Goal: Task Accomplishment & Management: Manage account settings

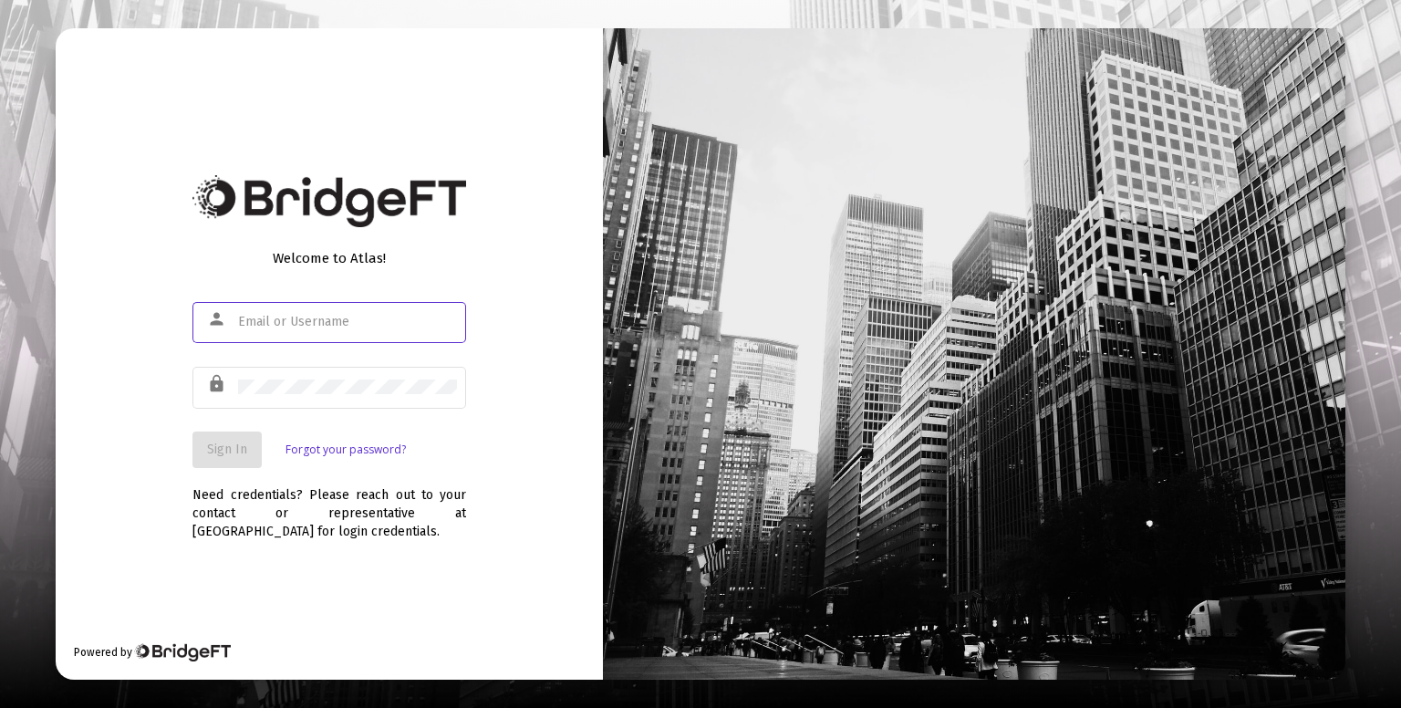
click at [398, 322] on input "text" at bounding box center [347, 322] width 219 height 15
type input "[PERSON_NAME][EMAIL_ADDRESS][DOMAIN_NAME]"
click at [223, 463] on button "Sign In" at bounding box center [226, 449] width 69 height 36
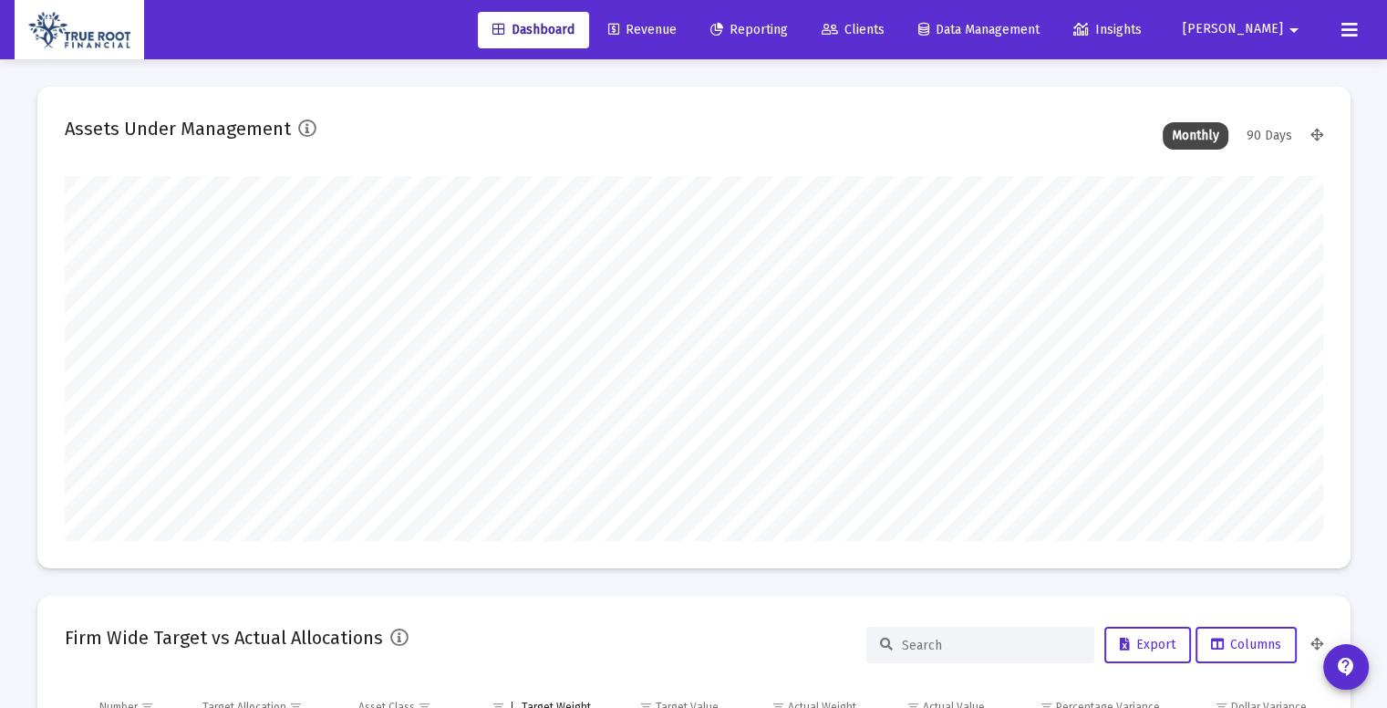
scroll to position [365, 678]
type input "[DATE]"
click at [691, 25] on link "Revenue" at bounding box center [643, 30] width 98 height 36
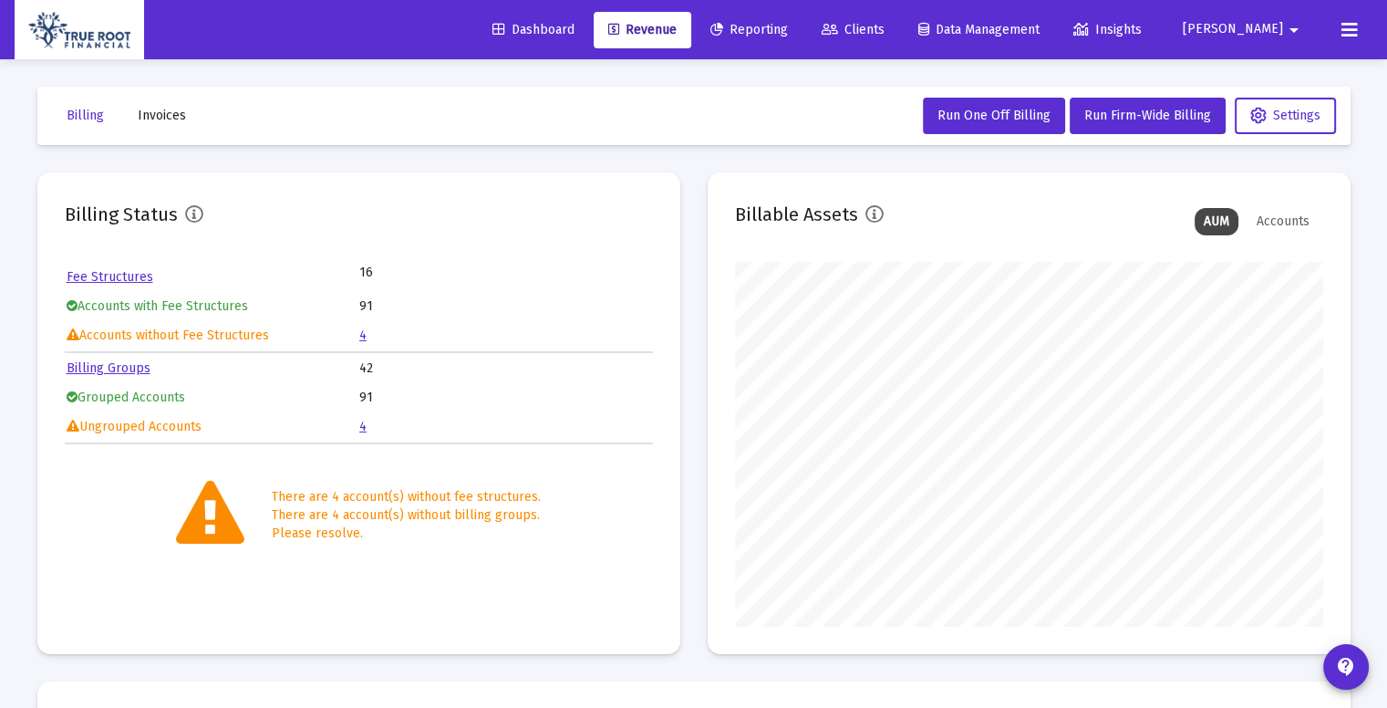
scroll to position [365, 588]
click at [362, 420] on link "4" at bounding box center [362, 427] width 7 height 16
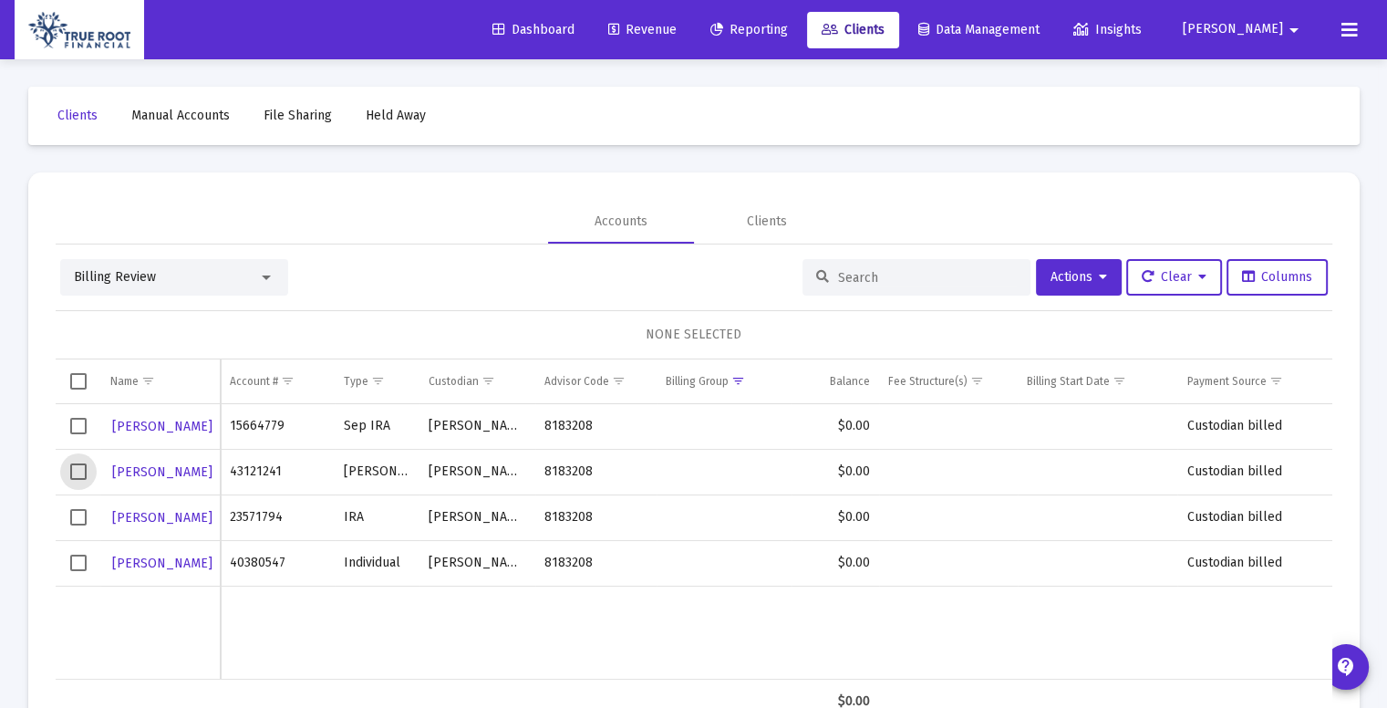
click at [78, 473] on span "Select row" at bounding box center [78, 471] width 16 height 16
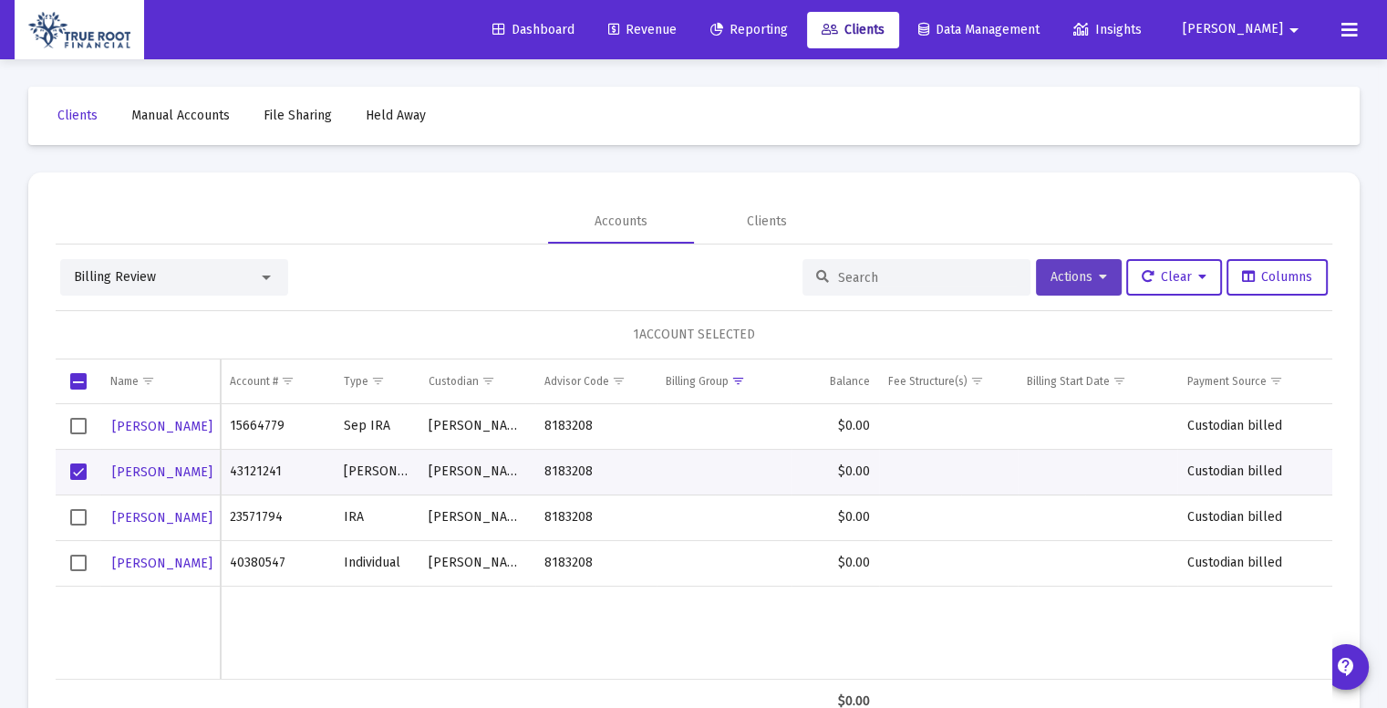
click at [1103, 274] on button "Actions" at bounding box center [1079, 277] width 86 height 36
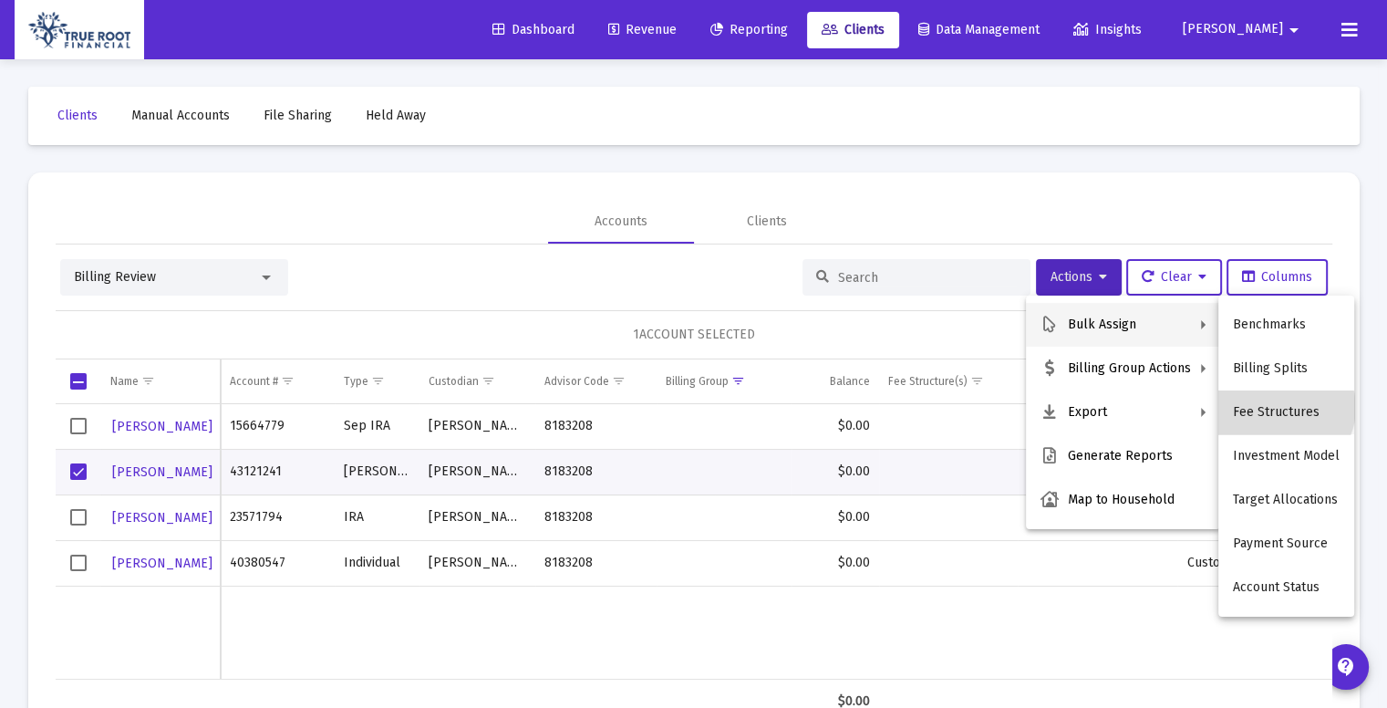
click at [1283, 408] on button "Fee Structures" at bounding box center [1286, 412] width 136 height 44
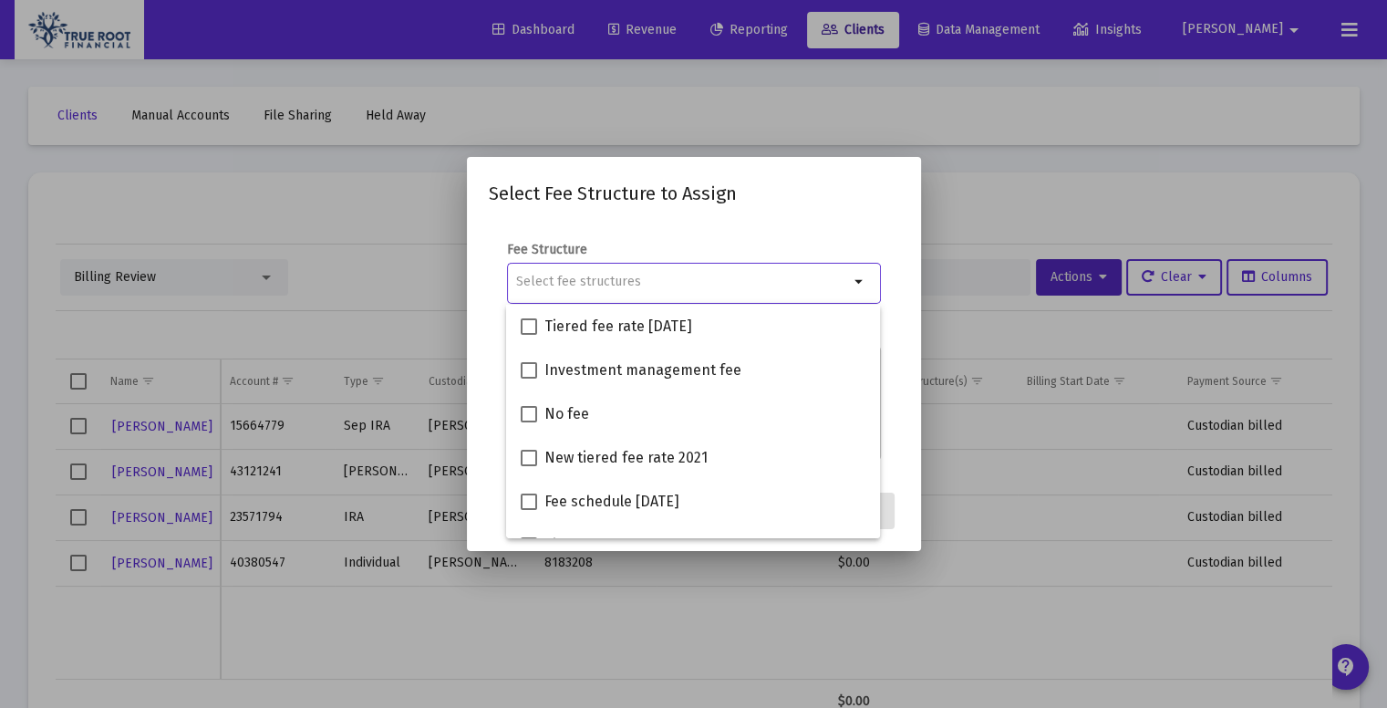
click at [1009, 231] on div at bounding box center [693, 354] width 1387 height 708
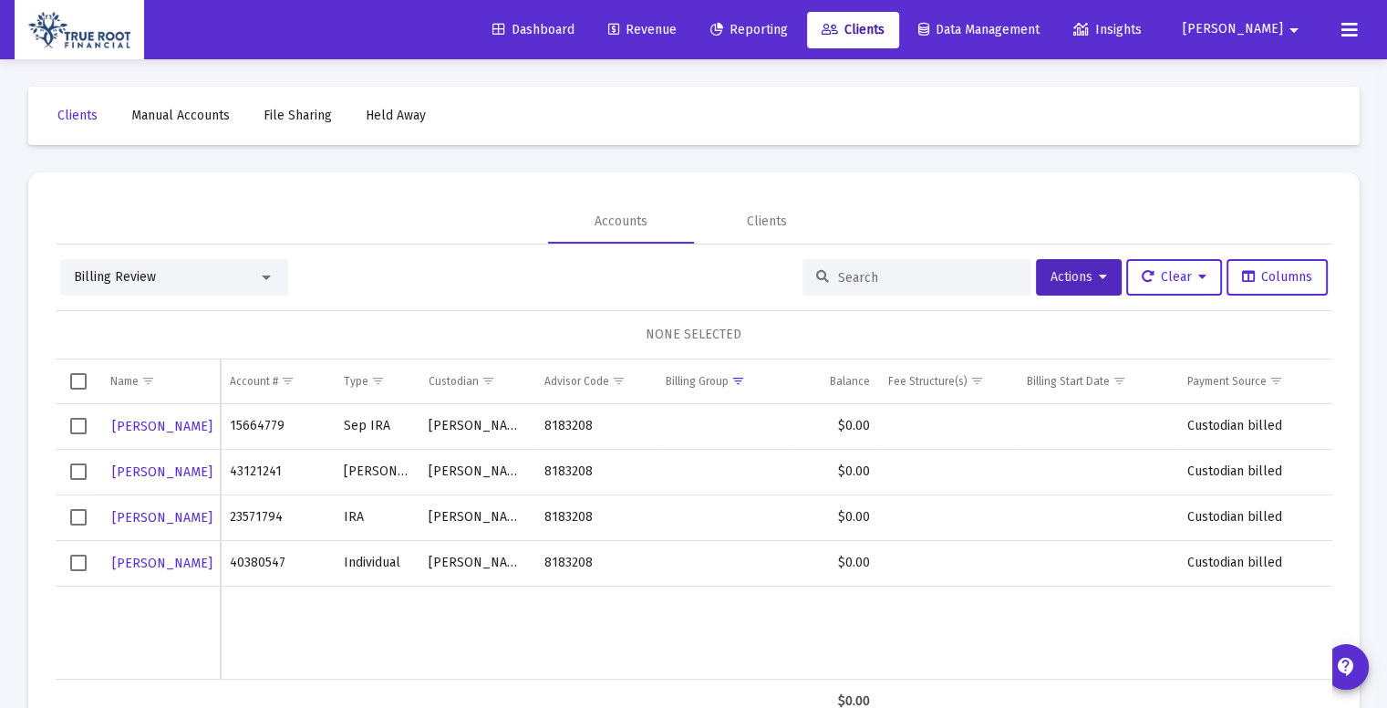
click at [677, 30] on span "Revenue" at bounding box center [642, 30] width 68 height 16
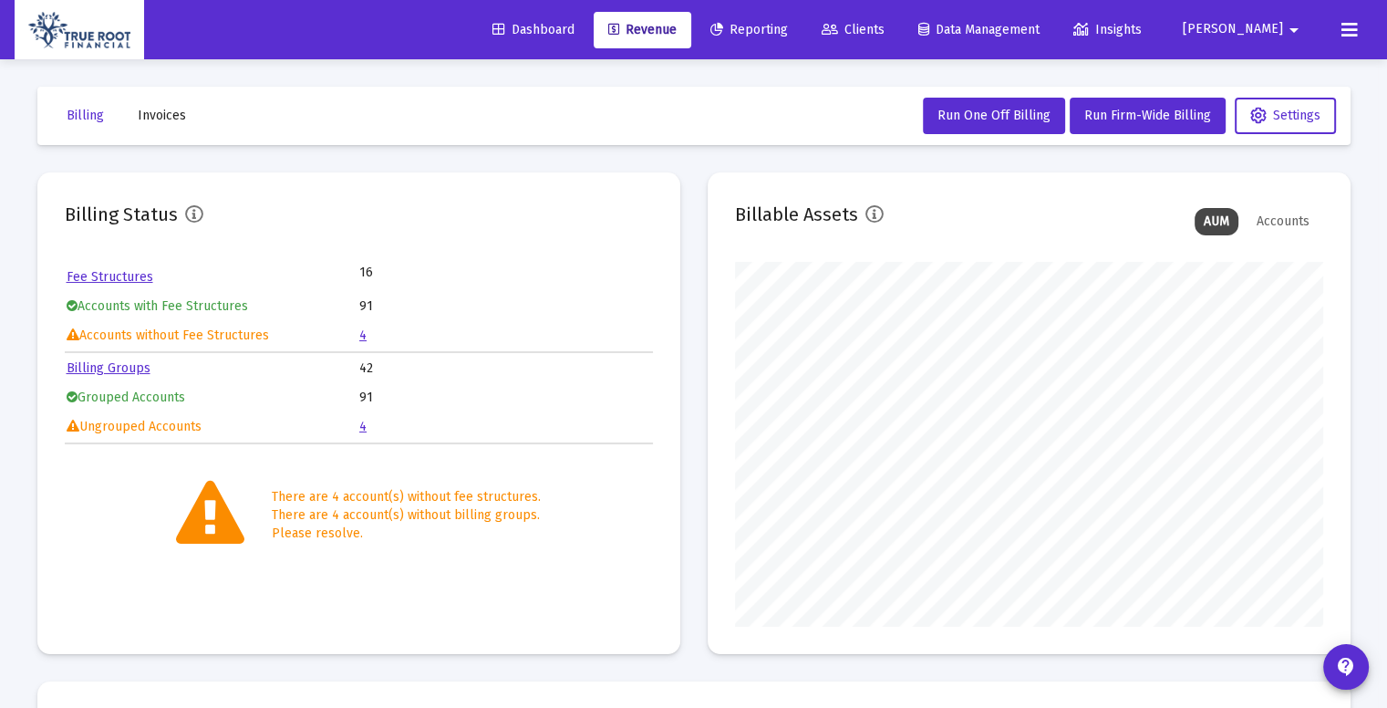
scroll to position [365, 588]
click at [125, 360] on link "Billing Groups" at bounding box center [109, 368] width 84 height 16
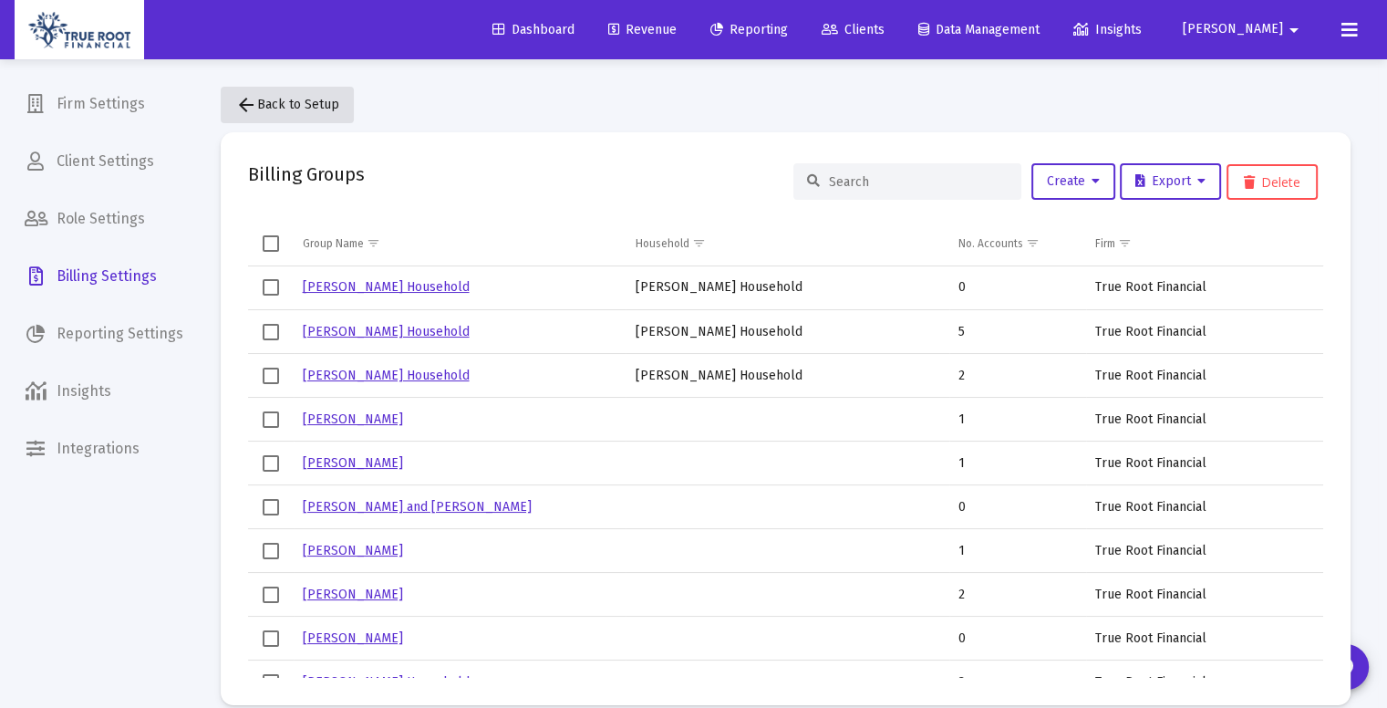
click at [246, 114] on mat-icon "arrow_back" at bounding box center [246, 105] width 22 height 22
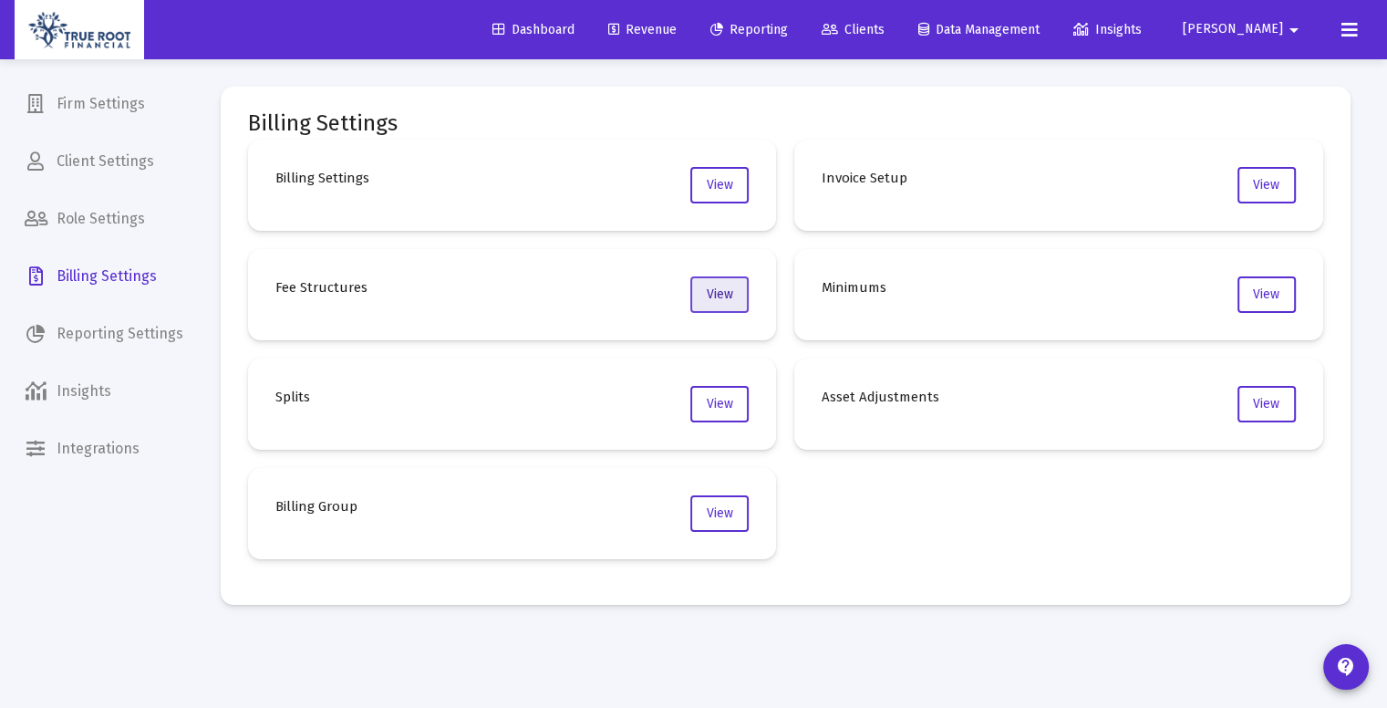
click at [722, 288] on span "View" at bounding box center [720, 294] width 26 height 16
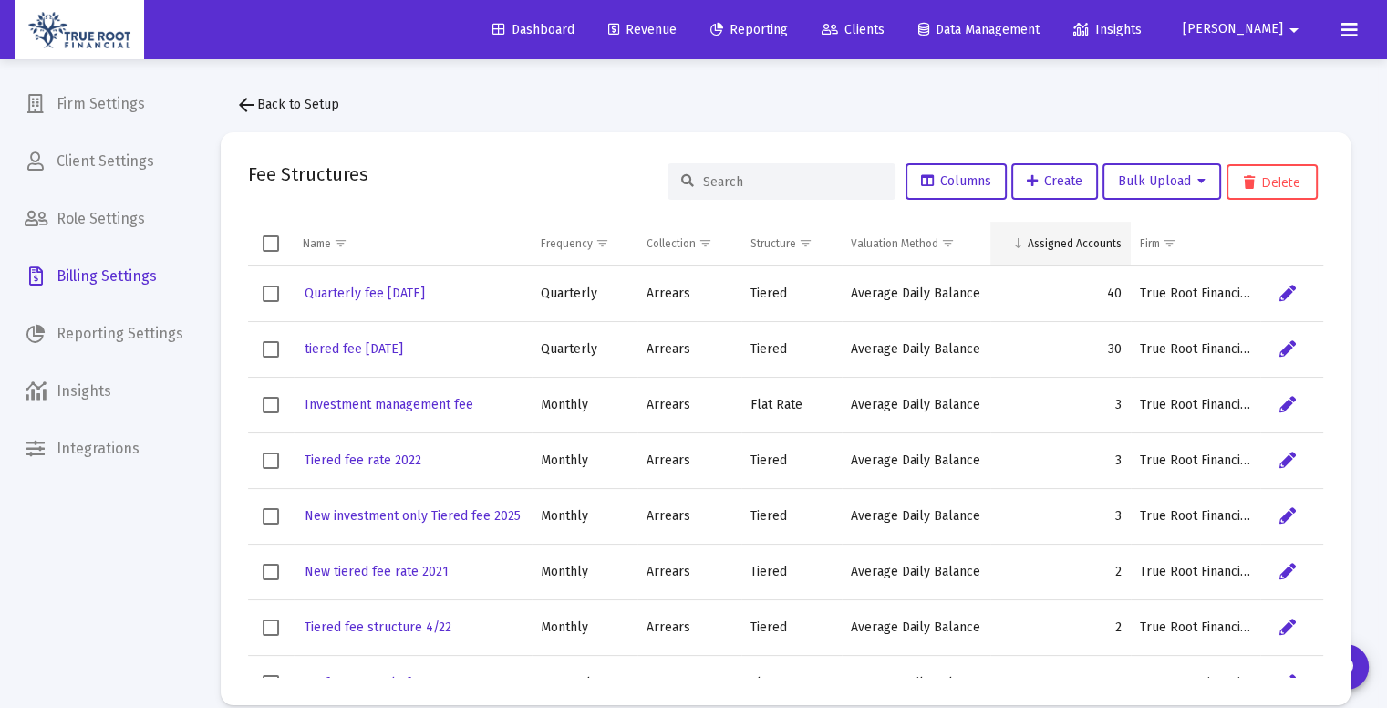
click at [1090, 253] on td "Assigned Accounts" at bounding box center [1060, 244] width 140 height 44
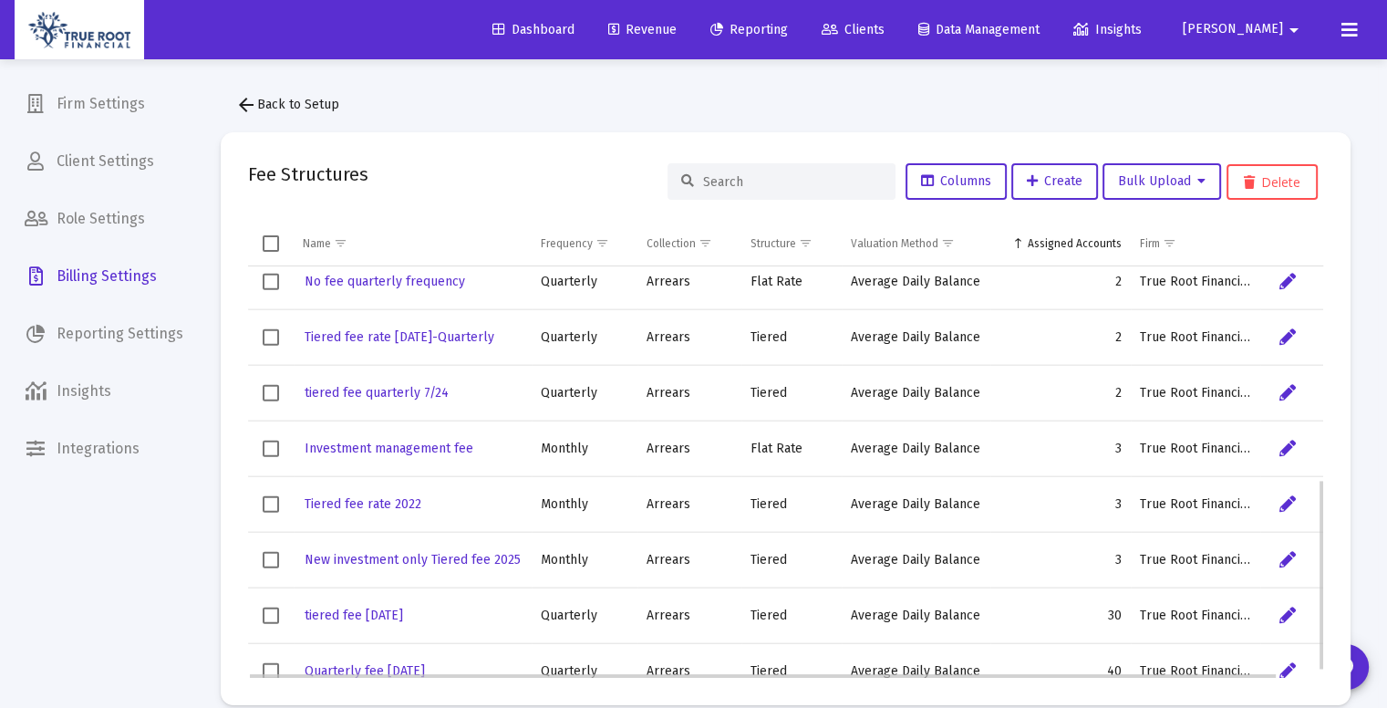
scroll to position [458, 0]
click at [248, 103] on mat-icon "arrow_back" at bounding box center [246, 105] width 22 height 22
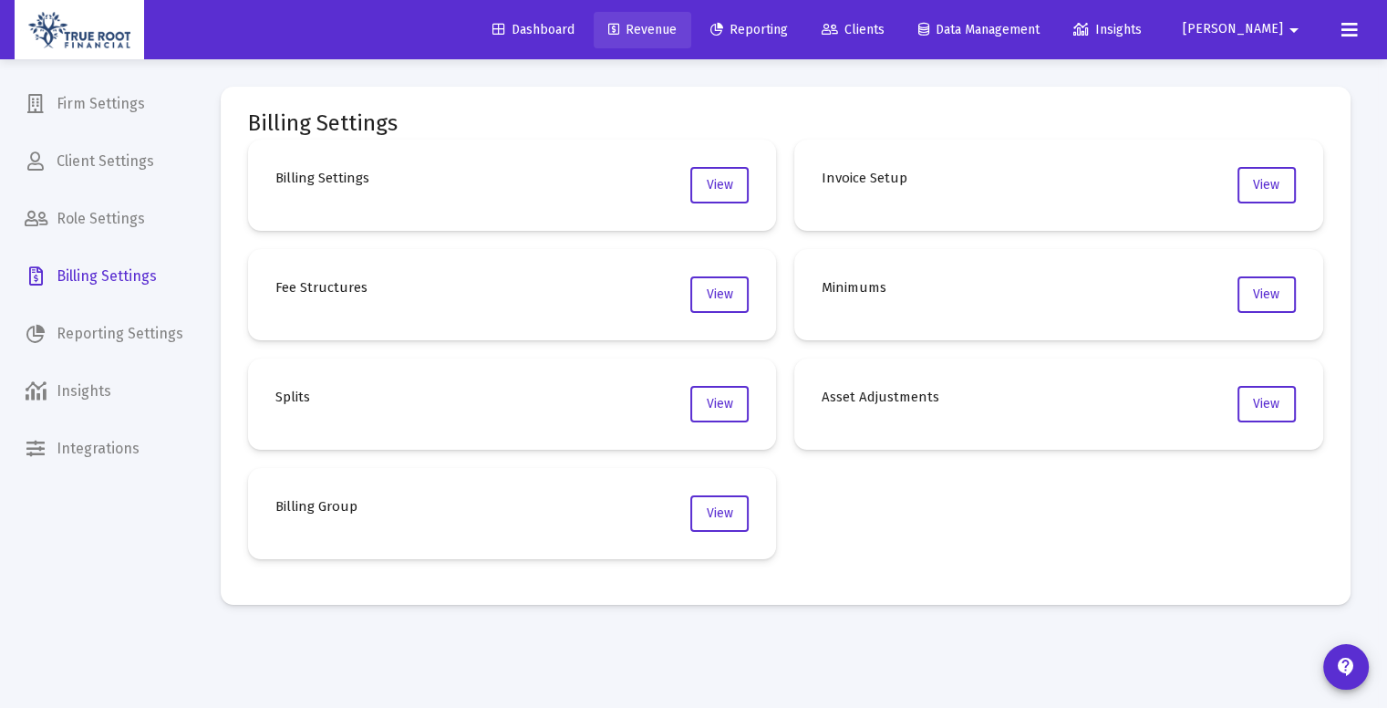
click at [688, 19] on link "Revenue" at bounding box center [643, 30] width 98 height 36
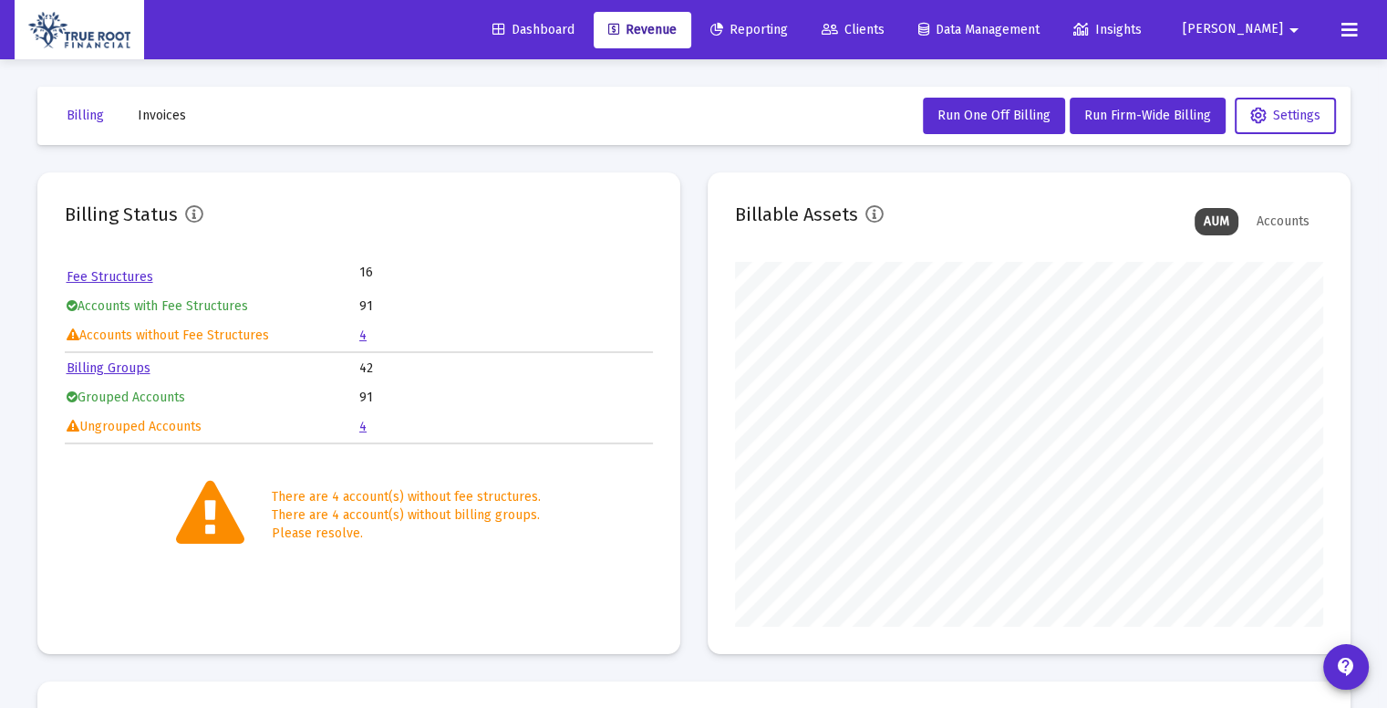
scroll to position [365, 588]
click at [120, 273] on link "Fee Structures" at bounding box center [110, 277] width 87 height 16
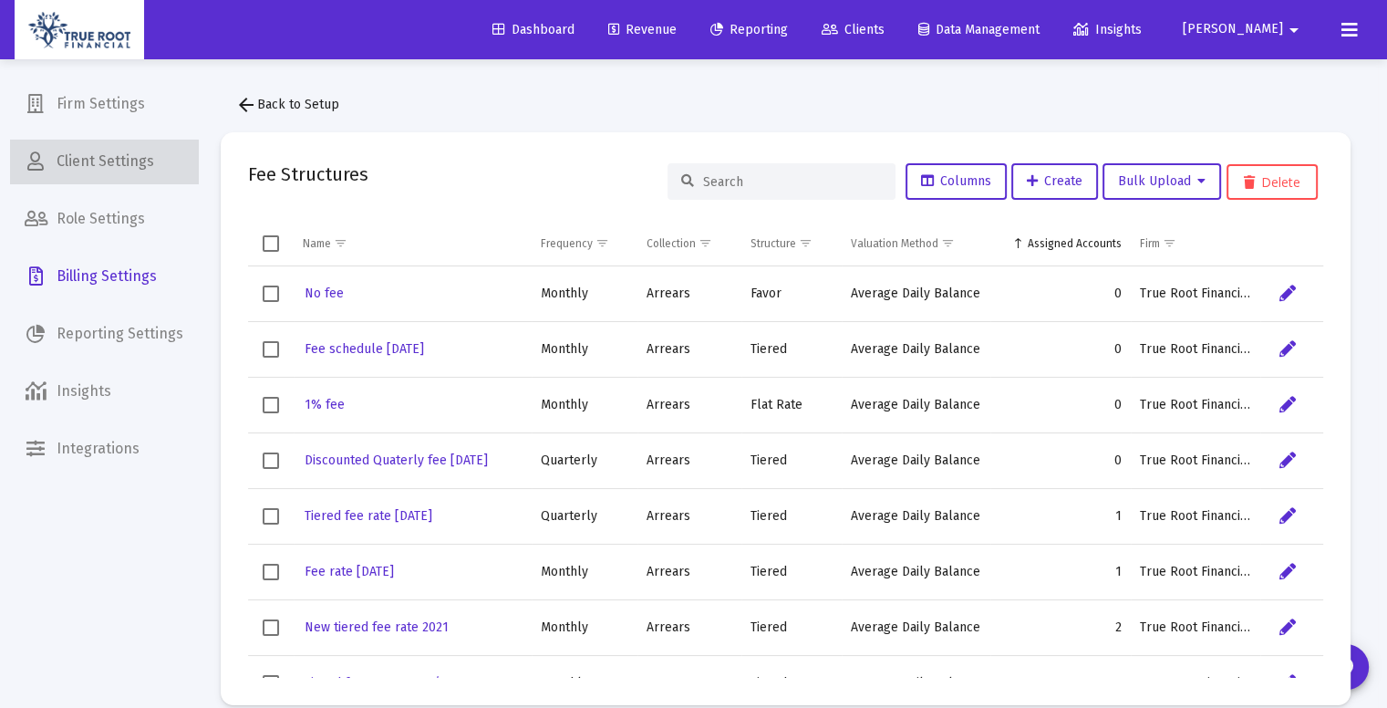
click at [128, 156] on span "Client Settings" at bounding box center [104, 162] width 188 height 44
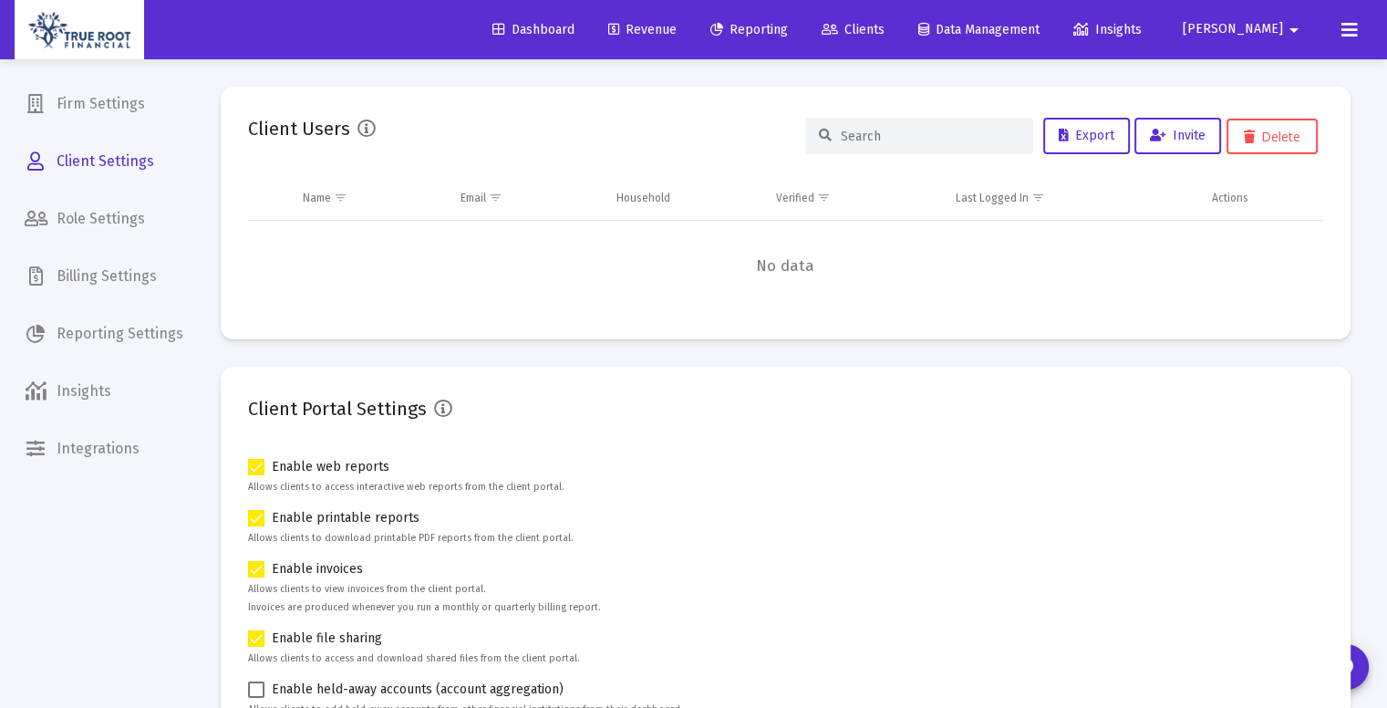
click at [899, 136] on input at bounding box center [930, 137] width 179 height 16
type input "asif"
click at [677, 26] on span "Revenue" at bounding box center [642, 30] width 68 height 16
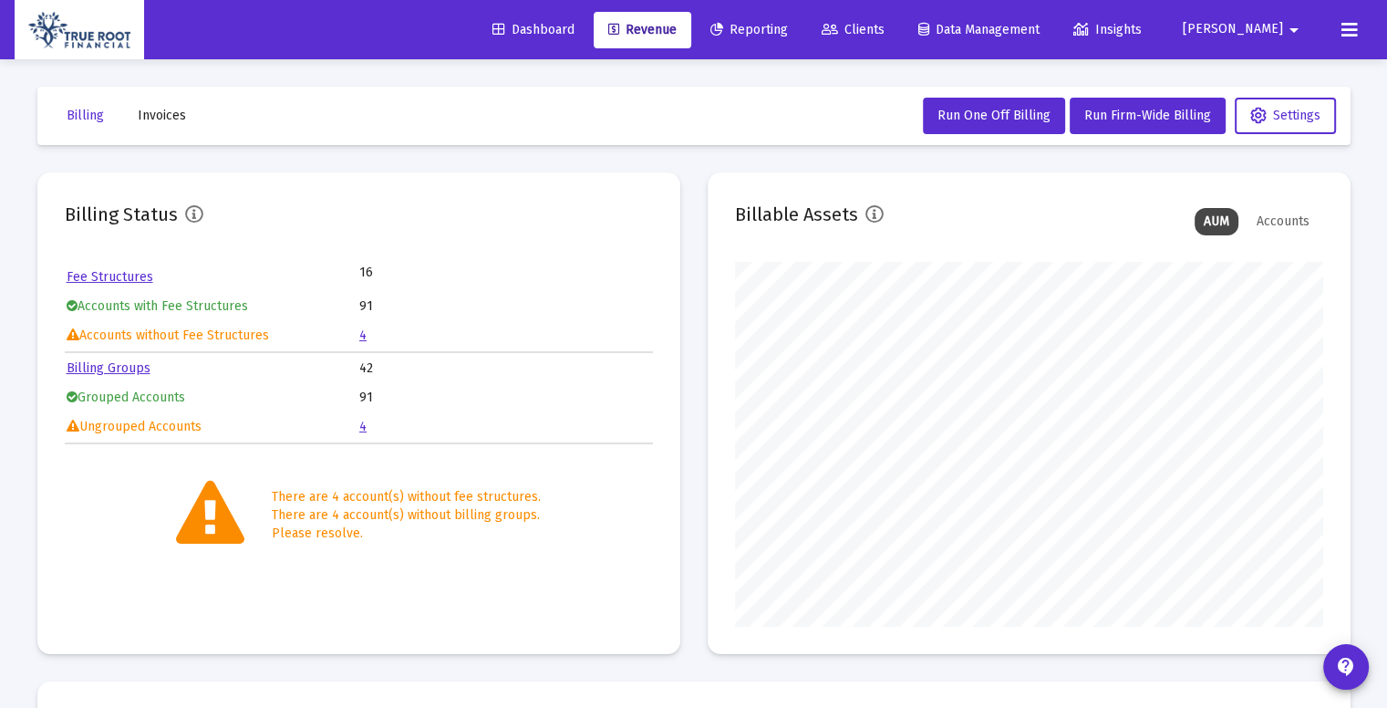
scroll to position [365, 588]
click at [838, 26] on icon at bounding box center [830, 30] width 16 height 13
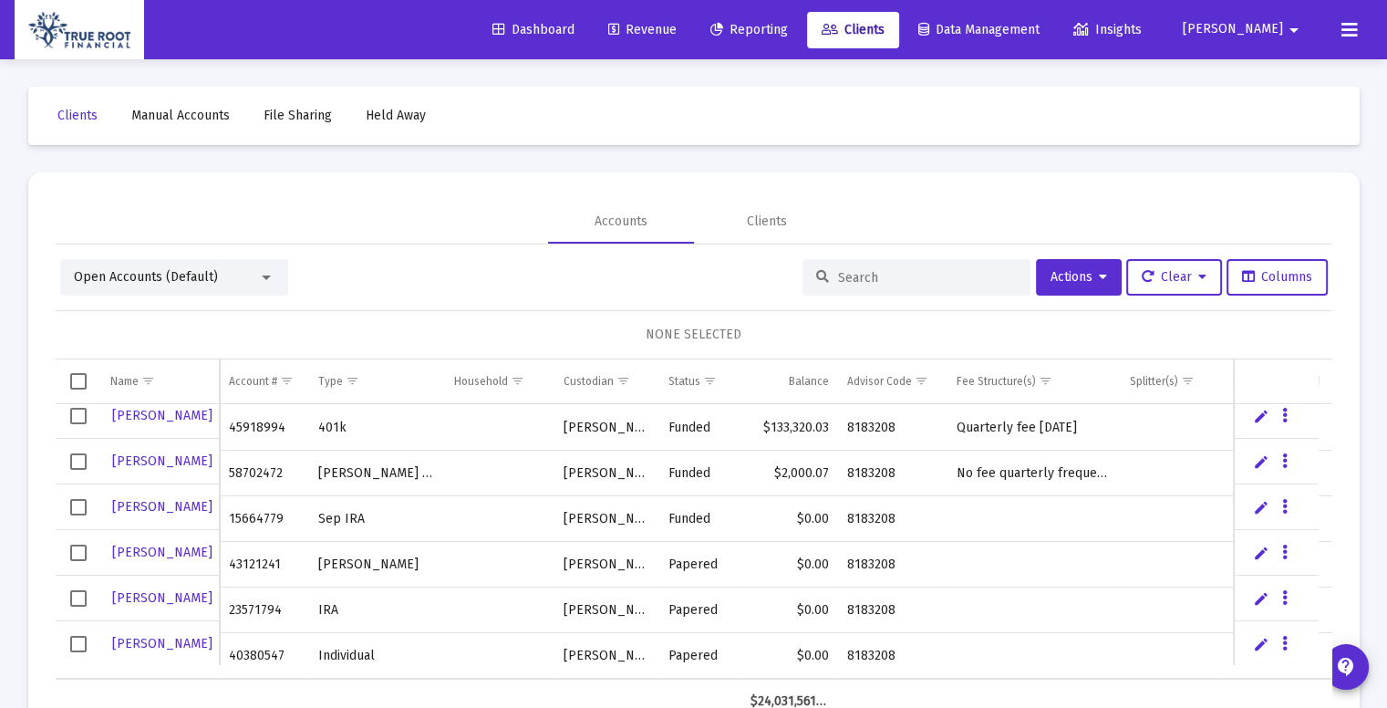
click at [865, 284] on div at bounding box center [916, 277] width 228 height 36
click at [875, 281] on input at bounding box center [927, 278] width 179 height 16
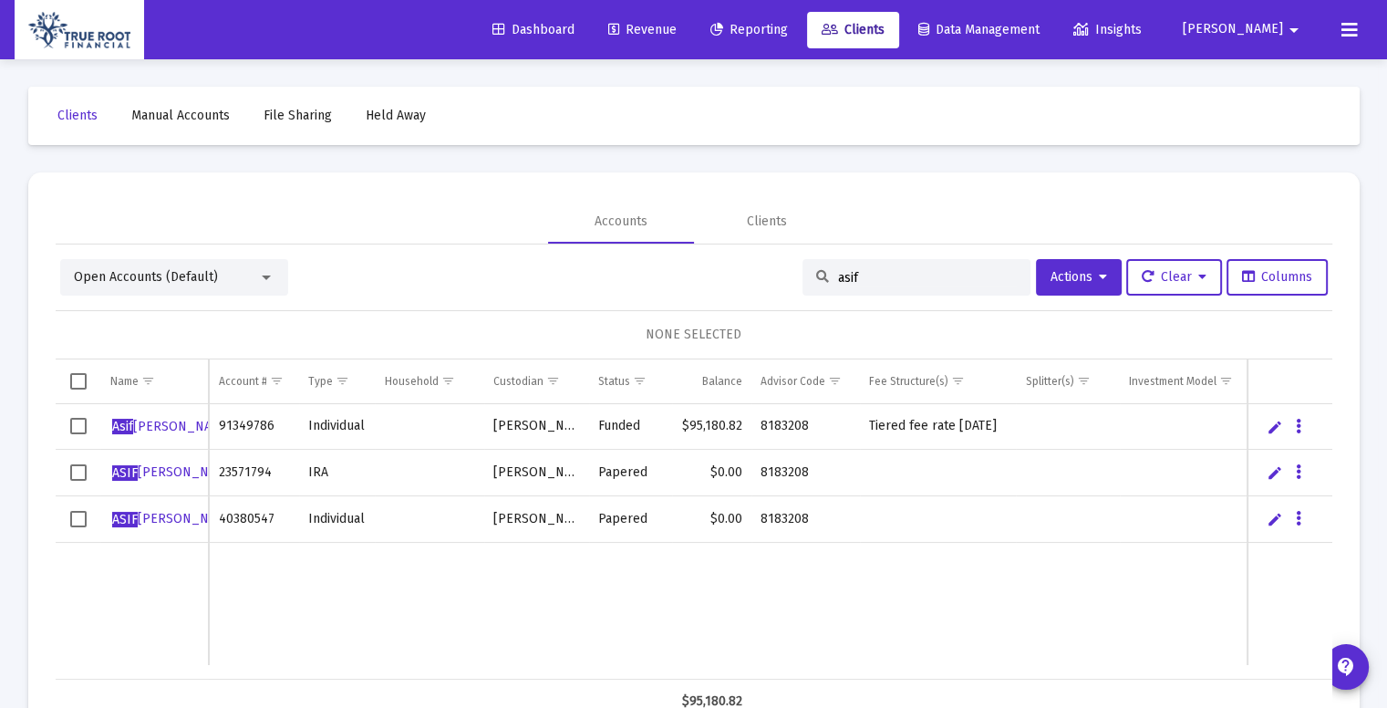
type input "asif"
click at [691, 45] on link "Revenue" at bounding box center [643, 30] width 98 height 36
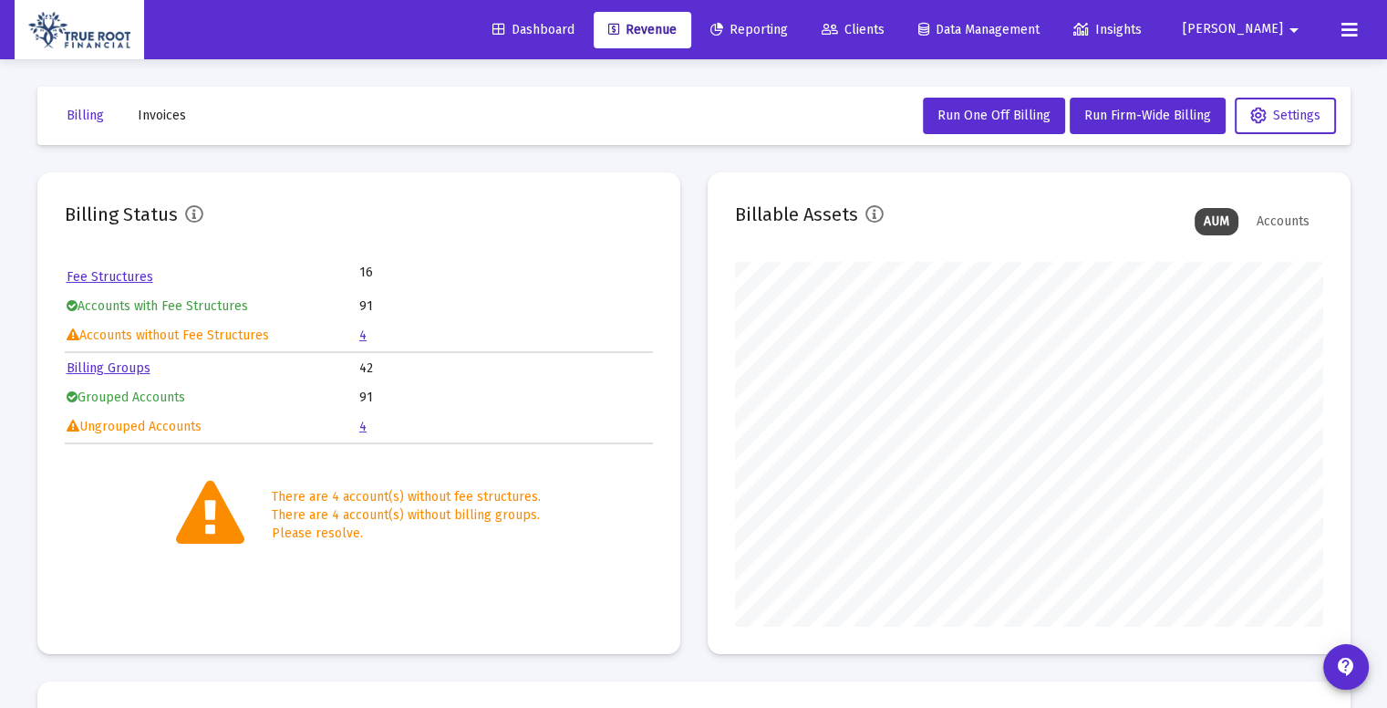
scroll to position [365, 588]
click at [365, 337] on link "4" at bounding box center [362, 335] width 7 height 16
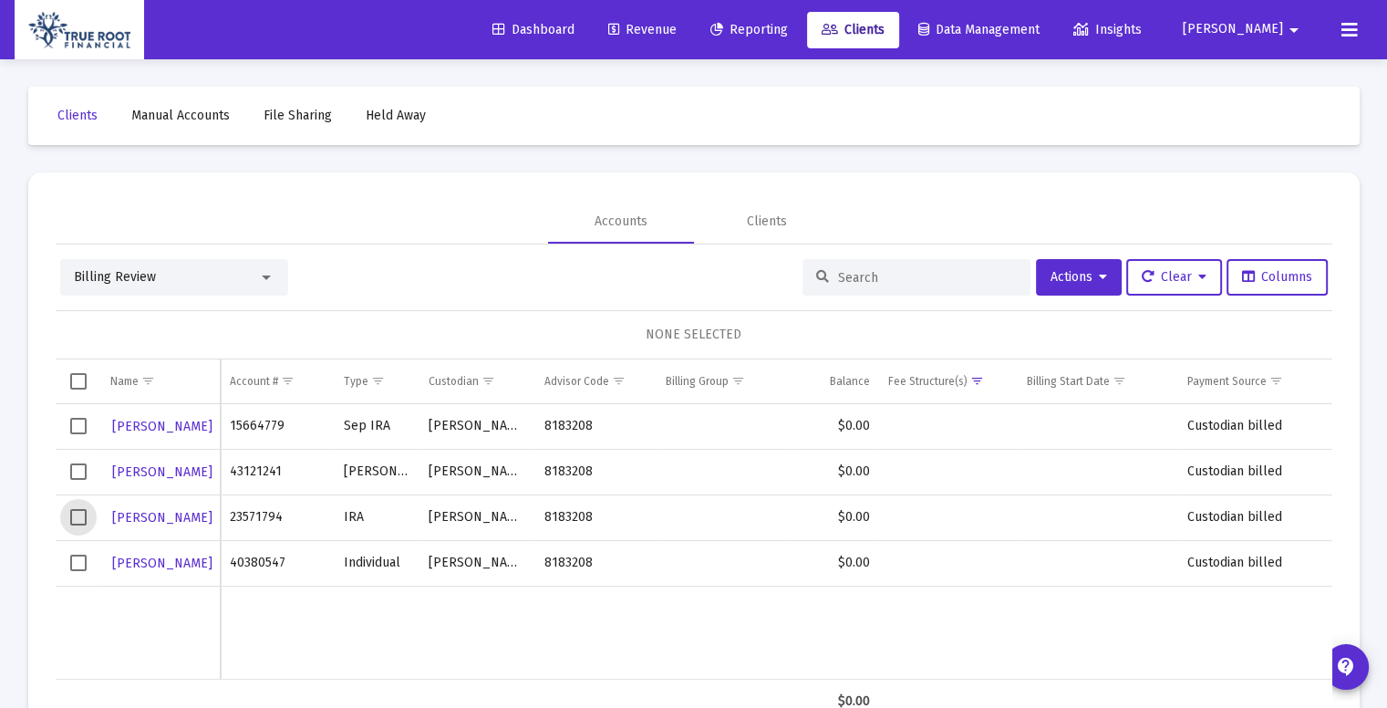
click at [77, 517] on span "Select row" at bounding box center [78, 517] width 16 height 16
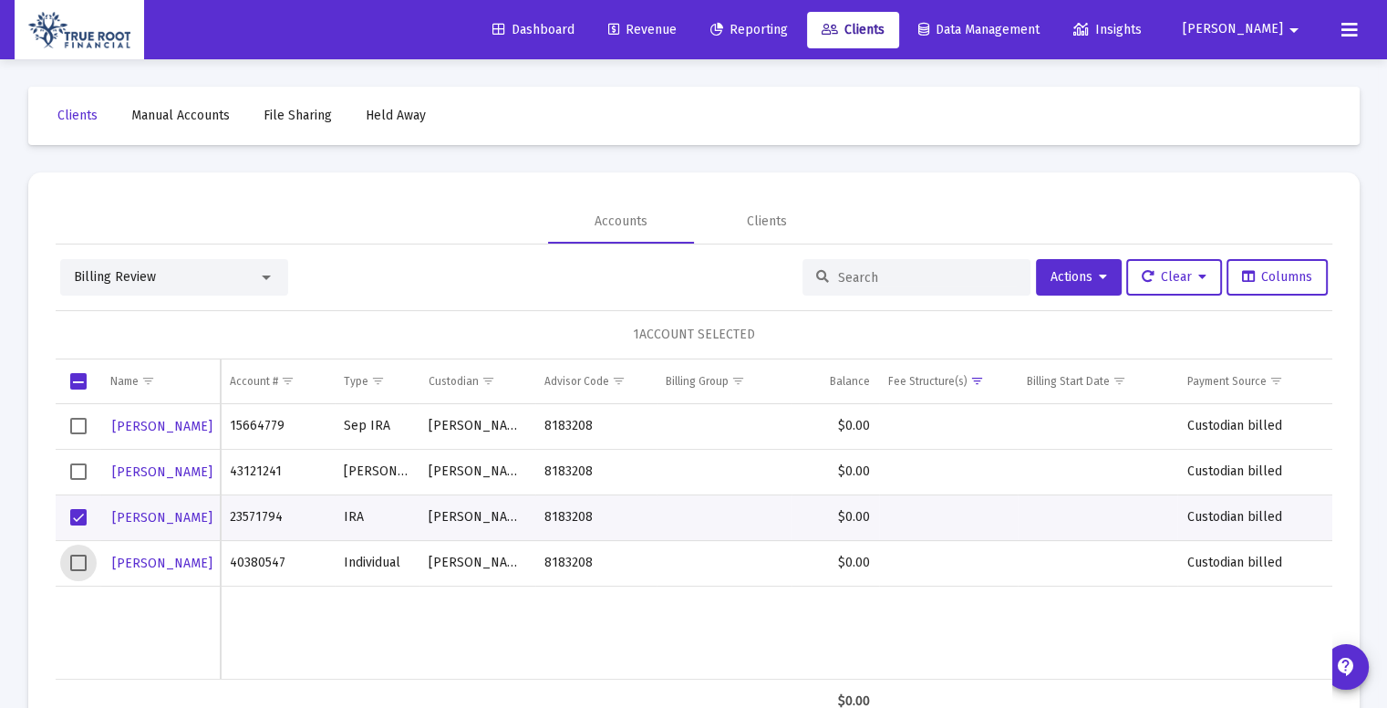
click at [76, 568] on span "Select row" at bounding box center [78, 562] width 16 height 16
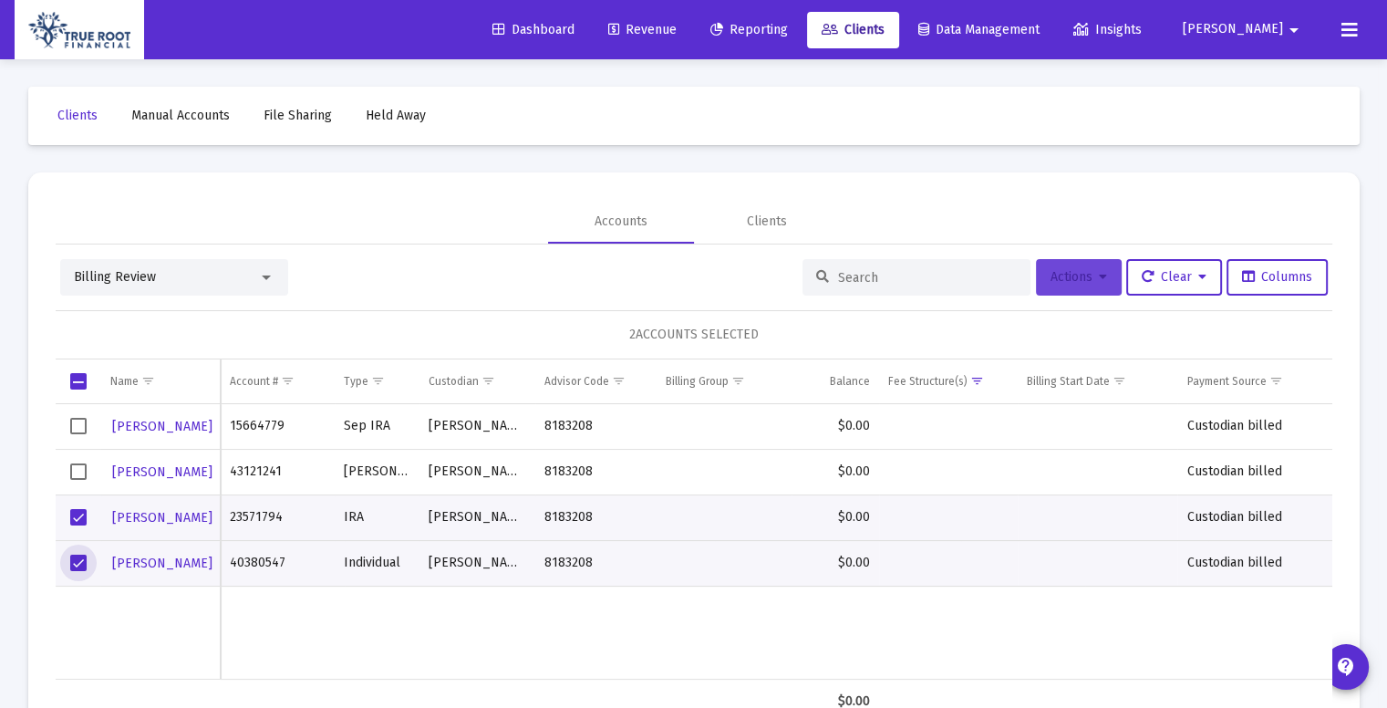
click at [1099, 277] on icon at bounding box center [1103, 277] width 8 height 13
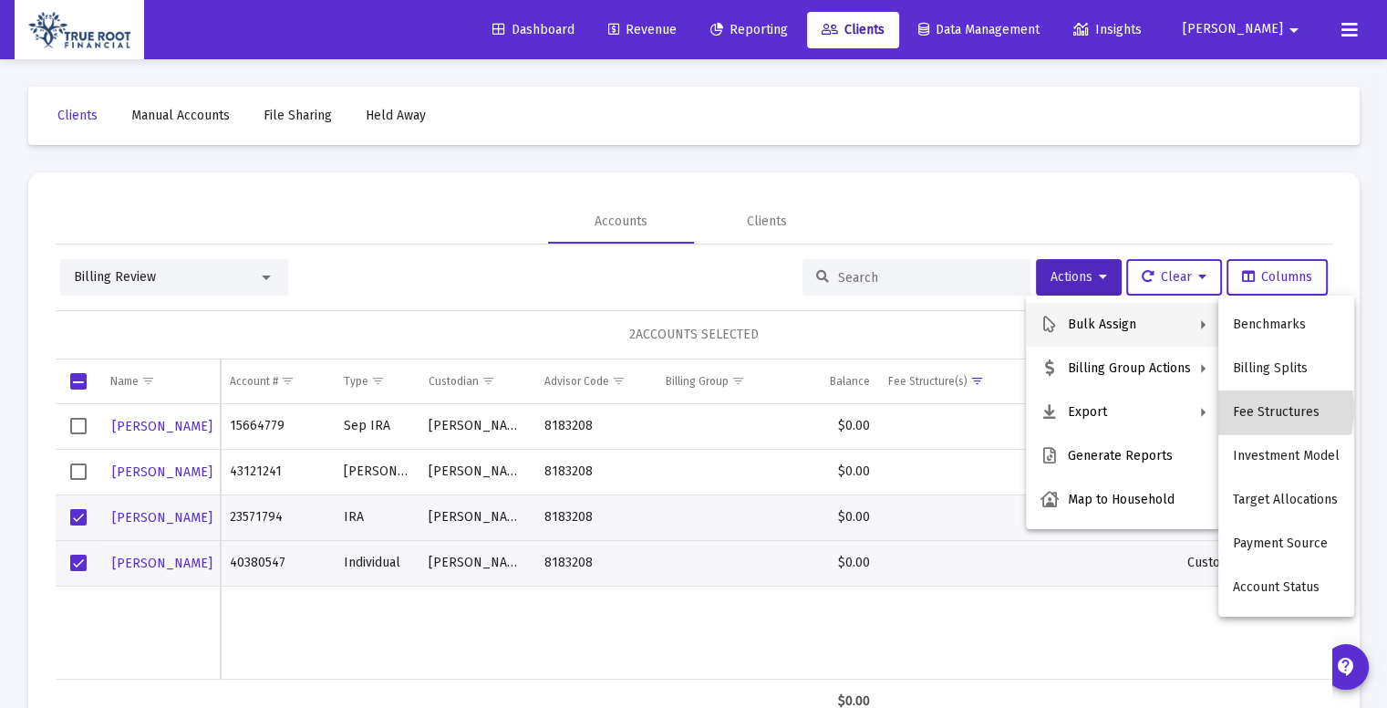
click at [1259, 409] on button "Fee Structures" at bounding box center [1286, 412] width 136 height 44
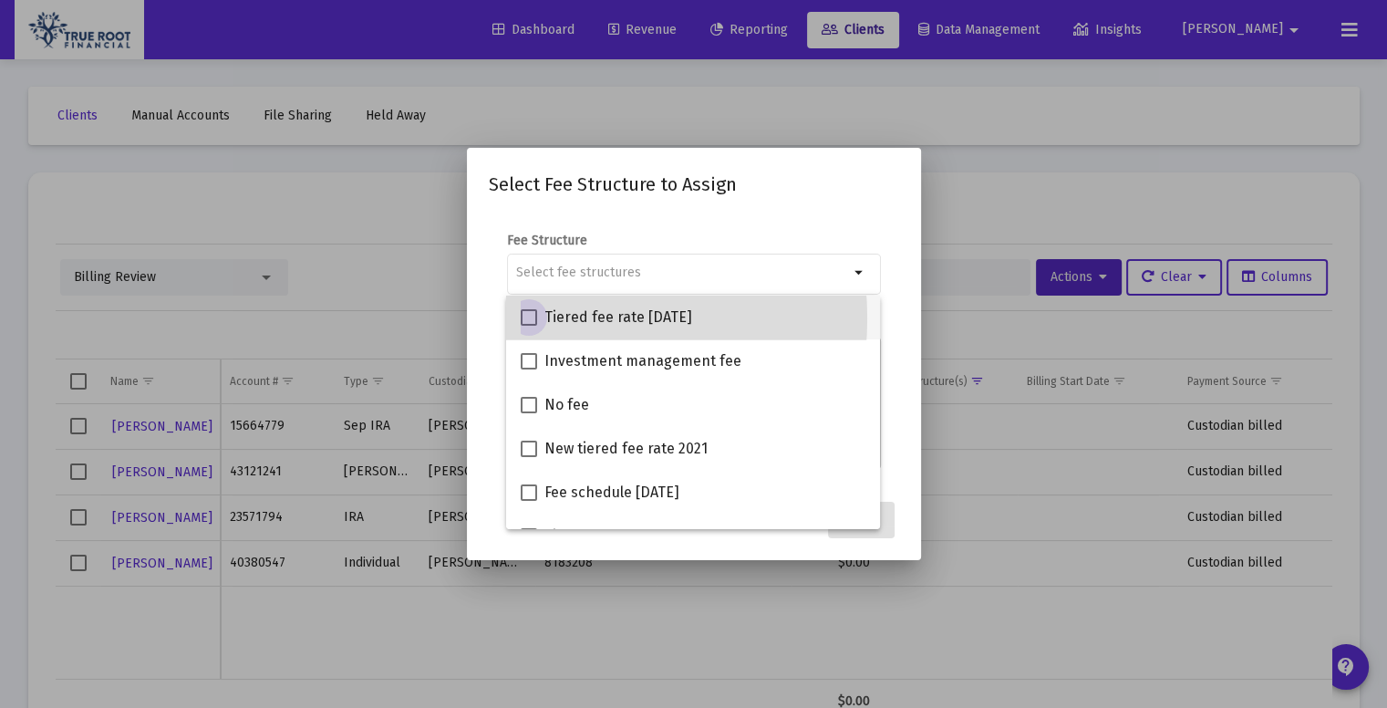
click at [527, 318] on span at bounding box center [529, 317] width 16 height 16
click at [528, 326] on input "Tiered fee rate [DATE]" at bounding box center [528, 326] width 1 height 1
checkbox input "true"
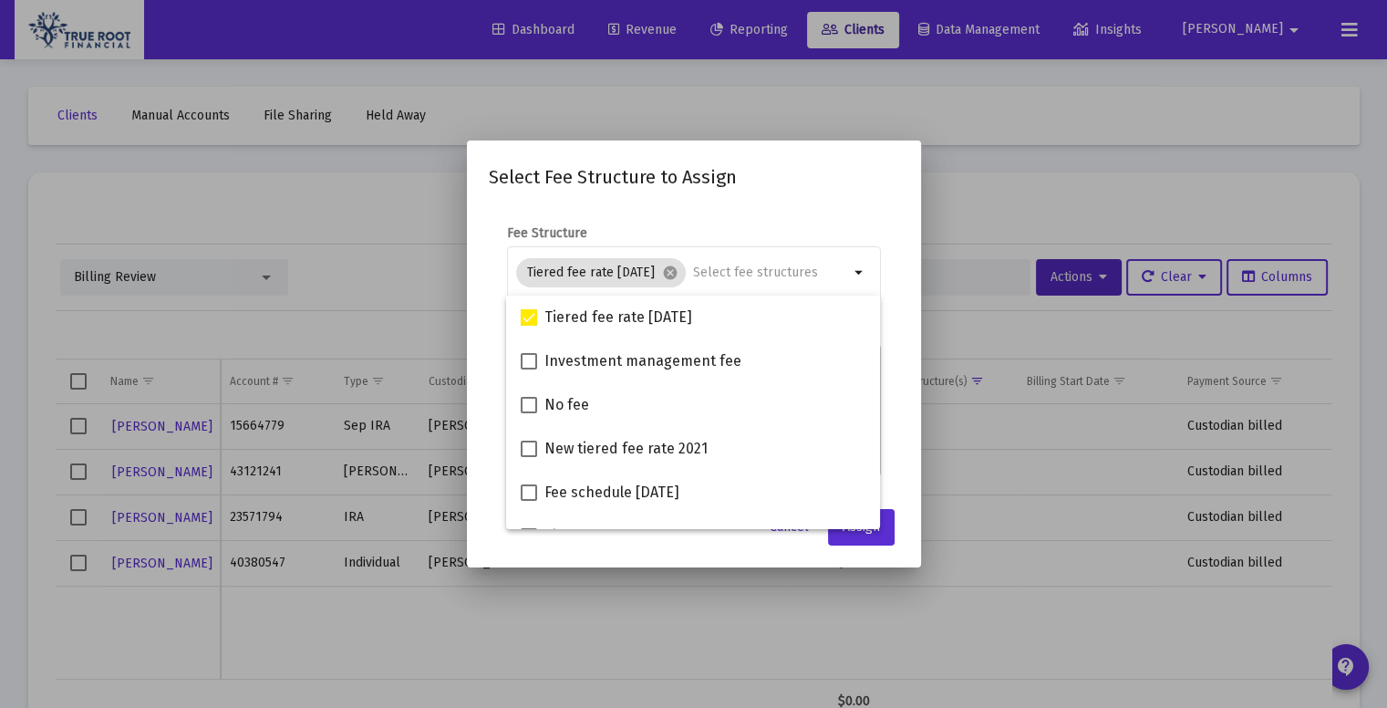
click at [902, 423] on mat-dialog-content "Fee Structure Tiered fee rate [DATE] cancel arrow_drop_down Notes You are assig…" at bounding box center [694, 351] width 454 height 291
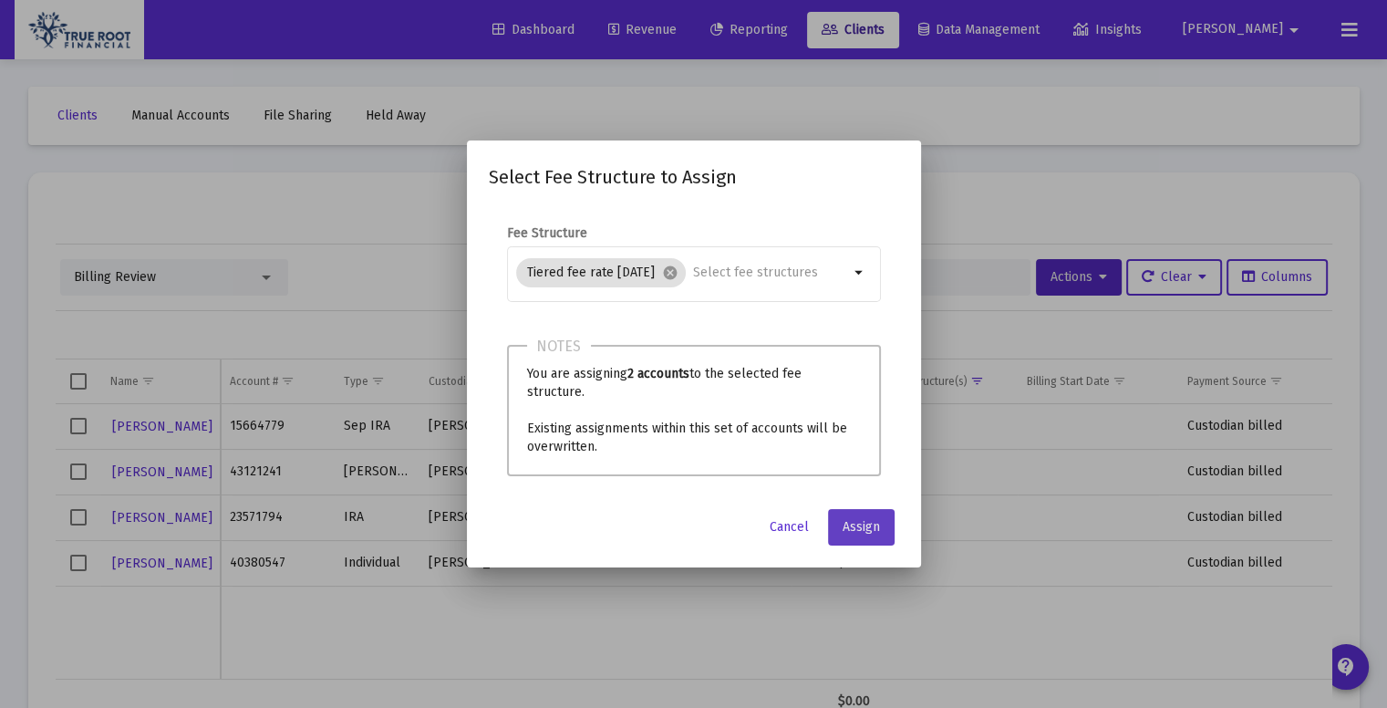
click at [880, 523] on button "Assign" at bounding box center [861, 527] width 67 height 36
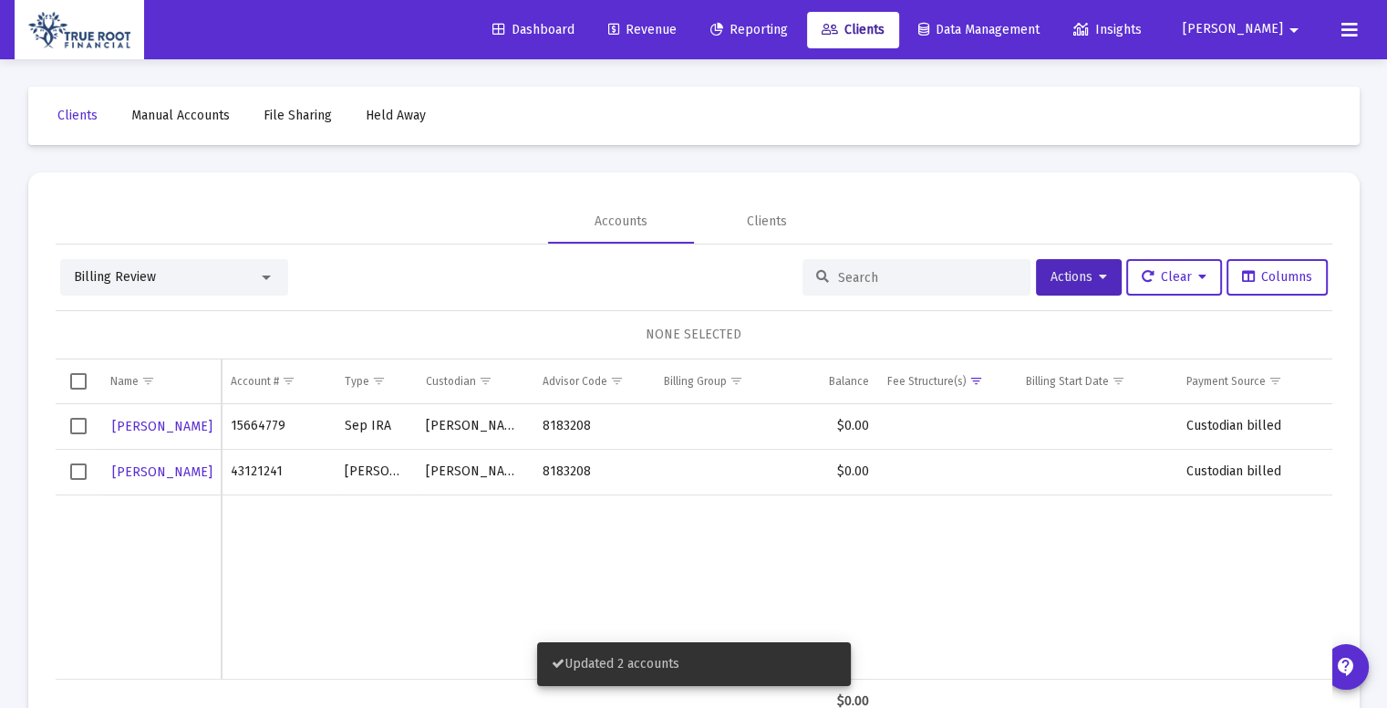
click at [361, 544] on td "Data grid" at bounding box center [377, 586] width 82 height 184
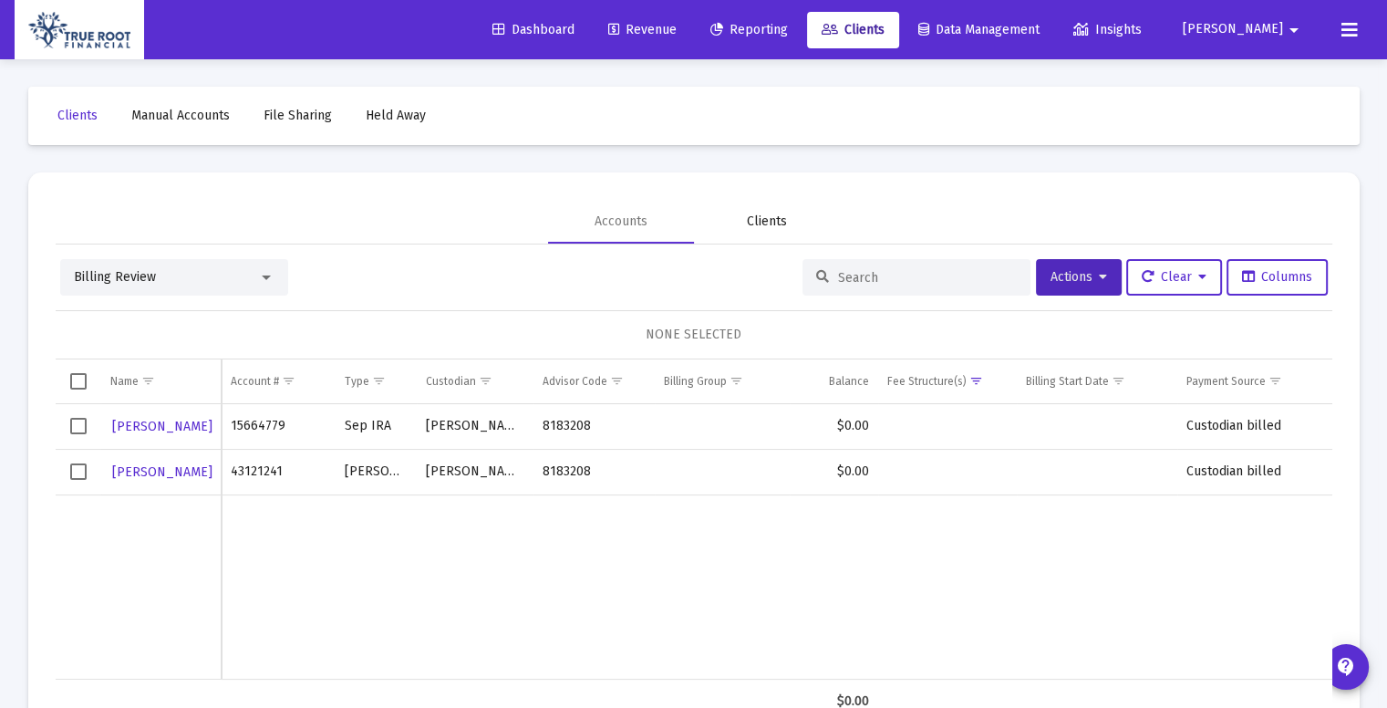
click at [779, 217] on div "Clients" at bounding box center [767, 221] width 40 height 18
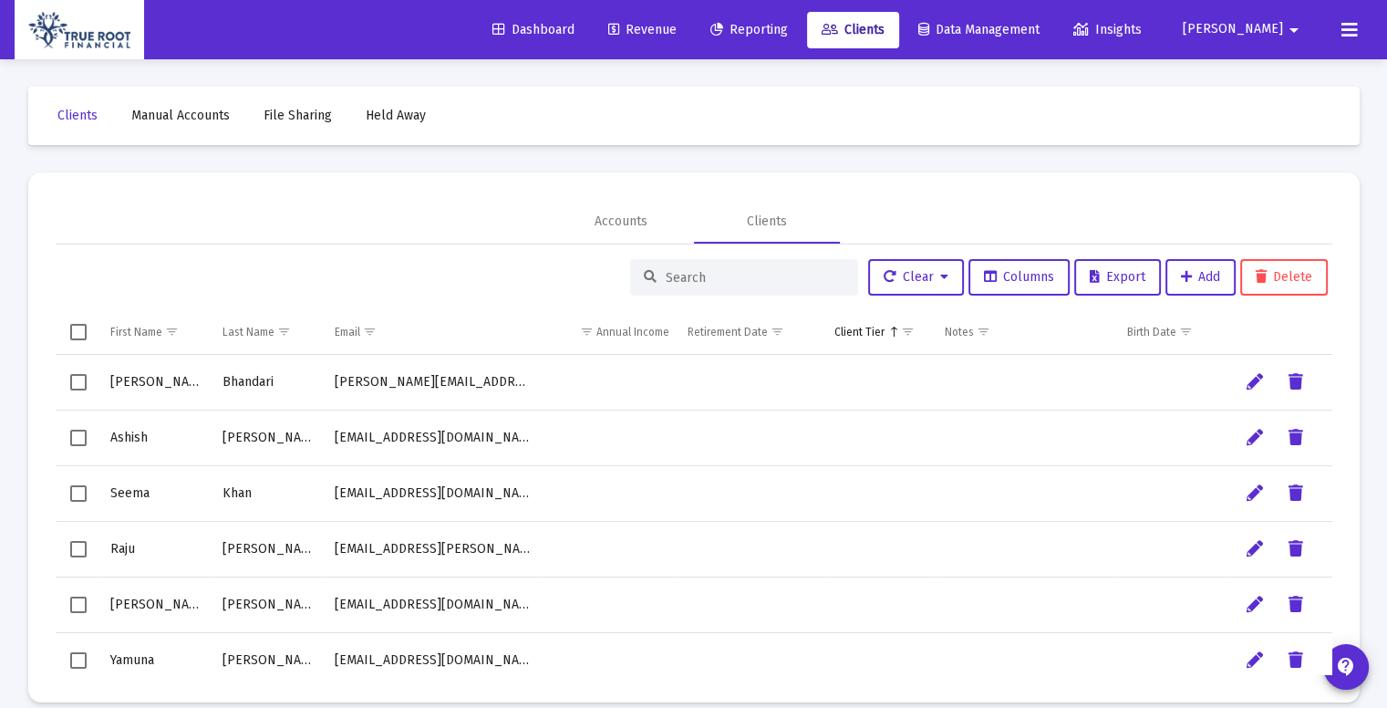
click at [726, 275] on input at bounding box center [755, 278] width 179 height 16
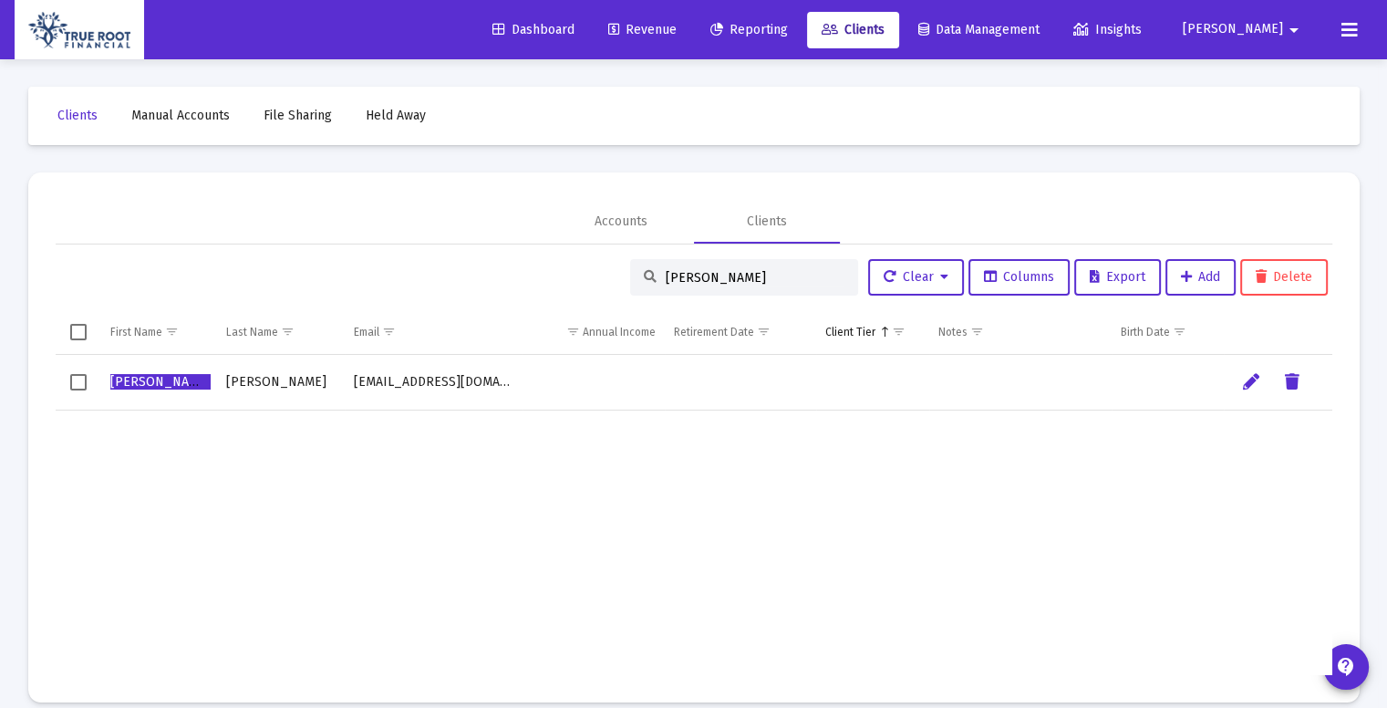
type input "[PERSON_NAME]"
click at [884, 33] on span "Clients" at bounding box center [853, 30] width 63 height 16
click at [638, 227] on div "Accounts" at bounding box center [621, 221] width 53 height 18
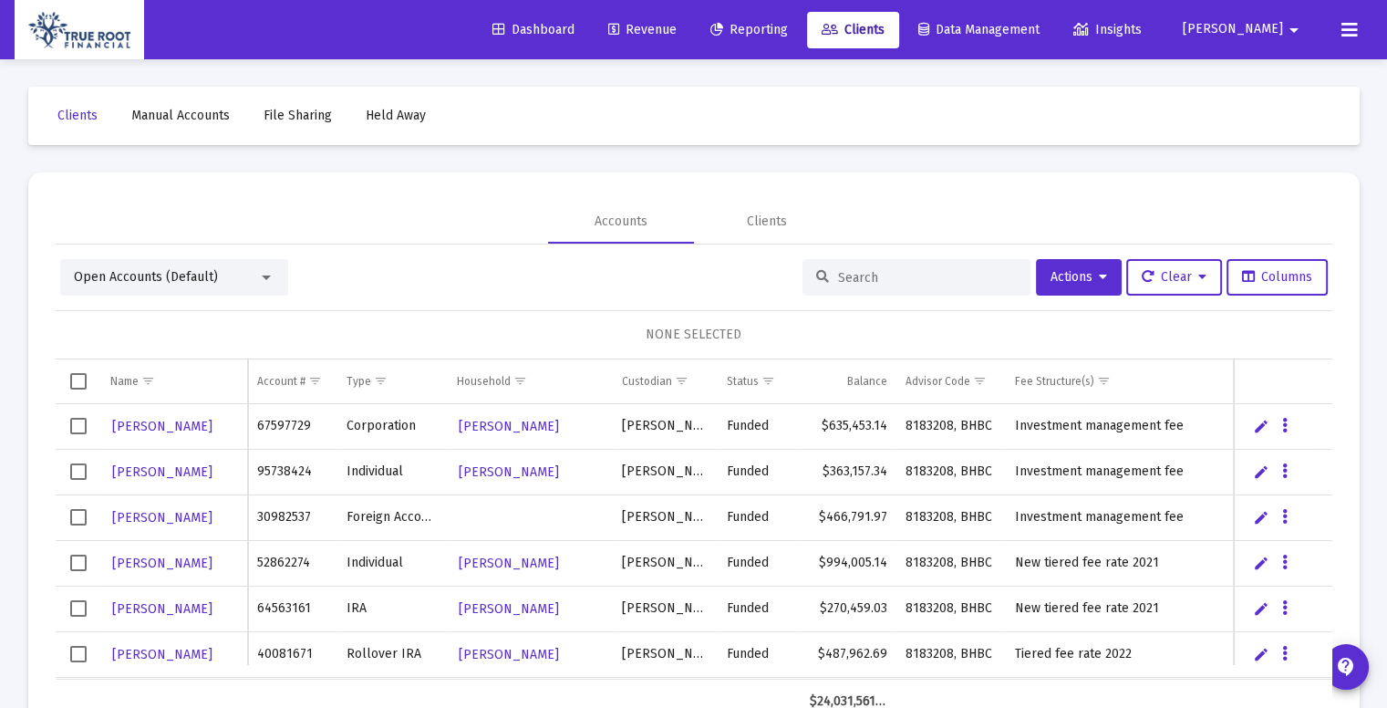
click at [868, 276] on input at bounding box center [927, 278] width 179 height 16
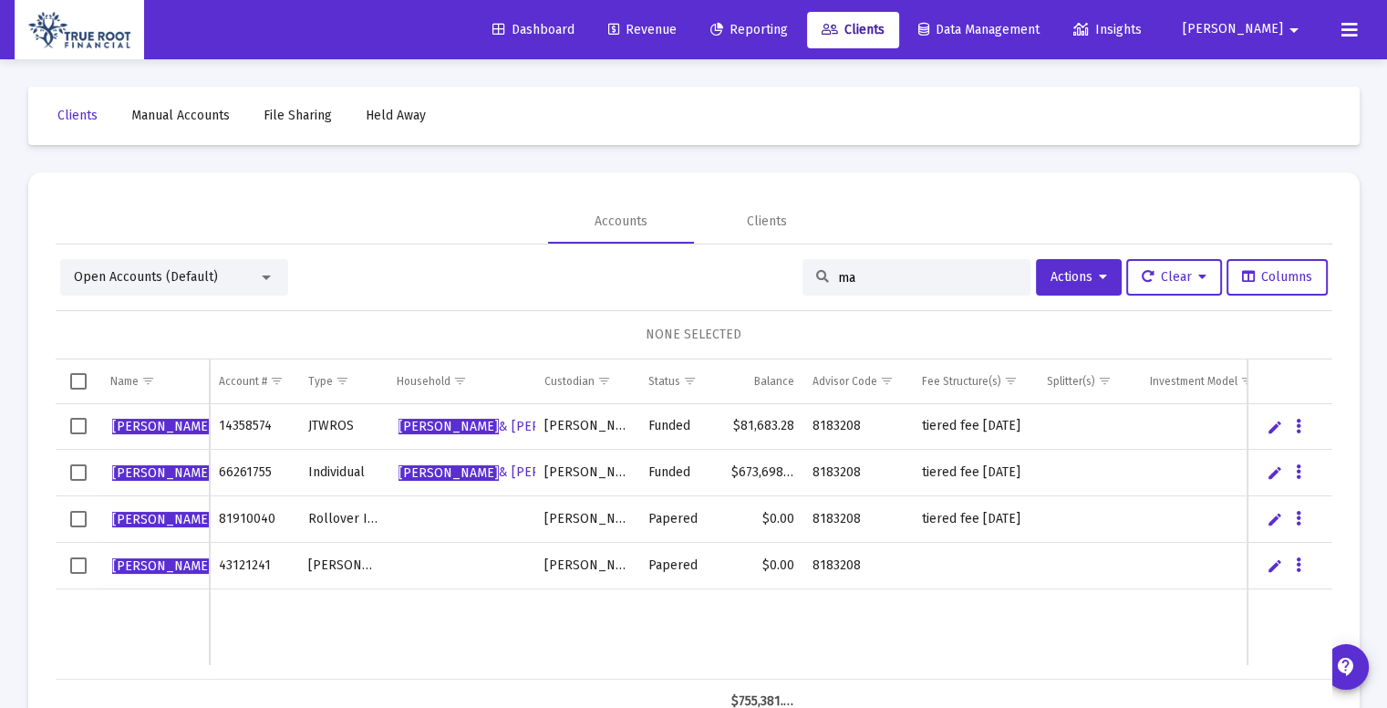
type input "m"
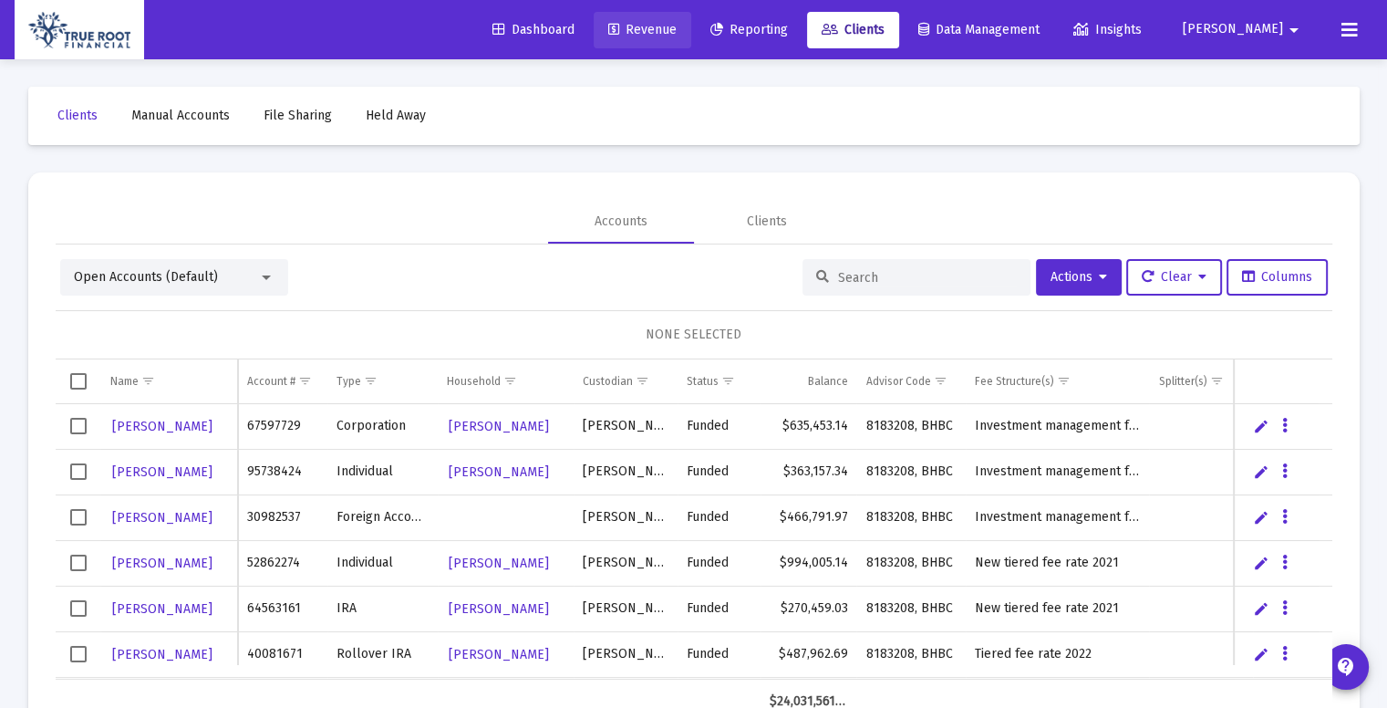
click at [677, 22] on span "Revenue" at bounding box center [642, 30] width 68 height 16
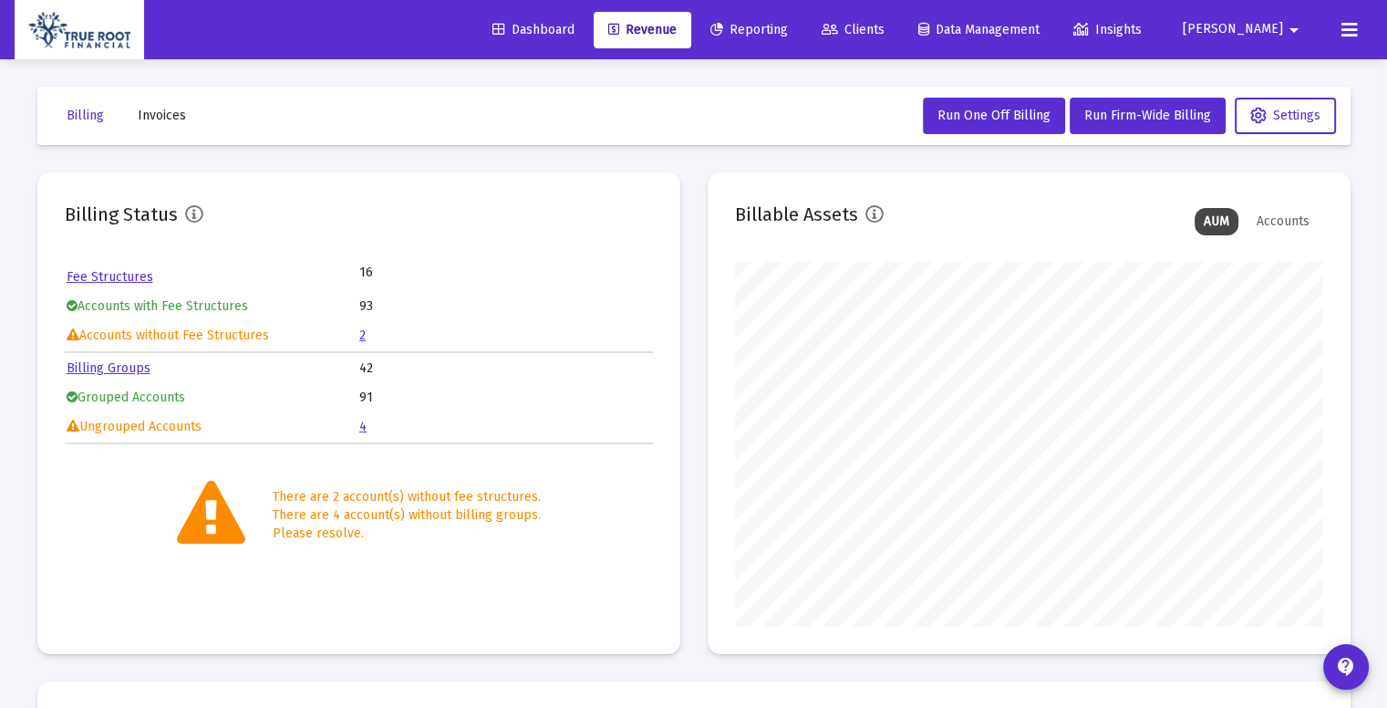
scroll to position [365, 588]
click at [363, 329] on link "2" at bounding box center [362, 335] width 6 height 16
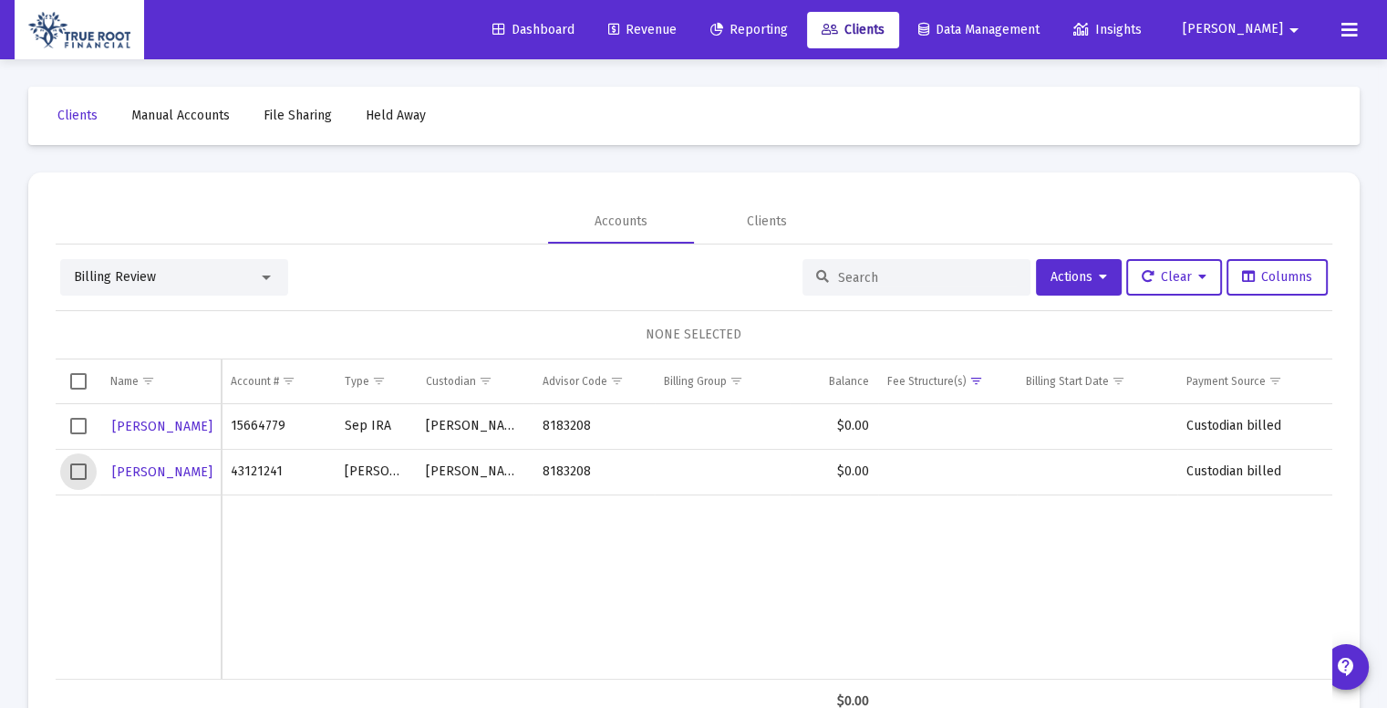
click at [84, 473] on span "Select row" at bounding box center [78, 471] width 16 height 16
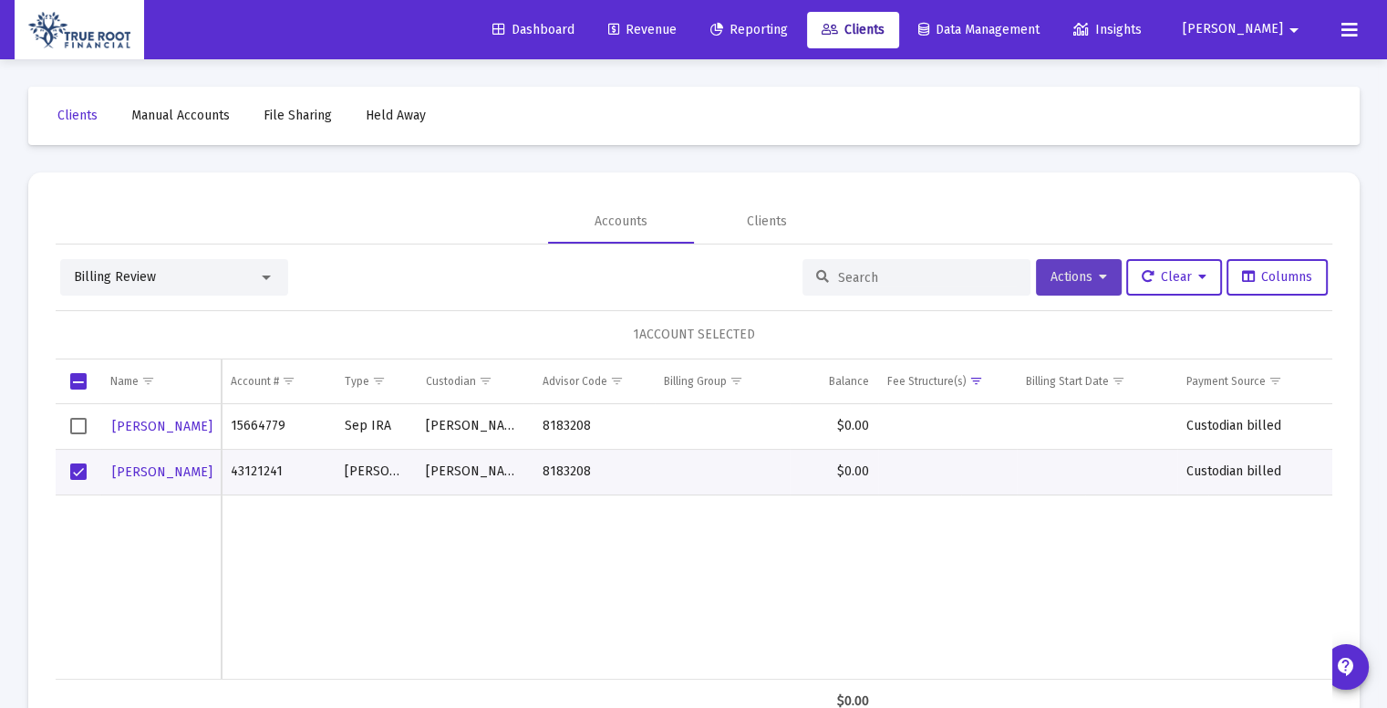
click at [1111, 278] on button "Actions" at bounding box center [1079, 277] width 86 height 36
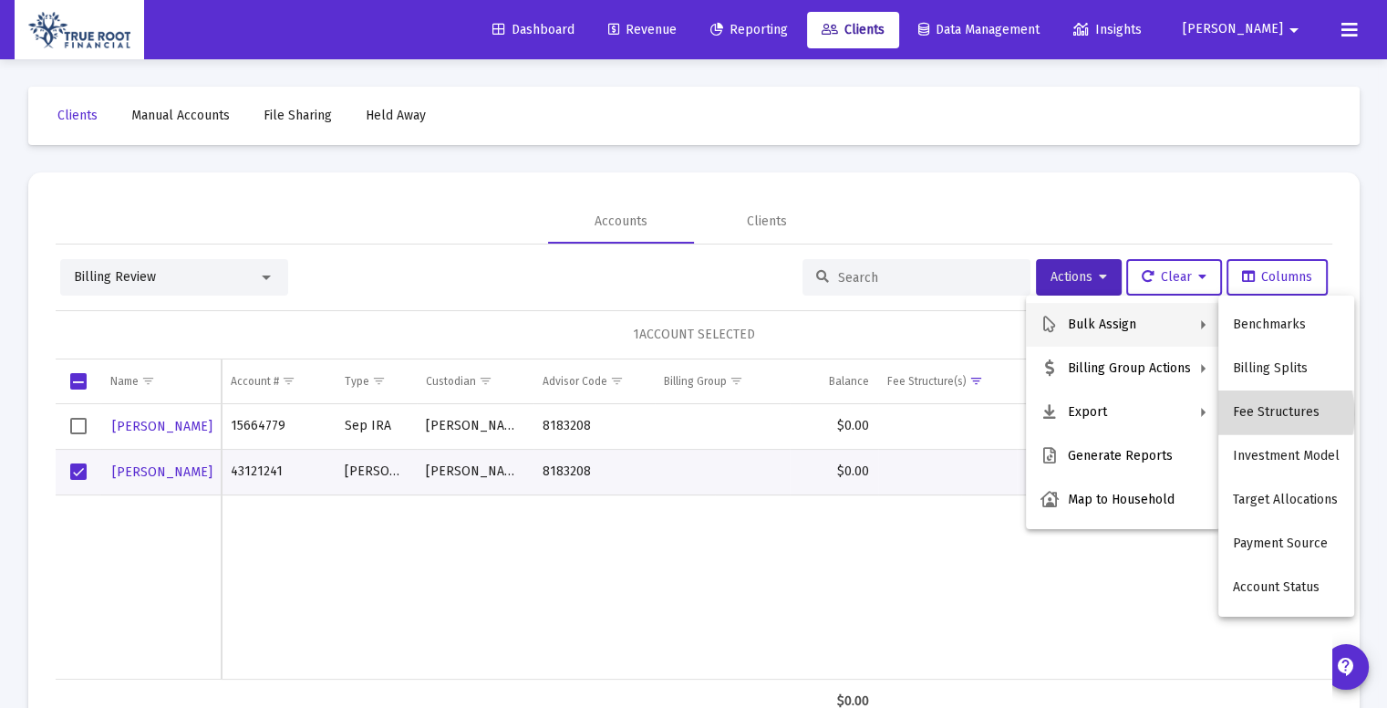
click at [1270, 414] on button "Fee Structures" at bounding box center [1286, 412] width 136 height 44
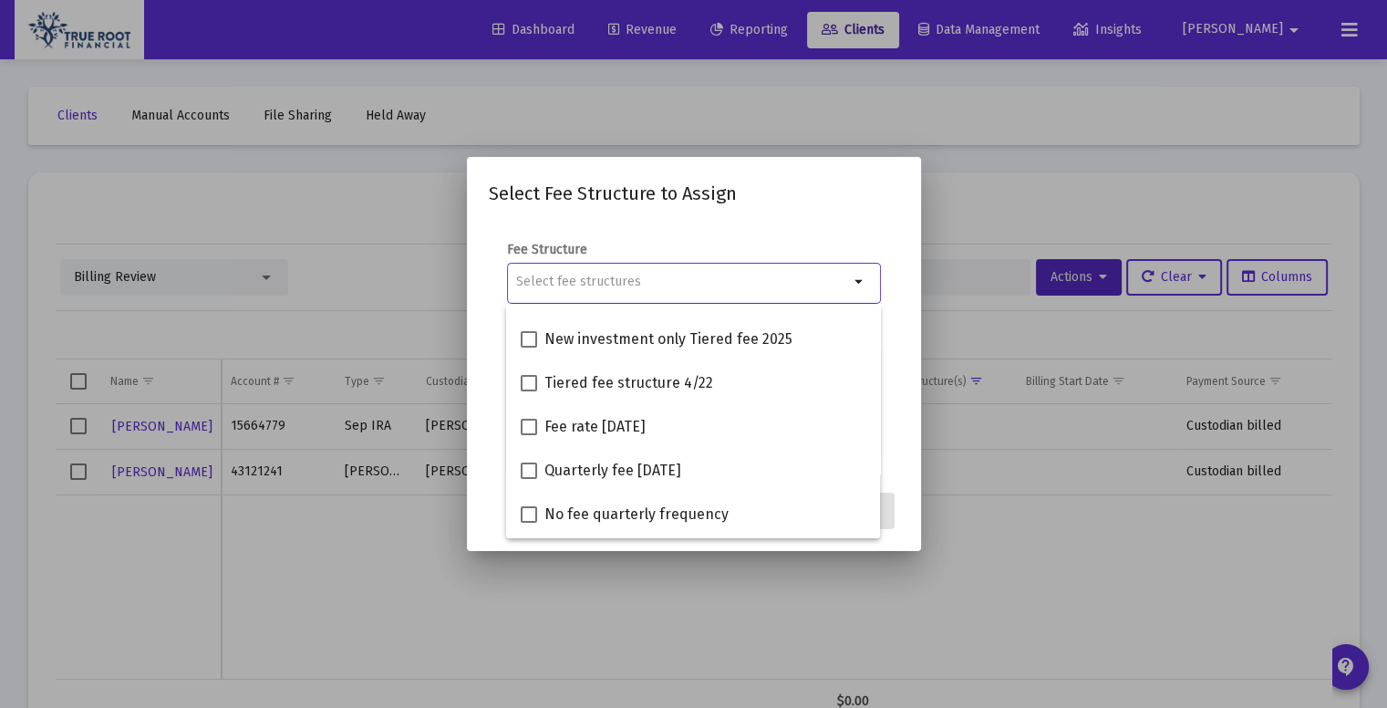
scroll to position [467, 0]
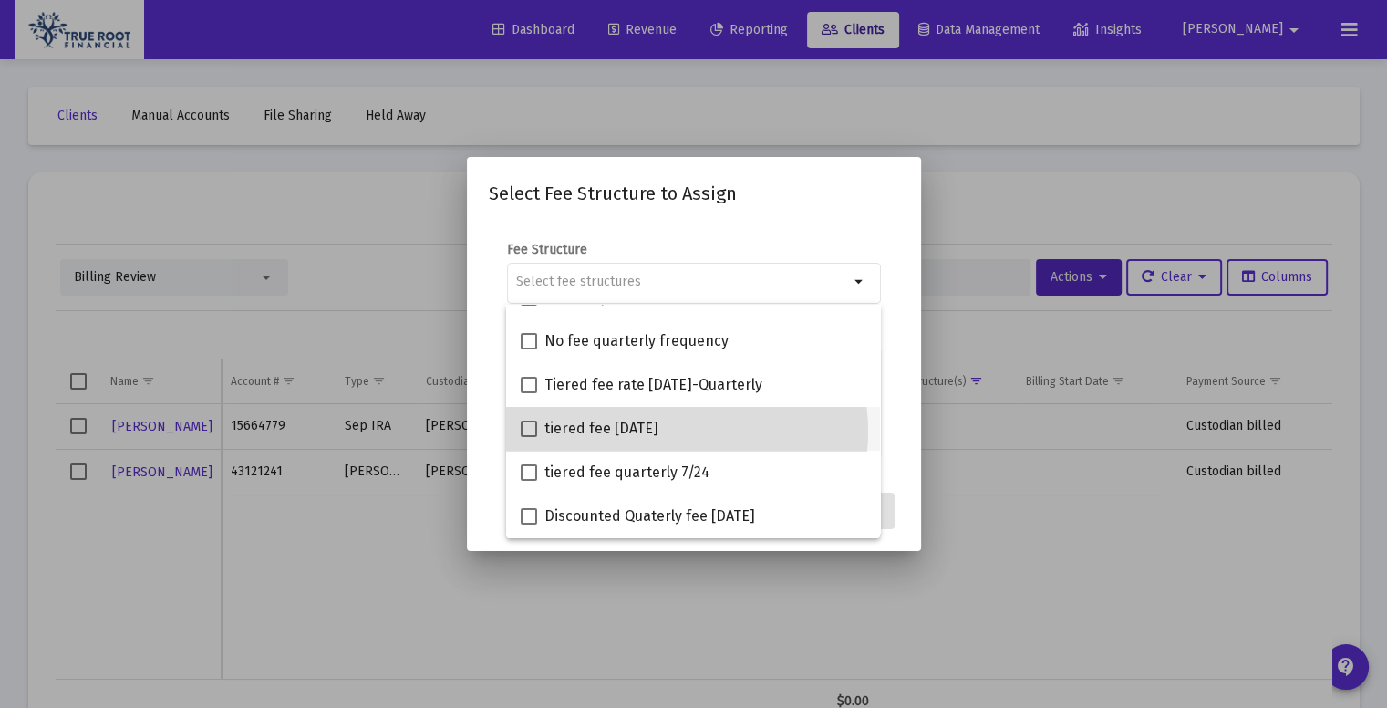
click at [672, 431] on div "tiered fee [DATE]" at bounding box center [693, 429] width 345 height 44
checkbox input "true"
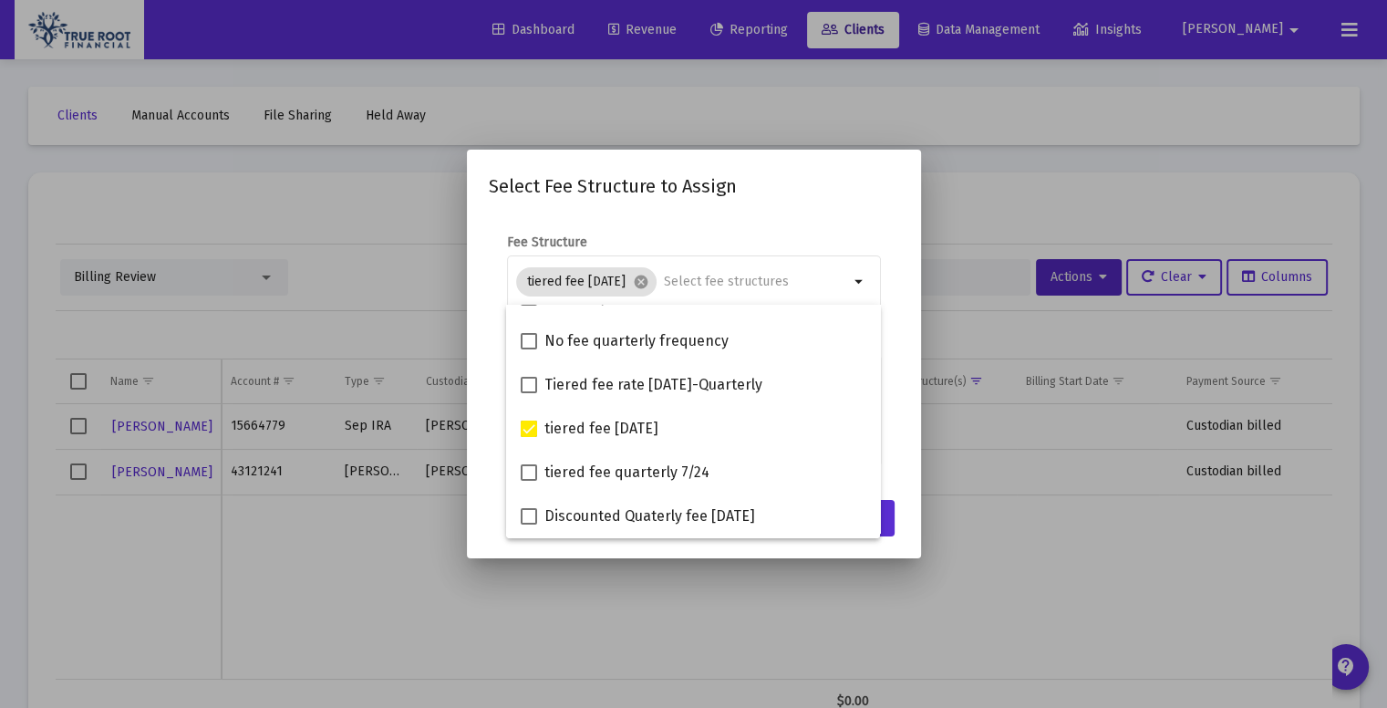
click at [908, 473] on mat-dialog-content "Fee Structure tiered fee [DATE] cancel arrow_drop_down Notes You are assigning …" at bounding box center [694, 351] width 454 height 273
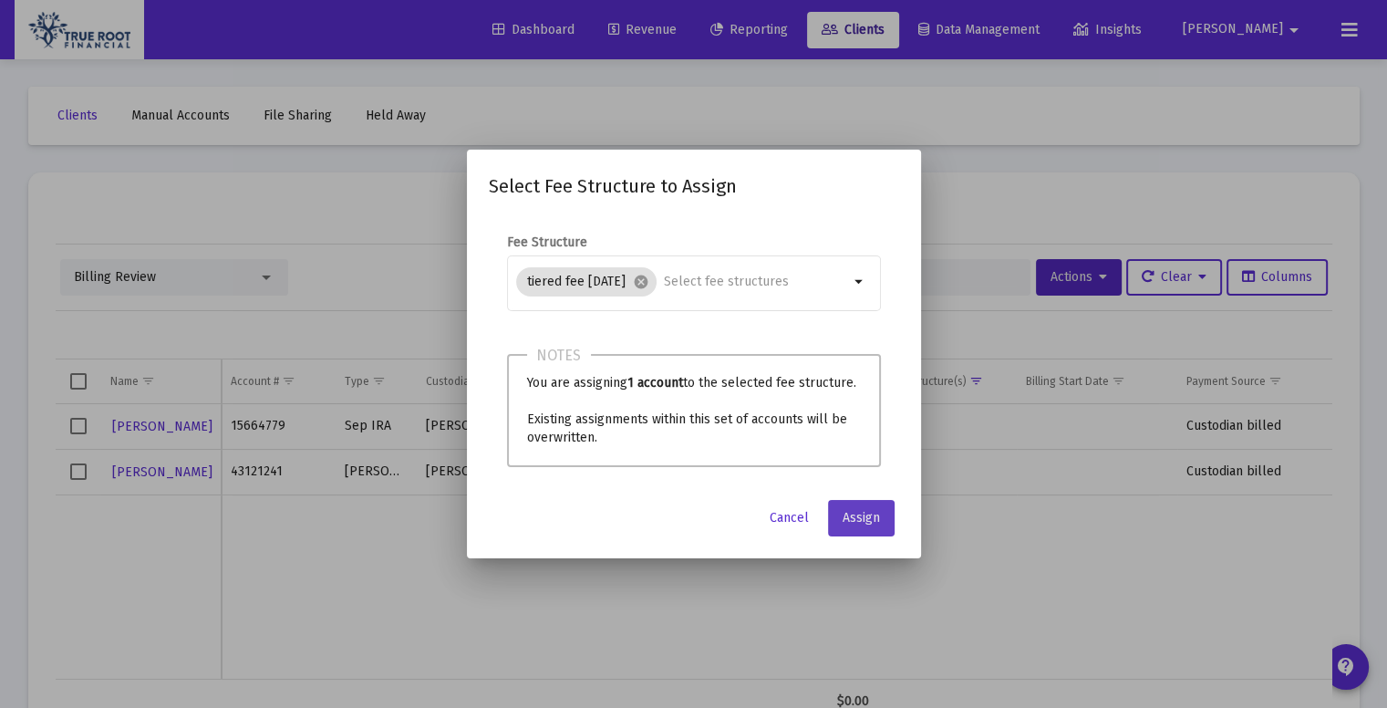
click at [861, 517] on span "Assign" at bounding box center [861, 518] width 37 height 16
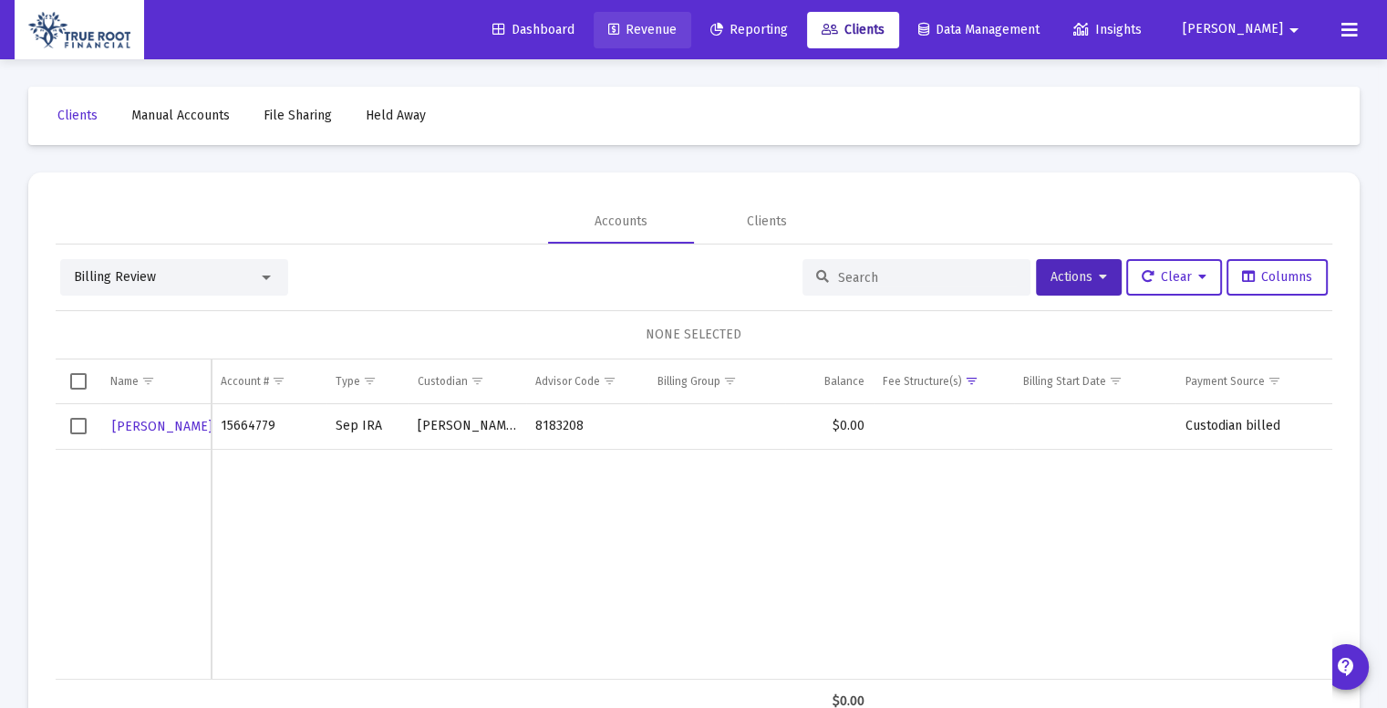
click at [675, 35] on span "Revenue" at bounding box center [642, 30] width 68 height 16
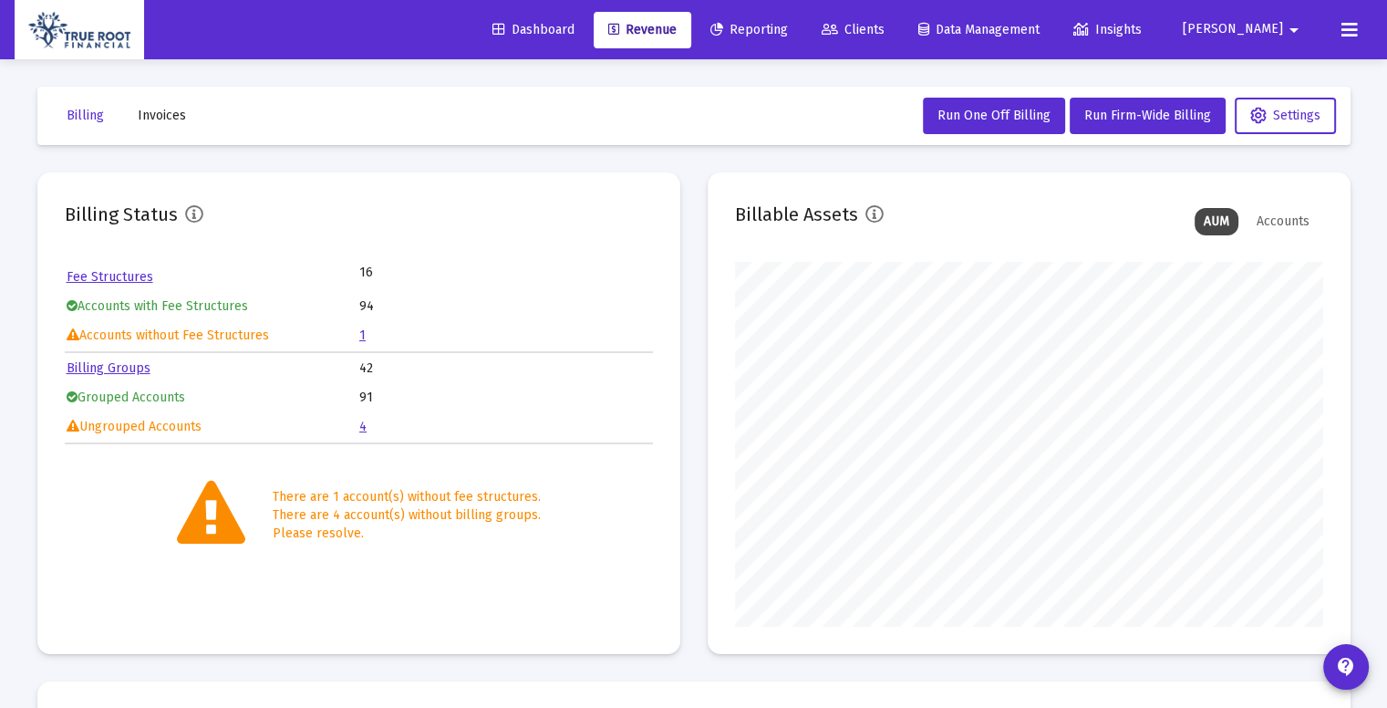
scroll to position [365, 588]
click at [364, 424] on link "4" at bounding box center [362, 427] width 7 height 16
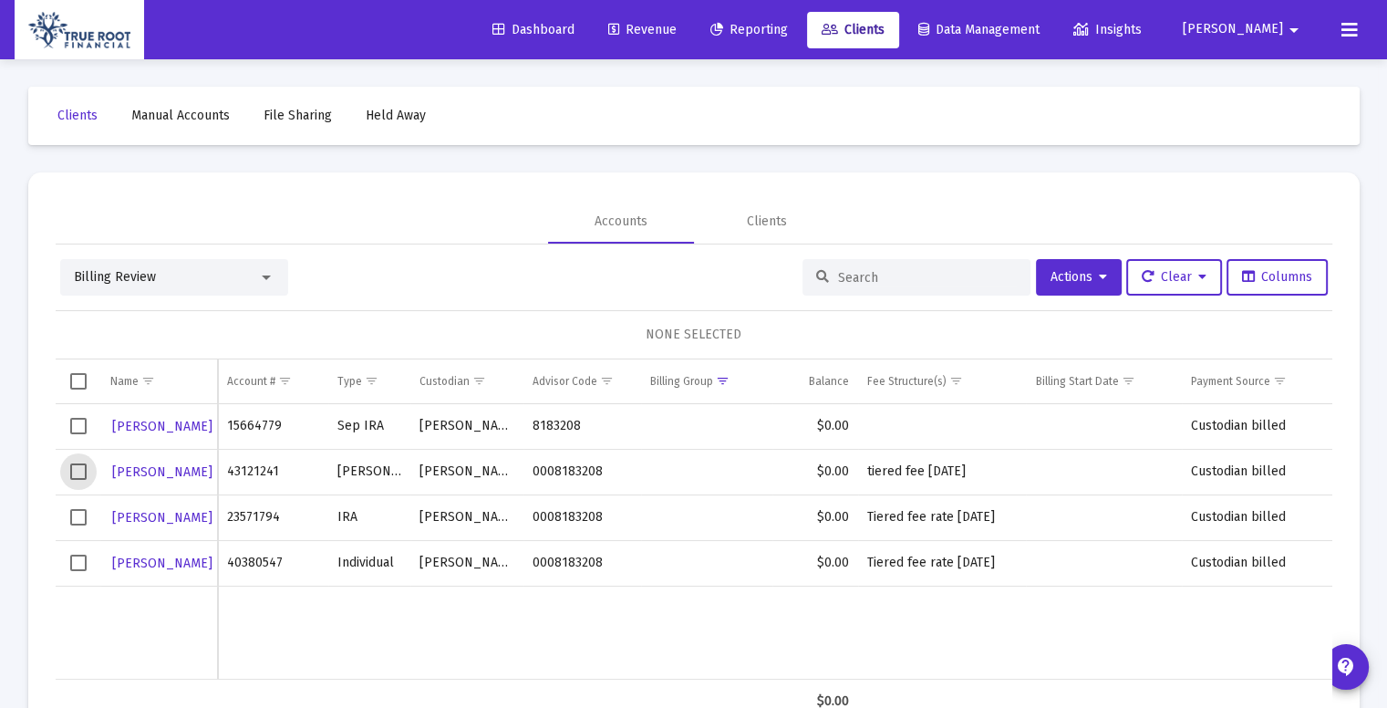
click at [78, 468] on span "Select row" at bounding box center [78, 471] width 16 height 16
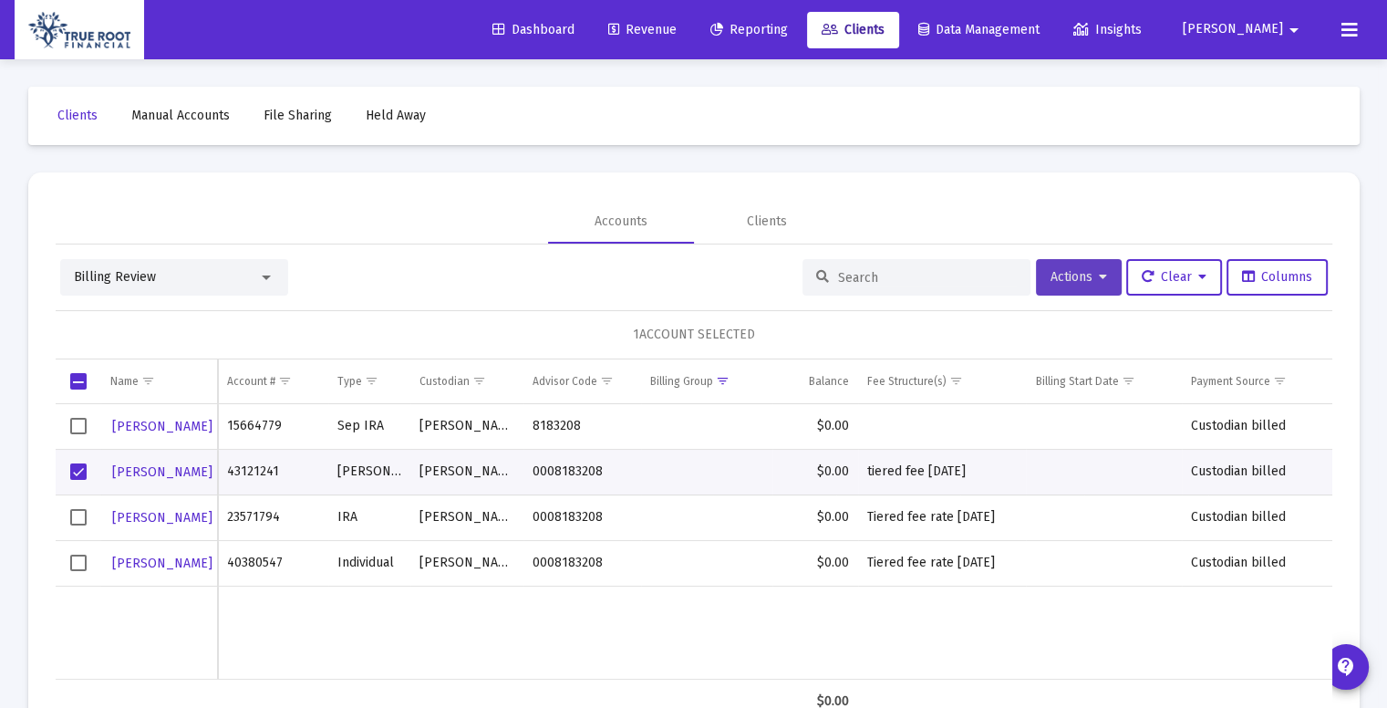
click at [1099, 276] on icon at bounding box center [1103, 277] width 8 height 13
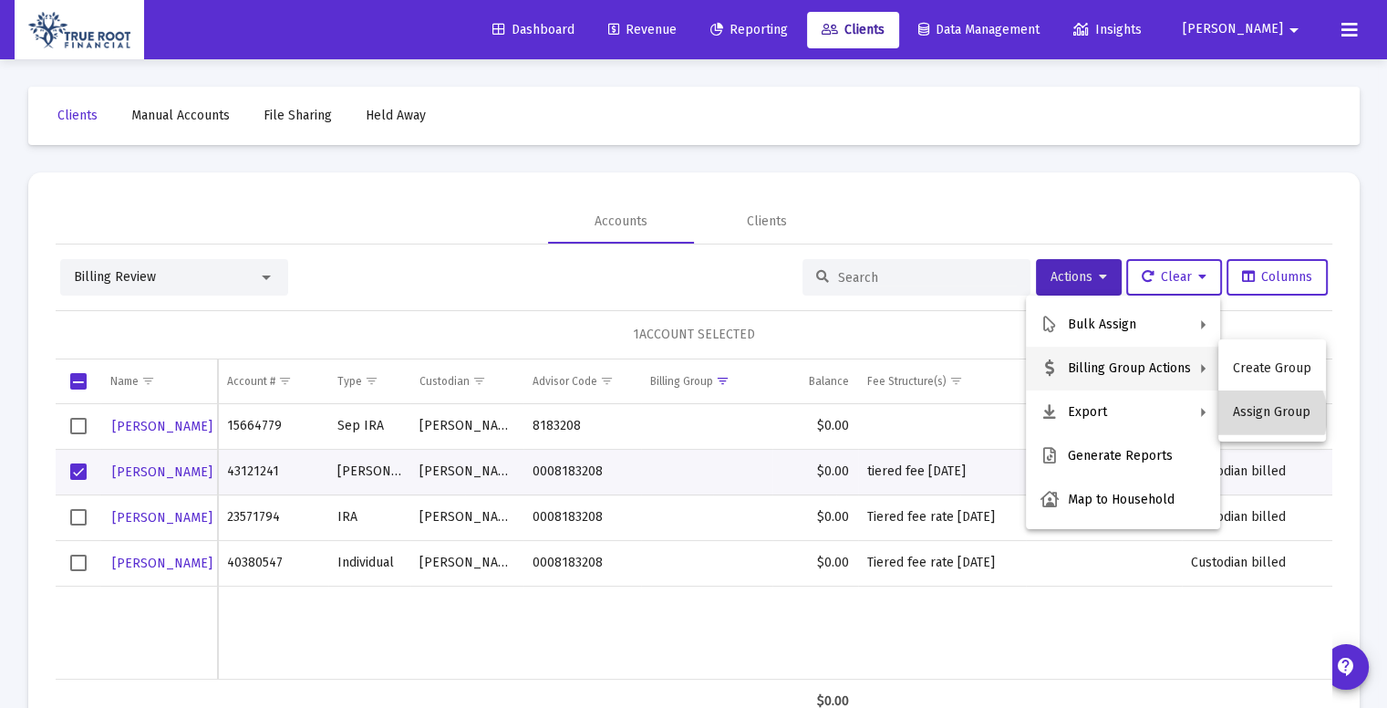
click at [1266, 415] on button "Assign Group" at bounding box center [1272, 412] width 108 height 44
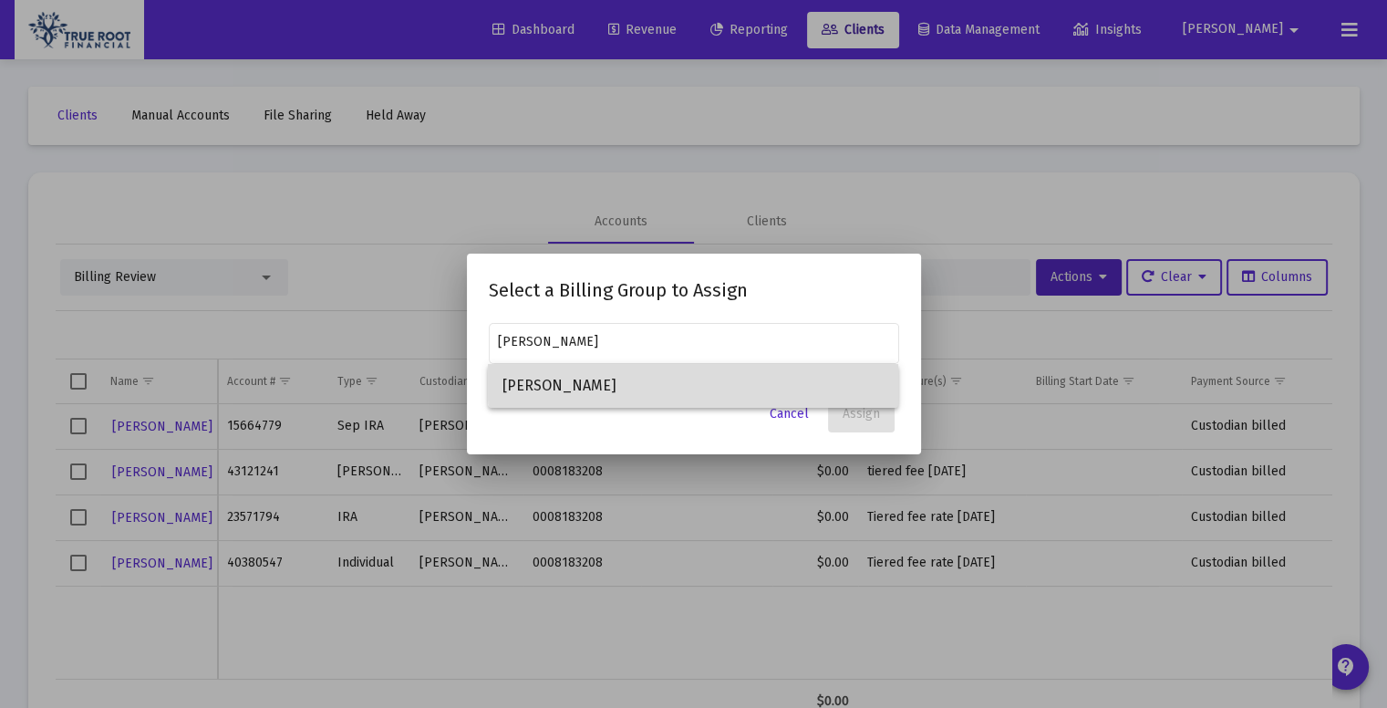
click at [791, 378] on span "[PERSON_NAME]" at bounding box center [692, 386] width 381 height 44
type input "[PERSON_NAME]"
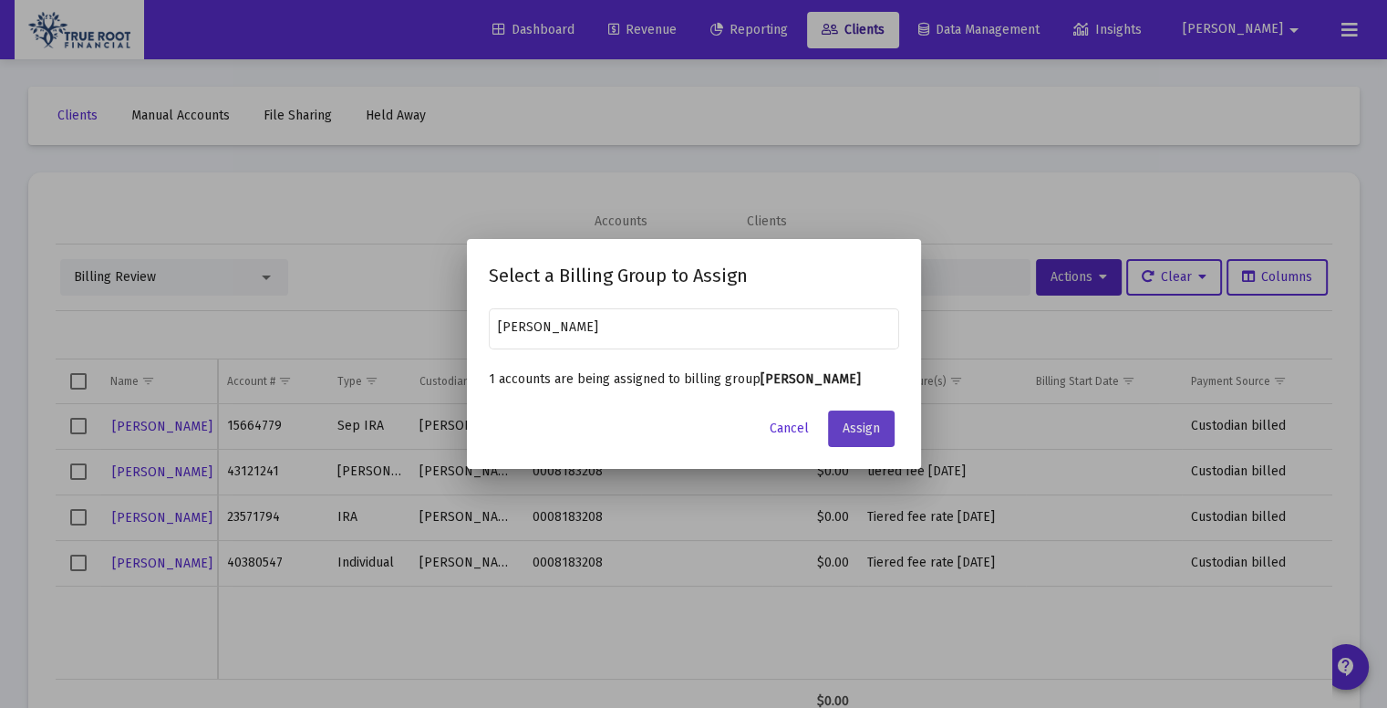
click at [864, 424] on span "Assign" at bounding box center [861, 428] width 37 height 16
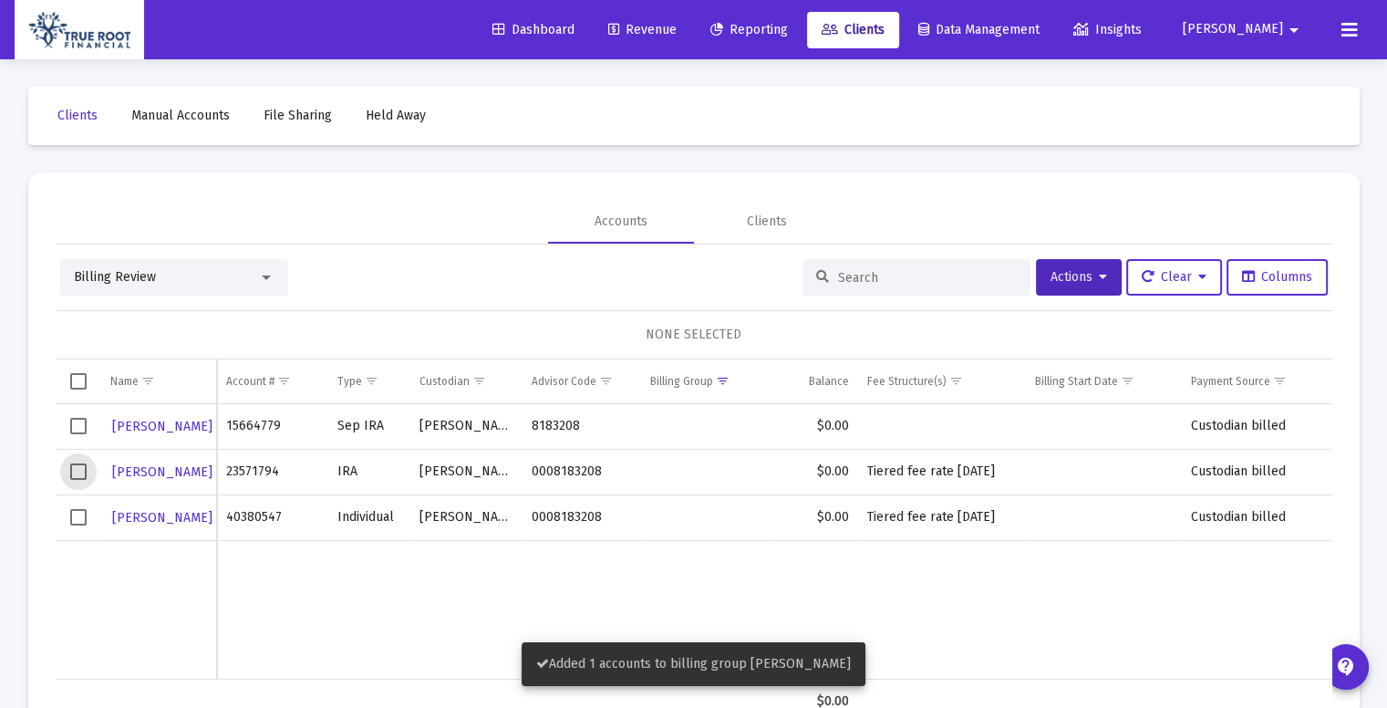
click at [78, 471] on span "Select row" at bounding box center [78, 471] width 16 height 16
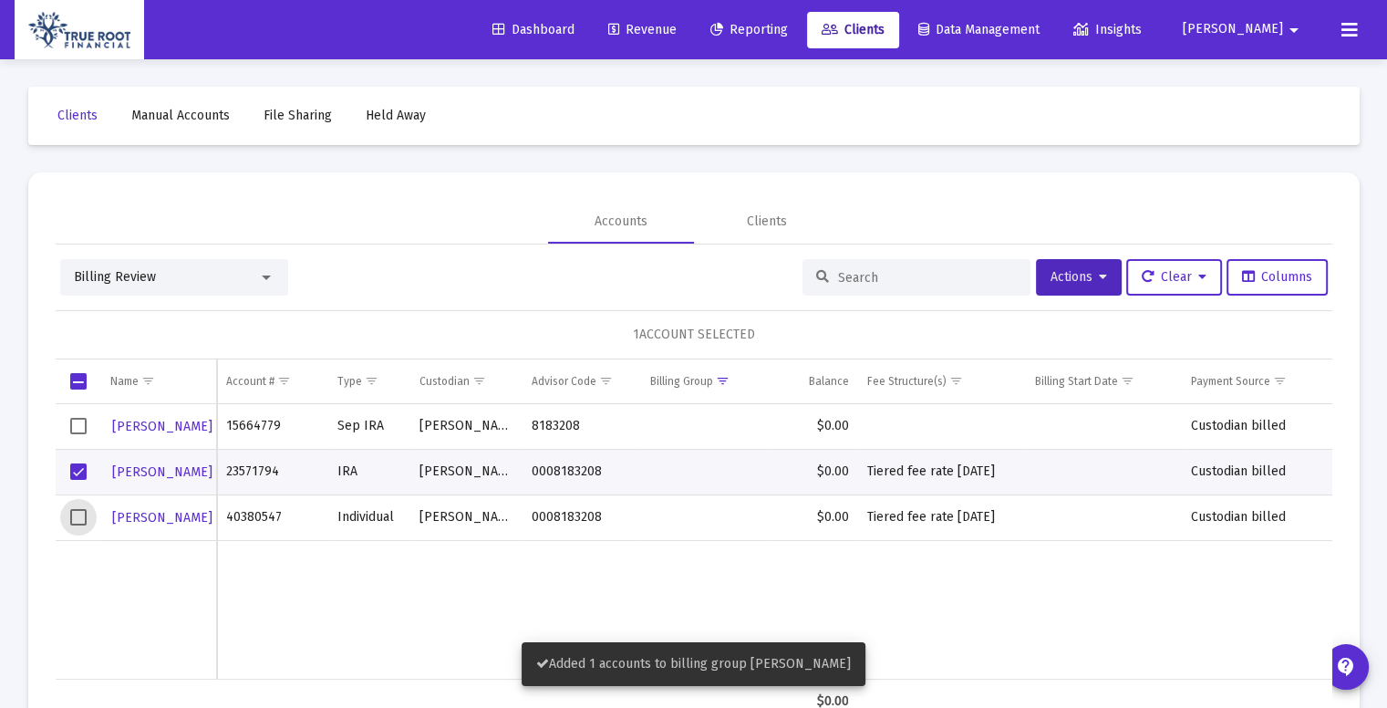
click at [79, 511] on span "Select row" at bounding box center [78, 517] width 16 height 16
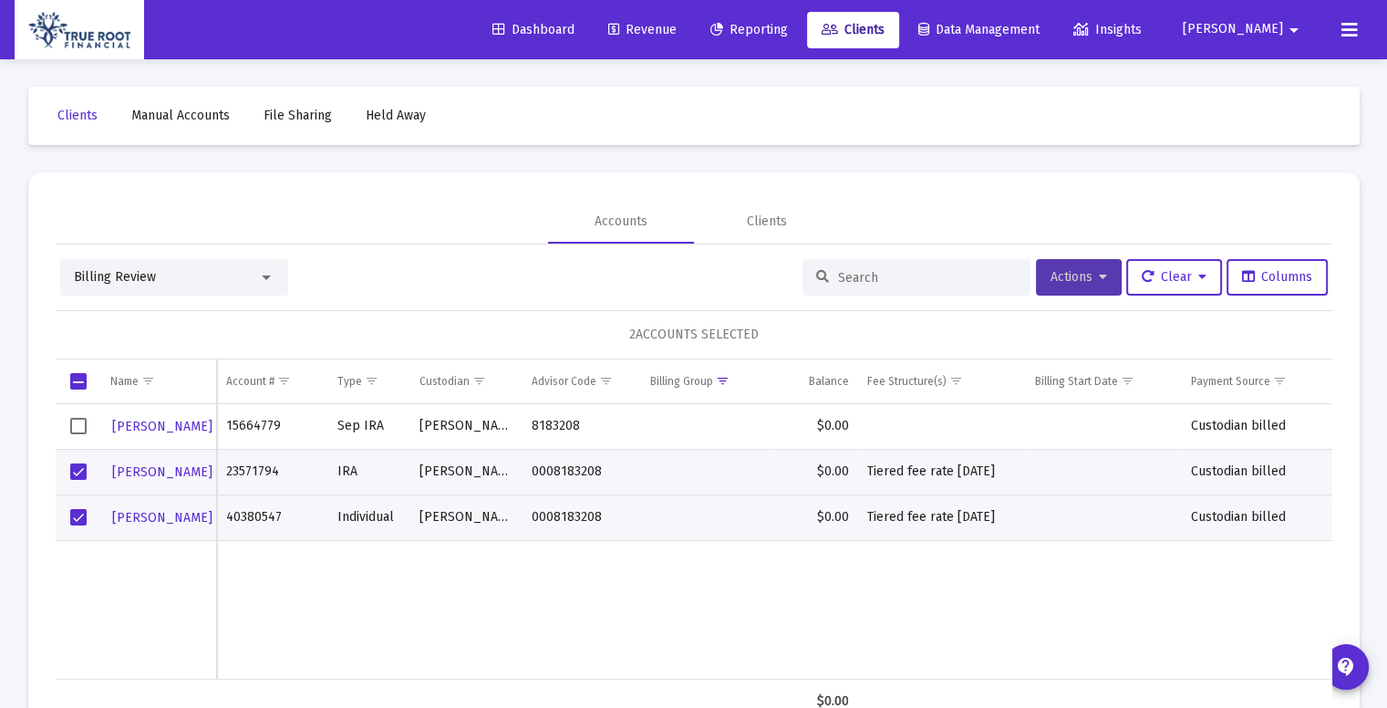
click at [1099, 274] on icon at bounding box center [1103, 277] width 8 height 13
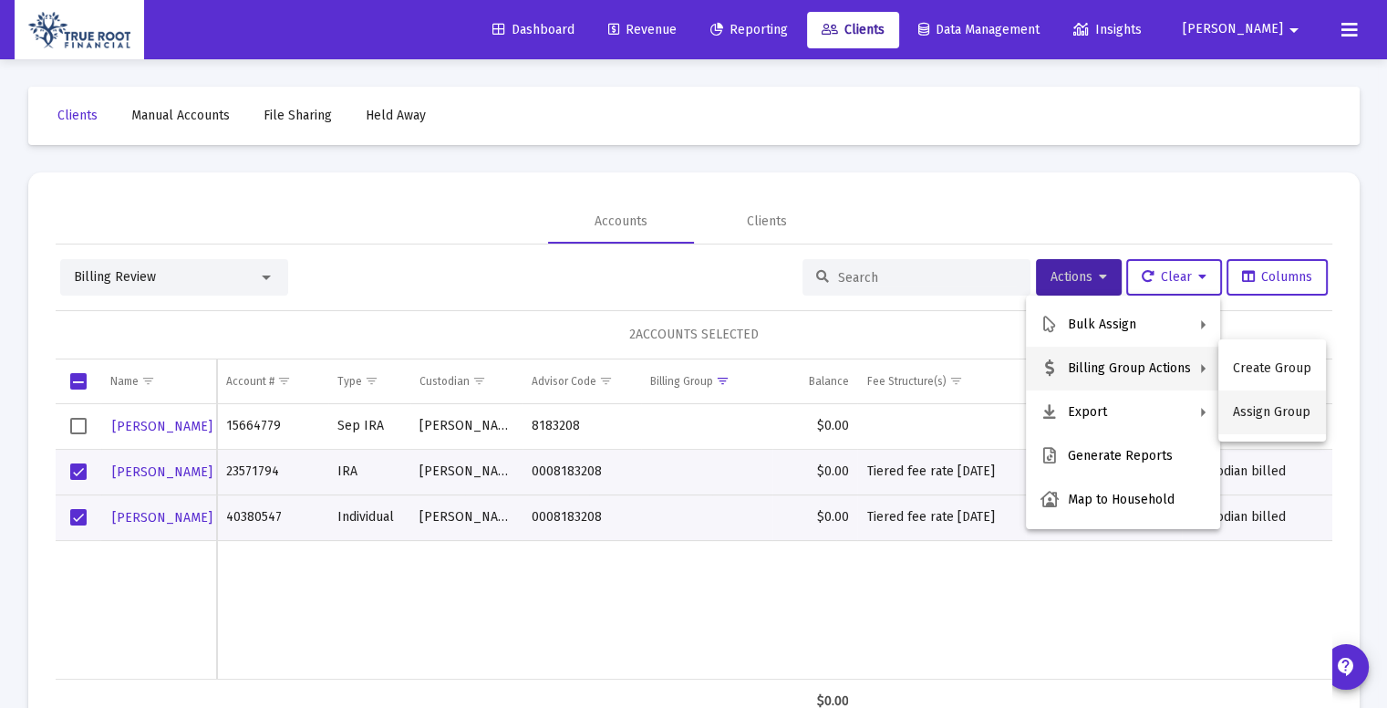
click at [1246, 412] on button "Assign Group" at bounding box center [1272, 412] width 108 height 44
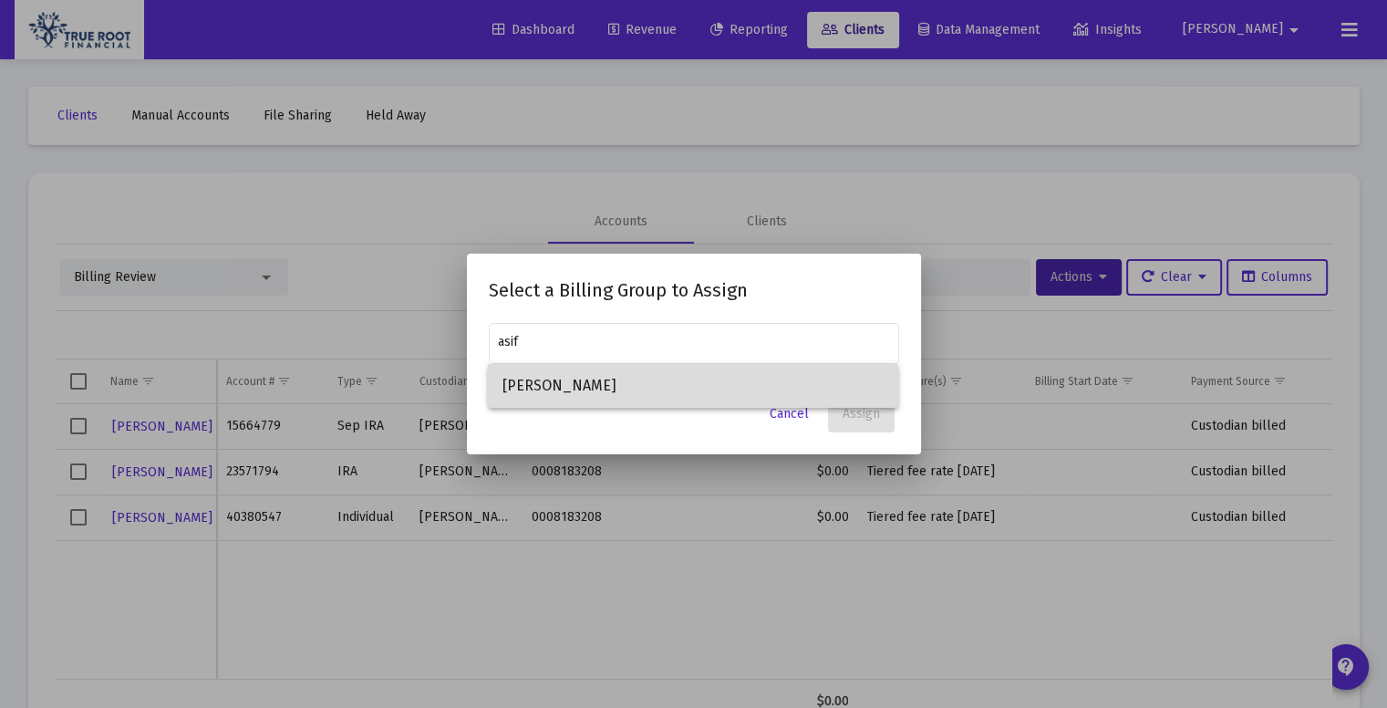
click at [713, 378] on span "[PERSON_NAME]" at bounding box center [692, 386] width 381 height 44
type input "[PERSON_NAME]"
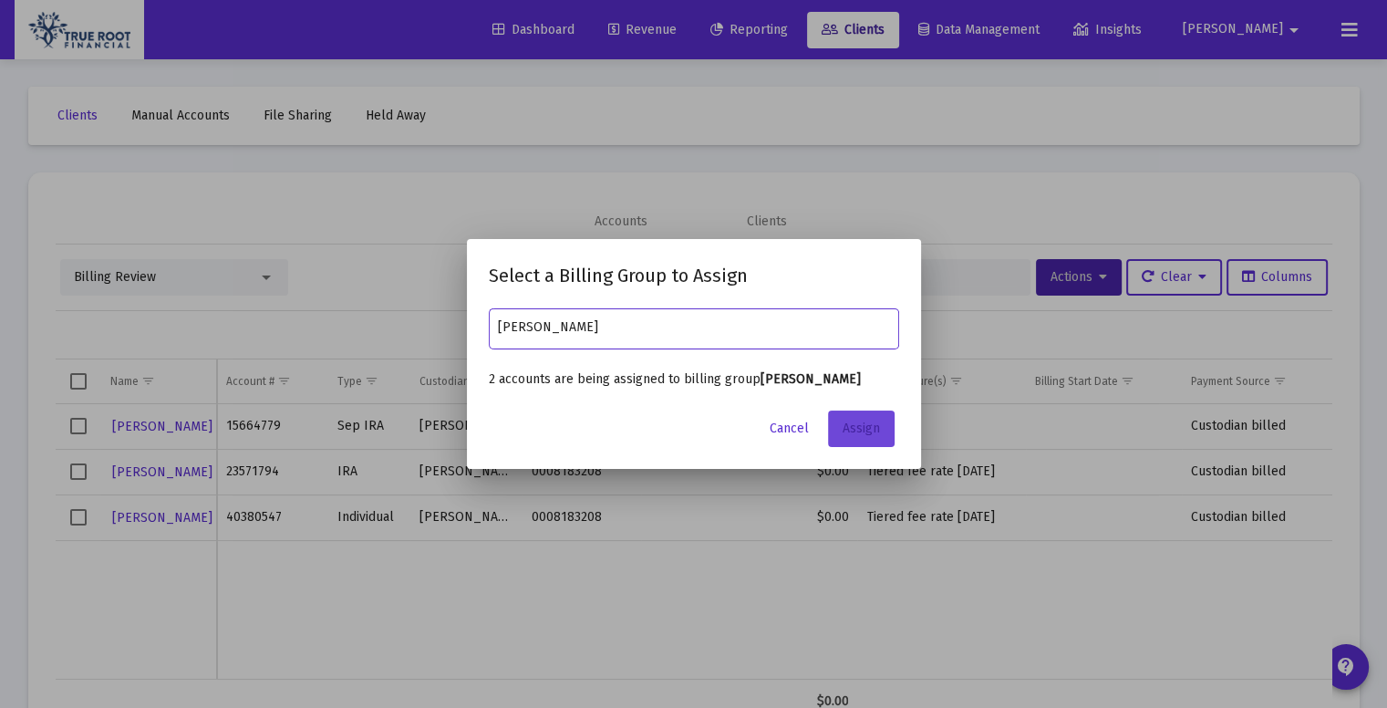
click at [859, 431] on span "Assign" at bounding box center [861, 428] width 37 height 16
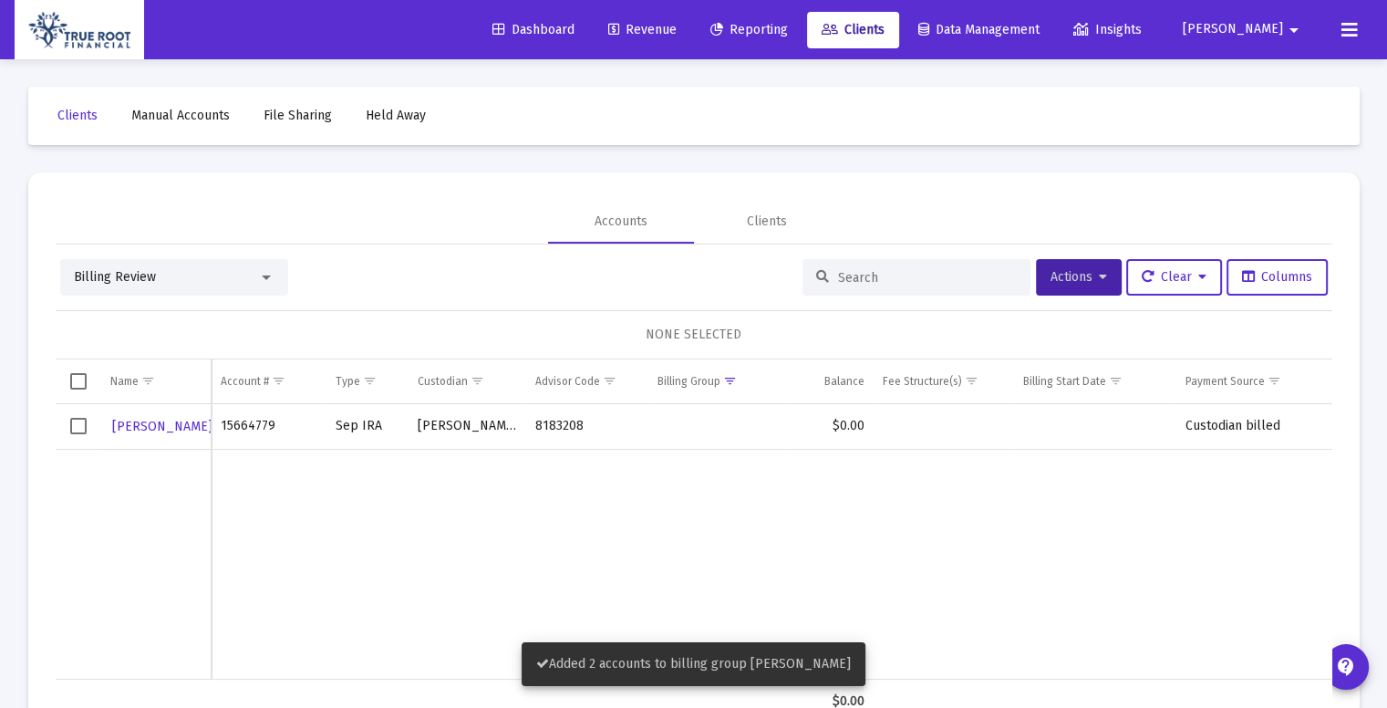
click at [677, 35] on span "Revenue" at bounding box center [642, 30] width 68 height 16
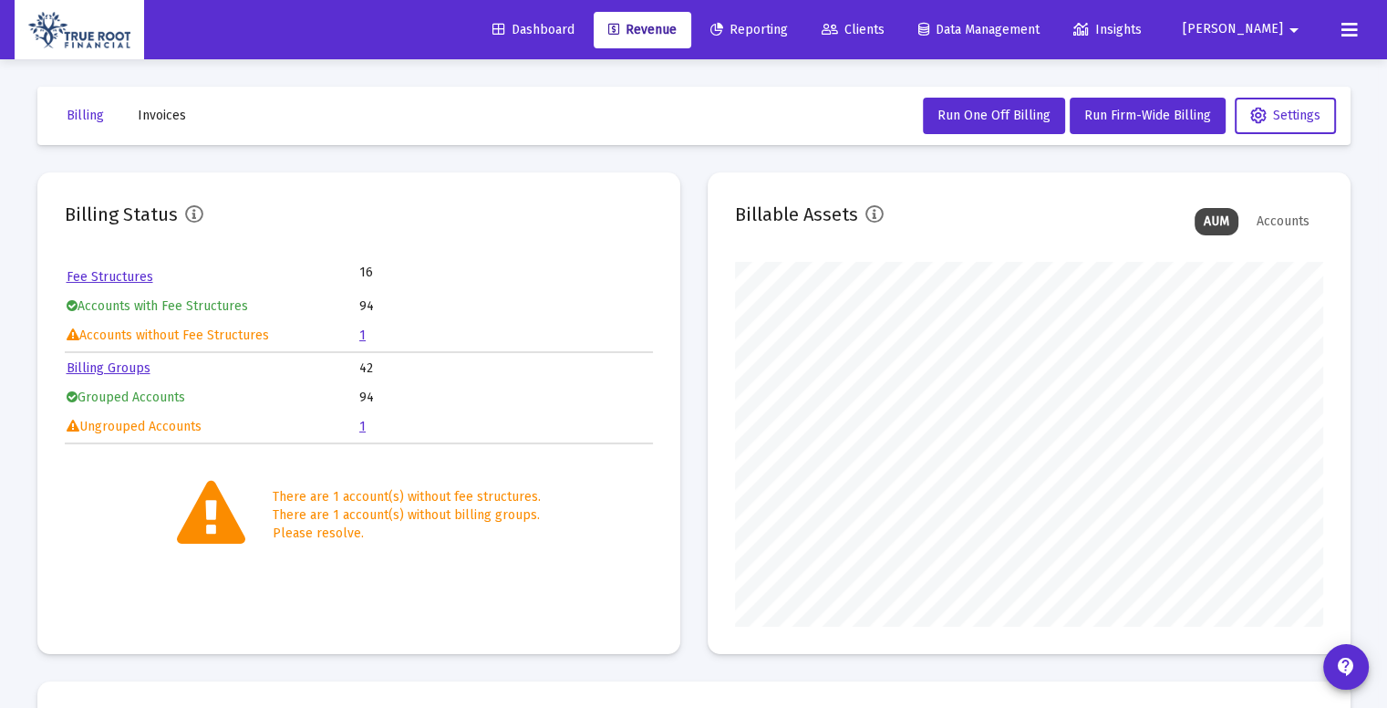
scroll to position [365, 588]
click at [884, 27] on span "Clients" at bounding box center [853, 30] width 63 height 16
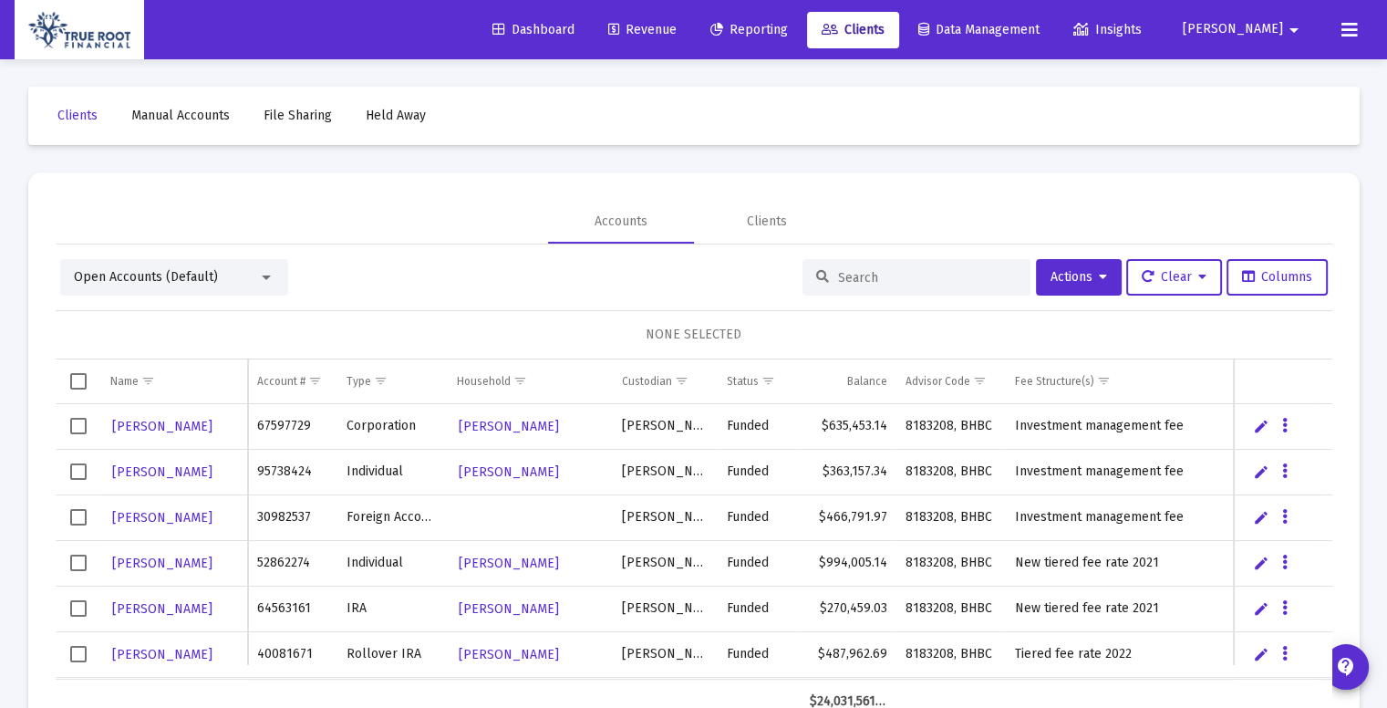
click at [259, 276] on div at bounding box center [266, 277] width 16 height 15
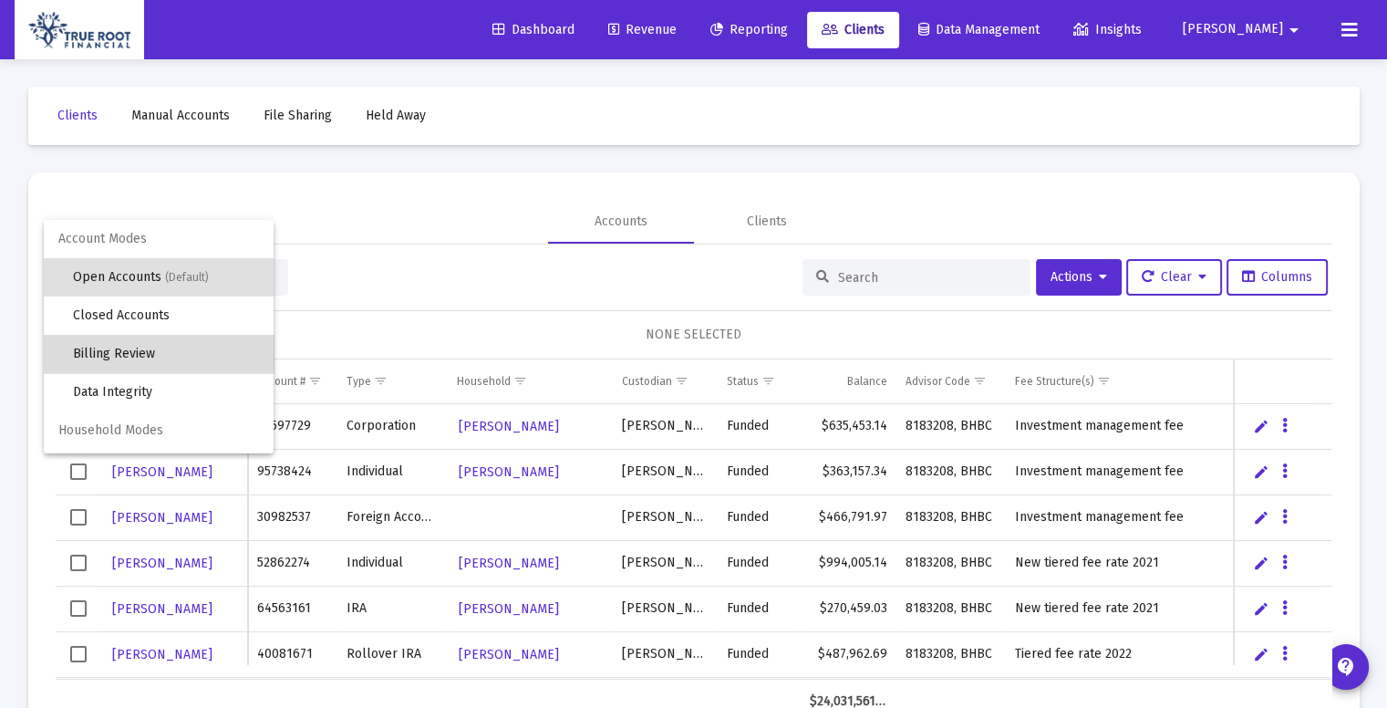
click at [177, 358] on span "Billing Review" at bounding box center [166, 354] width 186 height 38
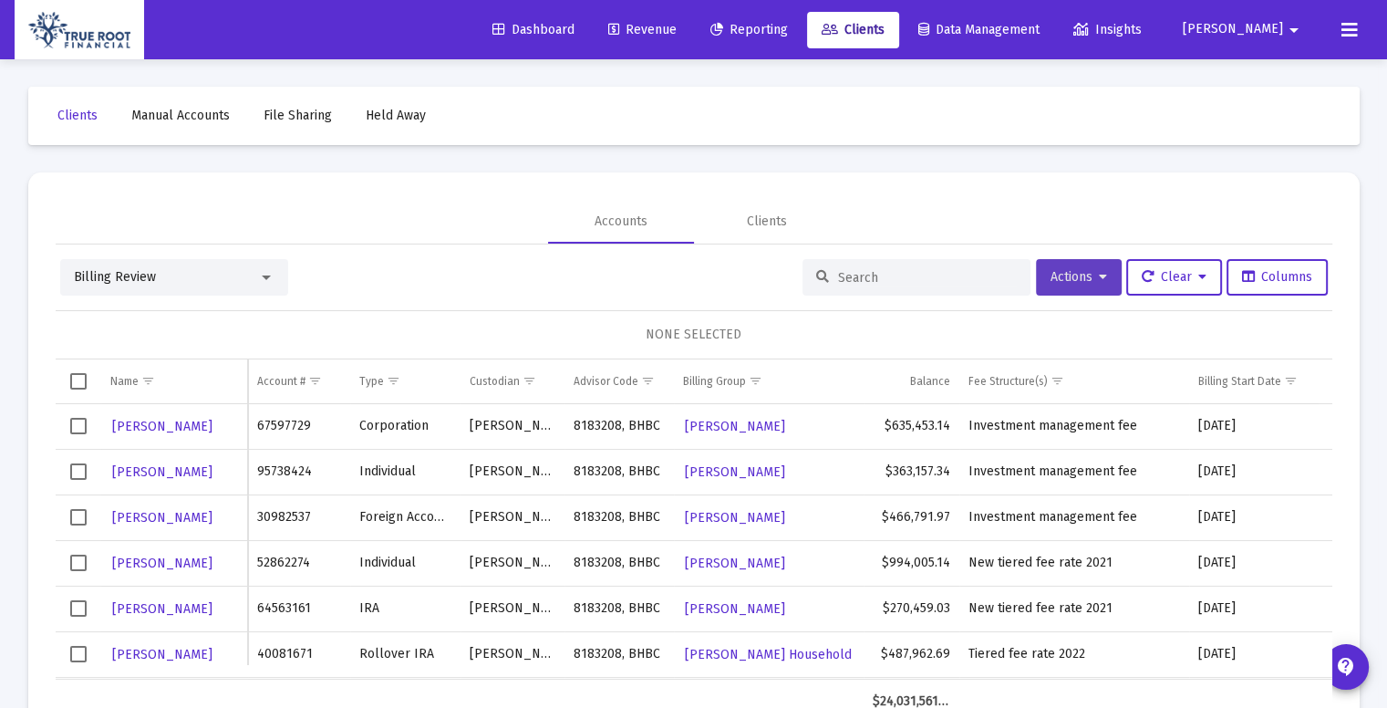
click at [1099, 271] on icon at bounding box center [1103, 277] width 8 height 13
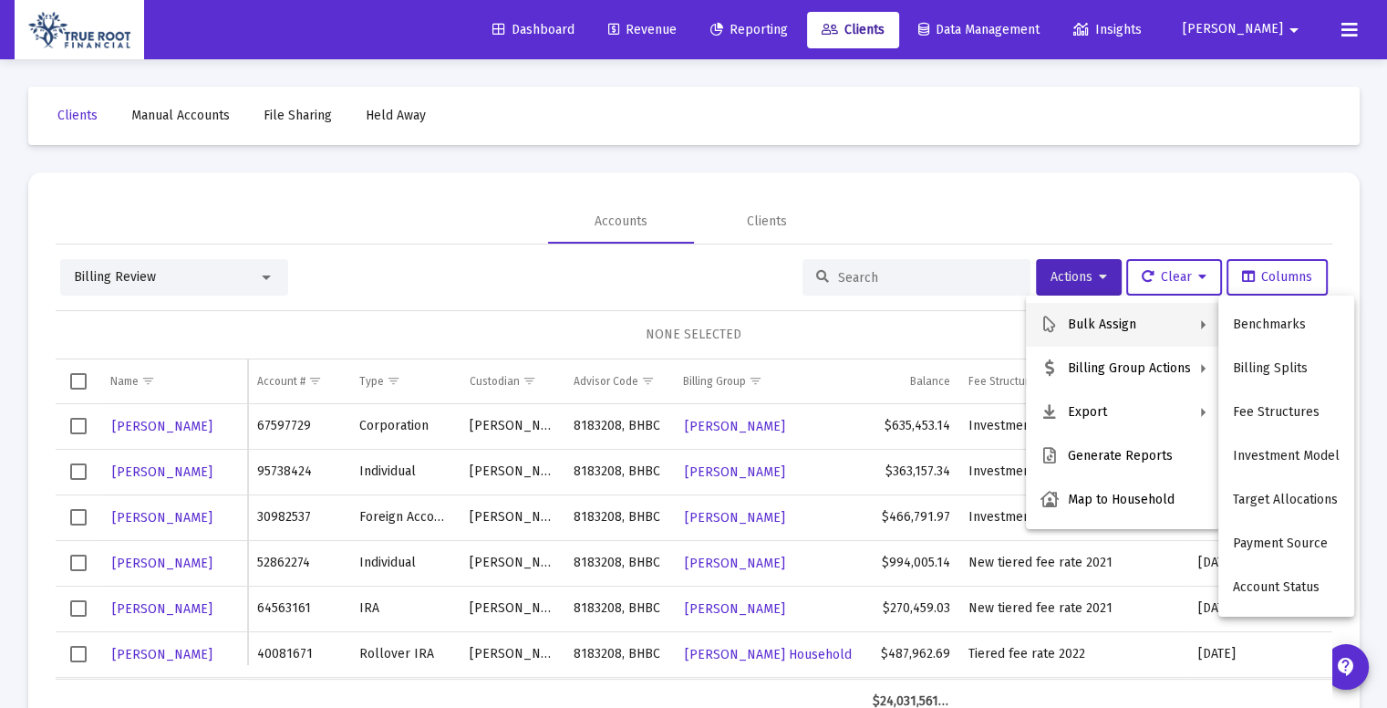
click at [273, 275] on div at bounding box center [693, 354] width 1387 height 708
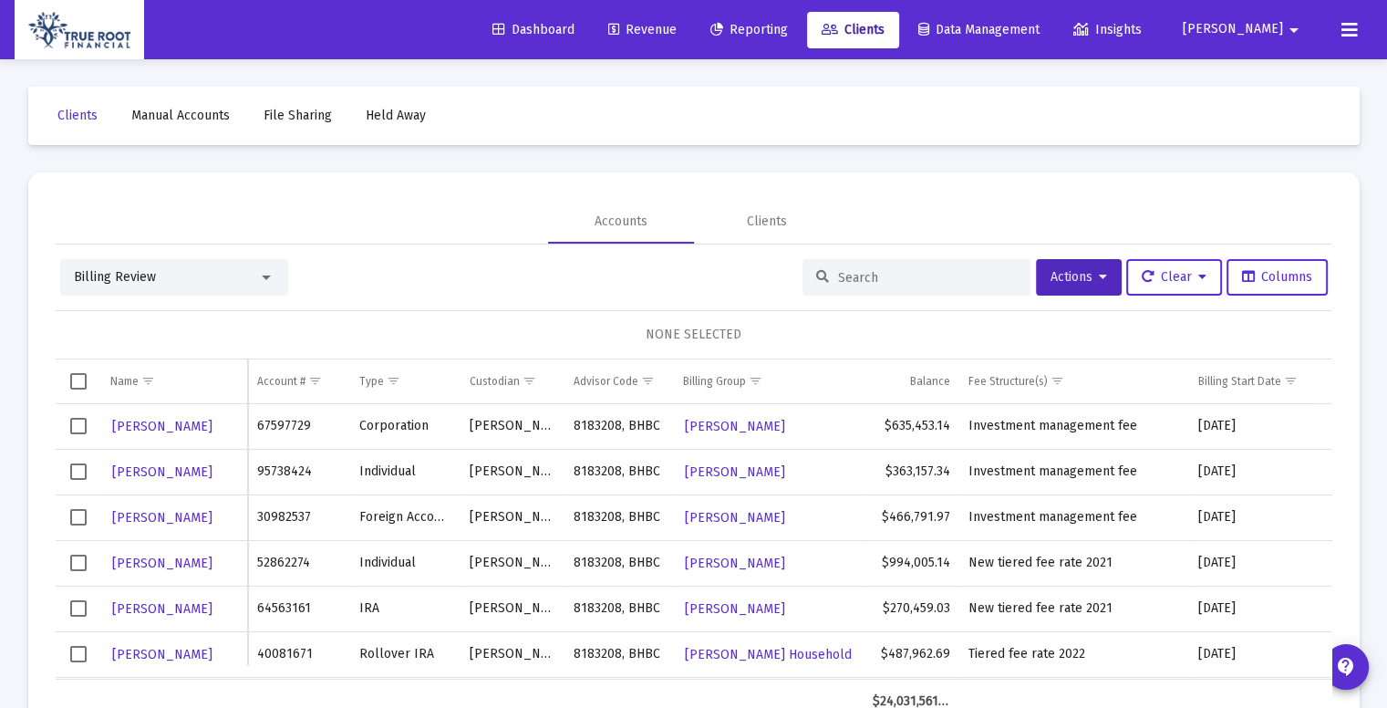
click at [267, 275] on div at bounding box center [266, 277] width 9 height 5
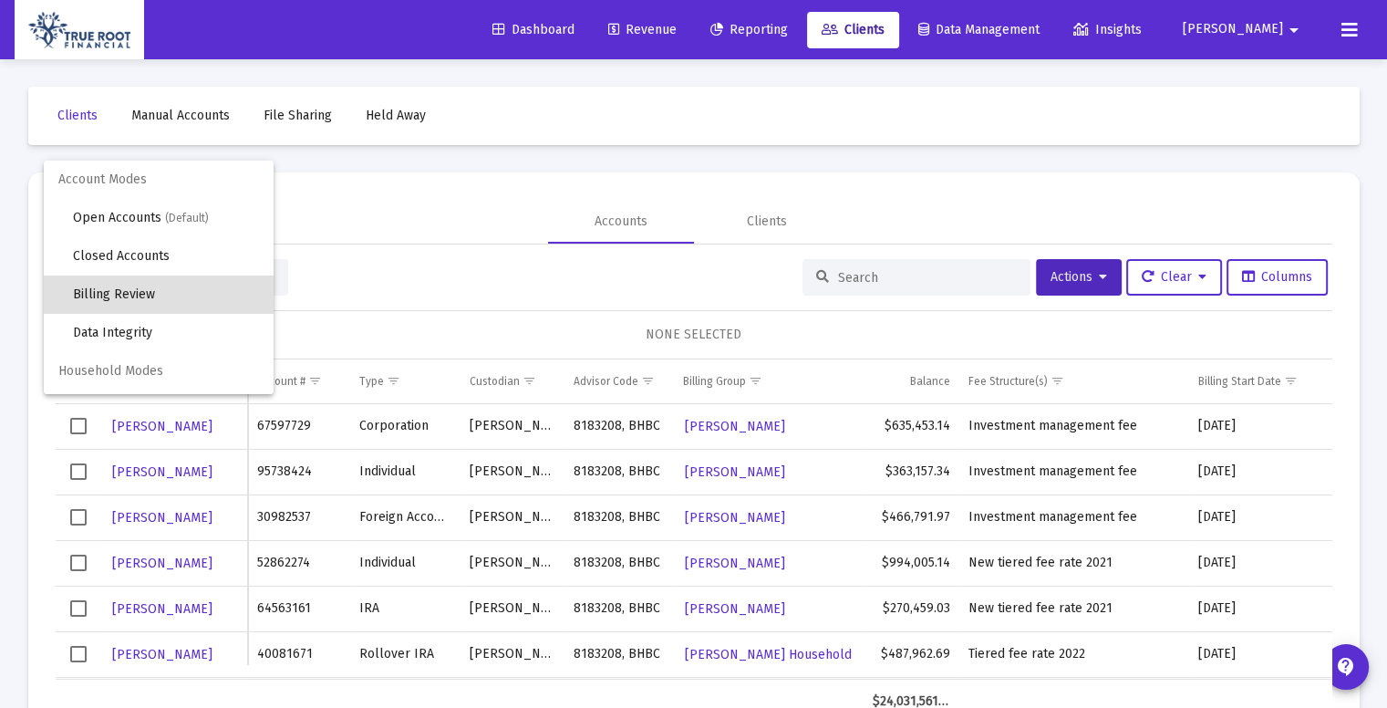
scroll to position [17, 0]
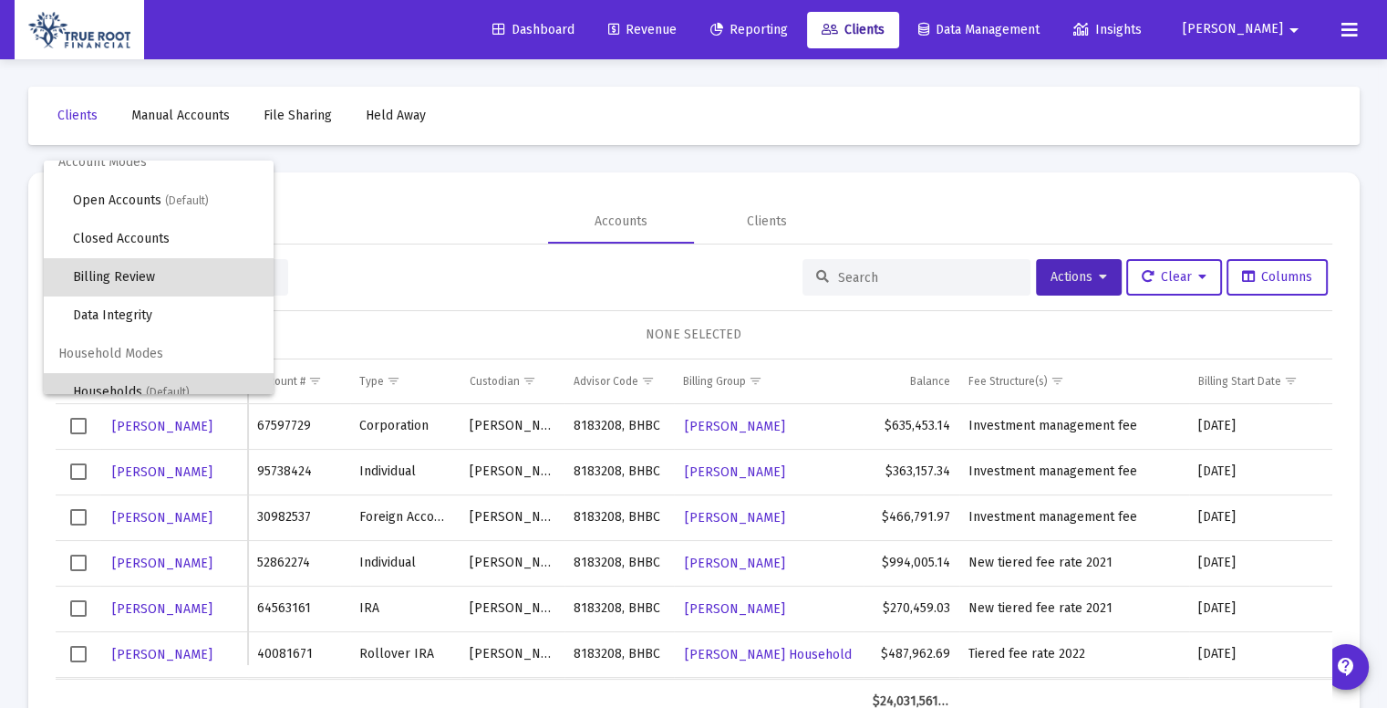
click at [171, 375] on span "Households (Default)" at bounding box center [166, 392] width 186 height 38
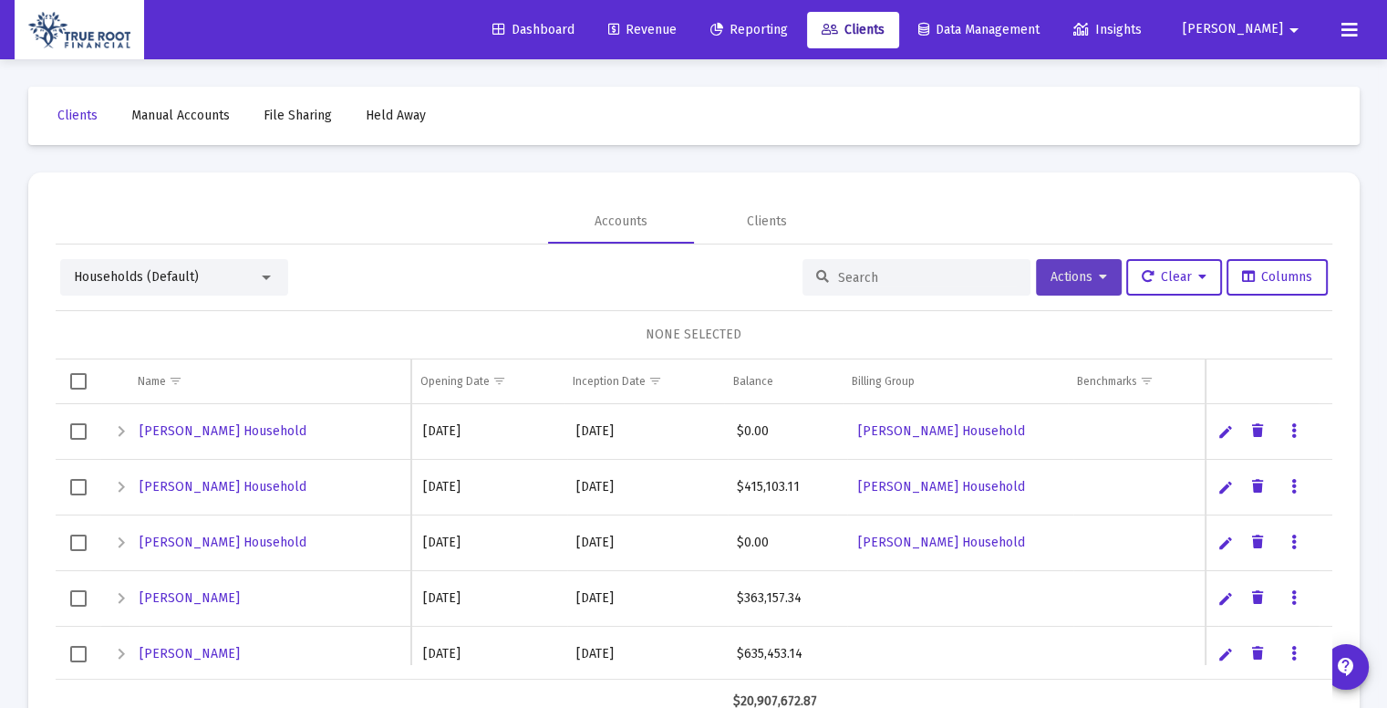
click at [1099, 281] on icon at bounding box center [1103, 277] width 8 height 13
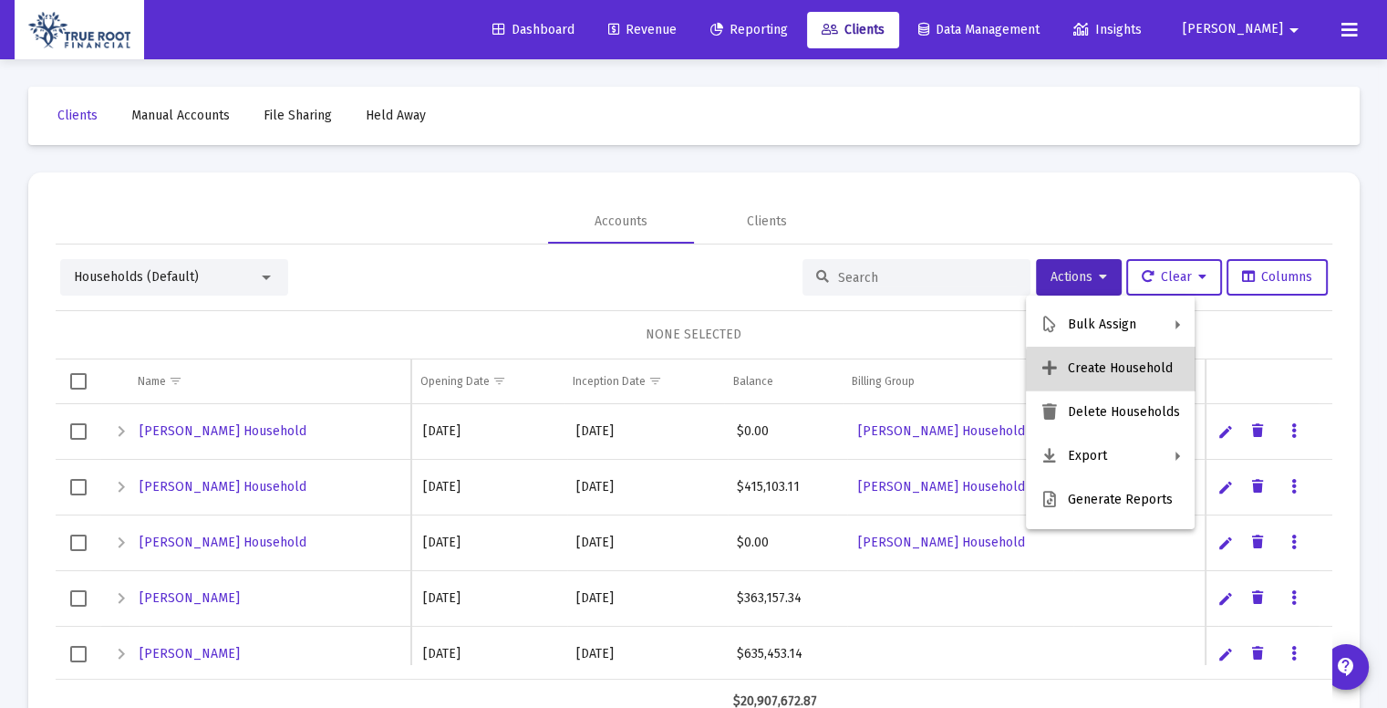
click at [1157, 376] on button "Create Household" at bounding box center [1110, 369] width 169 height 44
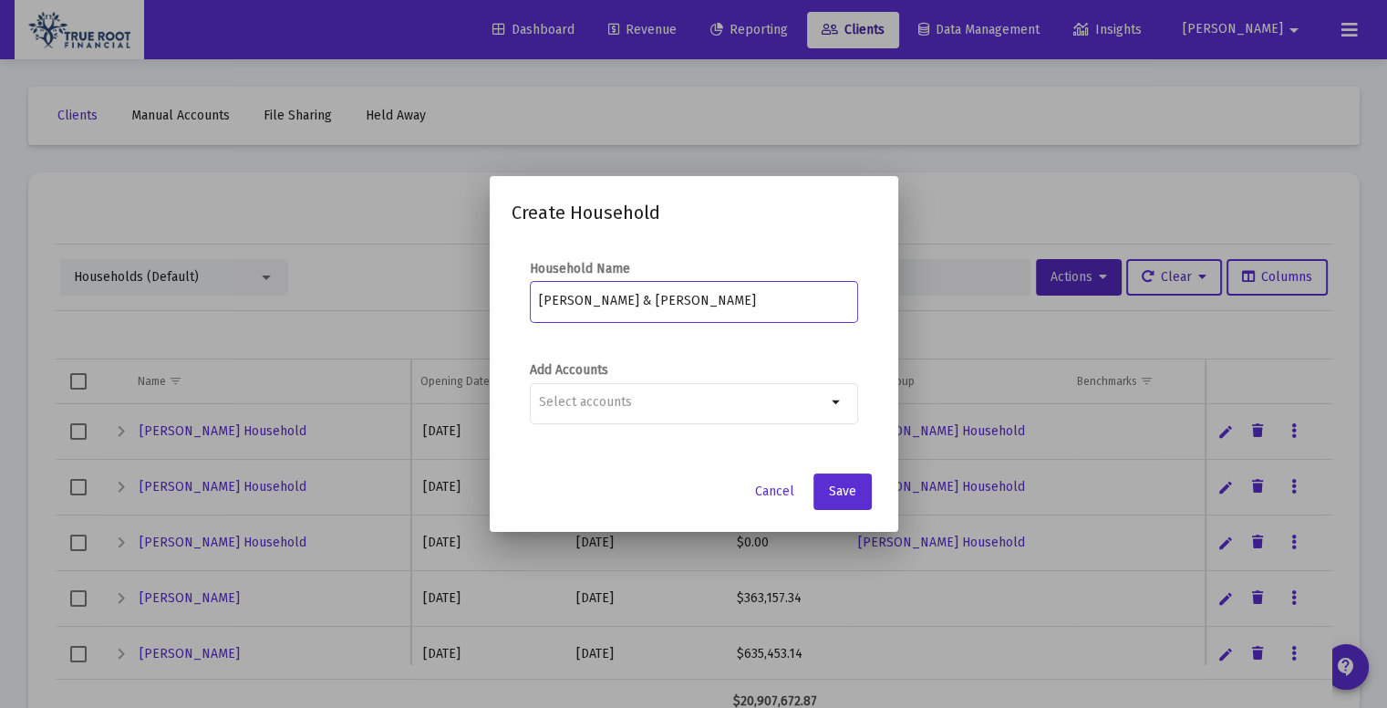
click at [592, 301] on input "[PERSON_NAME] & [PERSON_NAME]" at bounding box center [693, 301] width 309 height 15
type input "[PERSON_NAME] & [PERSON_NAME]"
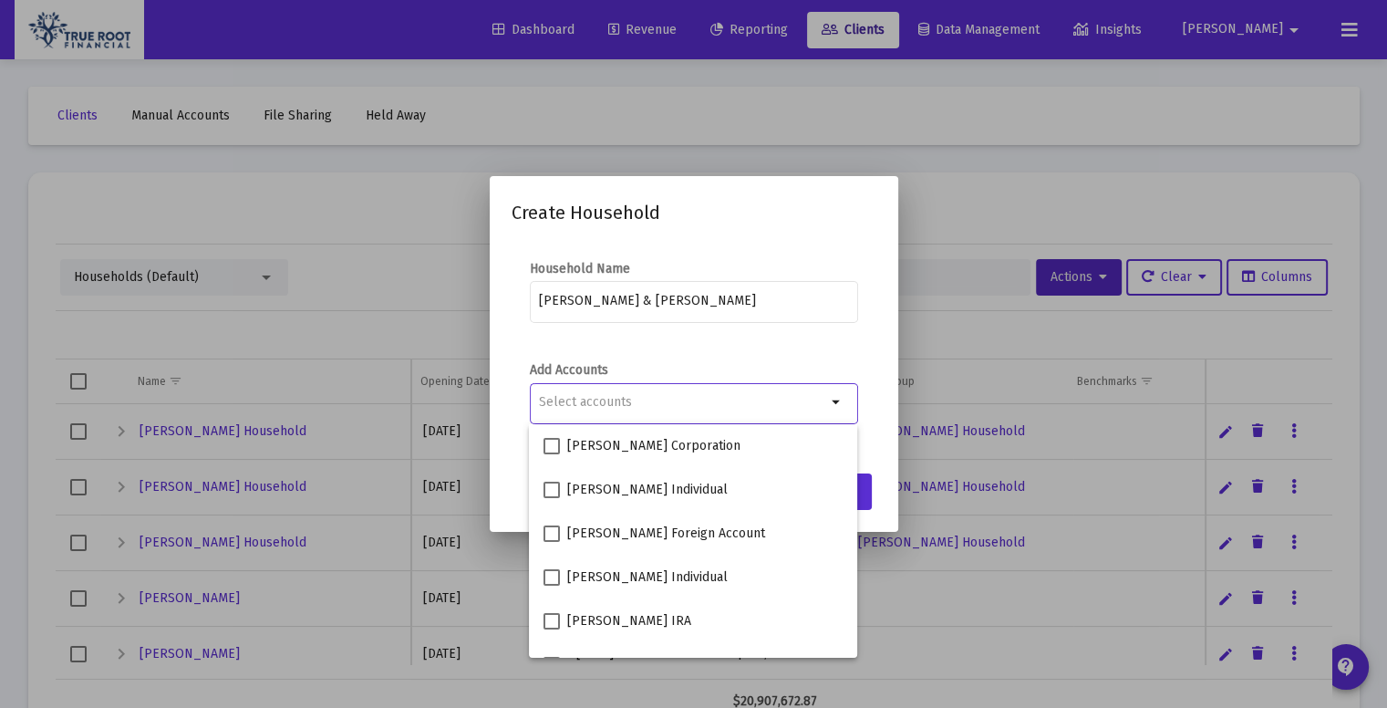
click at [689, 393] on div "Selection" at bounding box center [682, 402] width 295 height 22
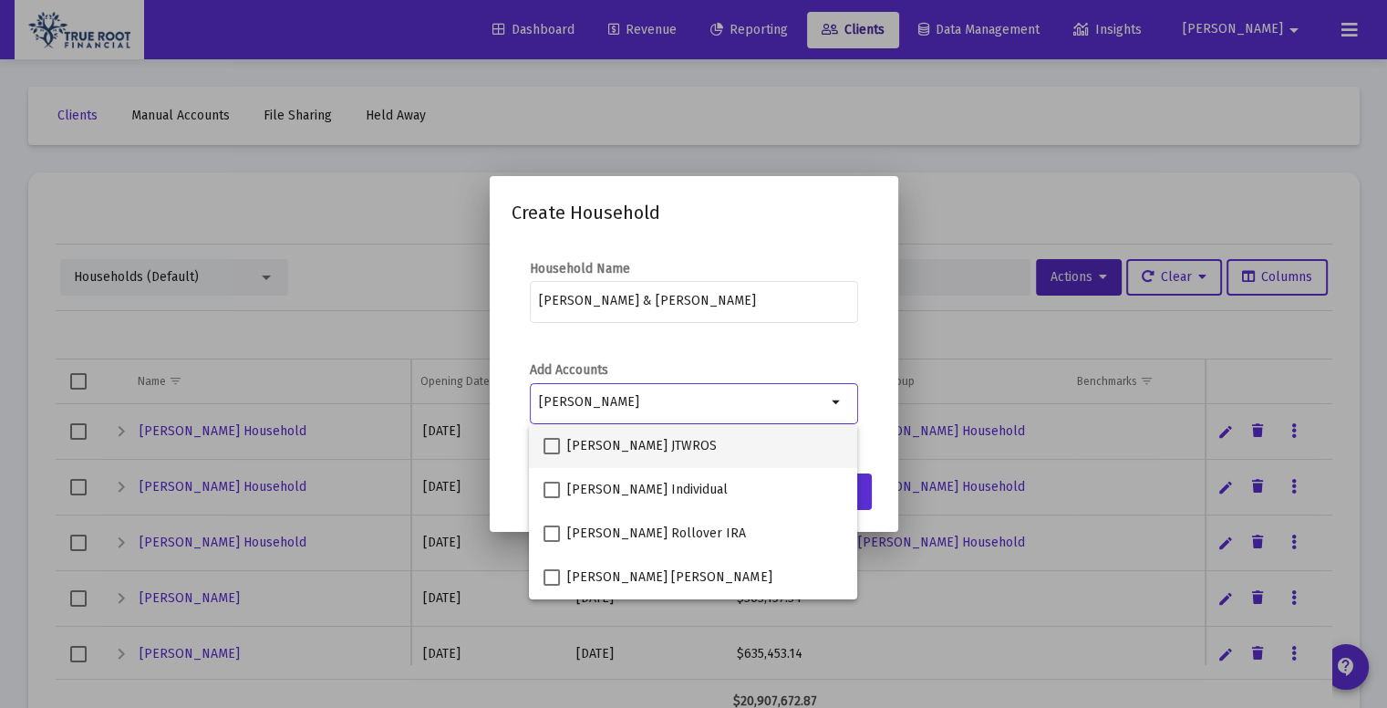
type input "[PERSON_NAME]"
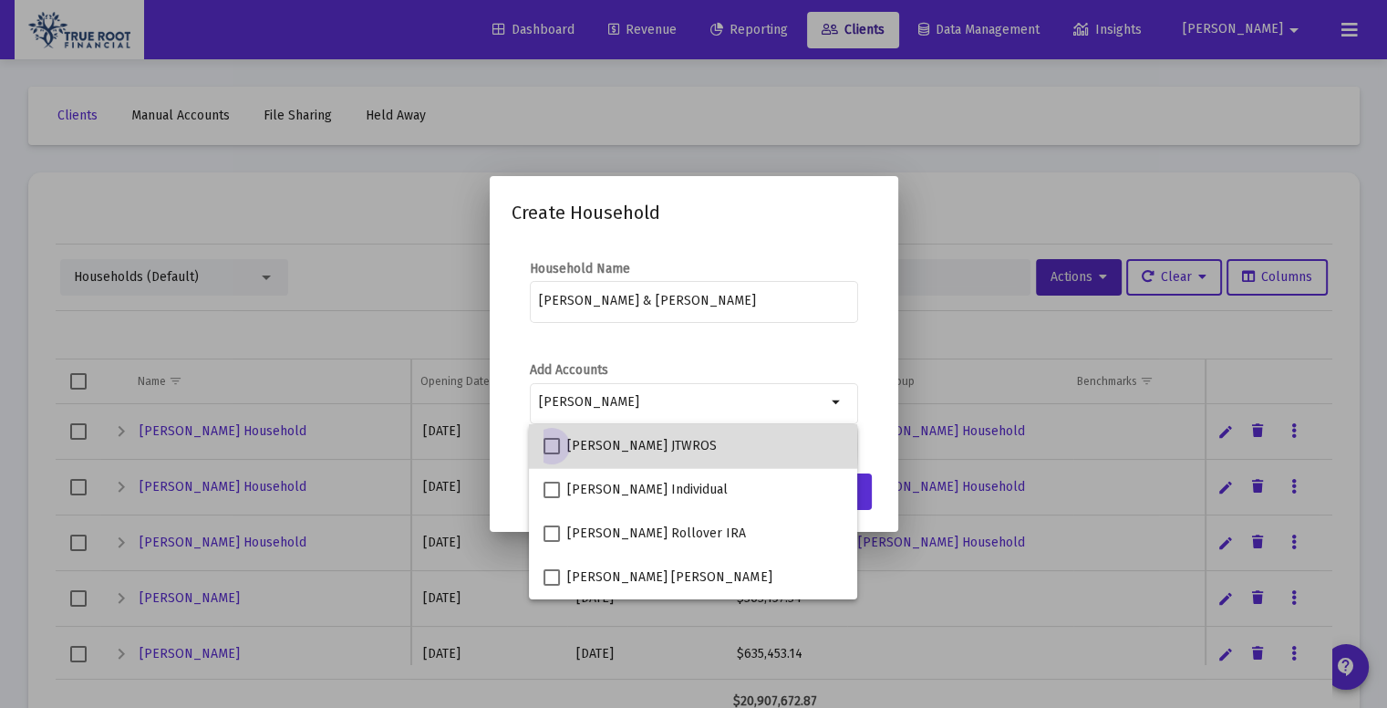
click at [553, 446] on span at bounding box center [551, 446] width 16 height 16
click at [552, 454] on input "[PERSON_NAME] JTWROS" at bounding box center [551, 454] width 1 height 1
checkbox input "true"
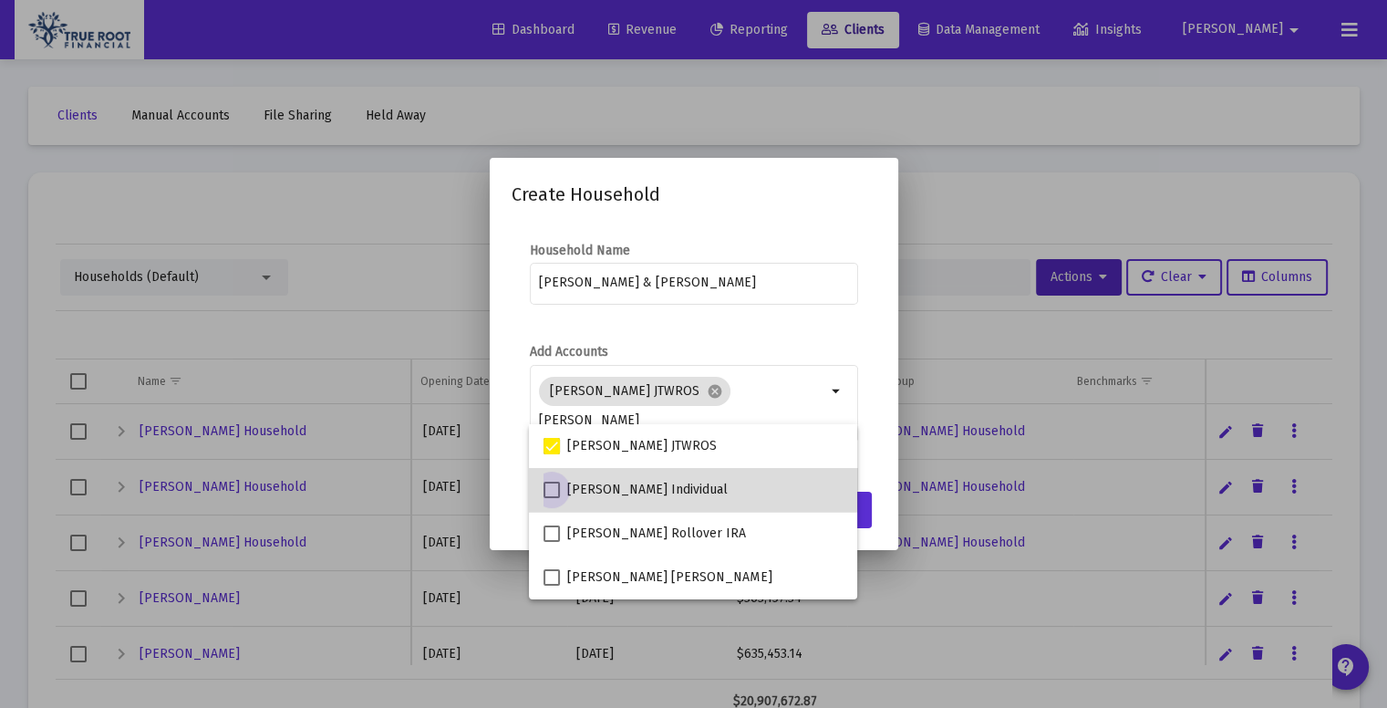
click at [549, 482] on span at bounding box center [551, 489] width 16 height 16
click at [551, 498] on input "[PERSON_NAME] Individual" at bounding box center [551, 498] width 1 height 1
checkbox input "true"
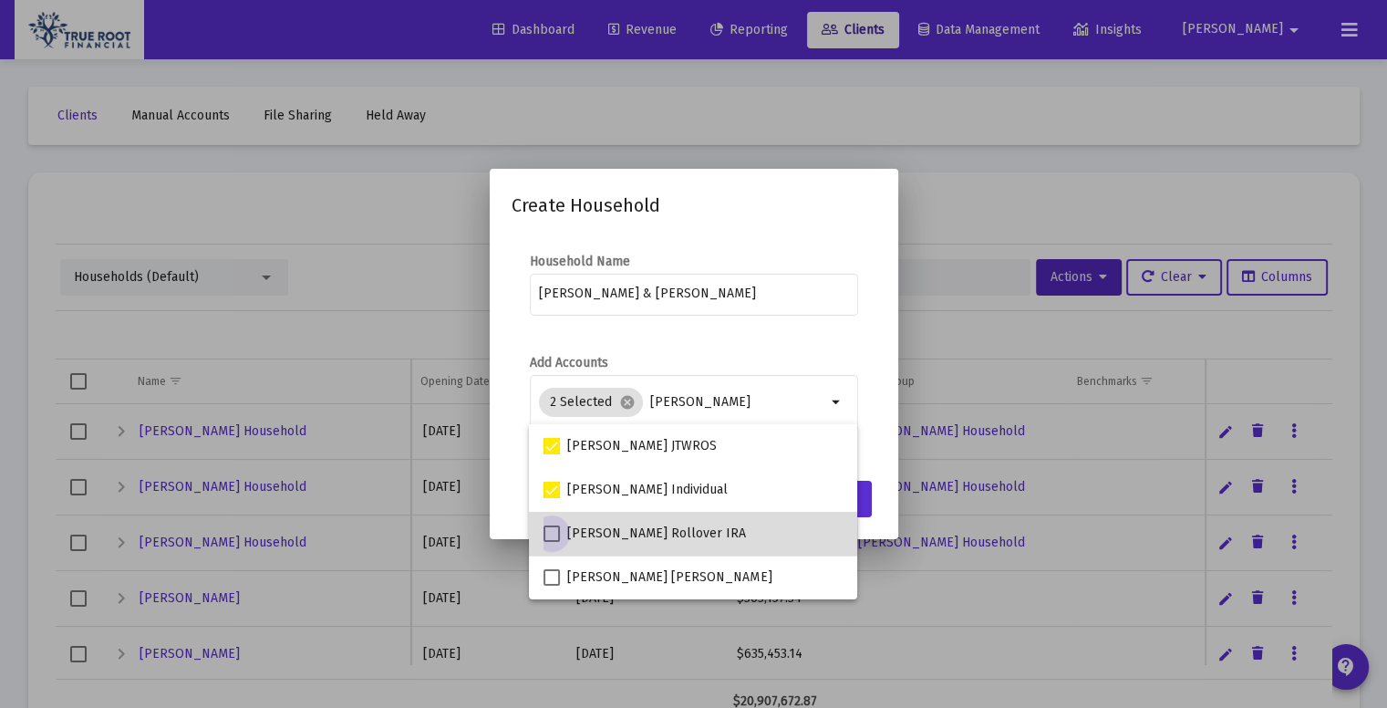
click at [552, 533] on span at bounding box center [551, 533] width 16 height 16
click at [552, 542] on input "[PERSON_NAME] Rollover IRA" at bounding box center [551, 542] width 1 height 1
checkbox input "true"
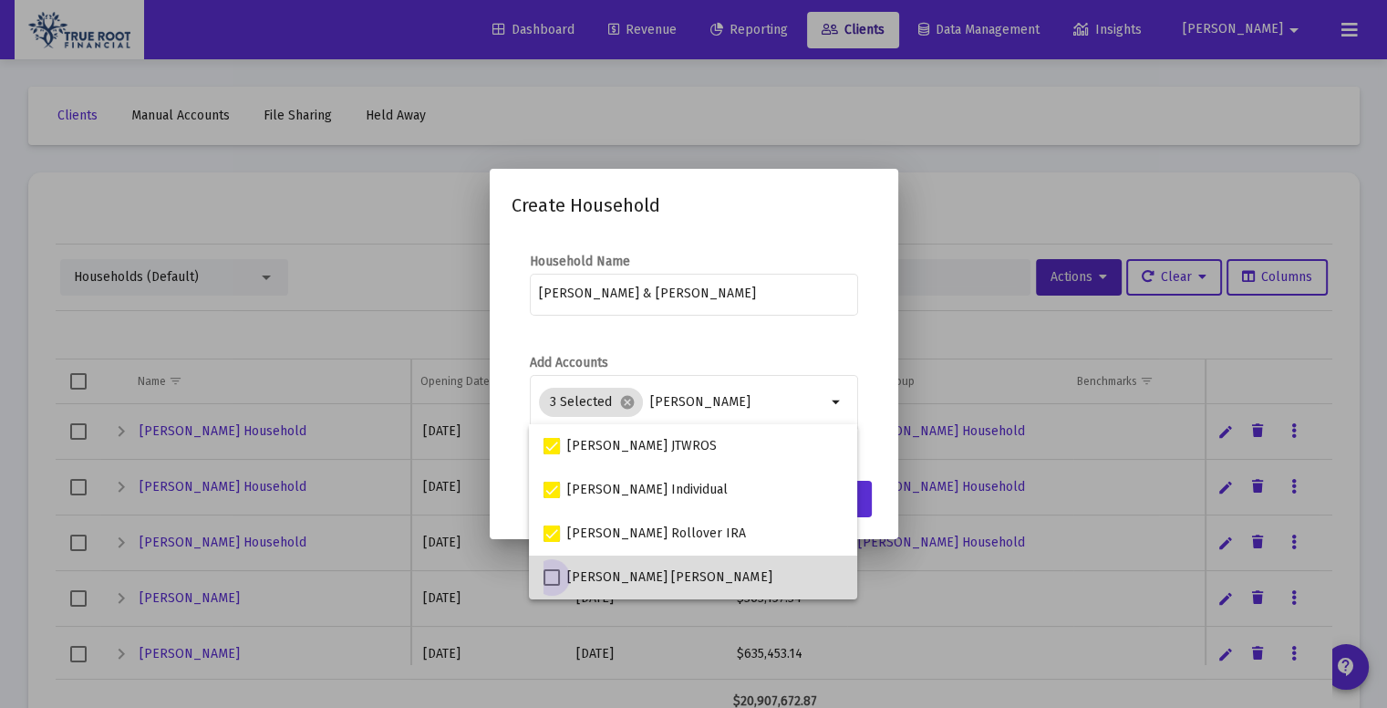
click at [559, 581] on span at bounding box center [551, 577] width 16 height 16
click at [552, 585] on input "[PERSON_NAME] [PERSON_NAME]" at bounding box center [551, 585] width 1 height 1
checkbox input "true"
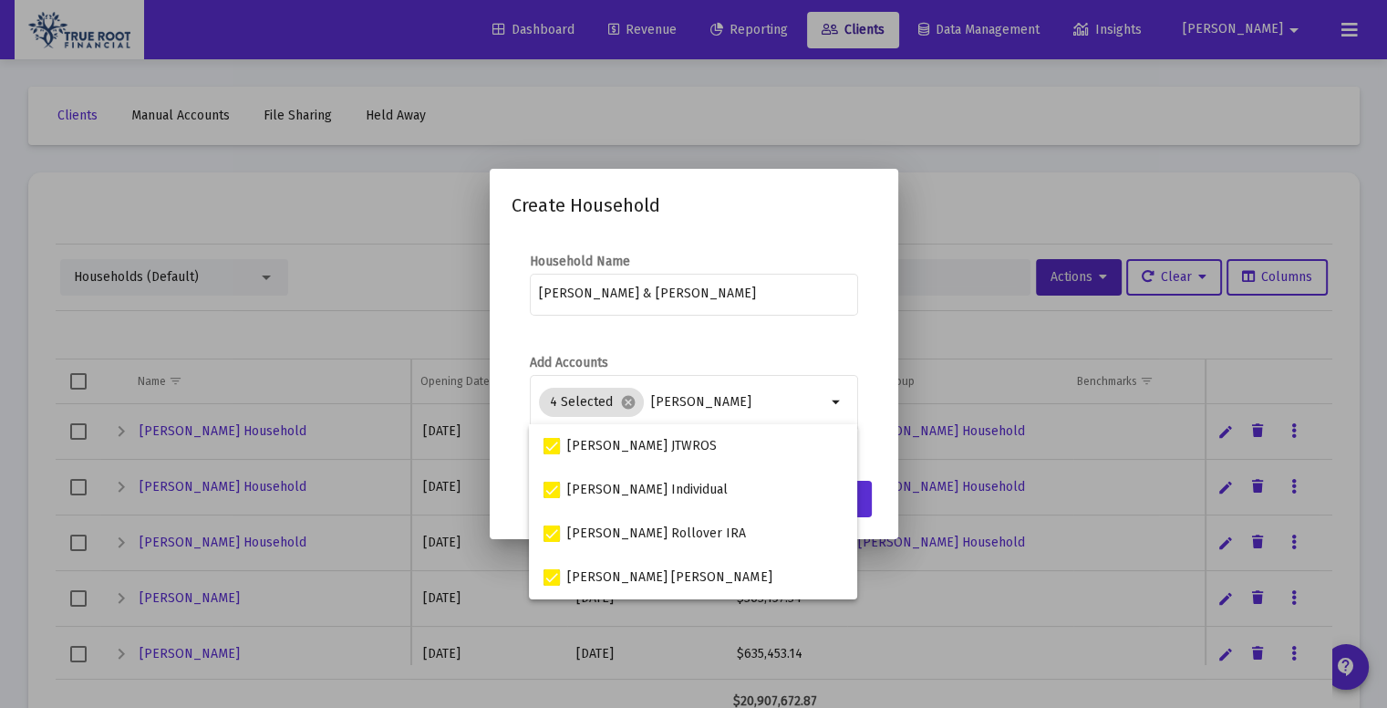
click at [884, 443] on mat-dialog-content "Household Name [PERSON_NAME] & [PERSON_NAME] Add Accounts 4 Selected cancel [PE…" at bounding box center [694, 351] width 409 height 235
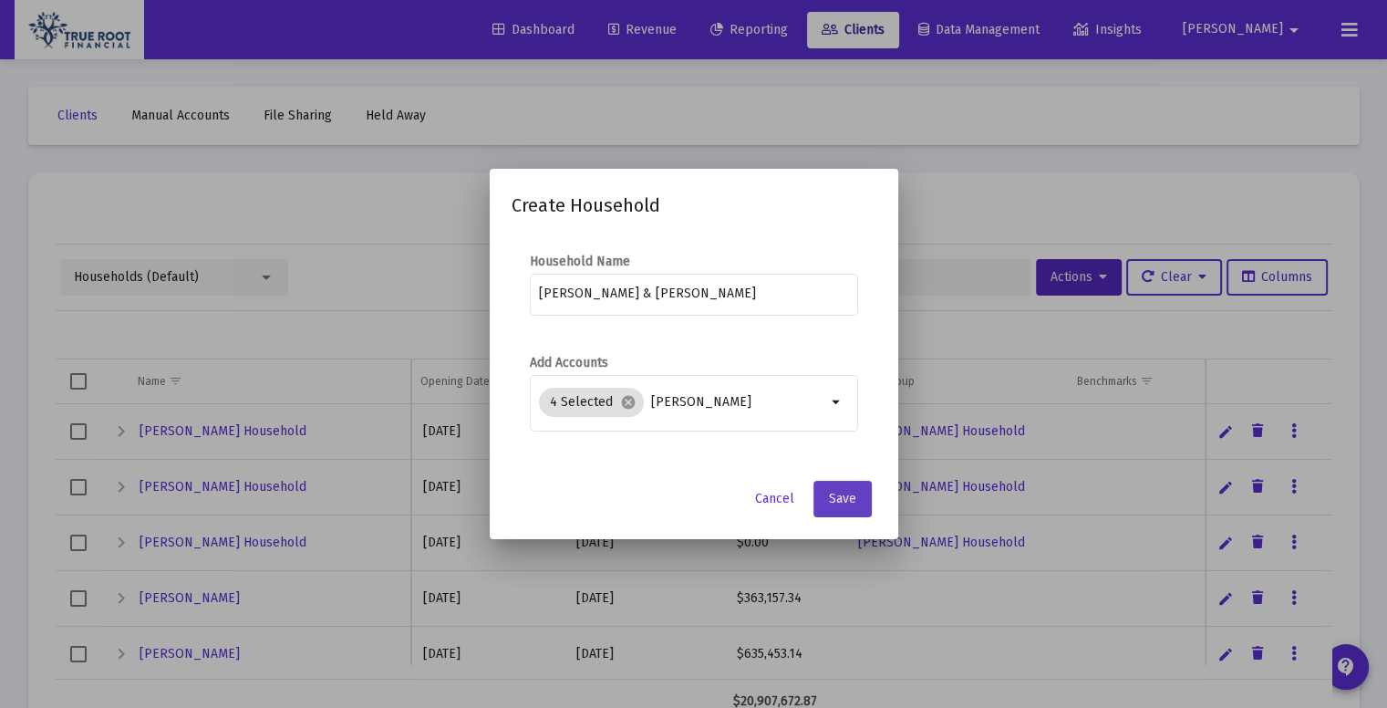
click at [853, 507] on button "Save" at bounding box center [842, 499] width 58 height 36
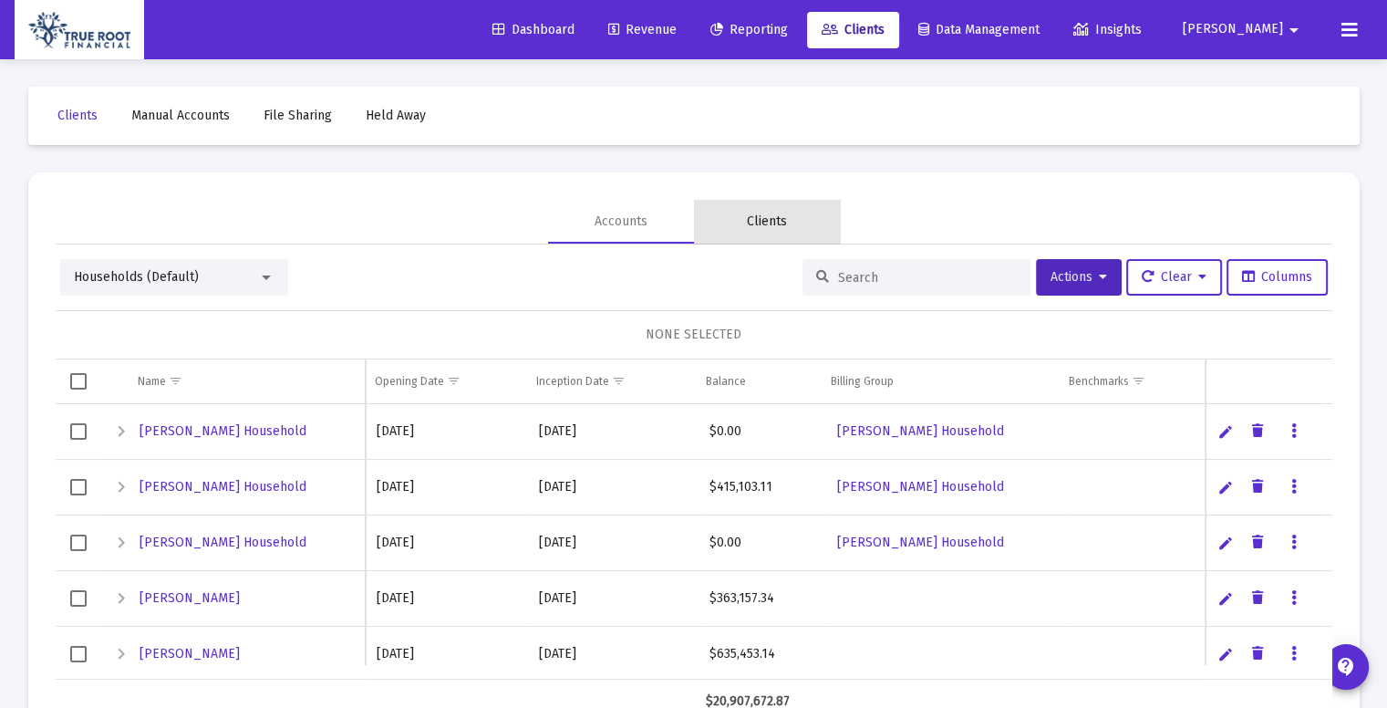
click at [777, 215] on div "Clients" at bounding box center [767, 221] width 40 height 18
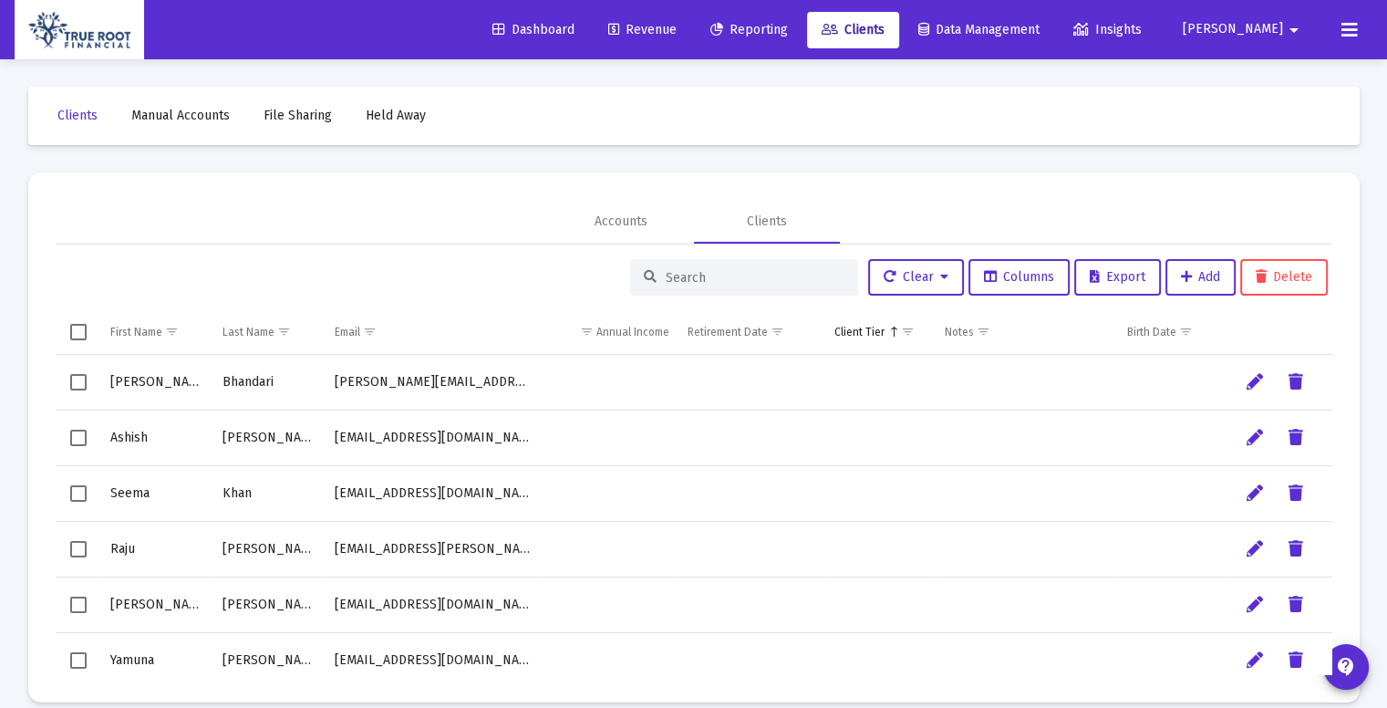
click at [741, 278] on input at bounding box center [755, 278] width 179 height 16
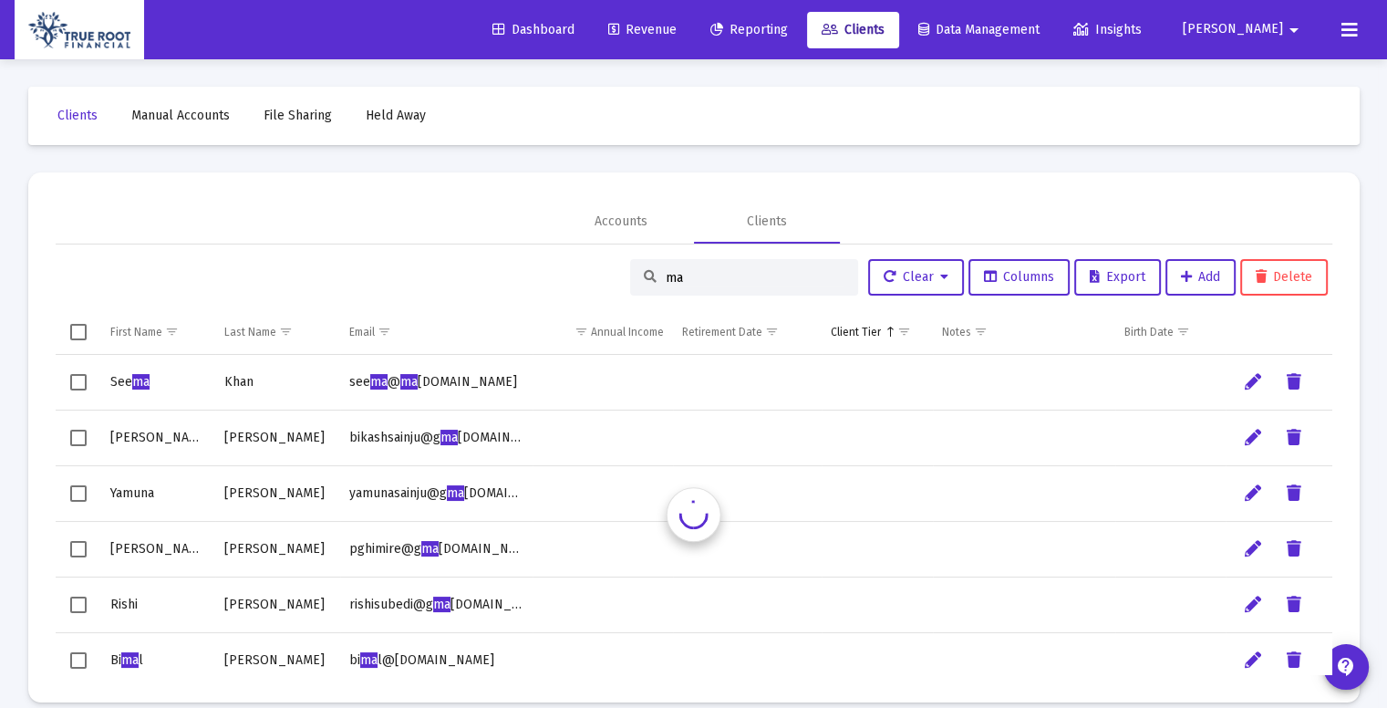
type input "m"
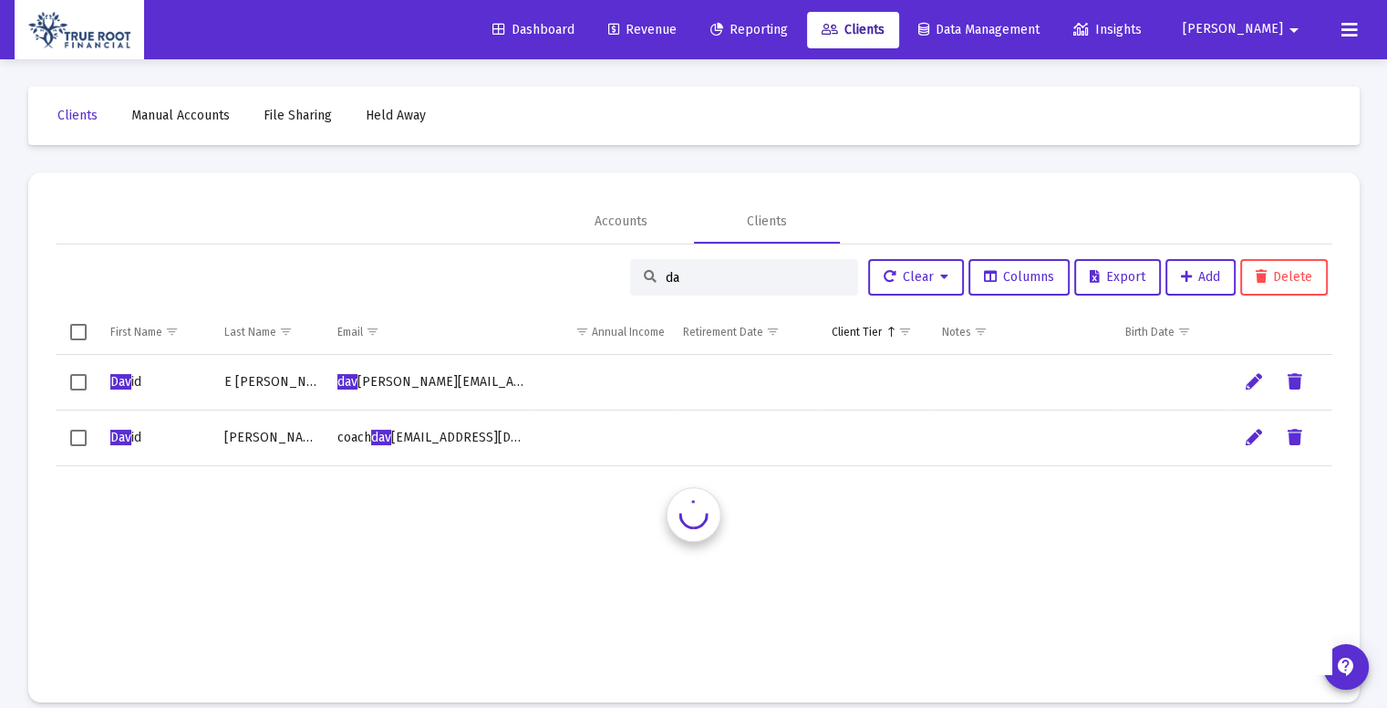
type input "d"
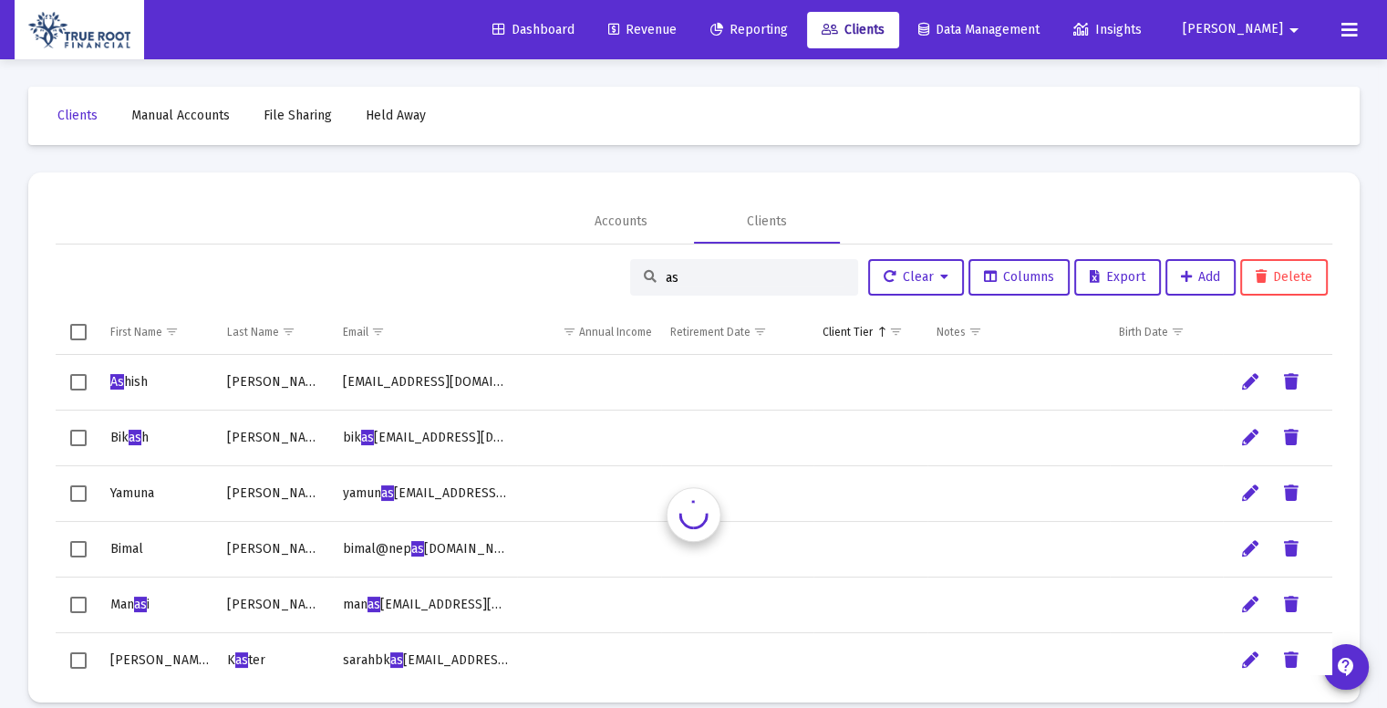
type input "a"
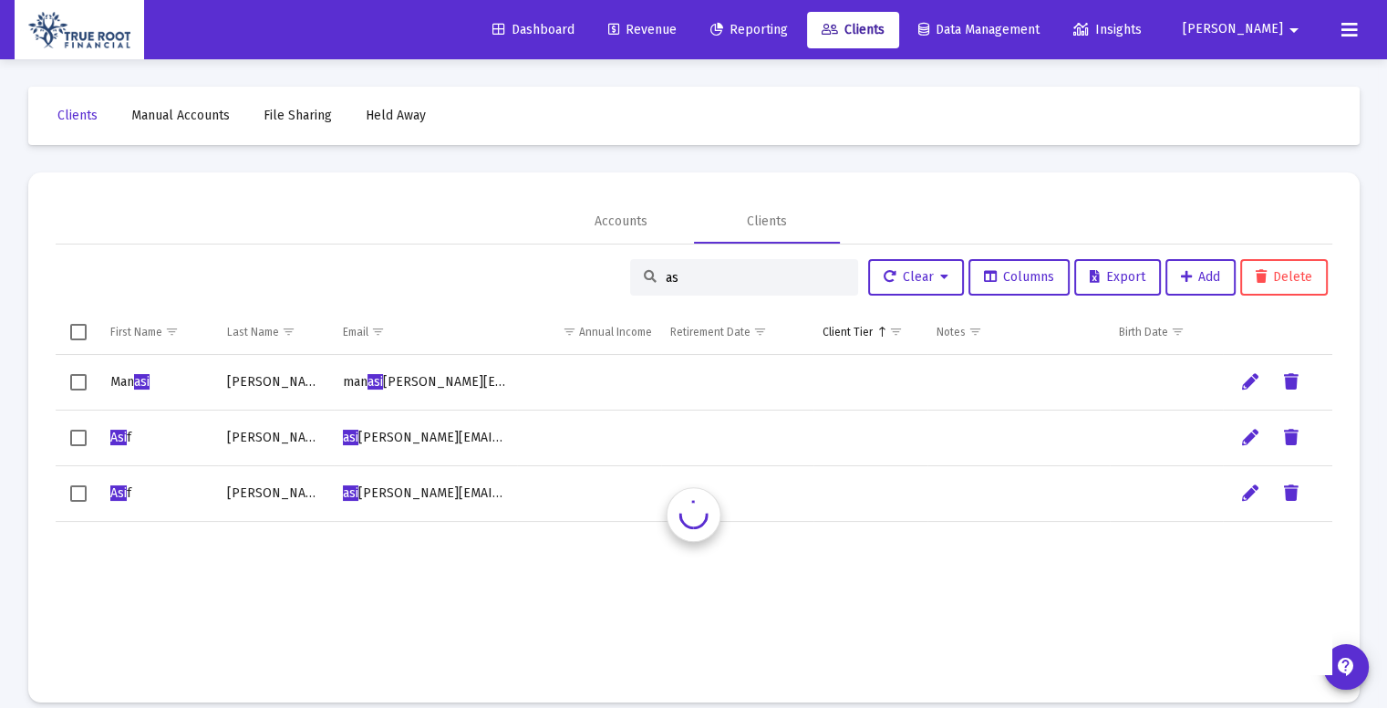
type input "a"
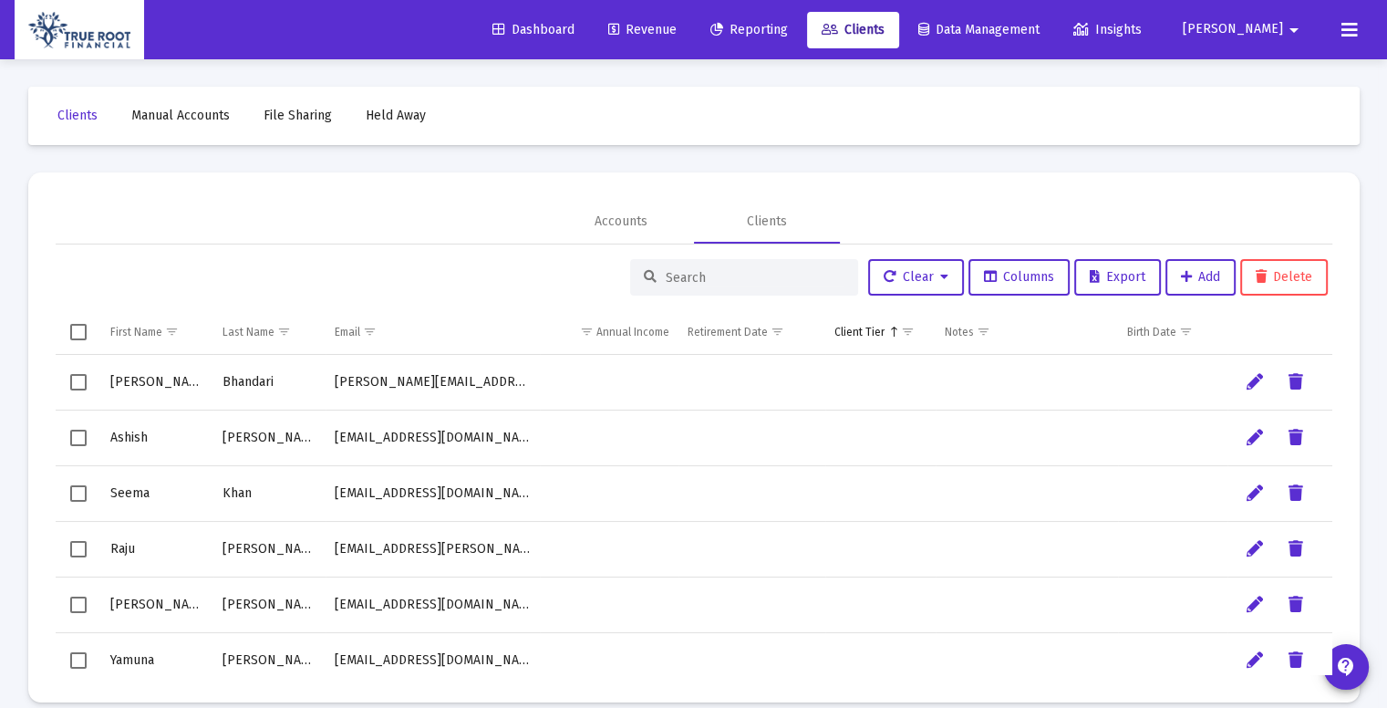
click at [475, 205] on div "Accounts Clients" at bounding box center [694, 222] width 1277 height 44
click at [700, 277] on input at bounding box center [755, 278] width 179 height 16
click at [618, 223] on div "Accounts" at bounding box center [621, 221] width 53 height 18
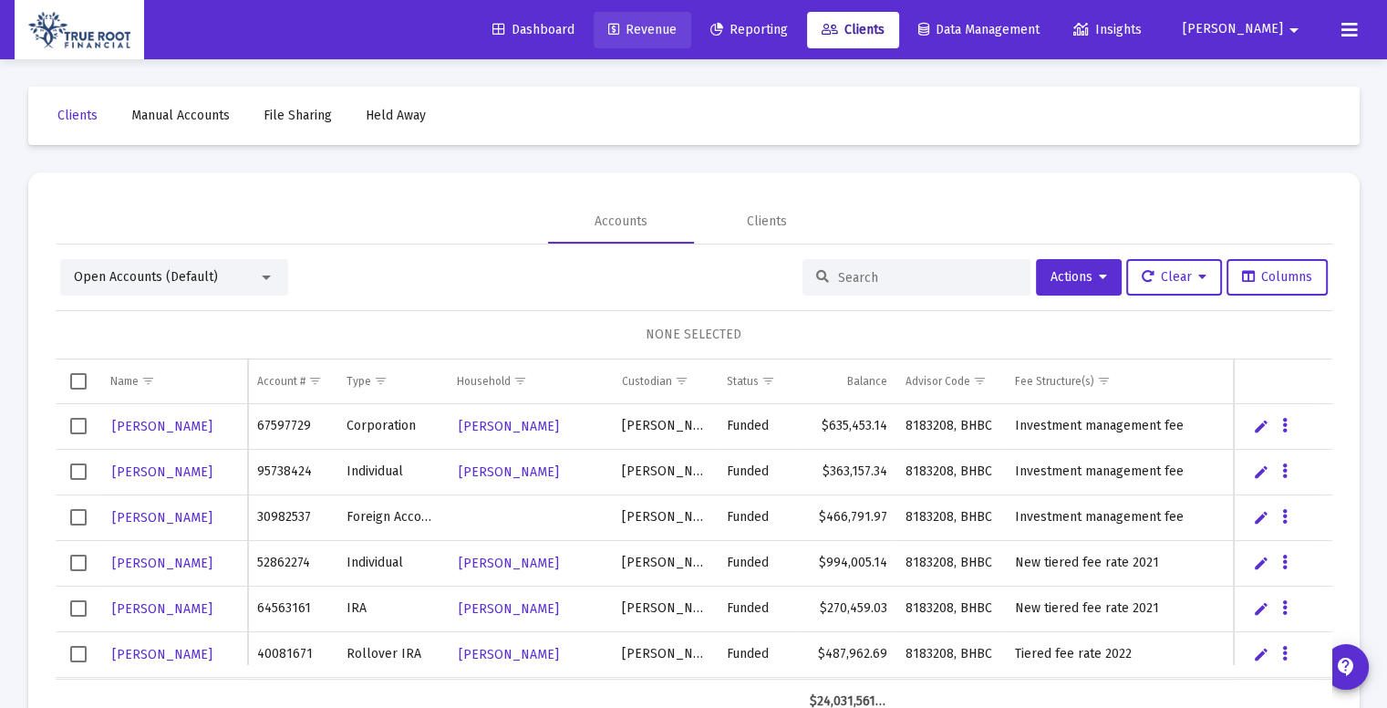
click at [677, 27] on span "Revenue" at bounding box center [642, 30] width 68 height 16
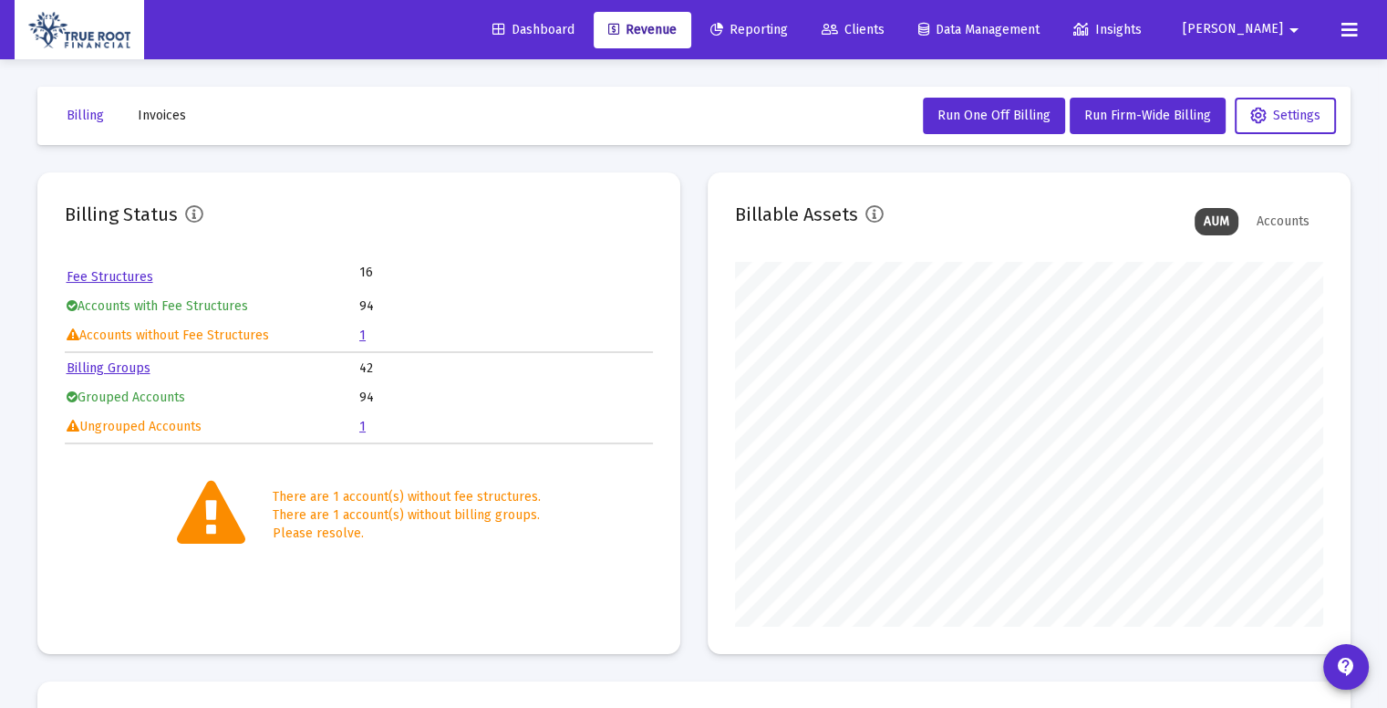
scroll to position [365, 588]
click at [143, 276] on link "Fee Structures" at bounding box center [110, 277] width 87 height 16
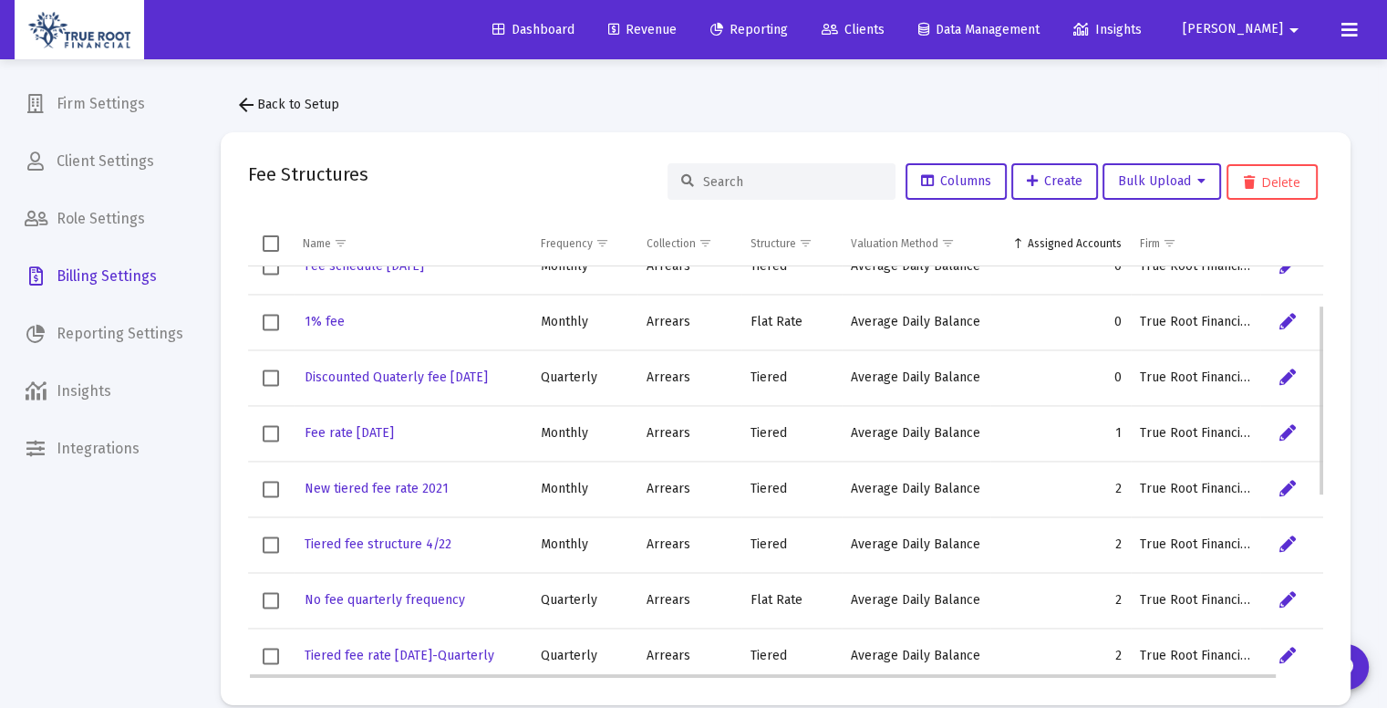
scroll to position [83, 0]
click at [478, 380] on span "Discounted Quaterly fee [DATE]" at bounding box center [396, 377] width 183 height 16
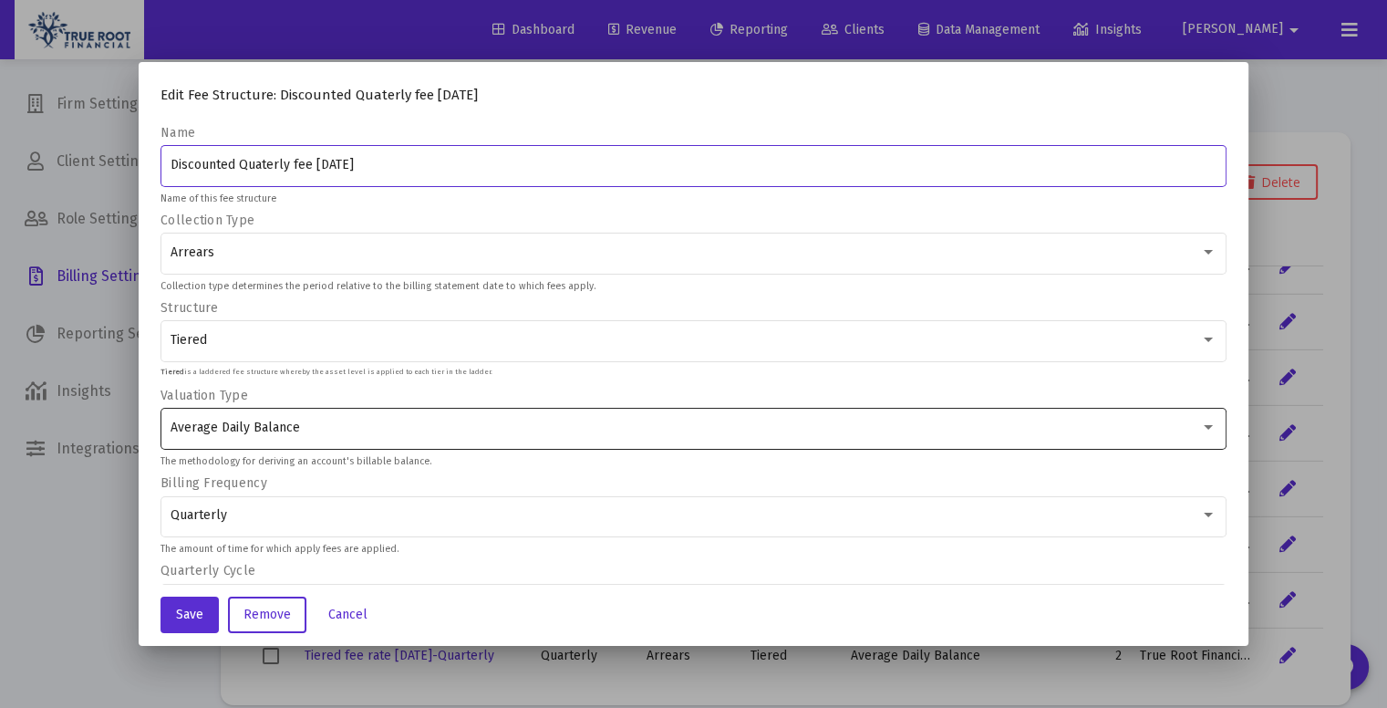
scroll to position [372, 0]
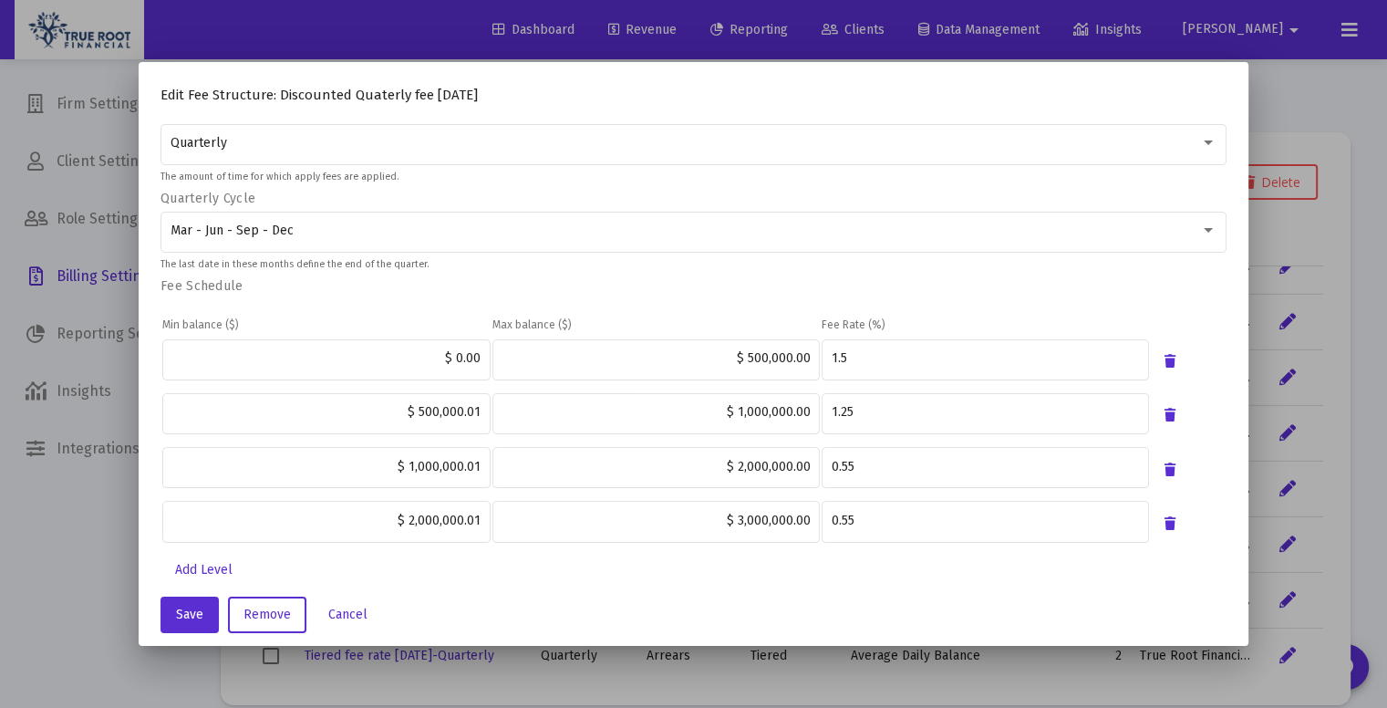
click at [781, 300] on div "Min balance ($) Max balance ($) Fee Rate (%) $ 0.00 $ 500,000.00 1.5 $ 500,000.…" at bounding box center [693, 423] width 1066 height 256
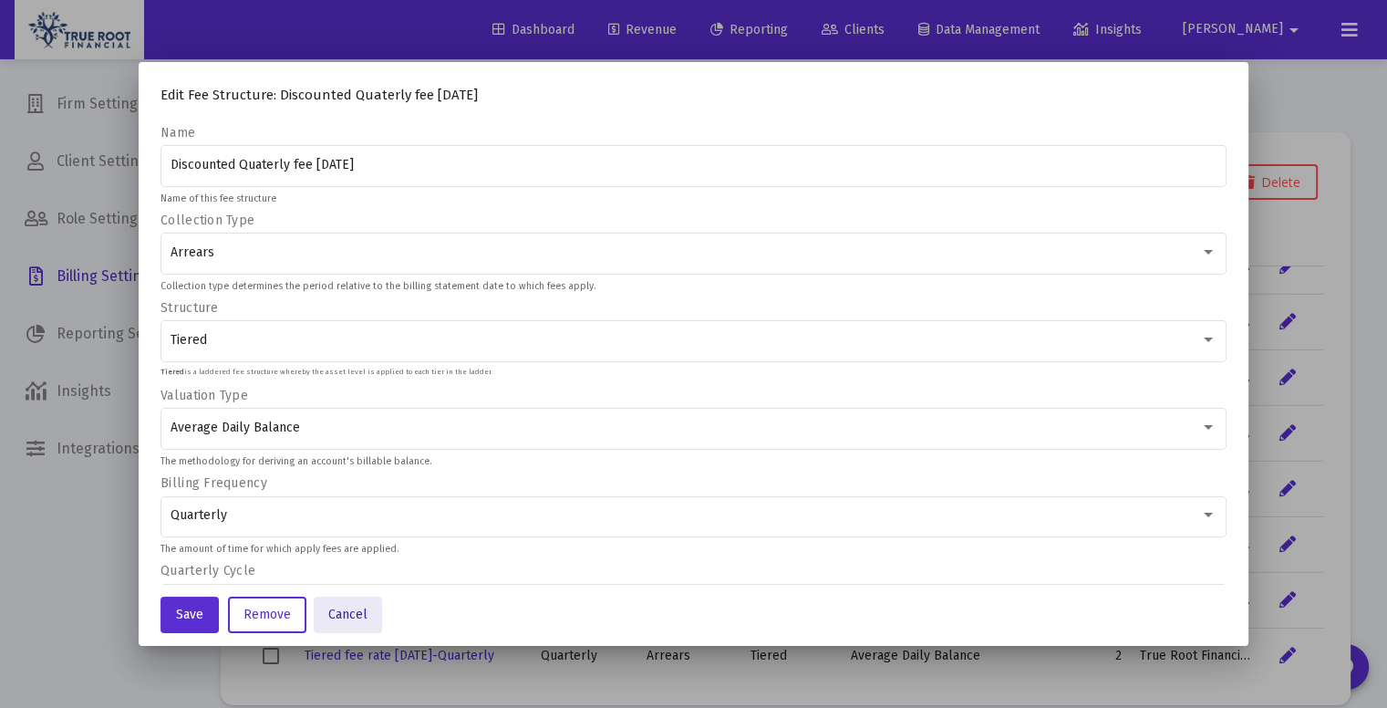
click at [329, 605] on button "Cancel" at bounding box center [348, 614] width 68 height 36
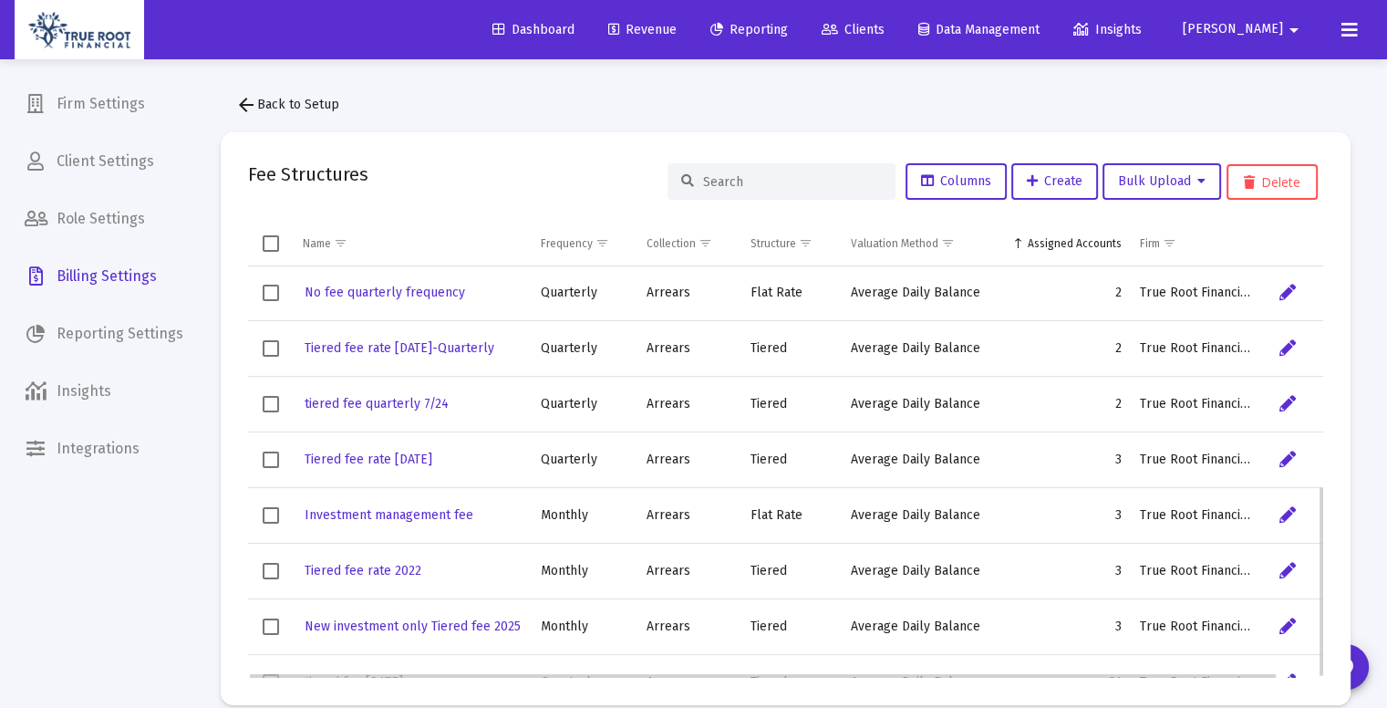
scroll to position [474, 0]
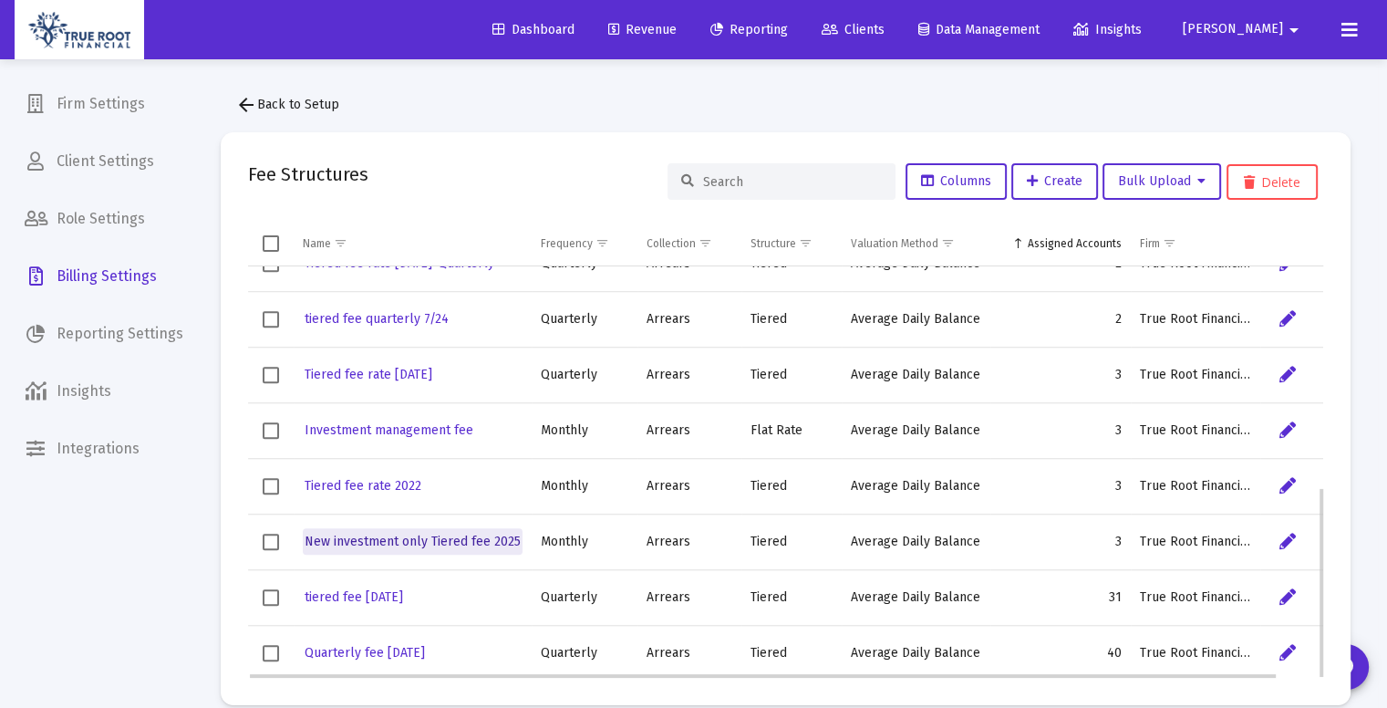
click at [501, 541] on span "New investment only Tiered fee 2025" at bounding box center [413, 541] width 216 height 16
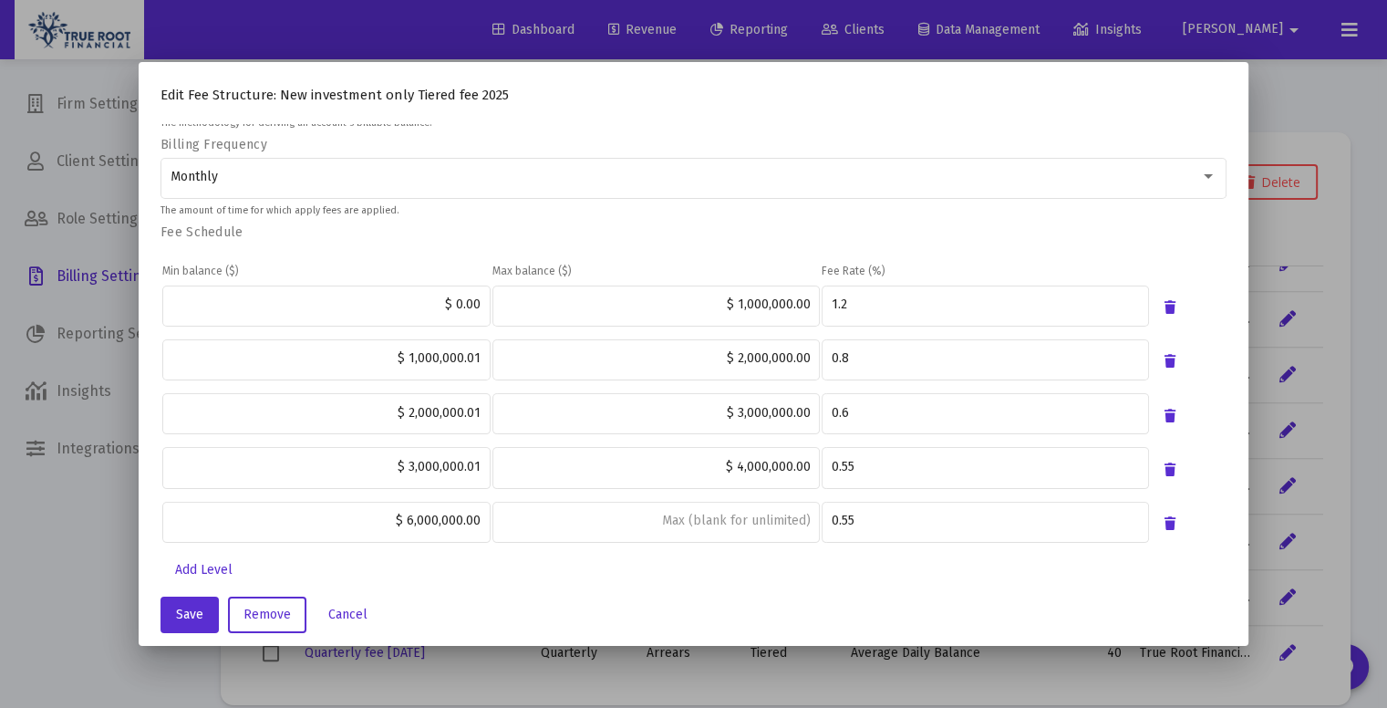
scroll to position [0, 0]
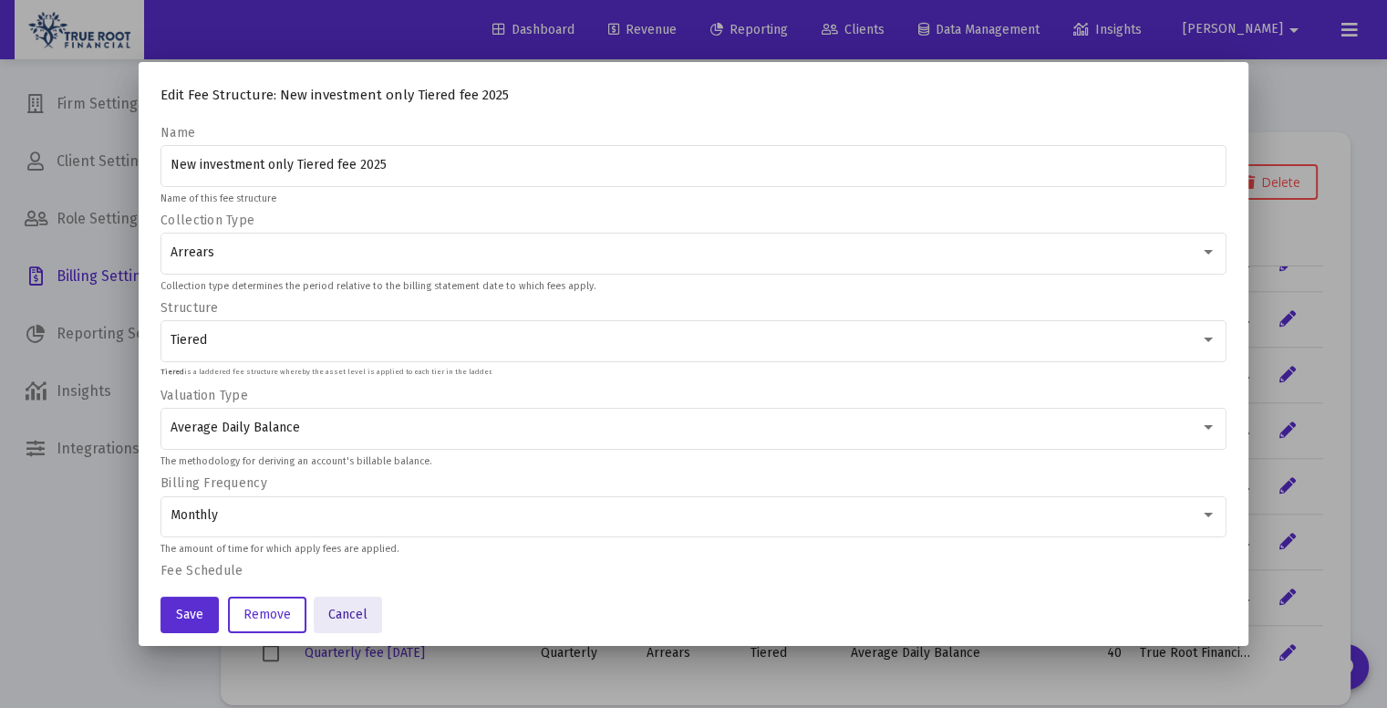
click at [356, 615] on span "Cancel" at bounding box center [347, 614] width 39 height 16
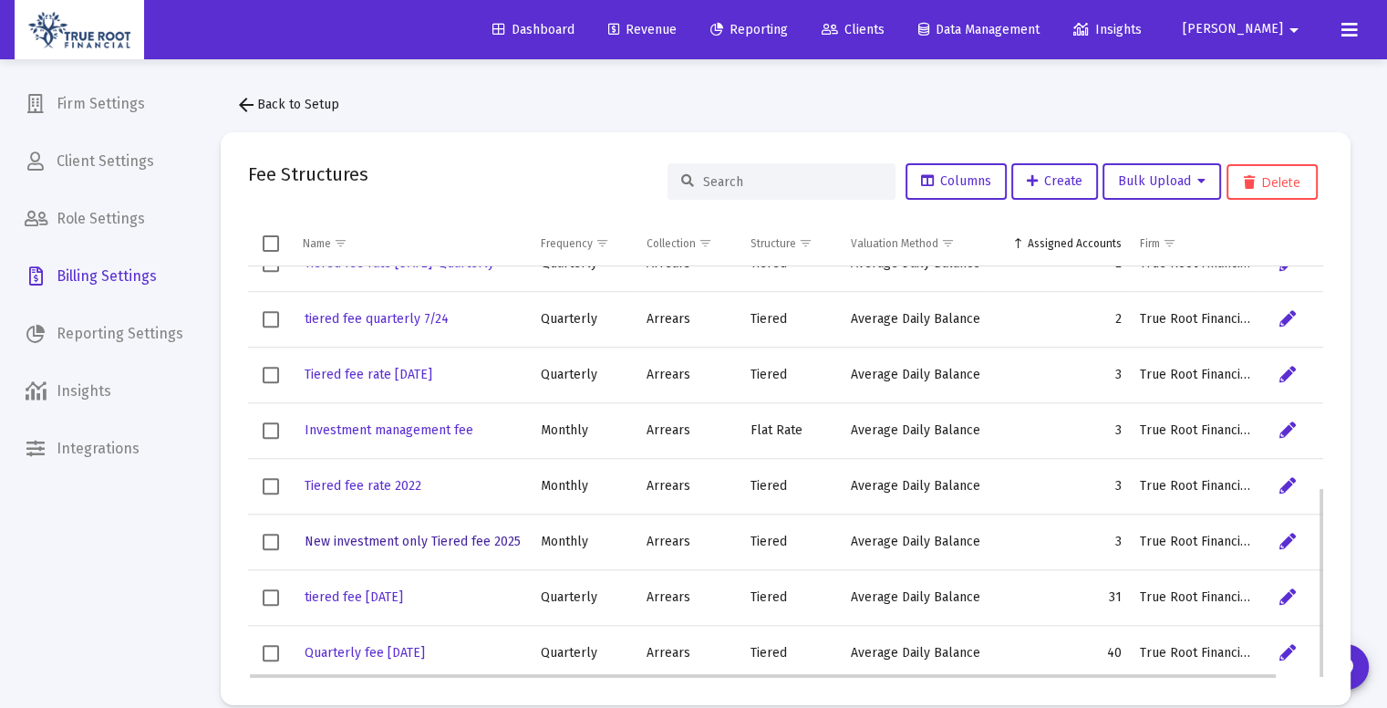
scroll to position [25, 0]
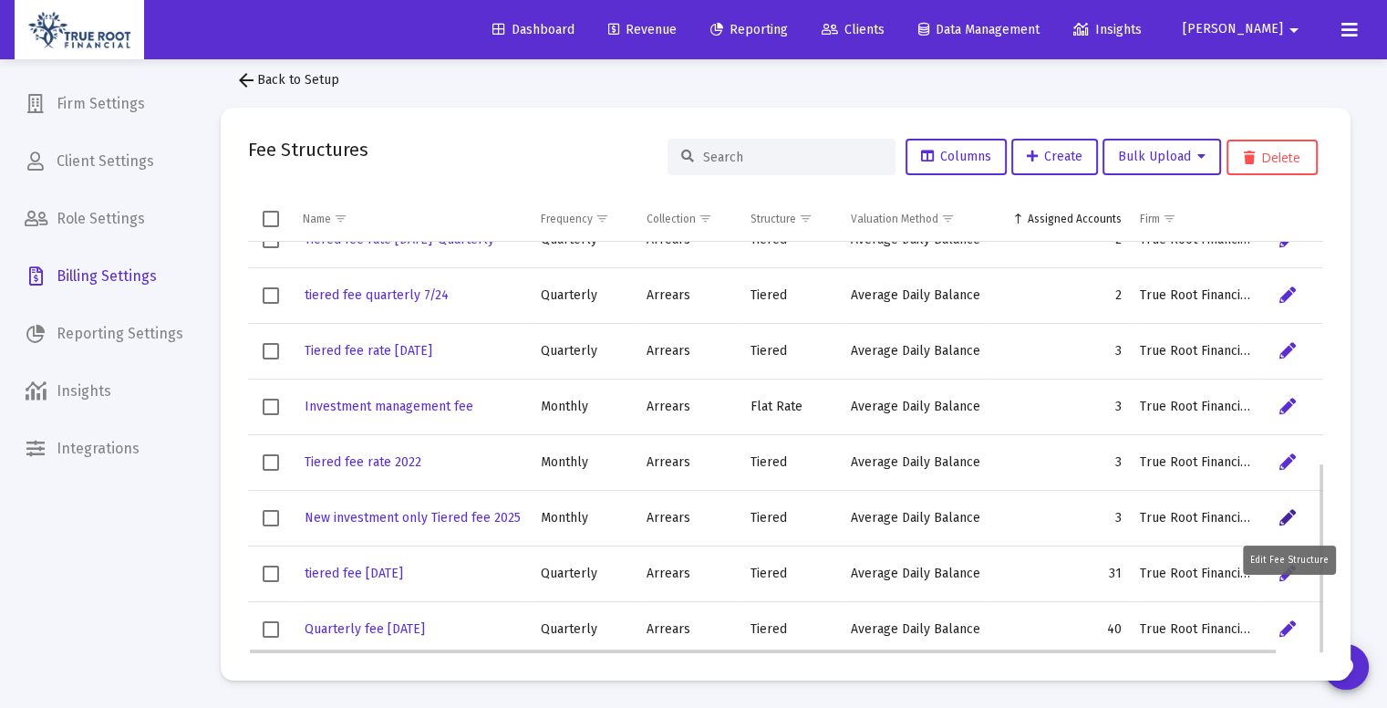
click at [1283, 516] on icon "Data grid" at bounding box center [1287, 518] width 16 height 22
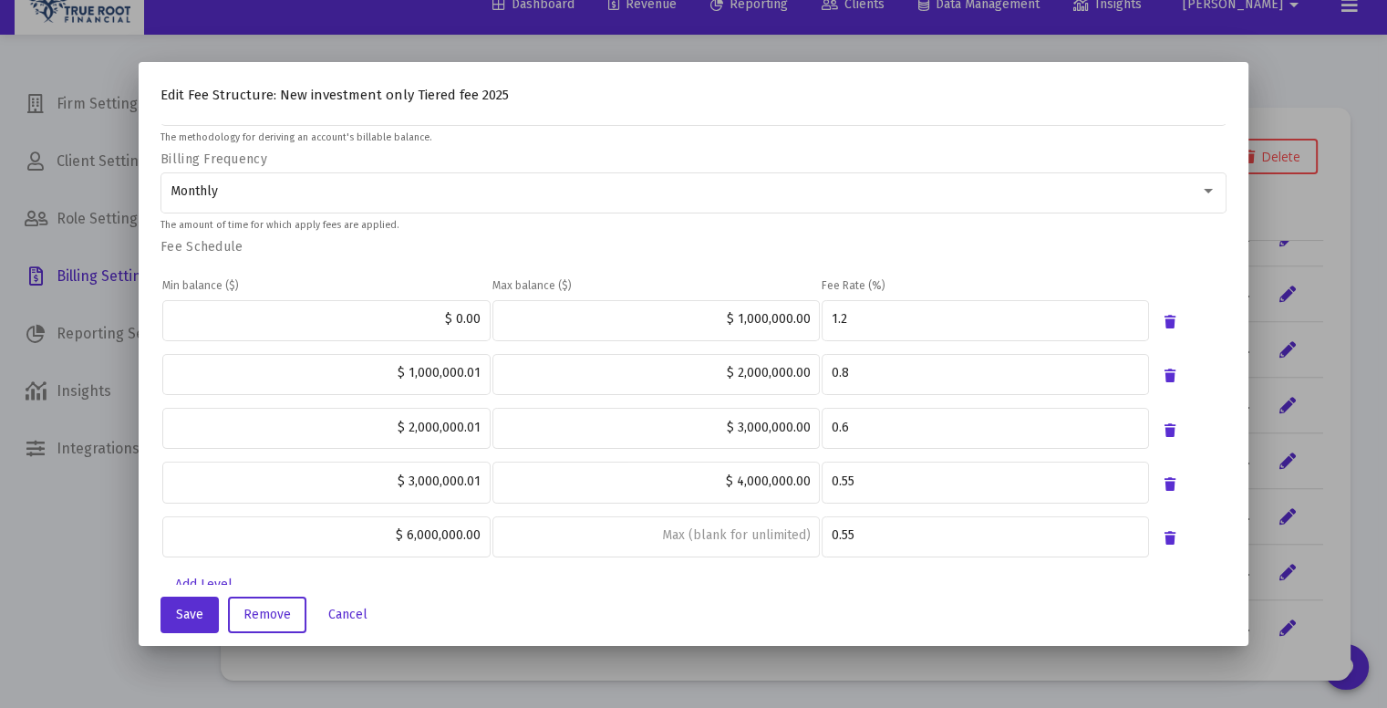
scroll to position [338, 0]
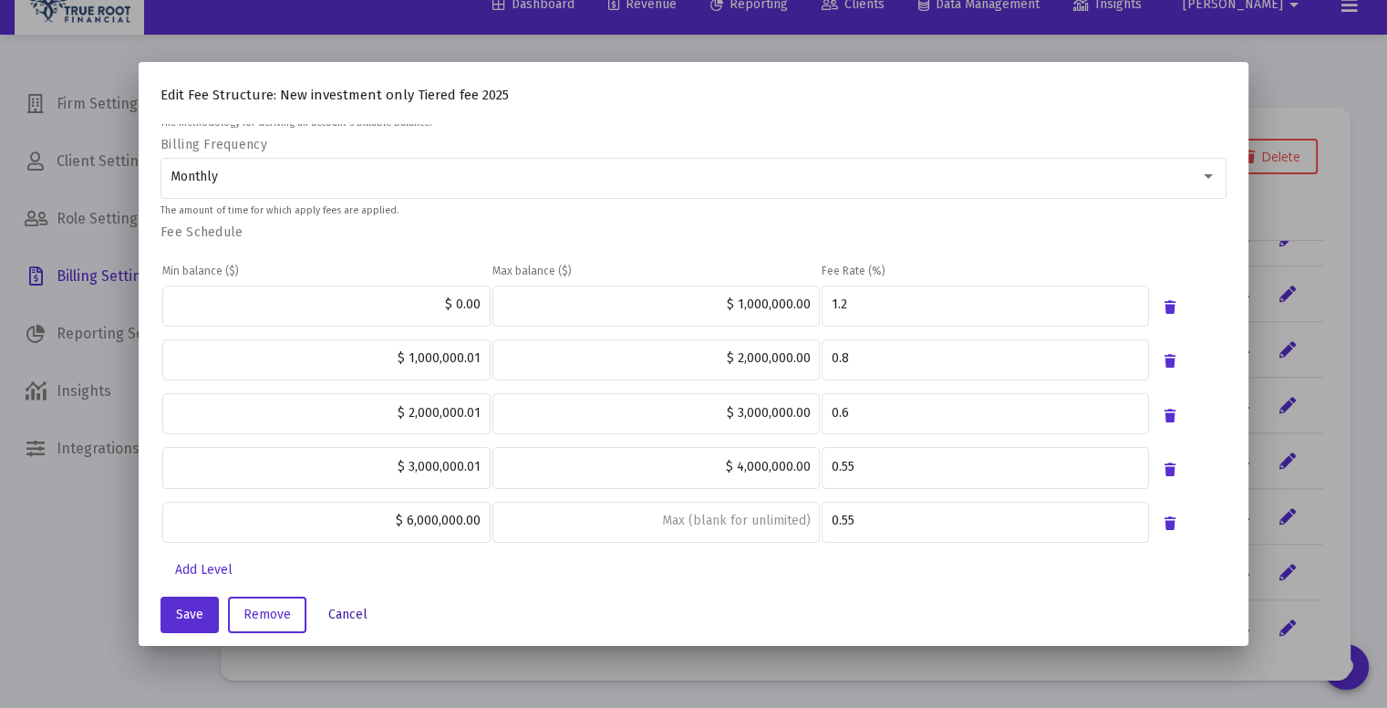
click at [322, 622] on button "Cancel" at bounding box center [348, 614] width 68 height 36
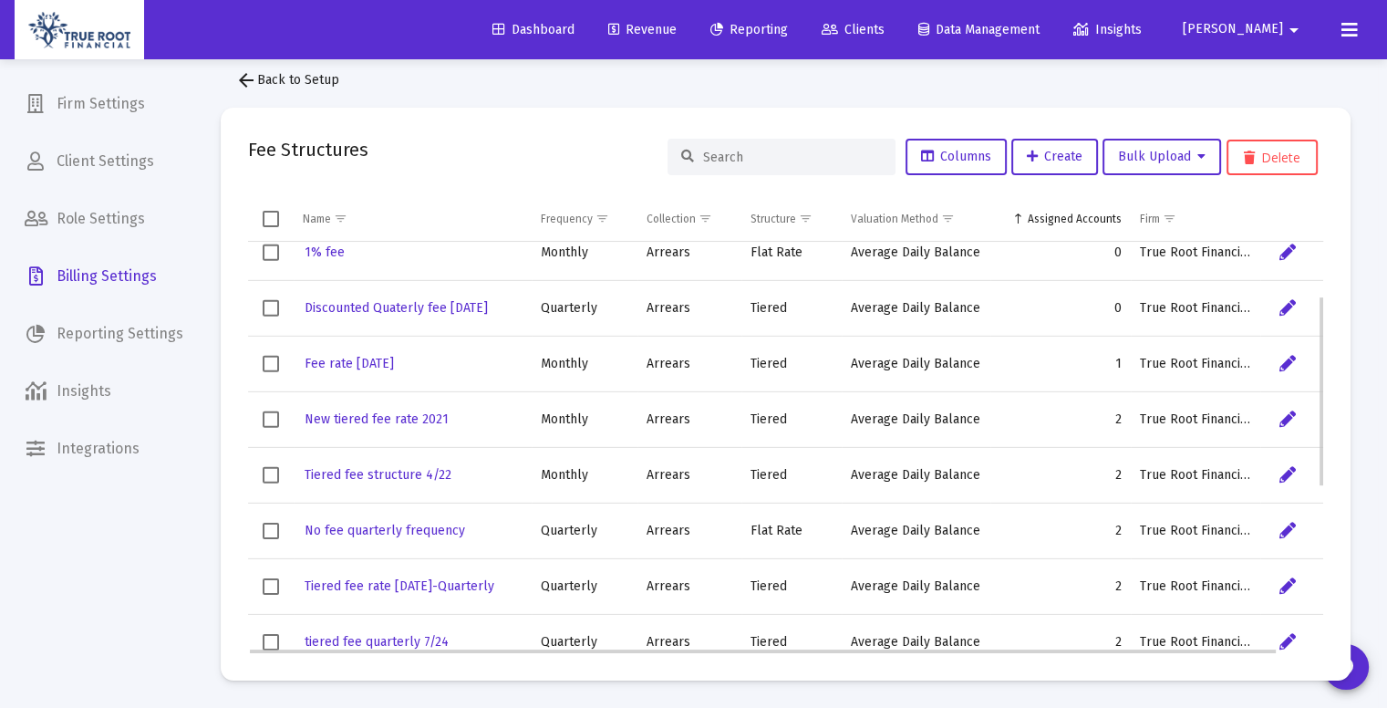
scroll to position [44, 0]
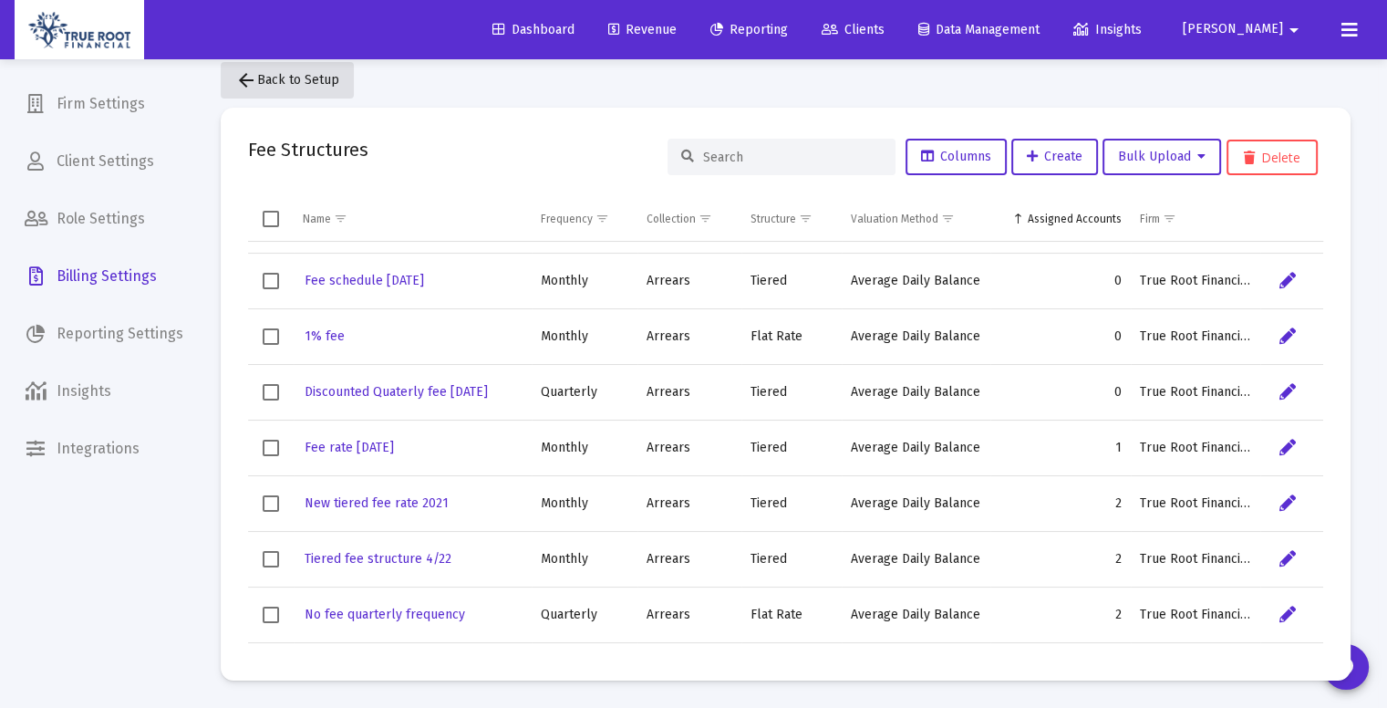
click at [292, 72] on span "arrow_back Back to Setup" at bounding box center [287, 80] width 104 height 16
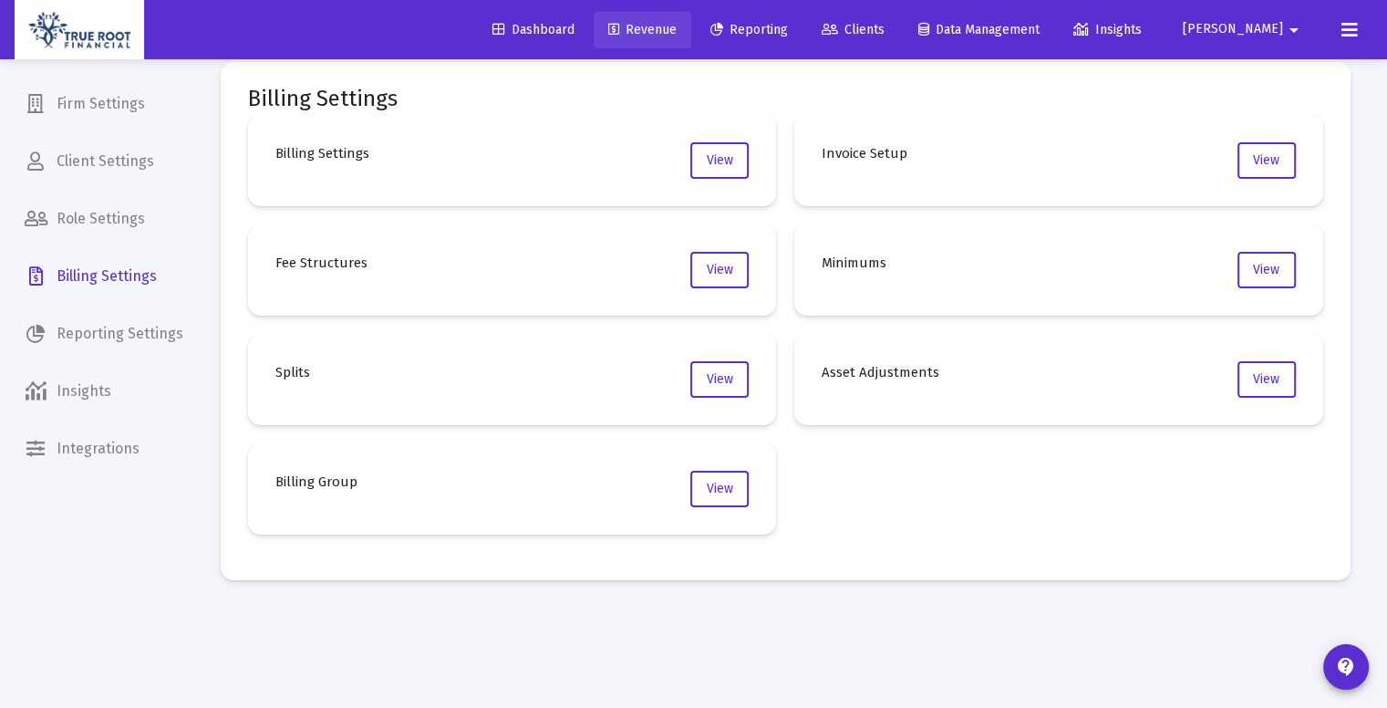
click at [677, 32] on span "Revenue" at bounding box center [642, 30] width 68 height 16
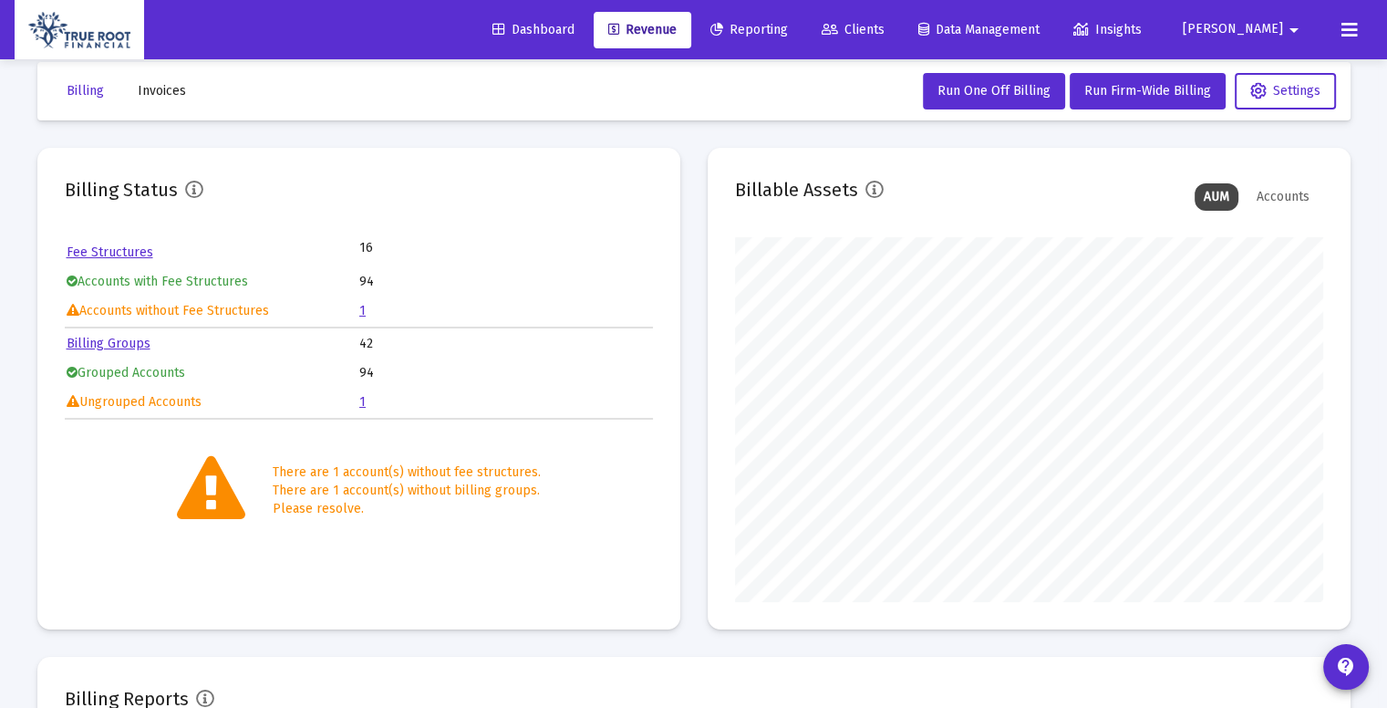
scroll to position [365, 588]
click at [135, 340] on link "Billing Groups" at bounding box center [109, 344] width 84 height 16
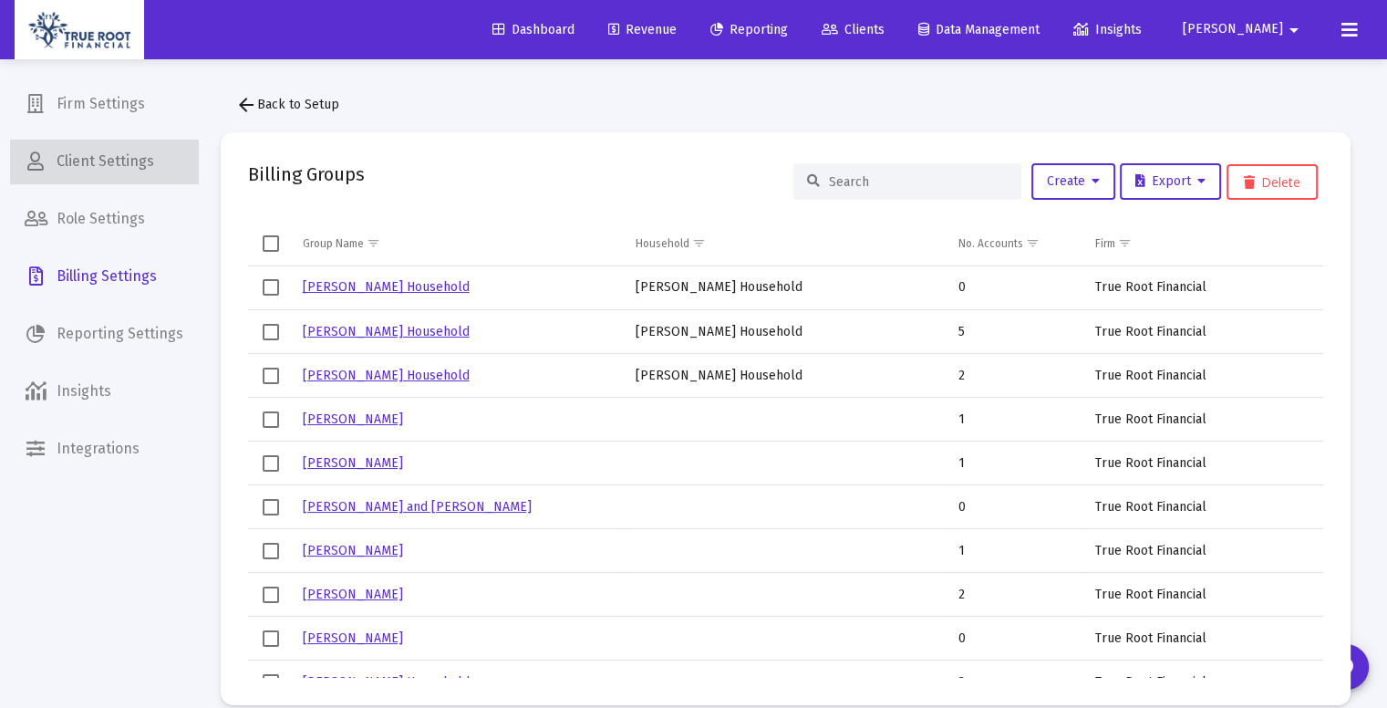
click at [144, 166] on span "Client Settings" at bounding box center [104, 162] width 188 height 44
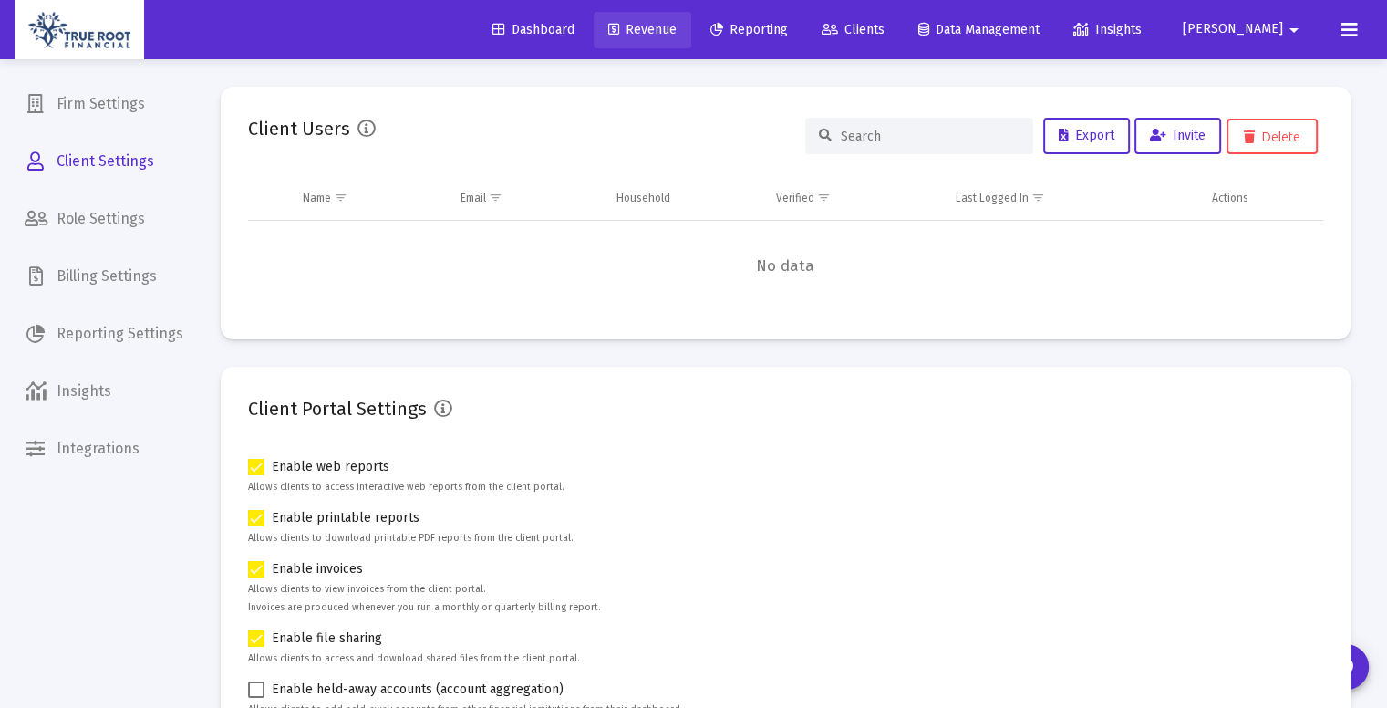
click at [677, 23] on span "Revenue" at bounding box center [642, 30] width 68 height 16
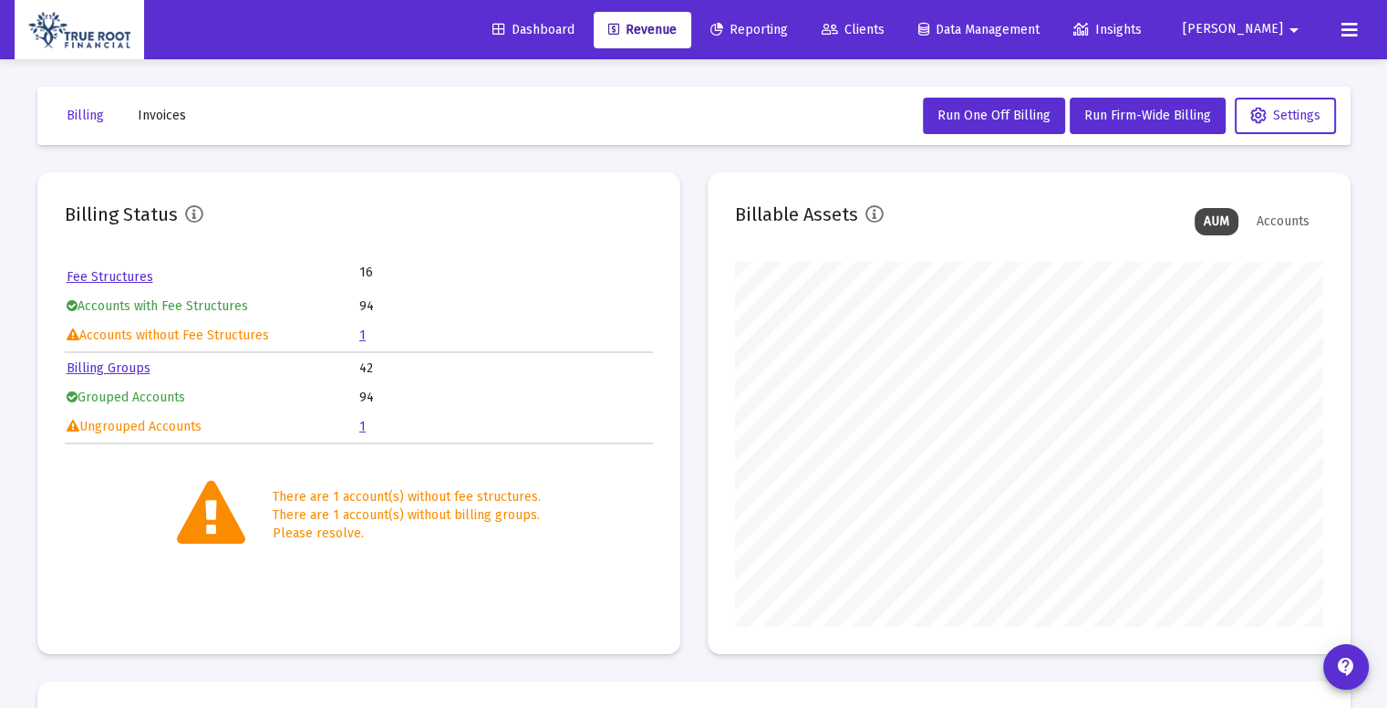
scroll to position [365, 588]
click at [135, 273] on link "Fee Structures" at bounding box center [110, 277] width 87 height 16
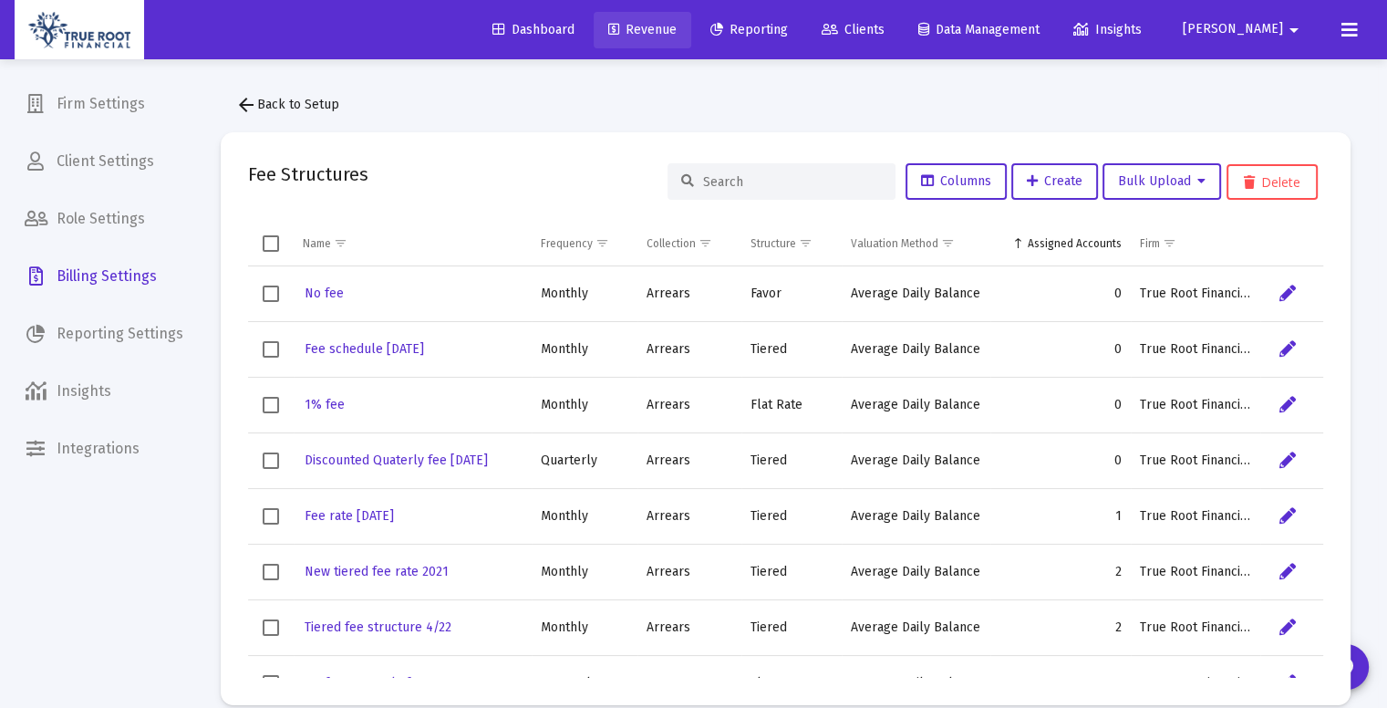
click at [691, 17] on link "Revenue" at bounding box center [643, 30] width 98 height 36
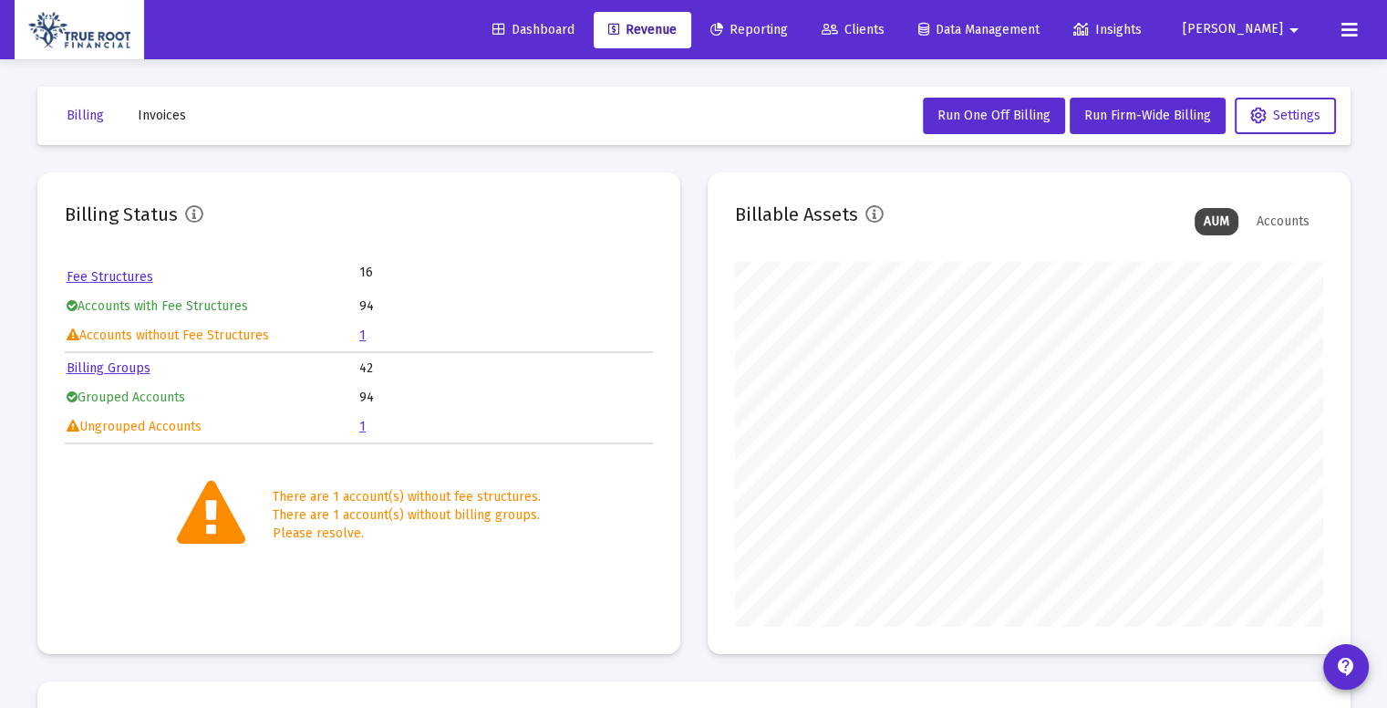
scroll to position [365, 588]
click at [131, 273] on link "Fee Structures" at bounding box center [110, 277] width 87 height 16
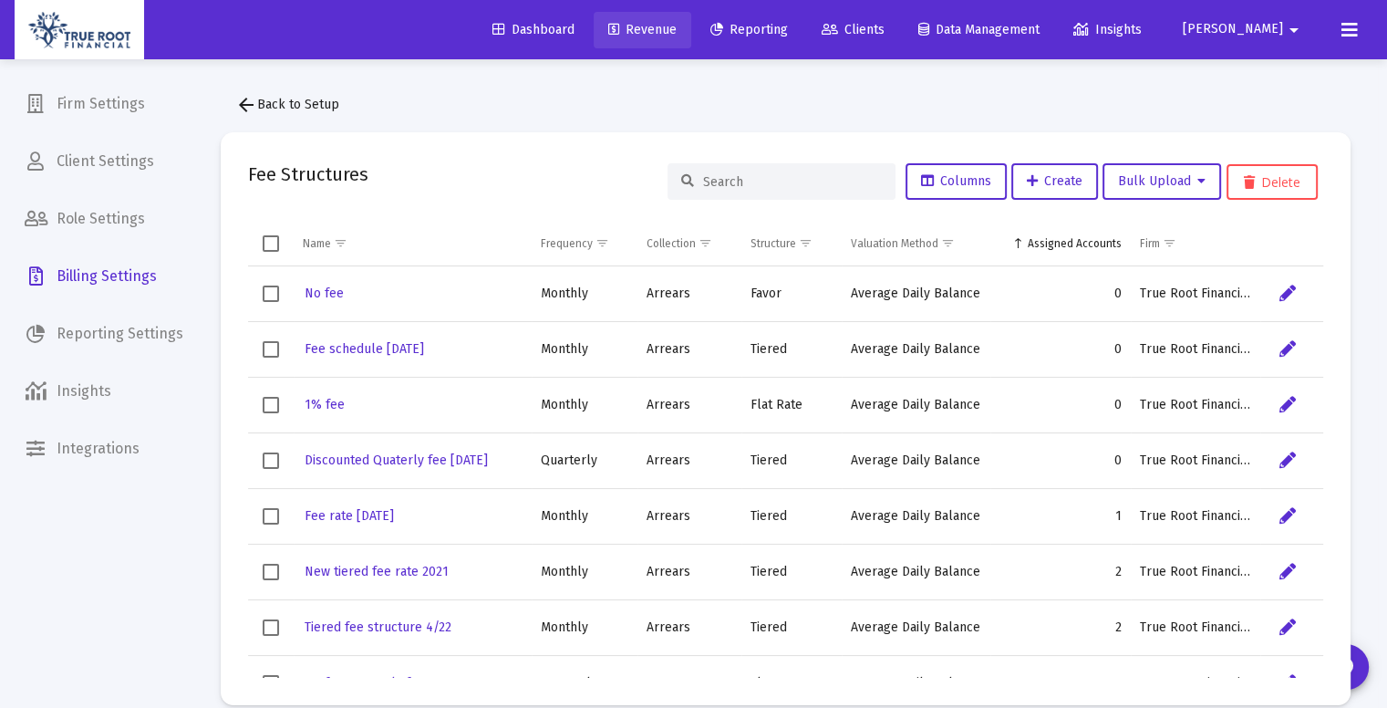
click at [667, 33] on span "Revenue" at bounding box center [642, 30] width 68 height 16
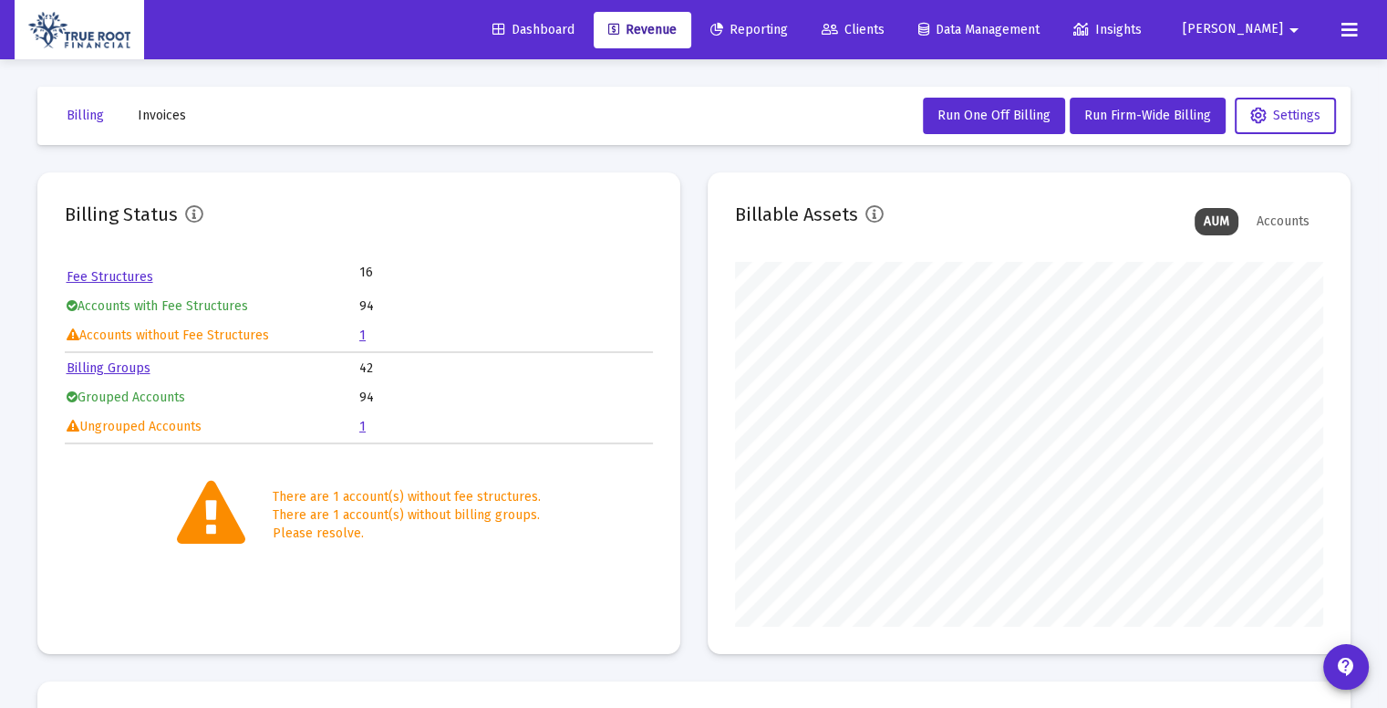
scroll to position [365, 588]
click at [124, 366] on link "Billing Groups" at bounding box center [109, 368] width 84 height 16
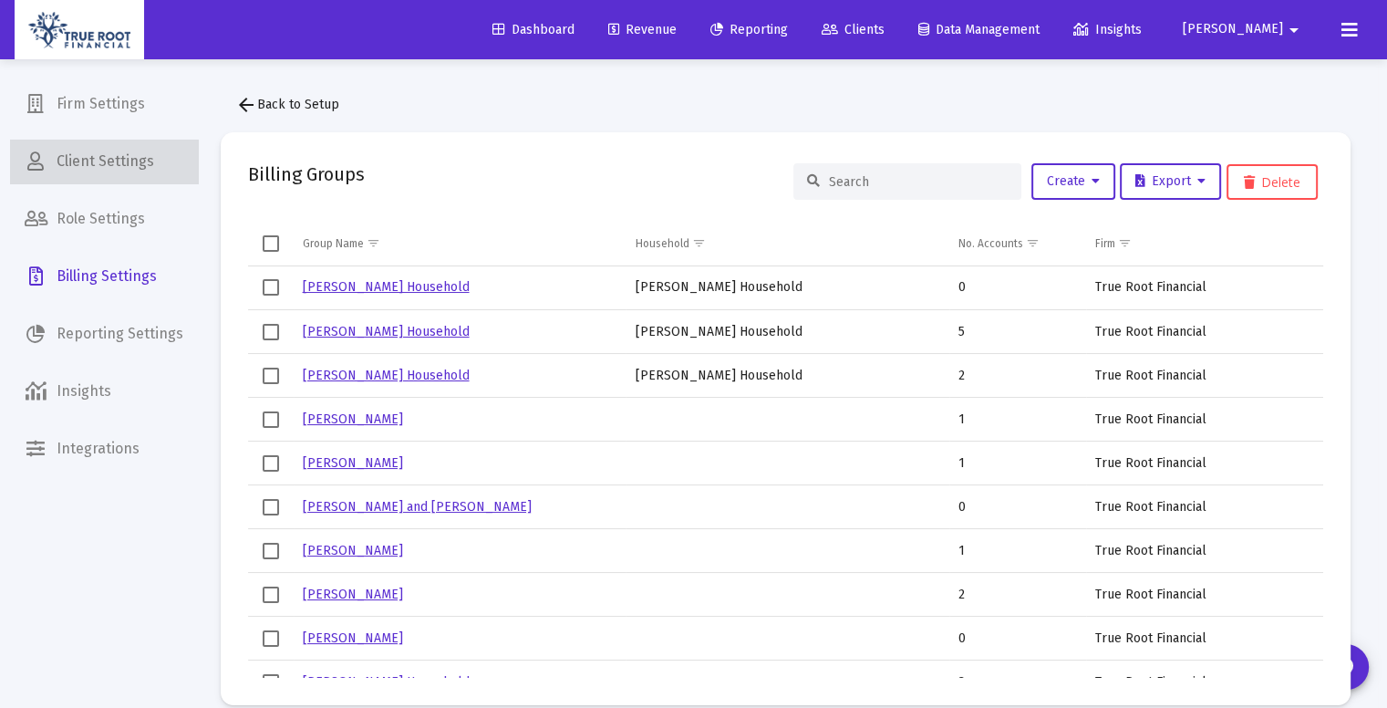
click at [118, 165] on span "Client Settings" at bounding box center [104, 162] width 188 height 44
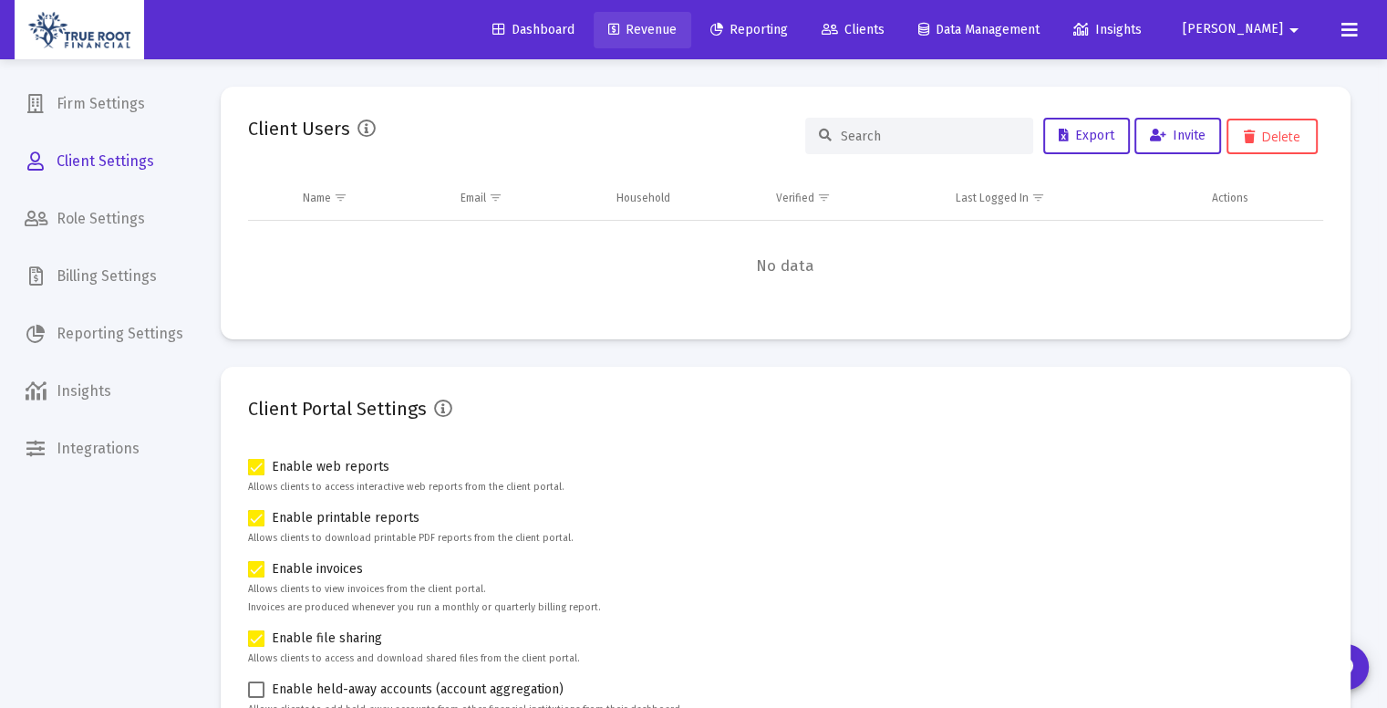
click at [677, 31] on span "Revenue" at bounding box center [642, 30] width 68 height 16
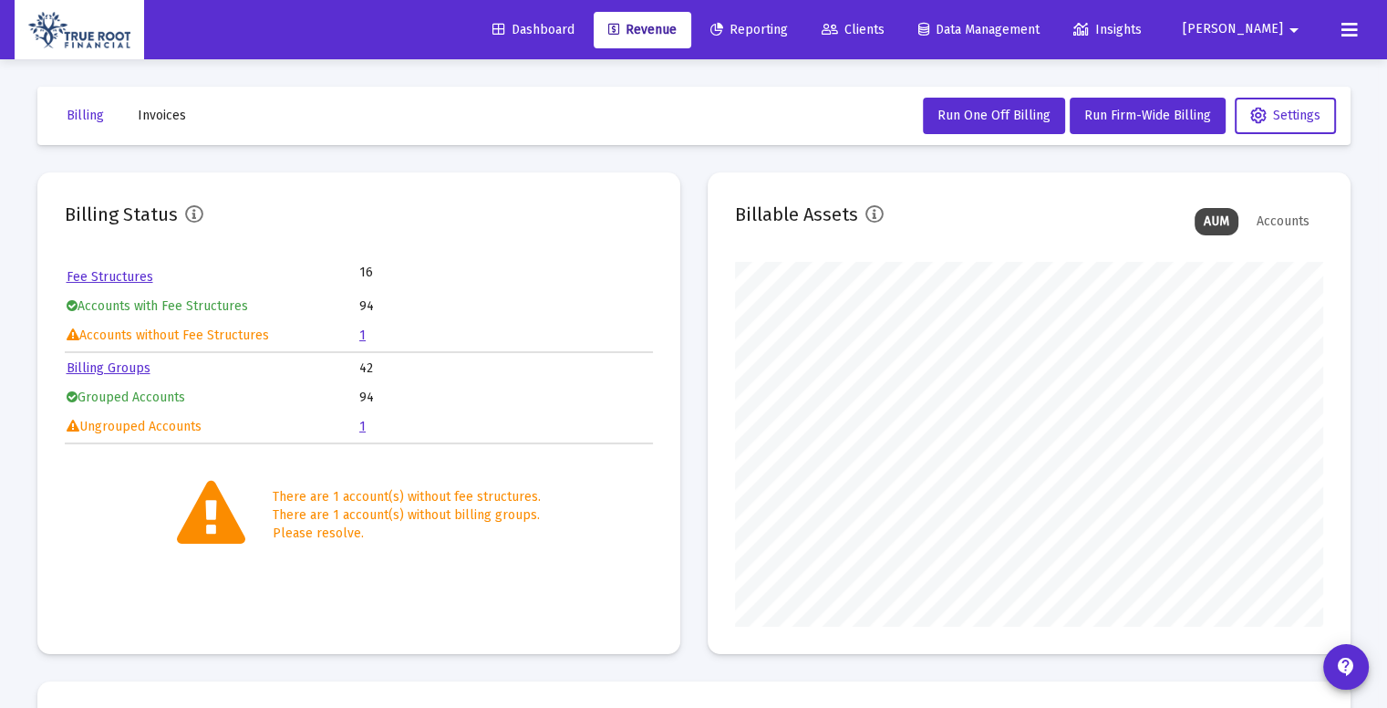
scroll to position [365, 588]
click at [361, 334] on link "1" at bounding box center [362, 335] width 6 height 16
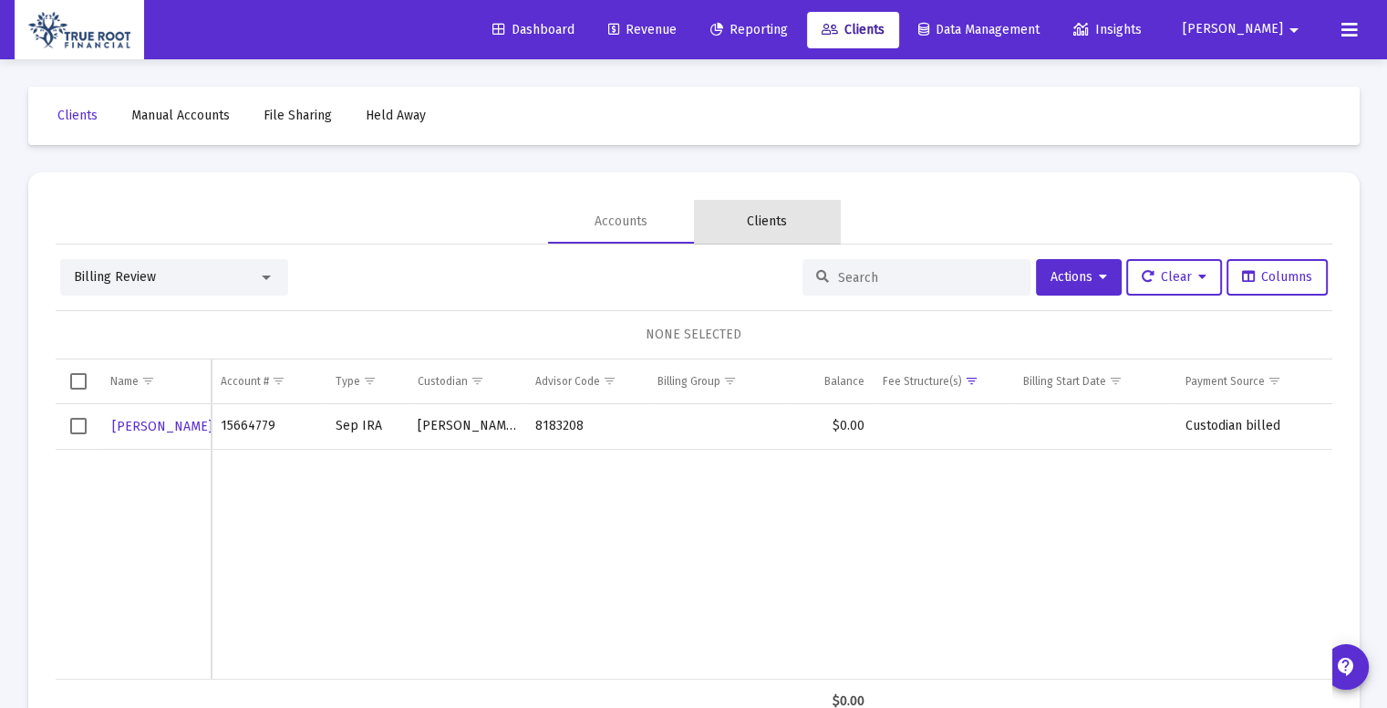
click at [773, 225] on div "Clients" at bounding box center [767, 221] width 40 height 18
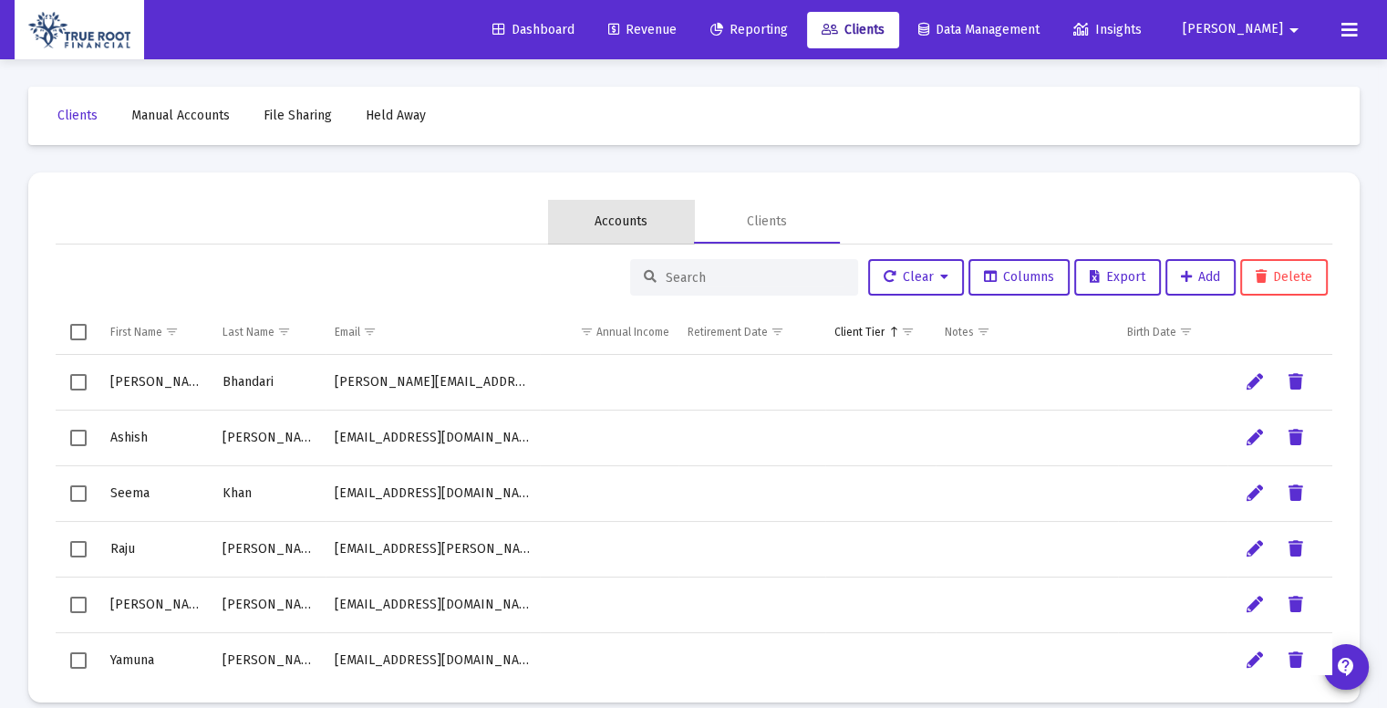
click at [624, 226] on div "Accounts" at bounding box center [621, 221] width 53 height 18
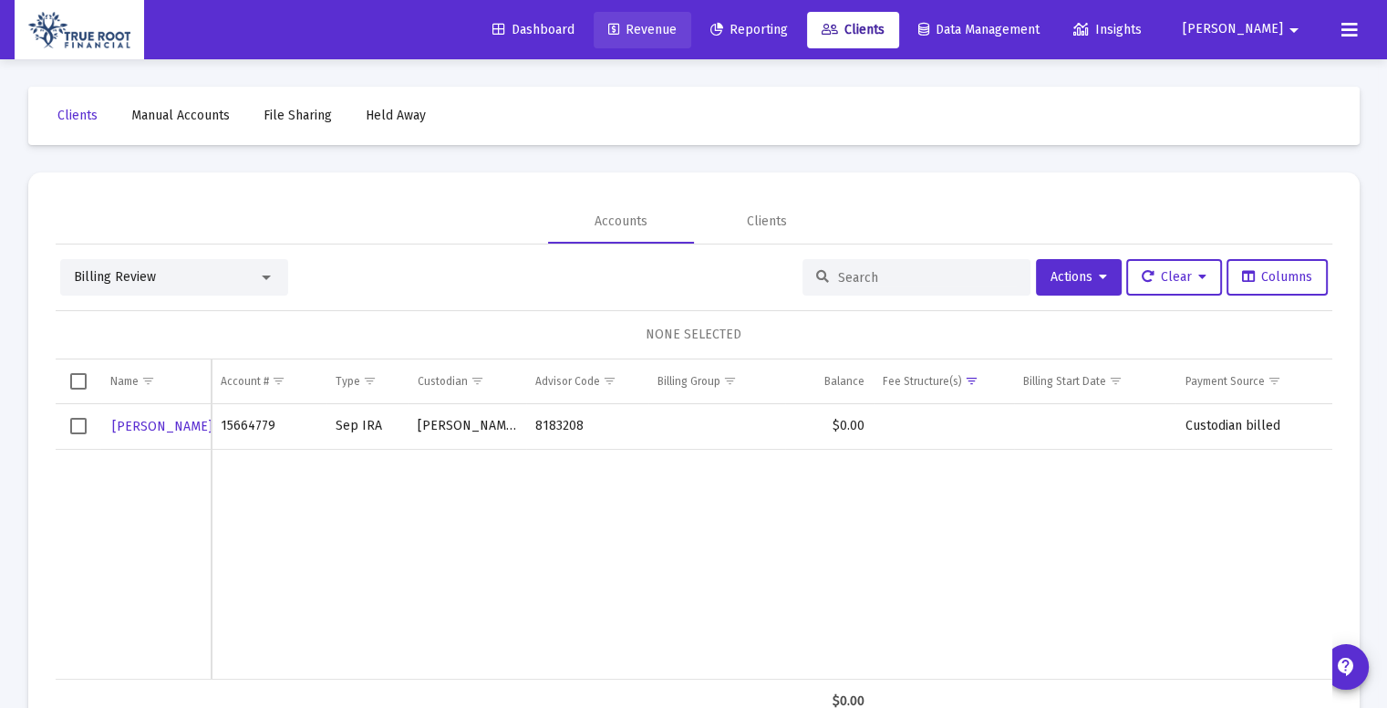
click at [691, 18] on link "Revenue" at bounding box center [643, 30] width 98 height 36
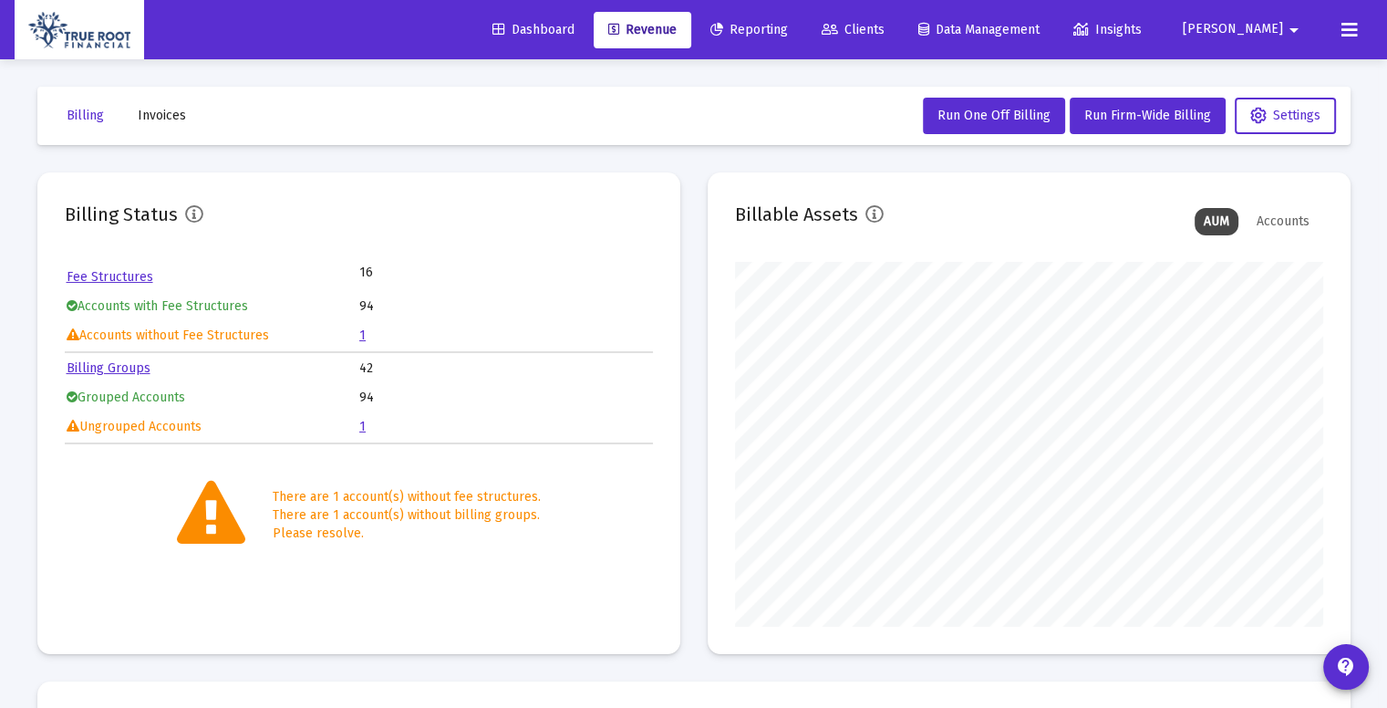
scroll to position [365, 588]
click at [118, 369] on link "Billing Groups" at bounding box center [109, 368] width 84 height 16
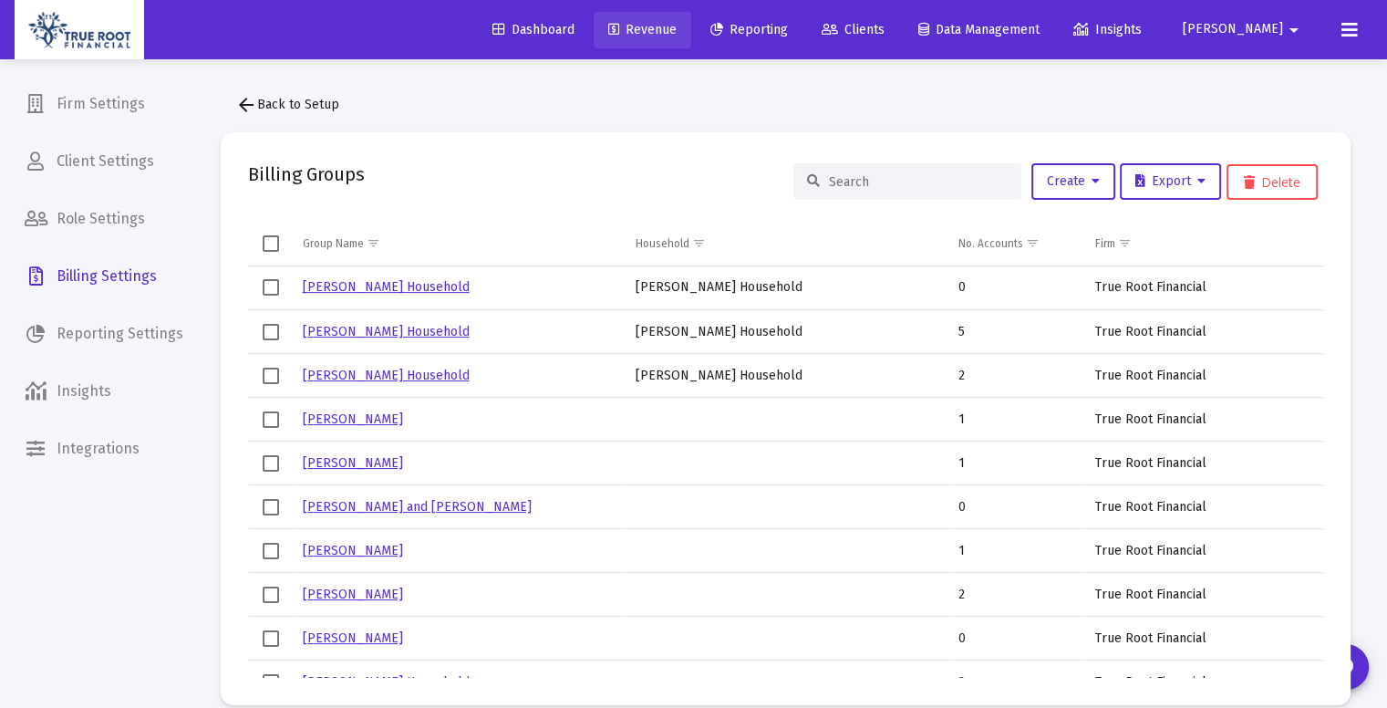
click at [686, 41] on link "Revenue" at bounding box center [643, 30] width 98 height 36
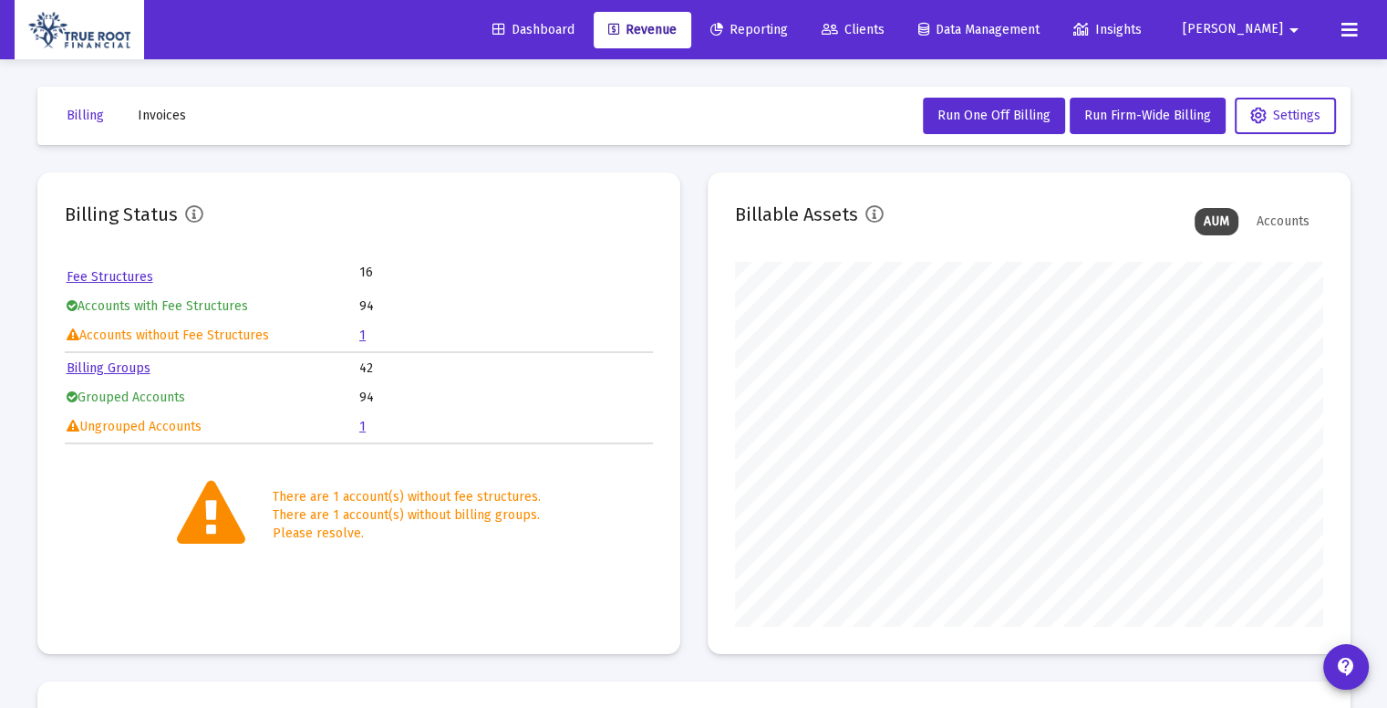
scroll to position [365, 588]
click at [119, 271] on link "Fee Structures" at bounding box center [110, 277] width 87 height 16
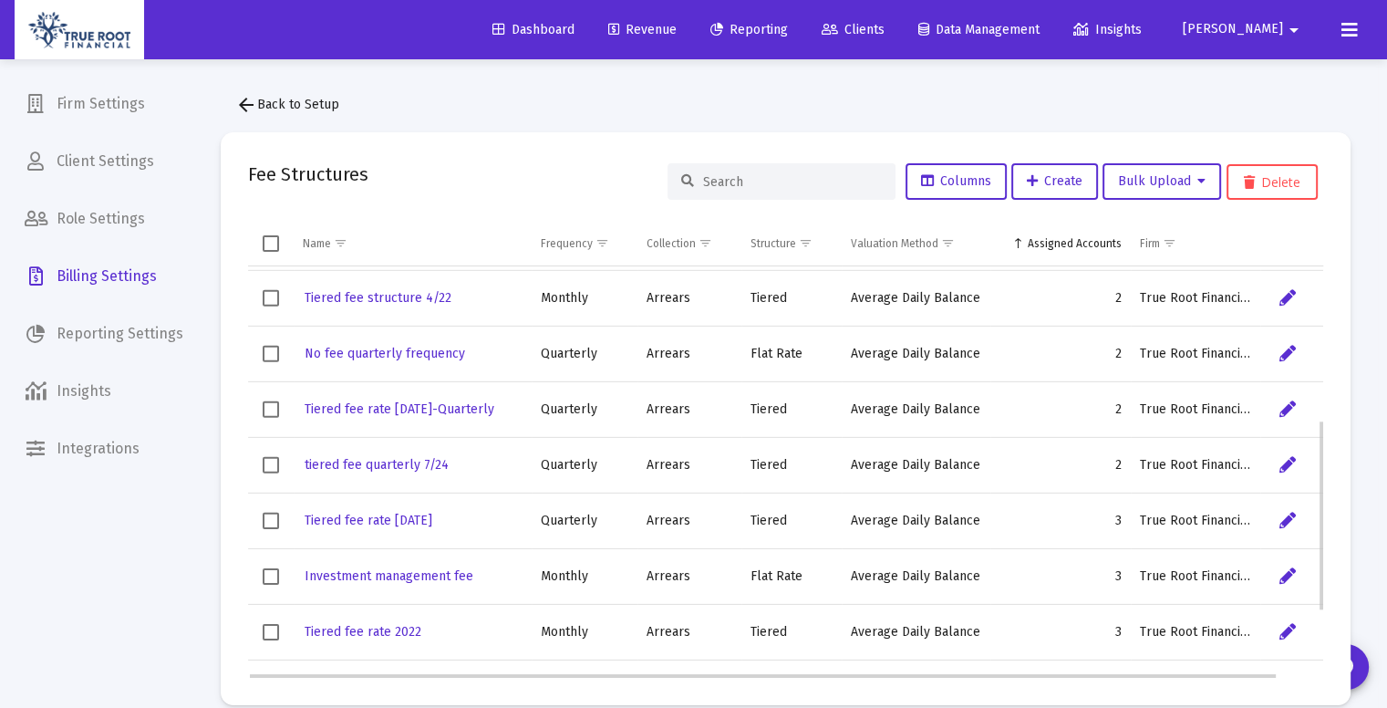
scroll to position [474, 0]
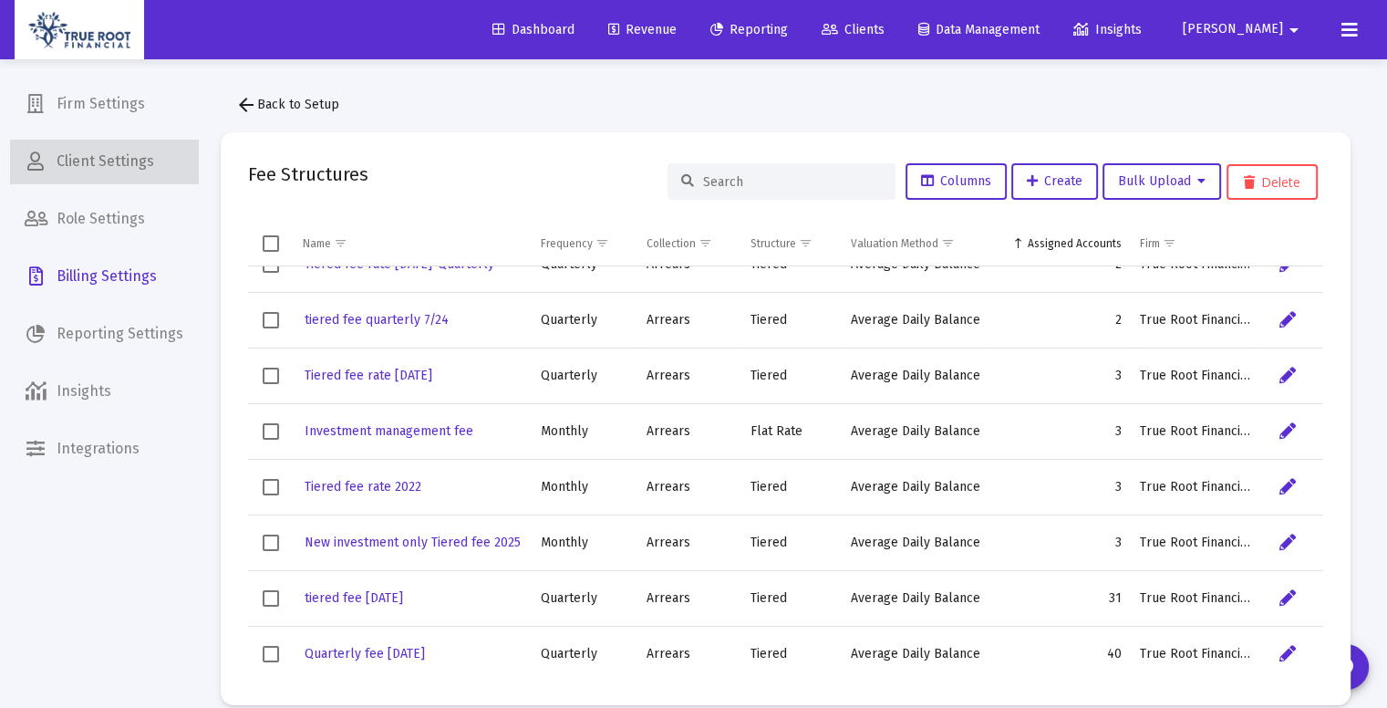
click at [112, 180] on span "Client Settings" at bounding box center [104, 162] width 188 height 44
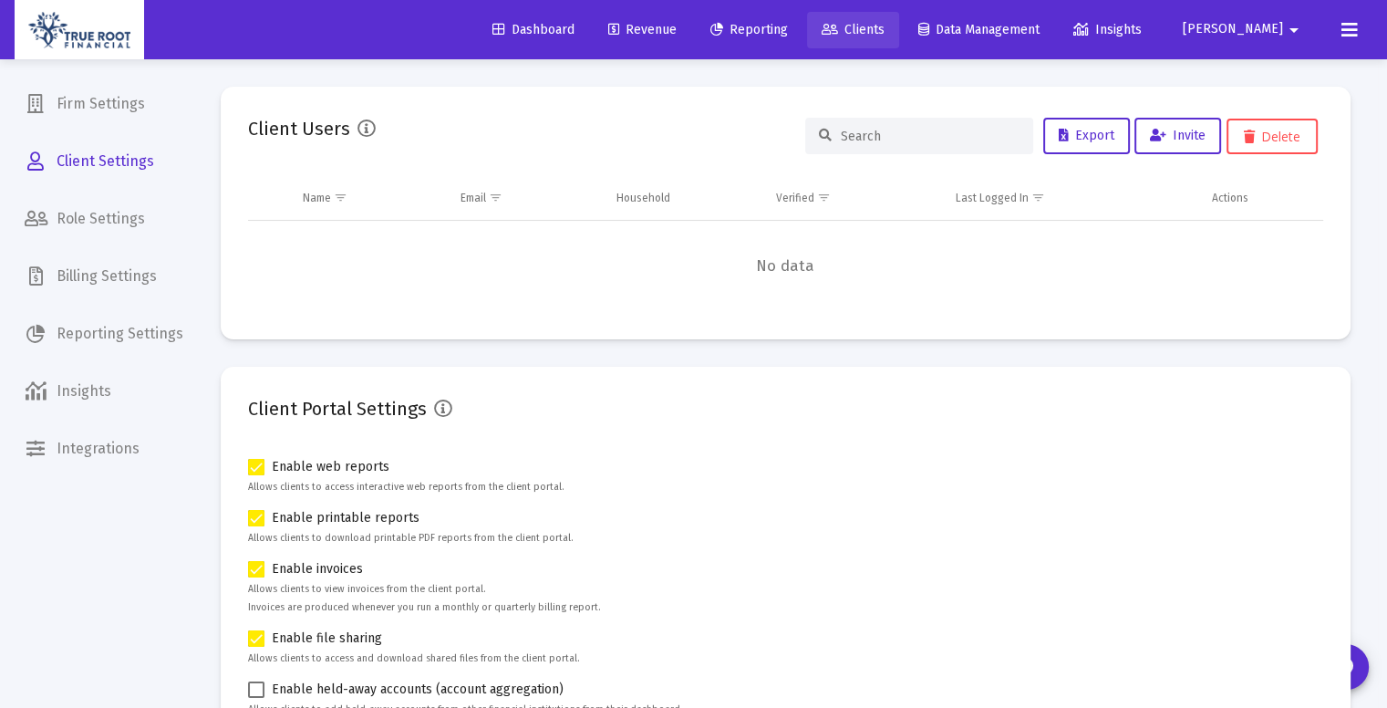
click at [884, 23] on span "Clients" at bounding box center [853, 30] width 63 height 16
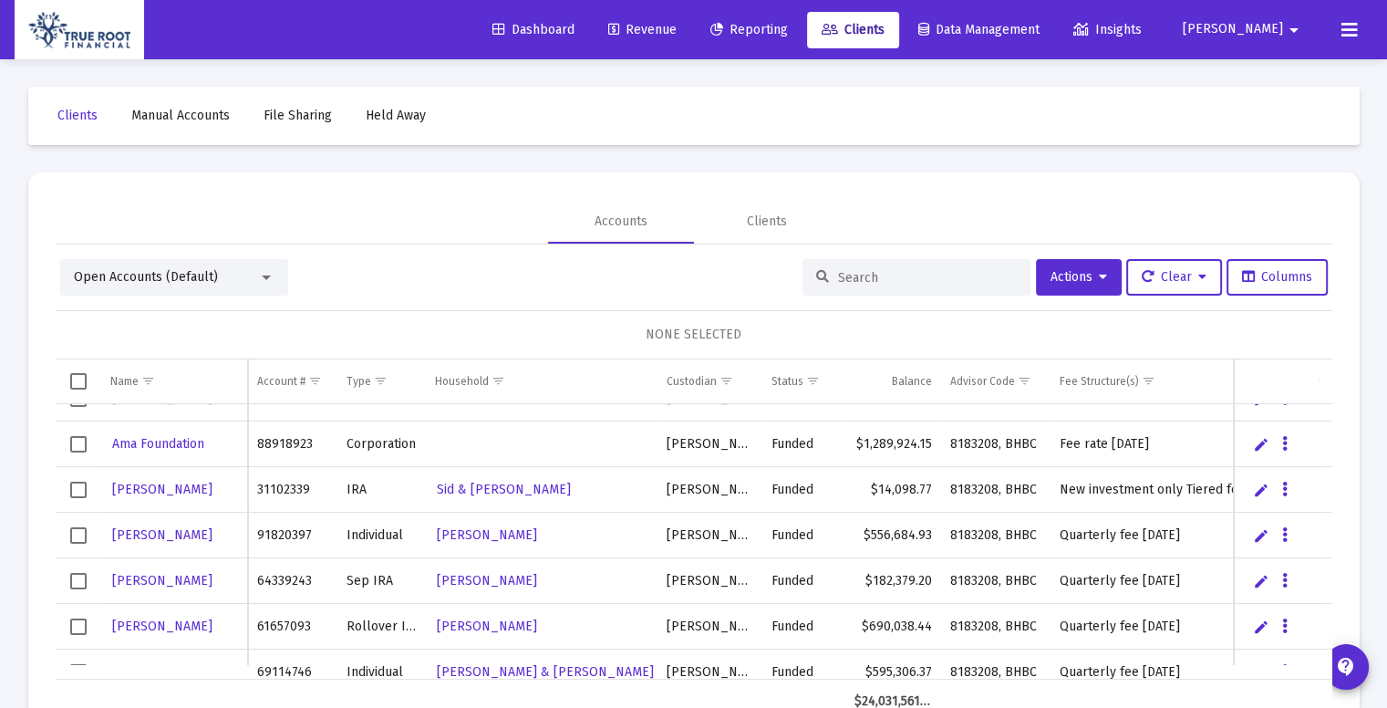
scroll to position [615, 0]
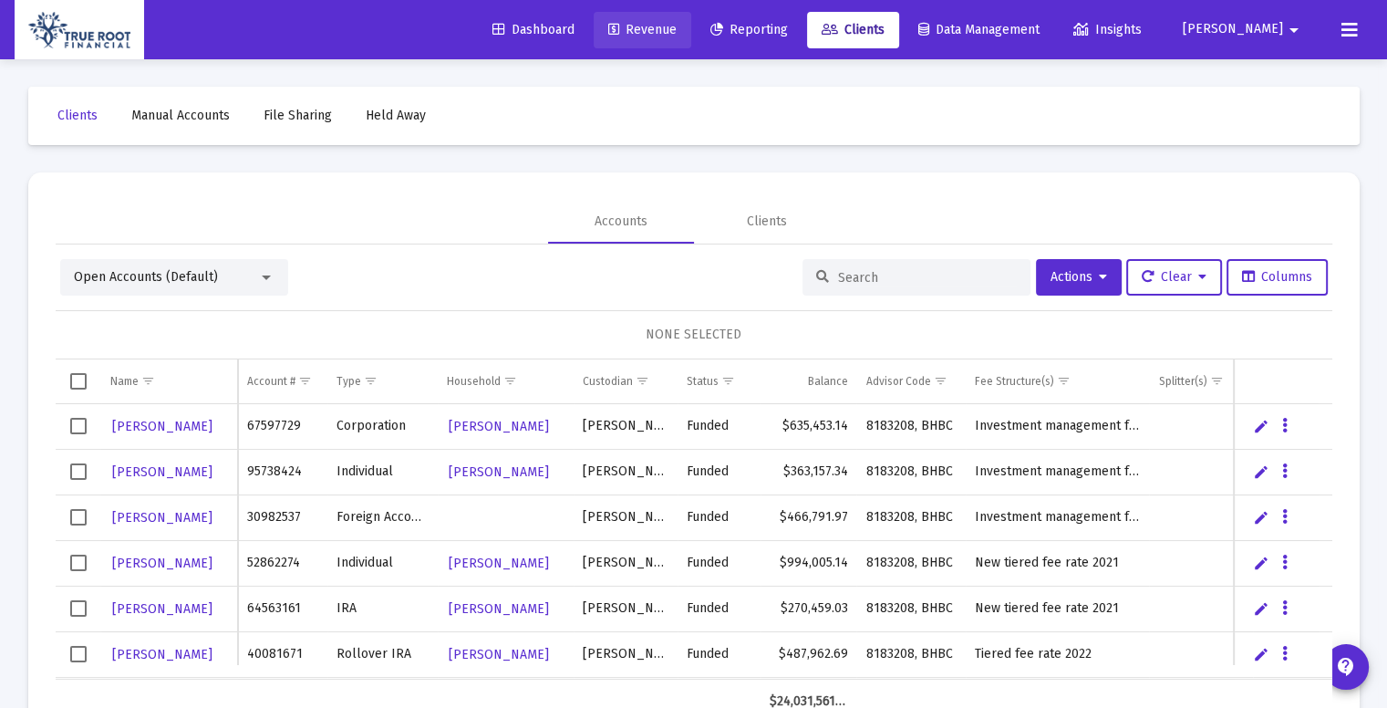
click at [672, 34] on span "Revenue" at bounding box center [642, 30] width 68 height 16
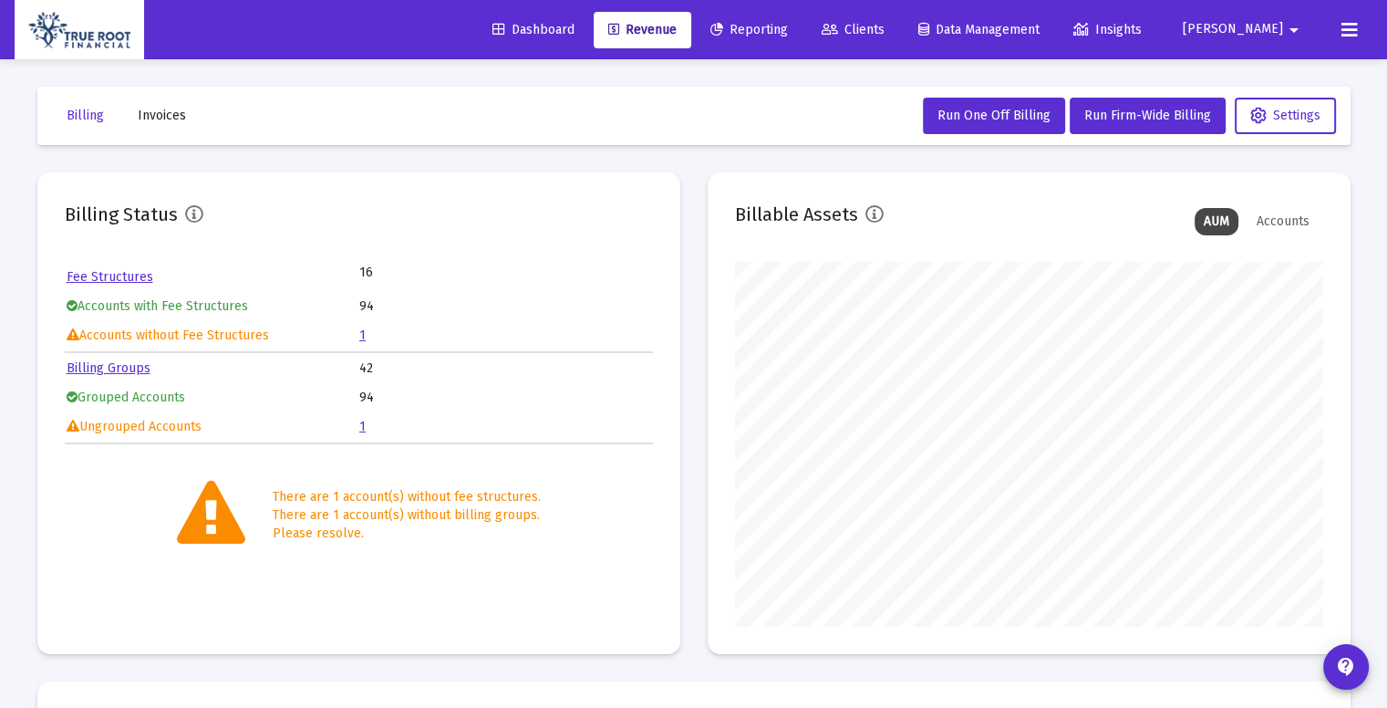
click at [123, 272] on link "Fee Structures" at bounding box center [110, 277] width 87 height 16
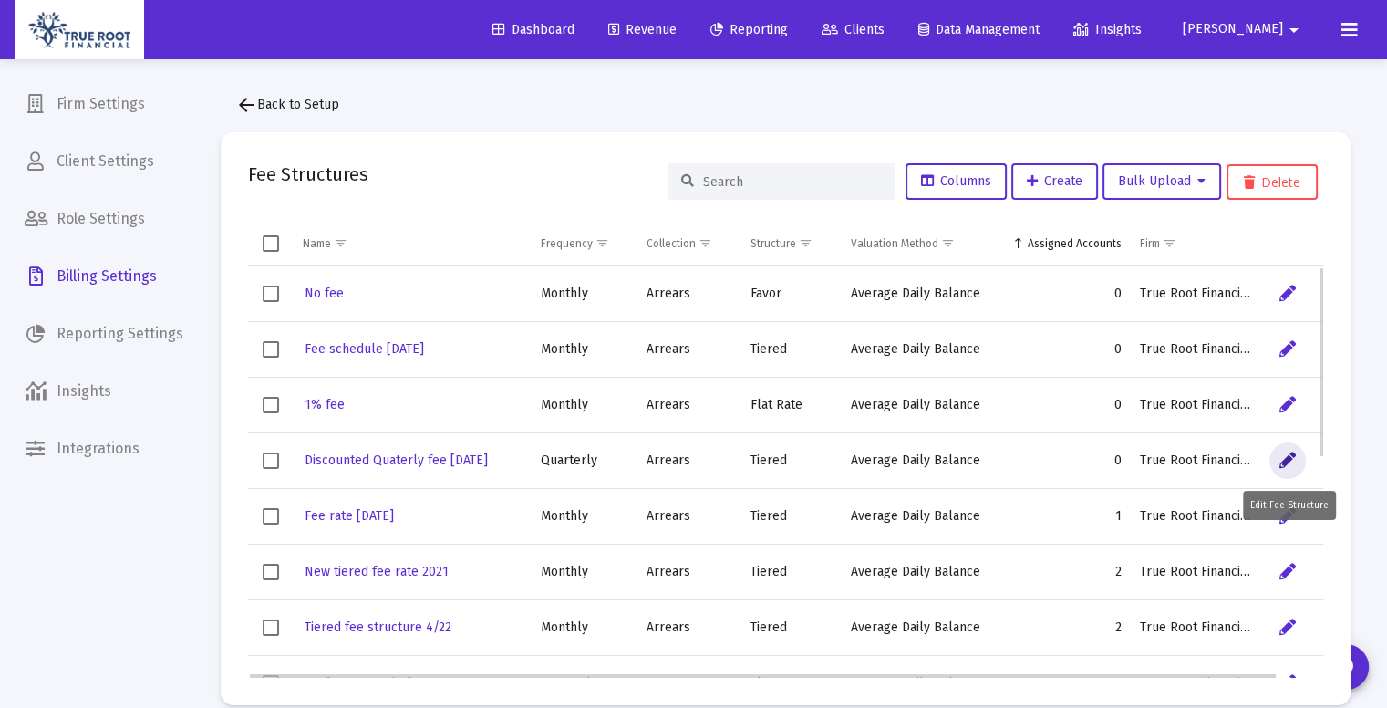
click at [1286, 454] on icon "Data grid" at bounding box center [1287, 461] width 16 height 22
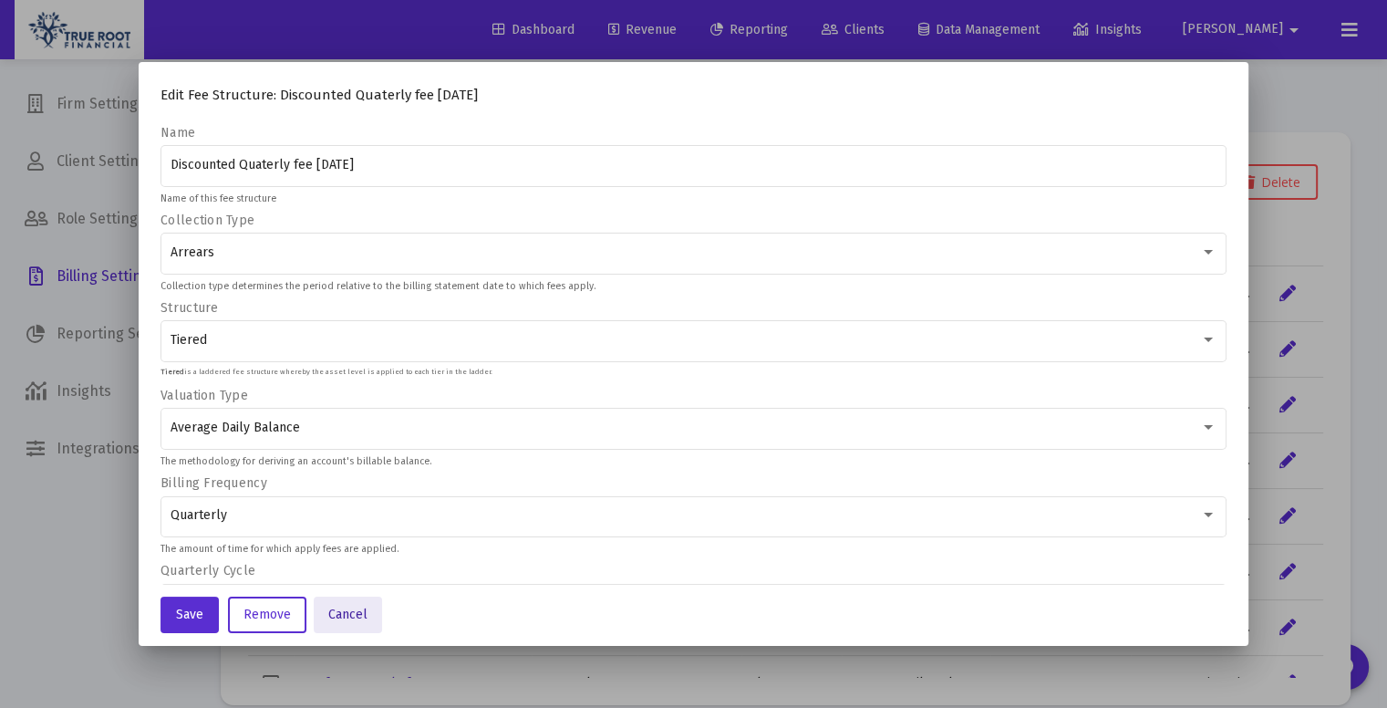
click at [354, 612] on span "Cancel" at bounding box center [347, 614] width 39 height 16
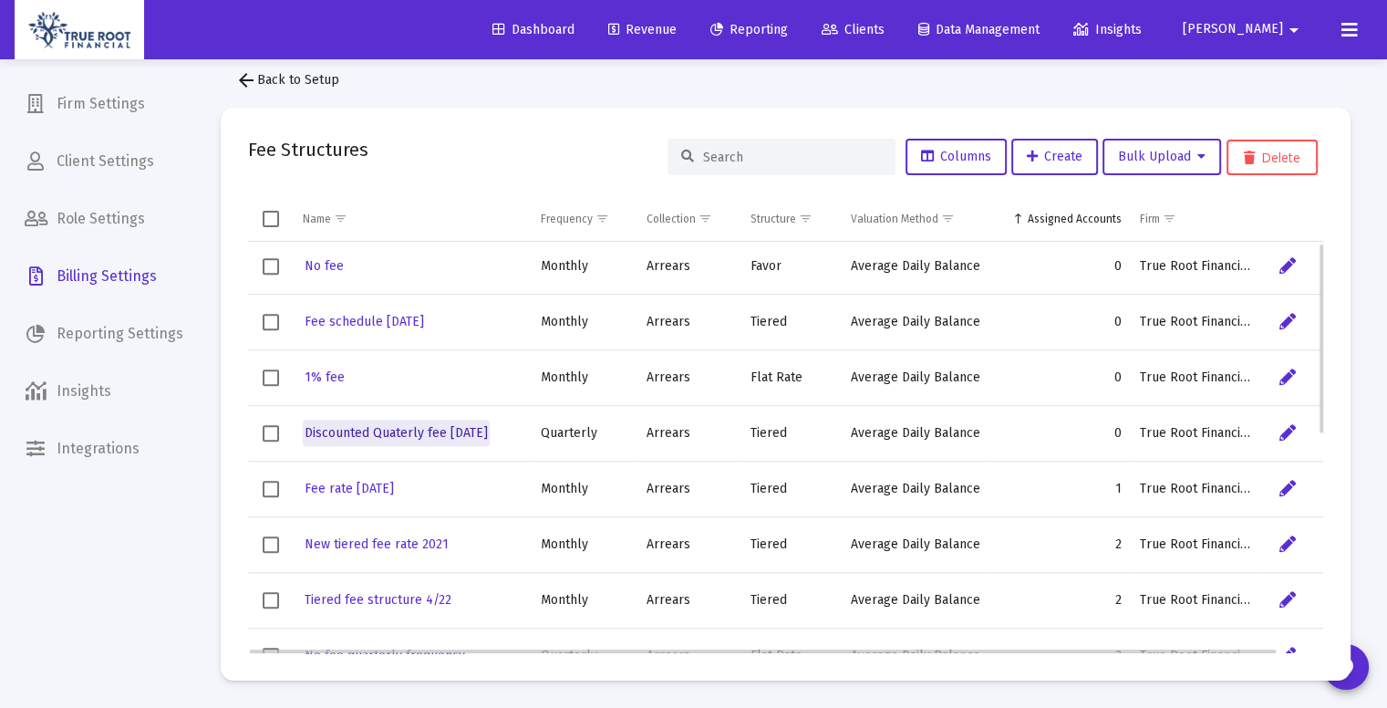
scroll to position [3, 0]
click at [486, 438] on span "Discounted Quaterly fee [DATE]" at bounding box center [396, 432] width 183 height 16
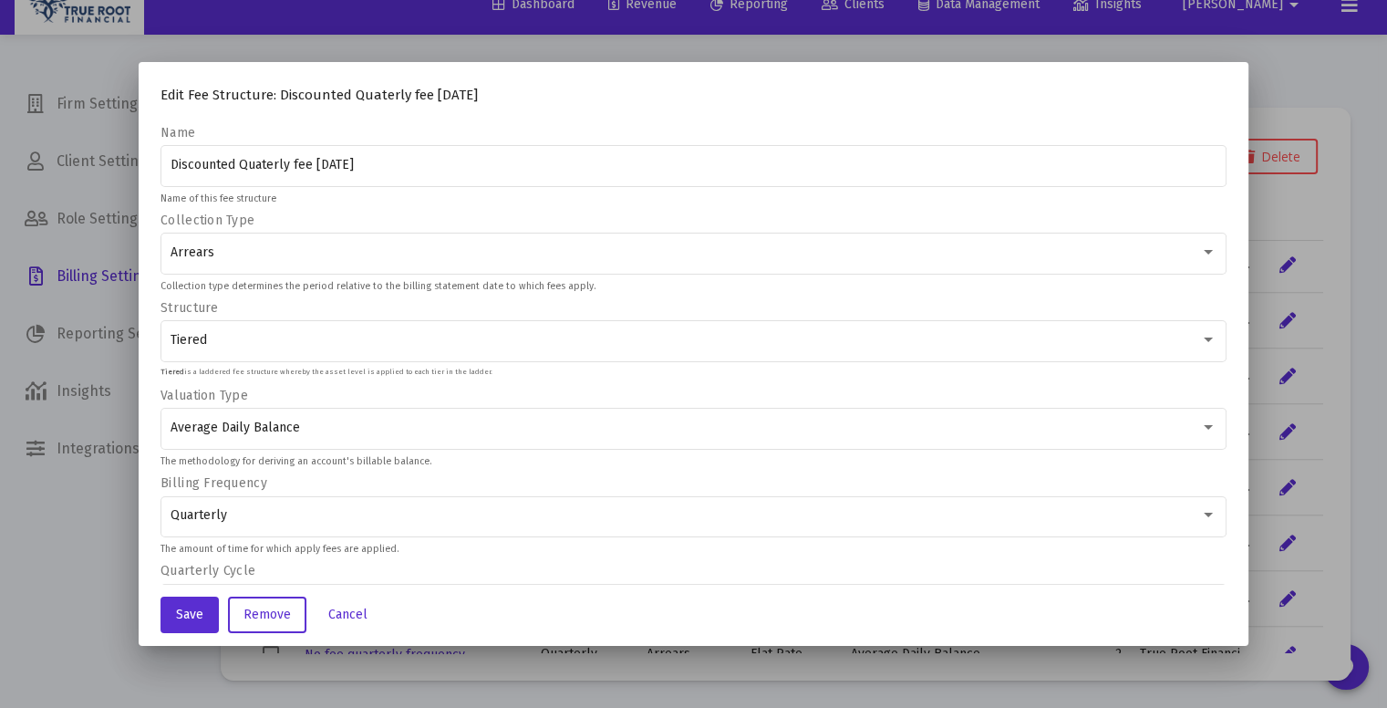
scroll to position [0, 0]
click at [310, 164] on input "Discounted Quaterly fee [DATE]" at bounding box center [694, 165] width 1047 height 15
click at [384, 198] on div at bounding box center [751, 198] width 950 height 11
drag, startPoint x: 166, startPoint y: 164, endPoint x: 230, endPoint y: 158, distance: 64.1
click at [230, 158] on input "Discounted Quaterly fee [DATE]" at bounding box center [694, 165] width 1047 height 15
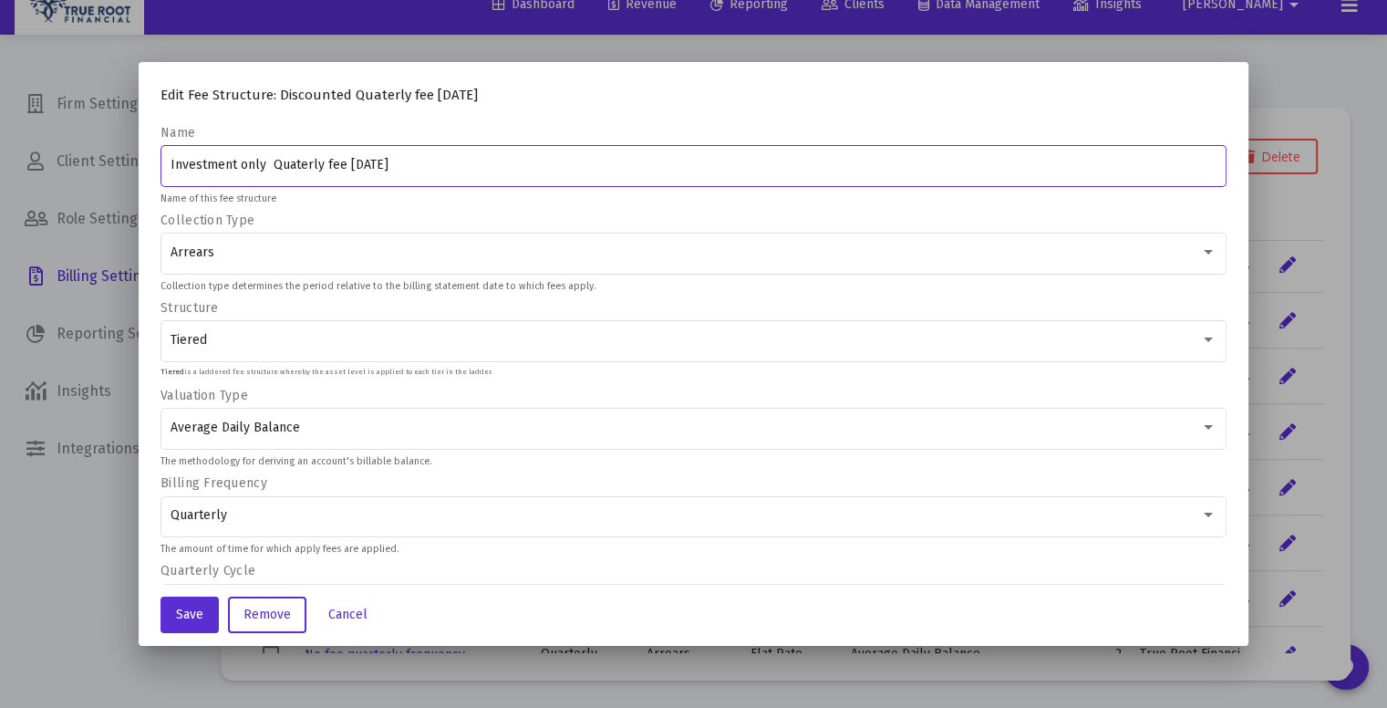
type input "Investment only Quaterly fee [DATE]"
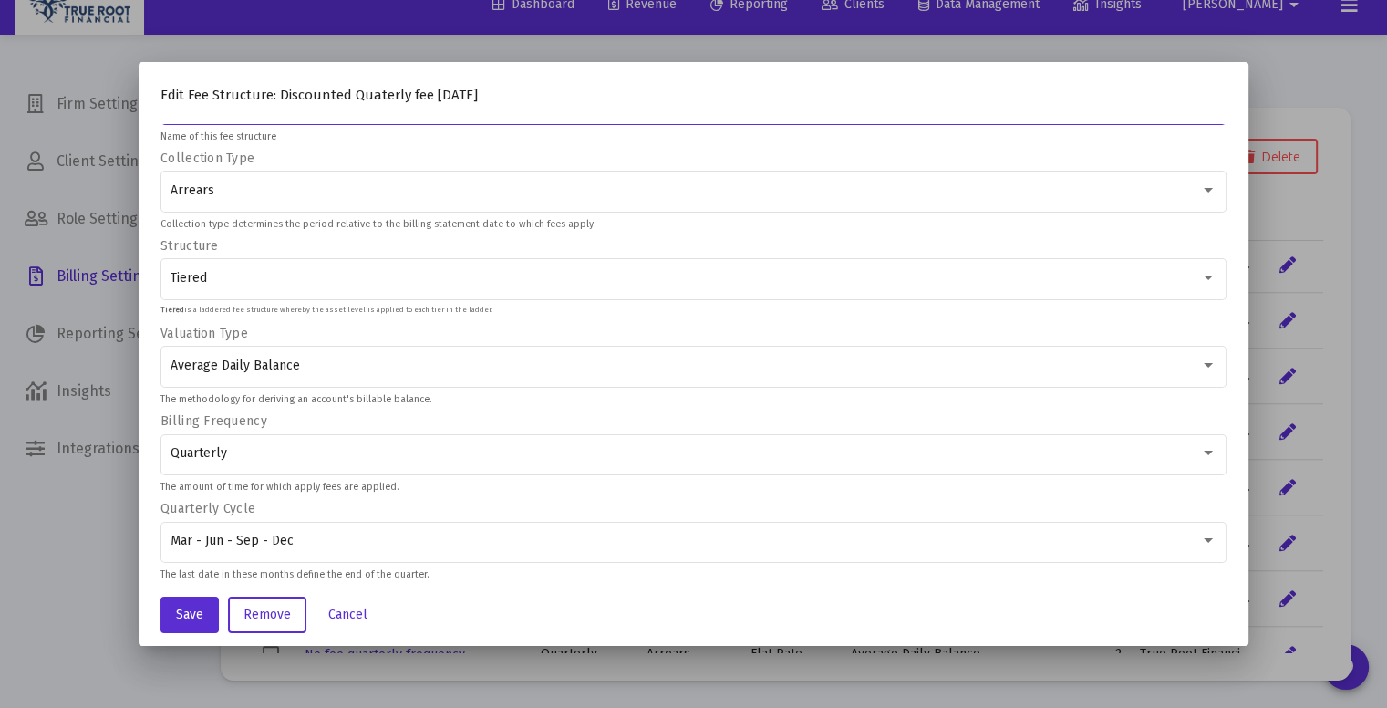
scroll to position [372, 0]
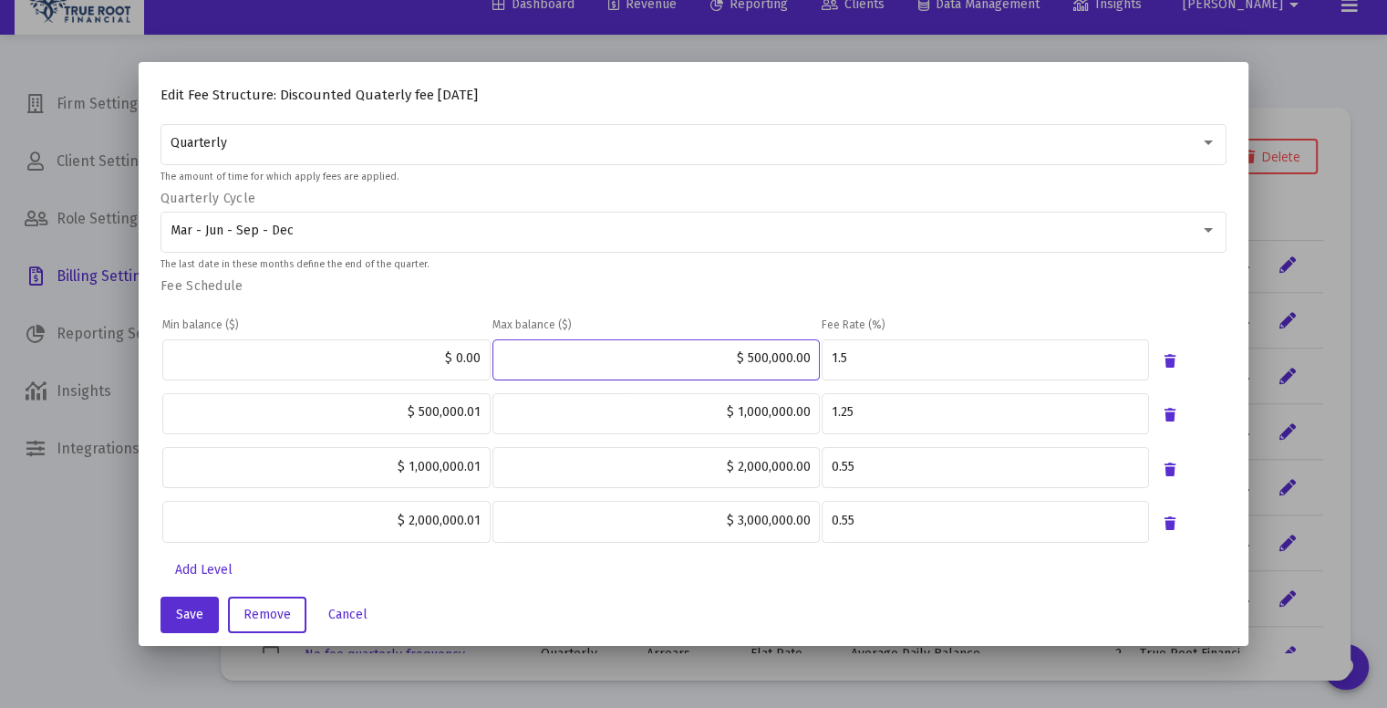
click at [748, 357] on input "$ 500,000.00" at bounding box center [656, 358] width 308 height 15
type input "$ 2,000,000.00"
click at [852, 359] on input "1.5" at bounding box center [985, 358] width 308 height 15
type input "1"
click at [780, 307] on div "Min balance ($) Max balance ($) Fee Rate (%) $ 0.00 $ 2,000,000.00 1 $ 500,000.…" at bounding box center [693, 423] width 1066 height 256
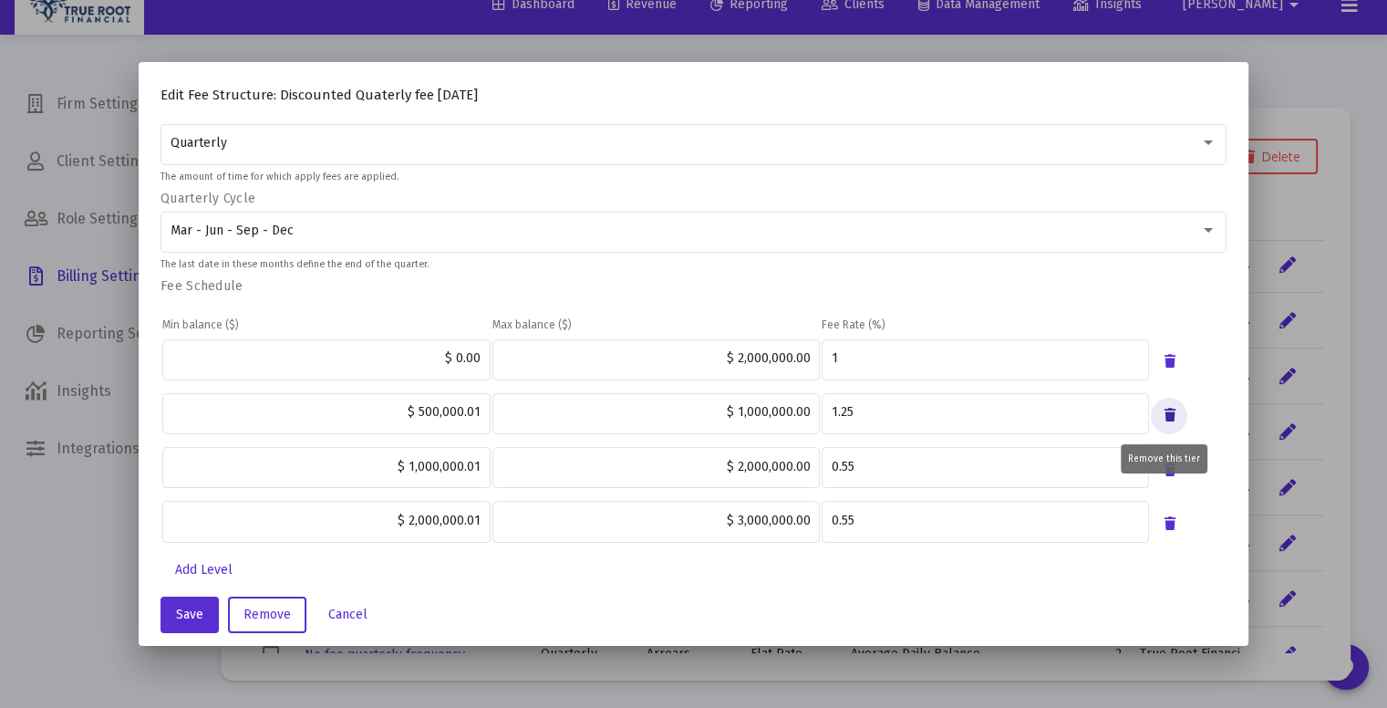
click at [1165, 413] on icon "button" at bounding box center [1169, 416] width 11 height 22
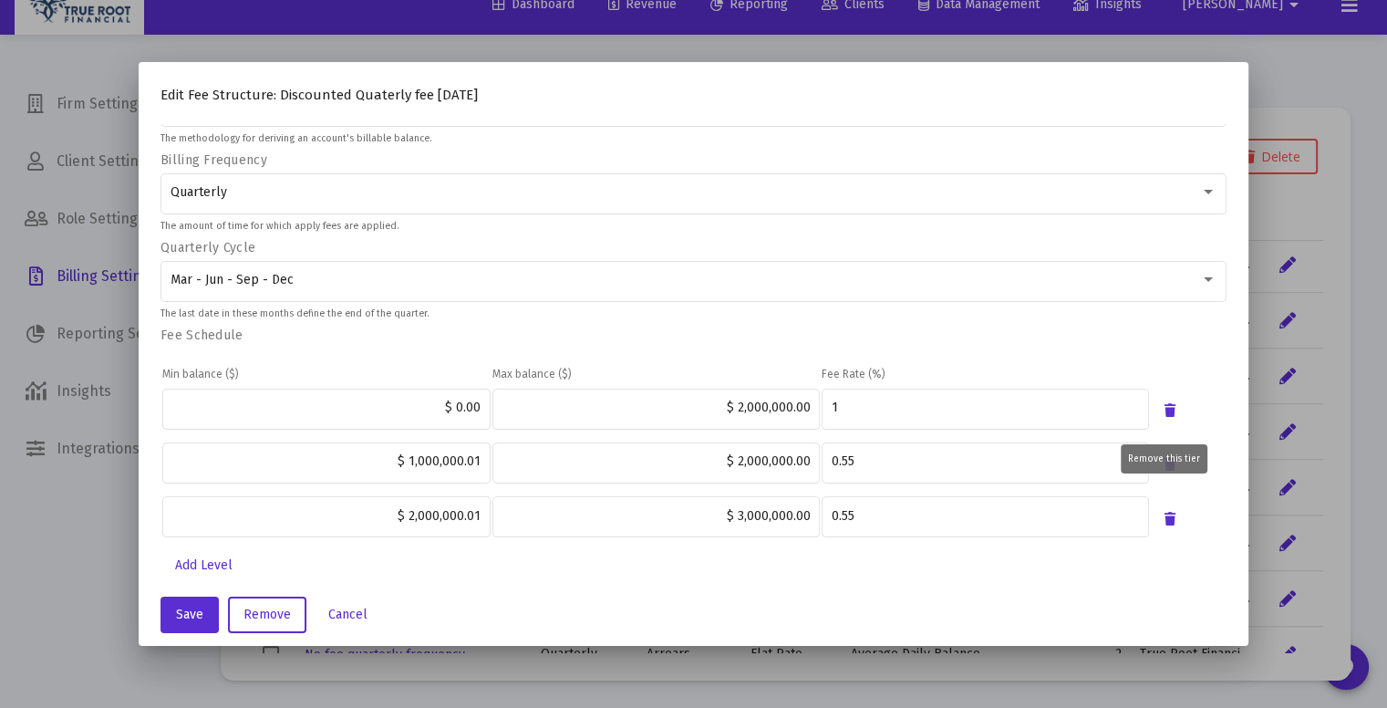
scroll to position [318, 0]
click at [1157, 468] on div "Remove this tier" at bounding box center [1164, 458] width 87 height 29
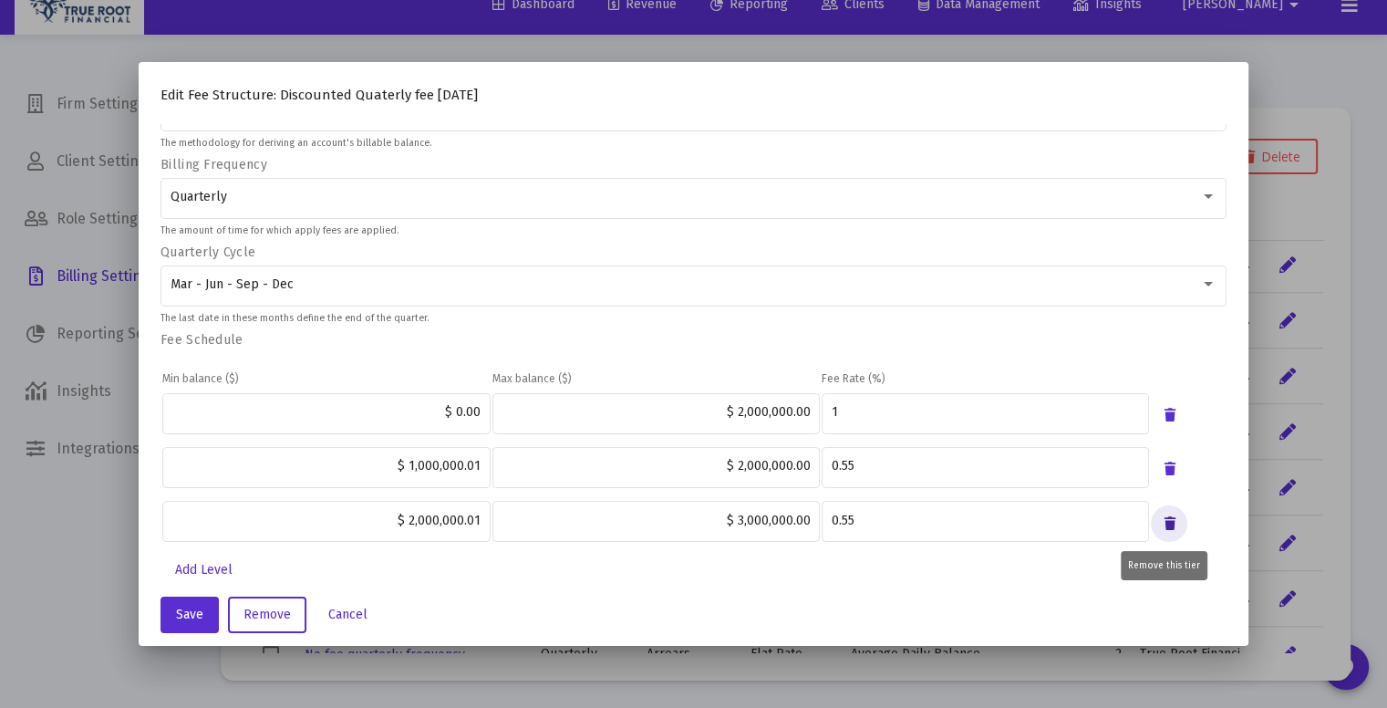
click at [1164, 522] on icon "button" at bounding box center [1169, 524] width 11 height 22
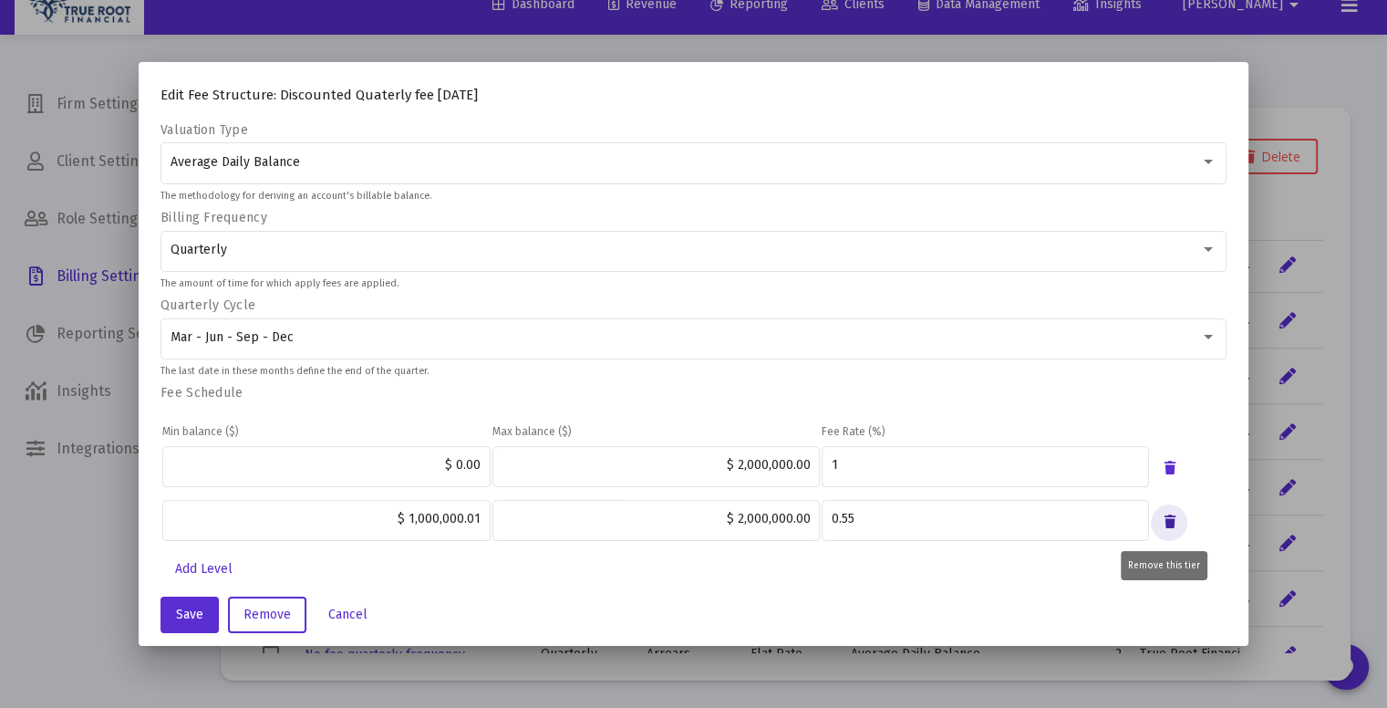
click at [1164, 517] on icon "button" at bounding box center [1169, 523] width 11 height 22
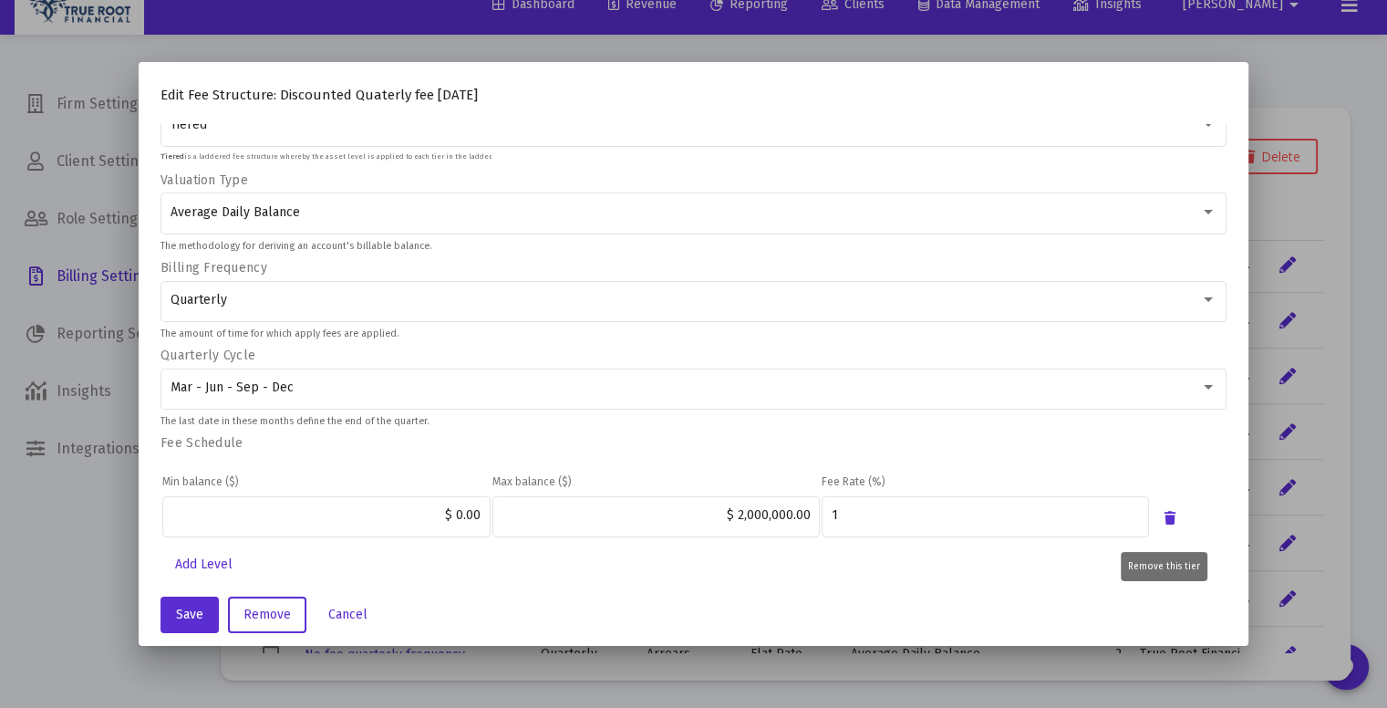
scroll to position [212, 0]
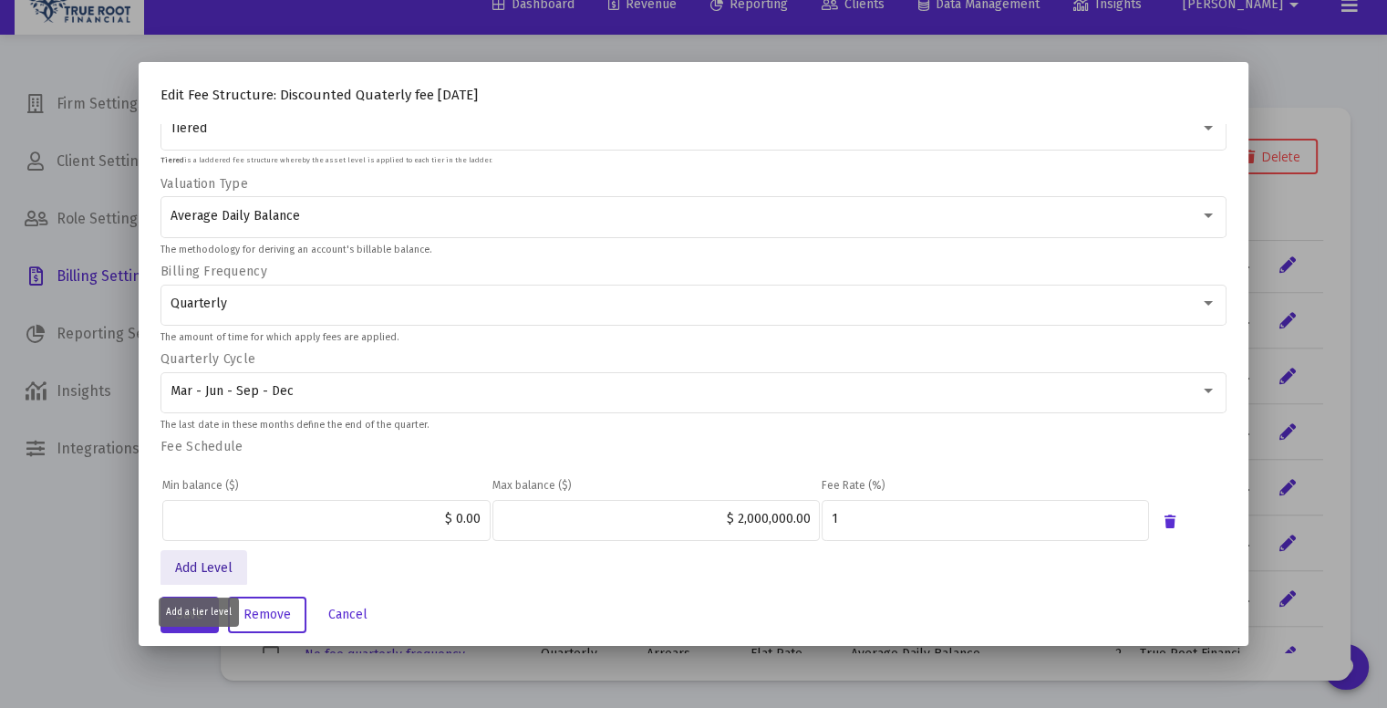
click at [181, 563] on span "Add Level" at bounding box center [203, 568] width 57 height 16
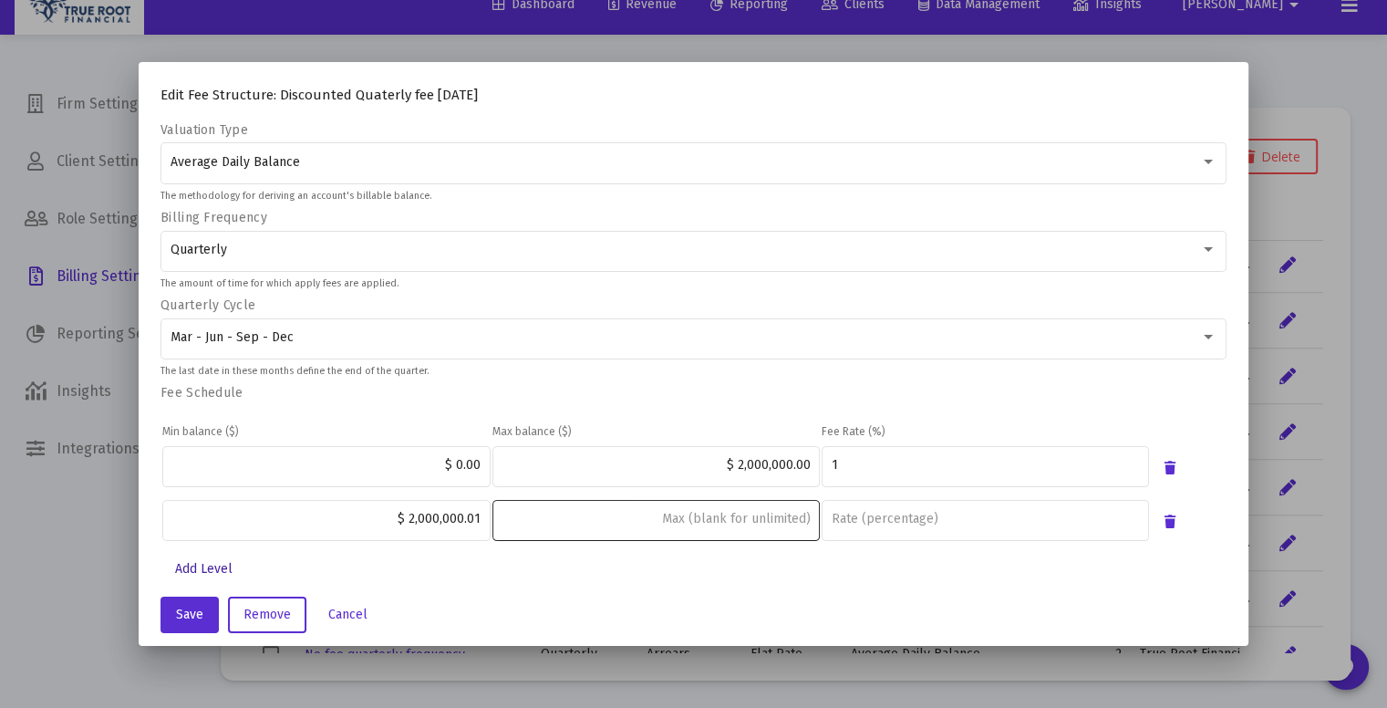
scroll to position [264, 0]
click at [715, 519] on input at bounding box center [656, 519] width 308 height 15
type input "$ 5,000,000.00"
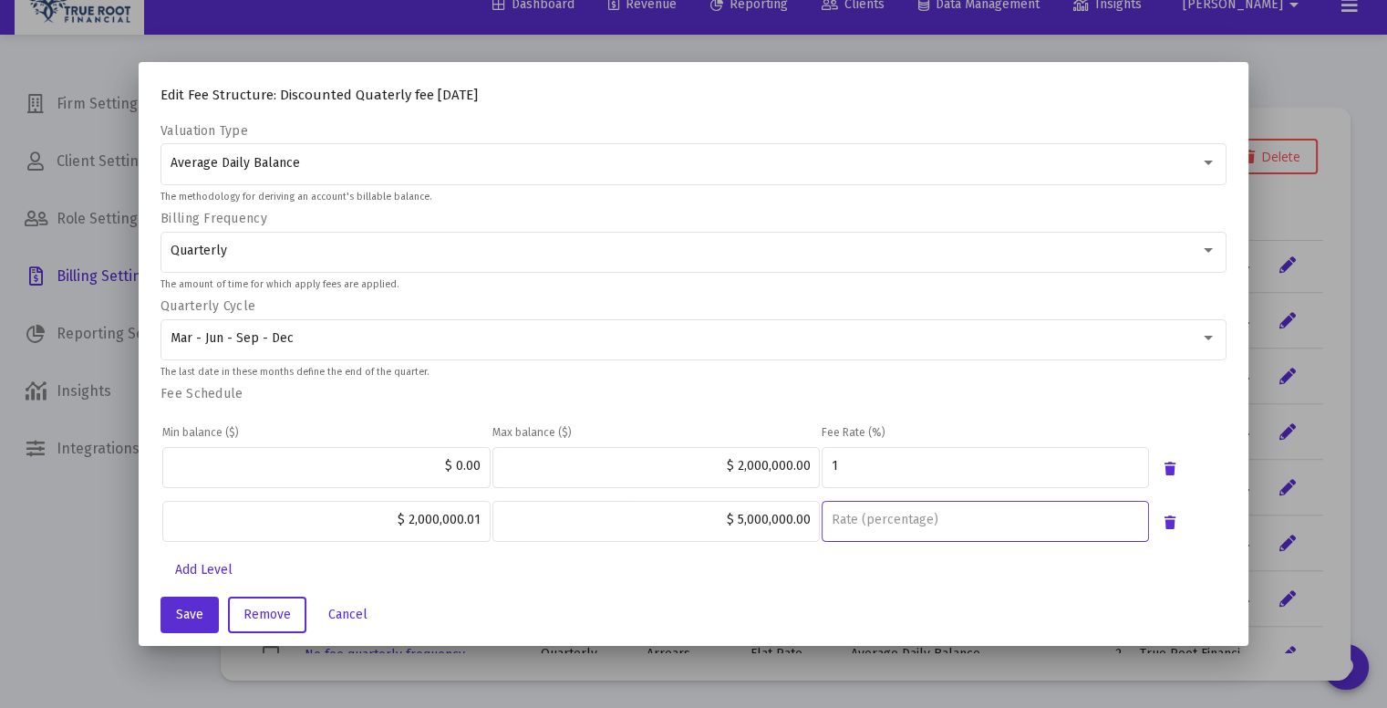
click at [886, 520] on input "number" at bounding box center [985, 519] width 308 height 15
type input "0.75"
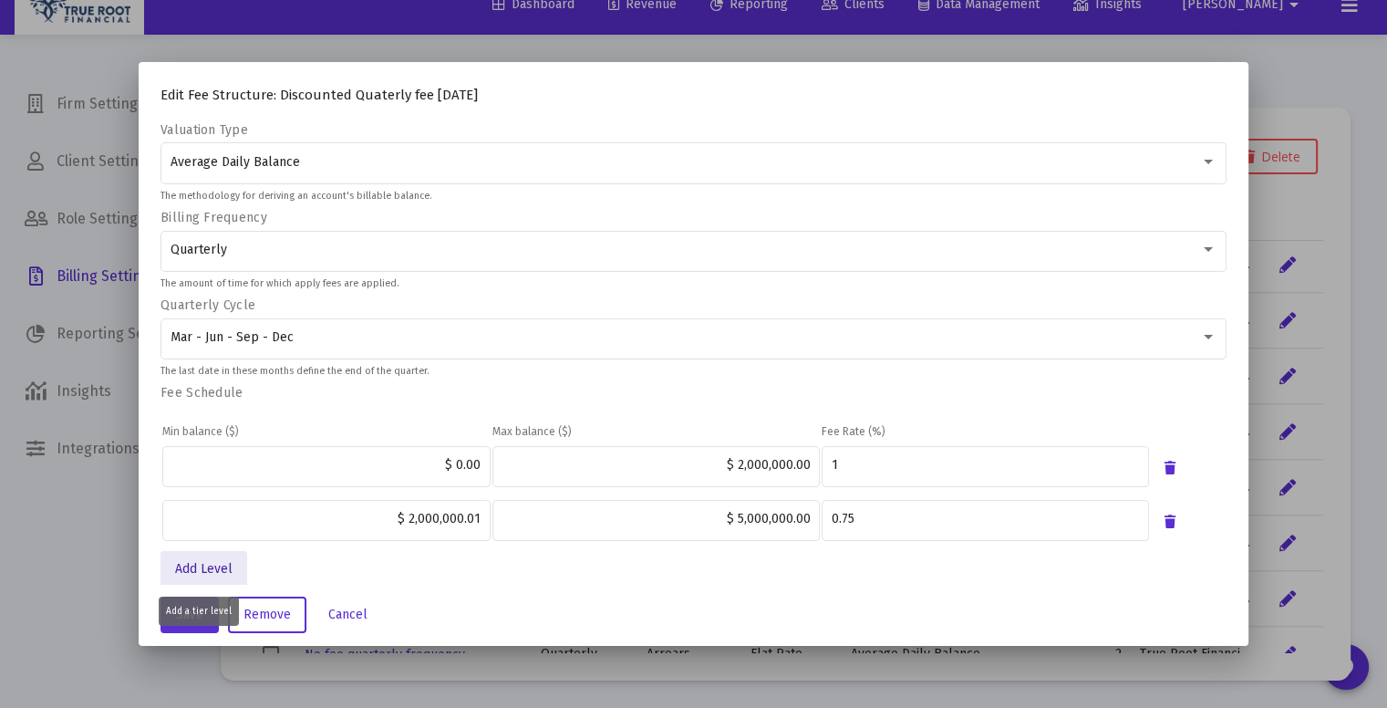
click at [205, 567] on span "Add Level" at bounding box center [203, 569] width 57 height 16
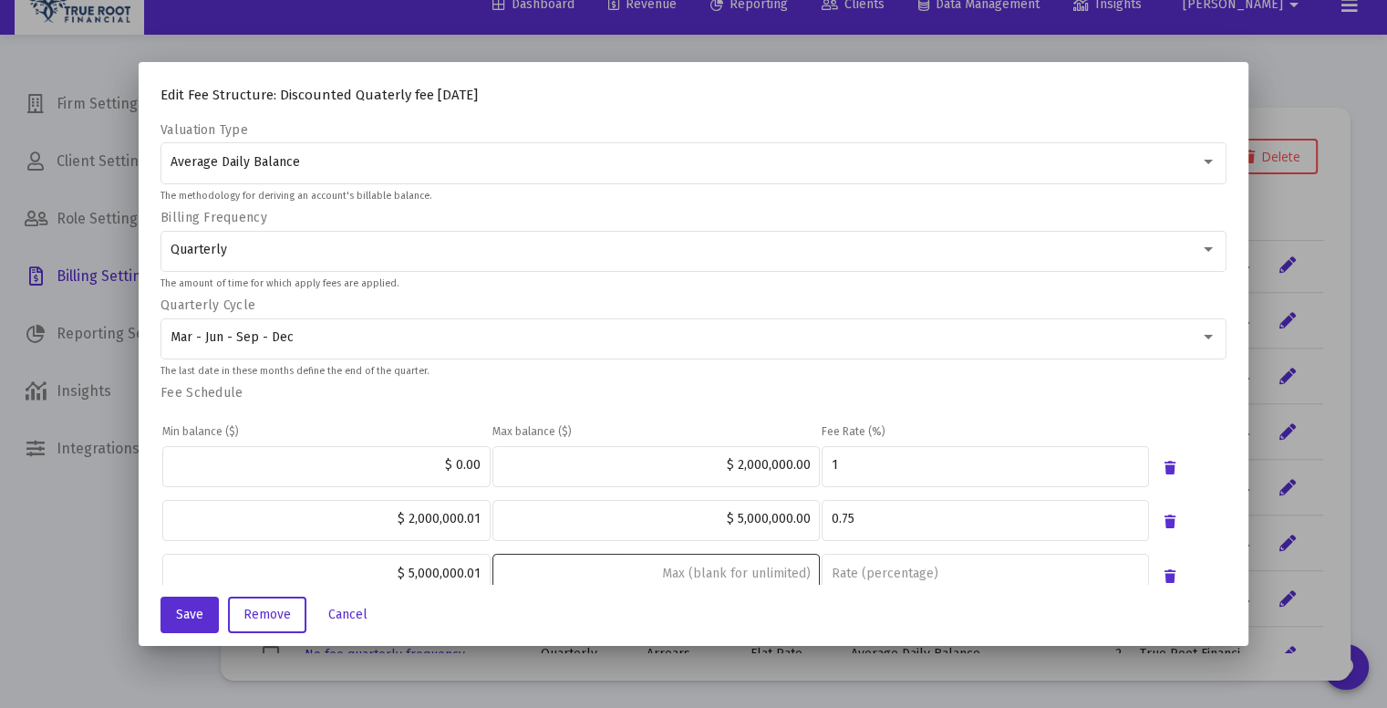
scroll to position [318, 0]
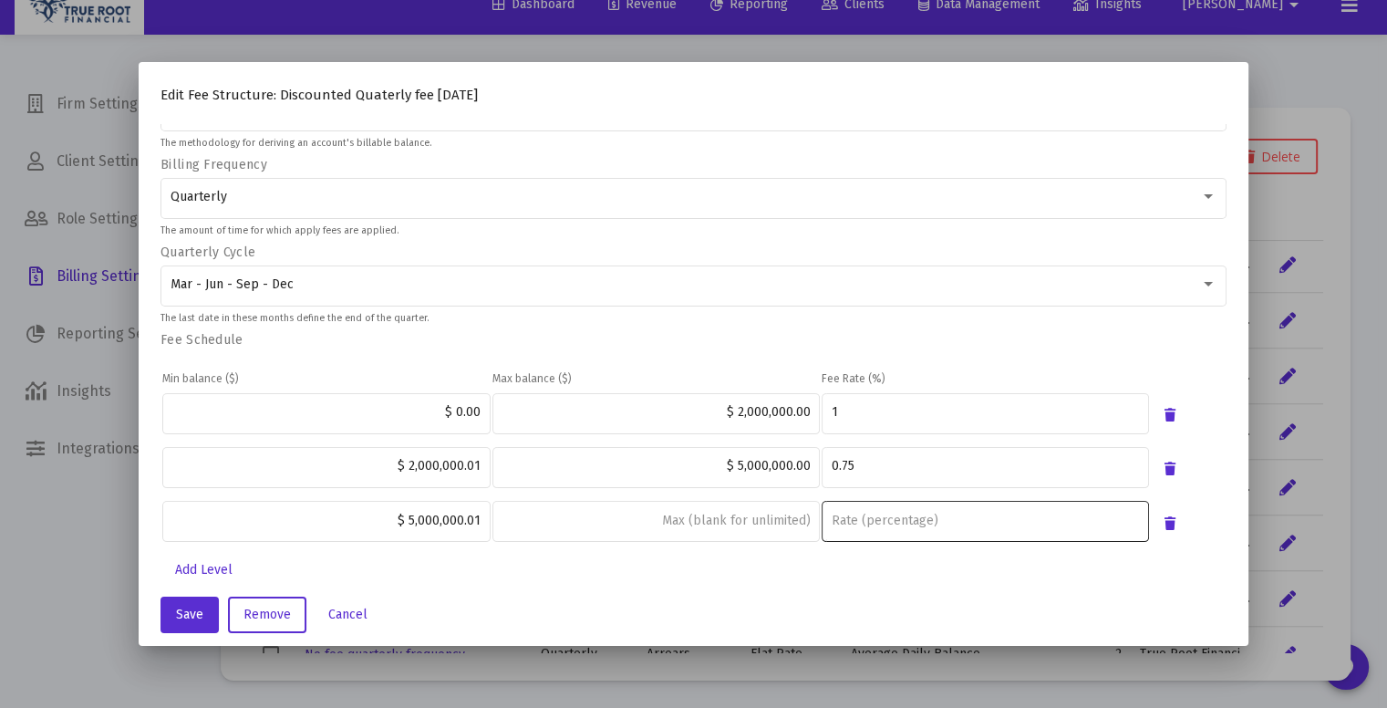
click at [875, 515] on input "number" at bounding box center [985, 520] width 308 height 15
type input "0.6"
click at [944, 338] on div "Fee Schedule Min balance ($) Max balance ($) Fee Rate (%) $ 0.00 $ 2,000,000.00…" at bounding box center [693, 441] width 1066 height 221
click at [175, 626] on button "Save" at bounding box center [189, 614] width 58 height 36
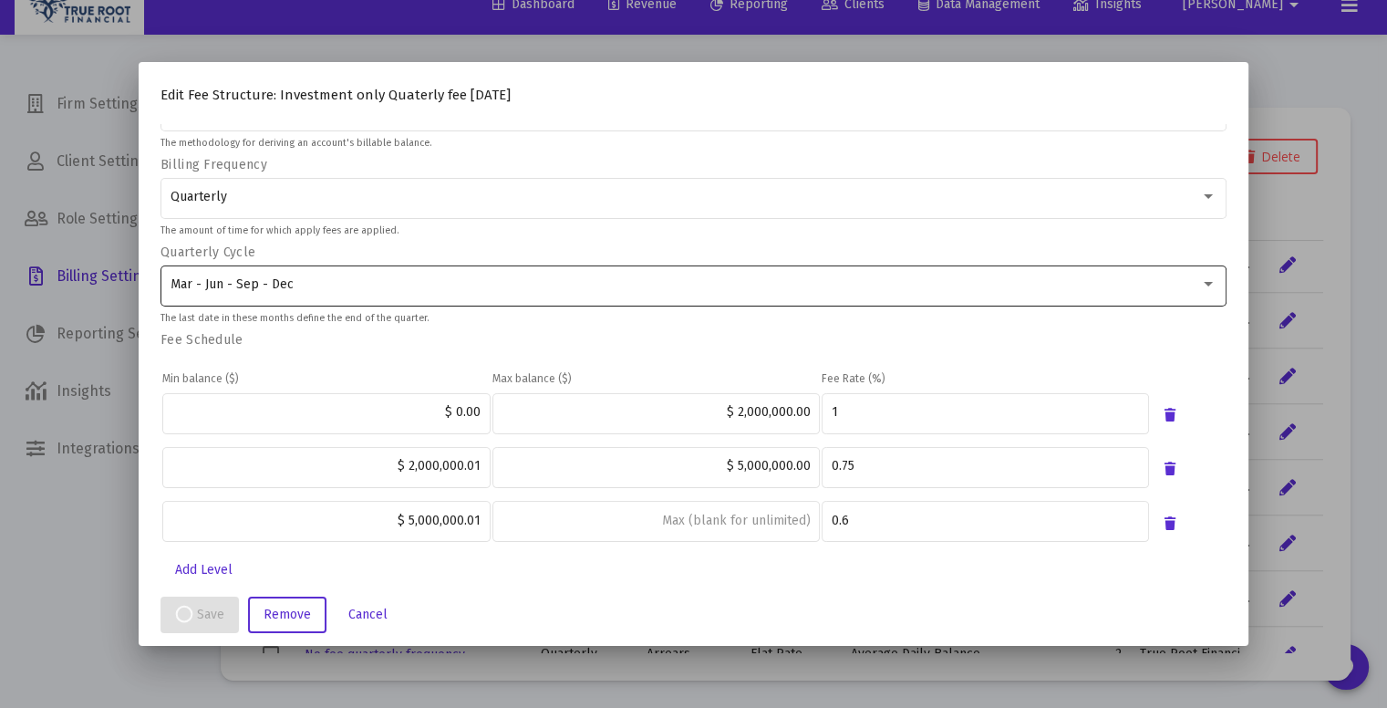
scroll to position [25, 0]
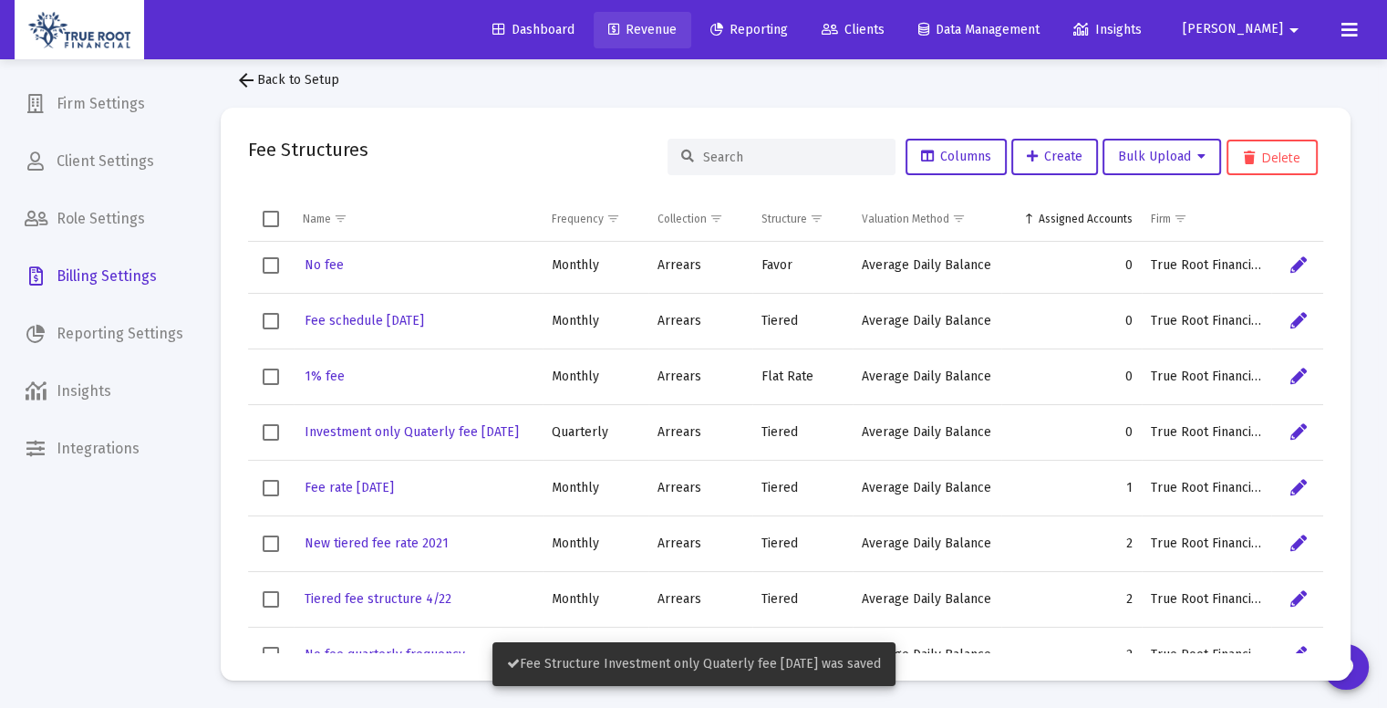
click at [691, 15] on link "Revenue" at bounding box center [643, 30] width 98 height 36
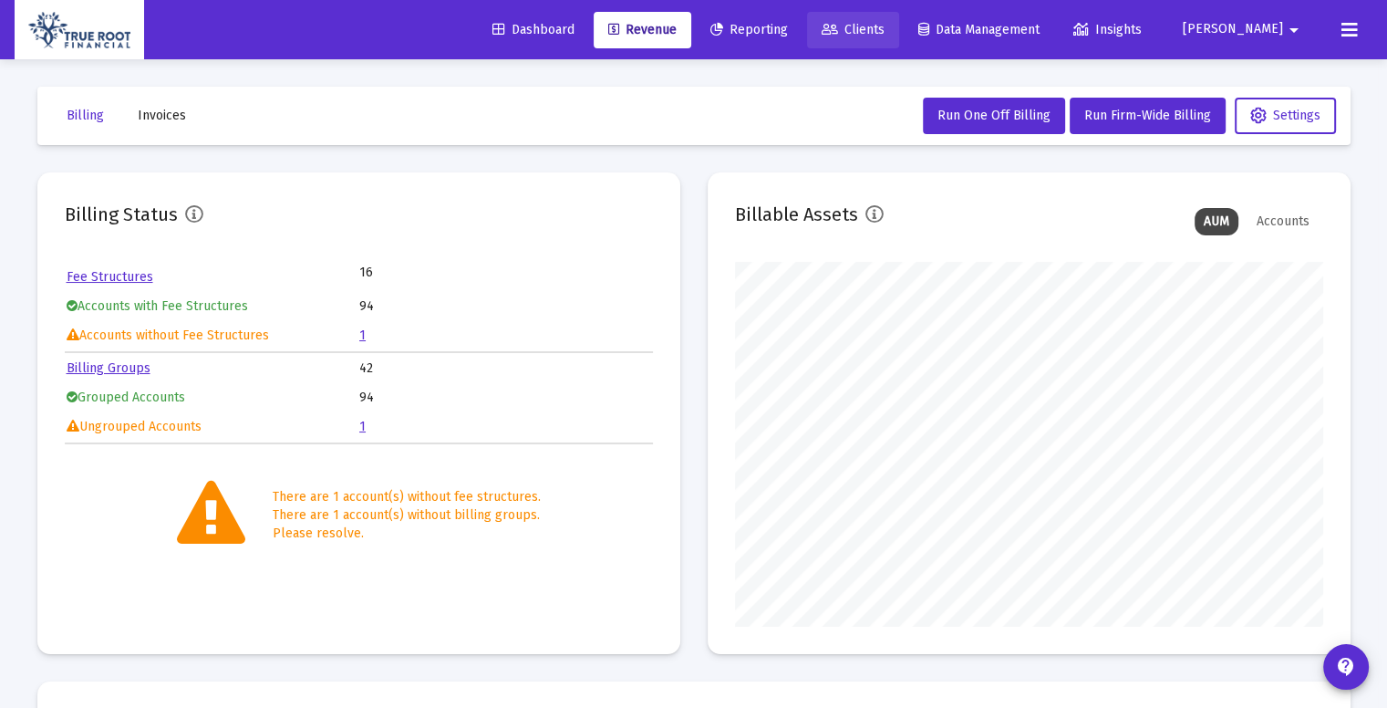
click at [884, 31] on span "Clients" at bounding box center [853, 30] width 63 height 16
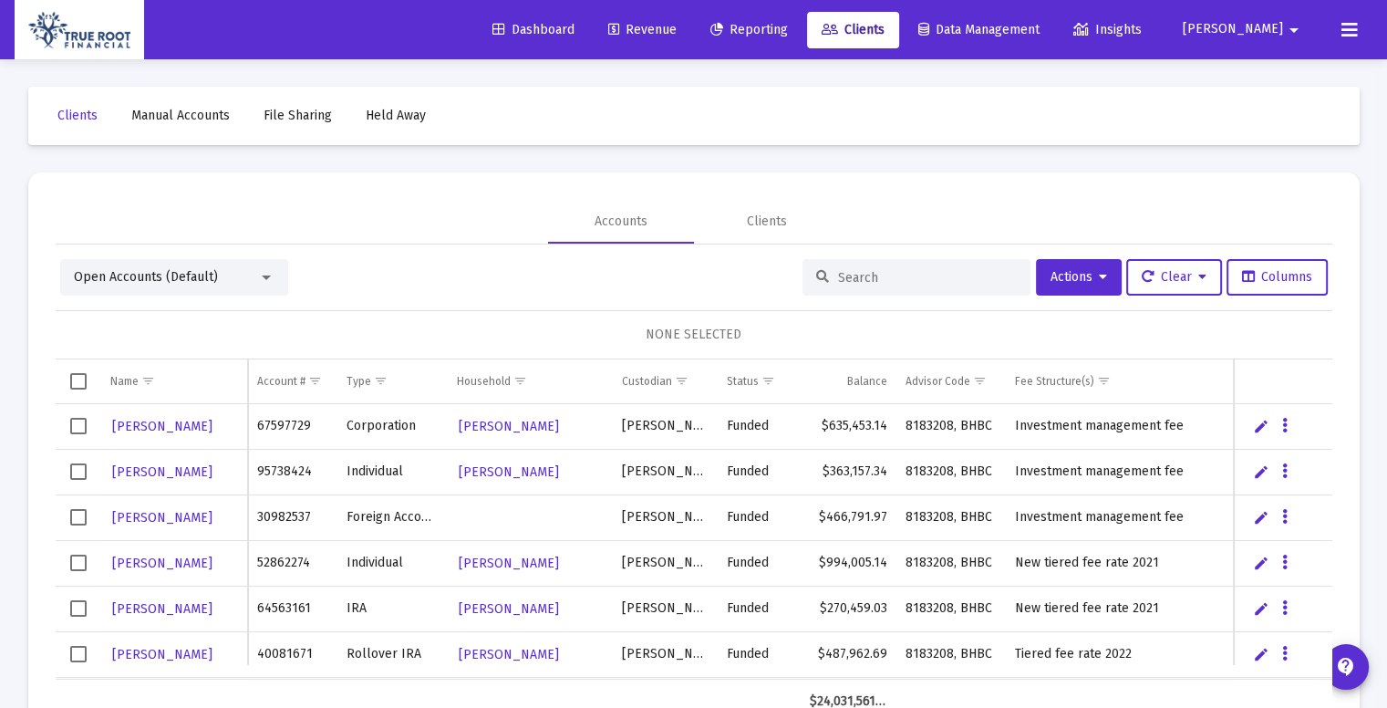
click at [892, 275] on input at bounding box center [927, 278] width 179 height 16
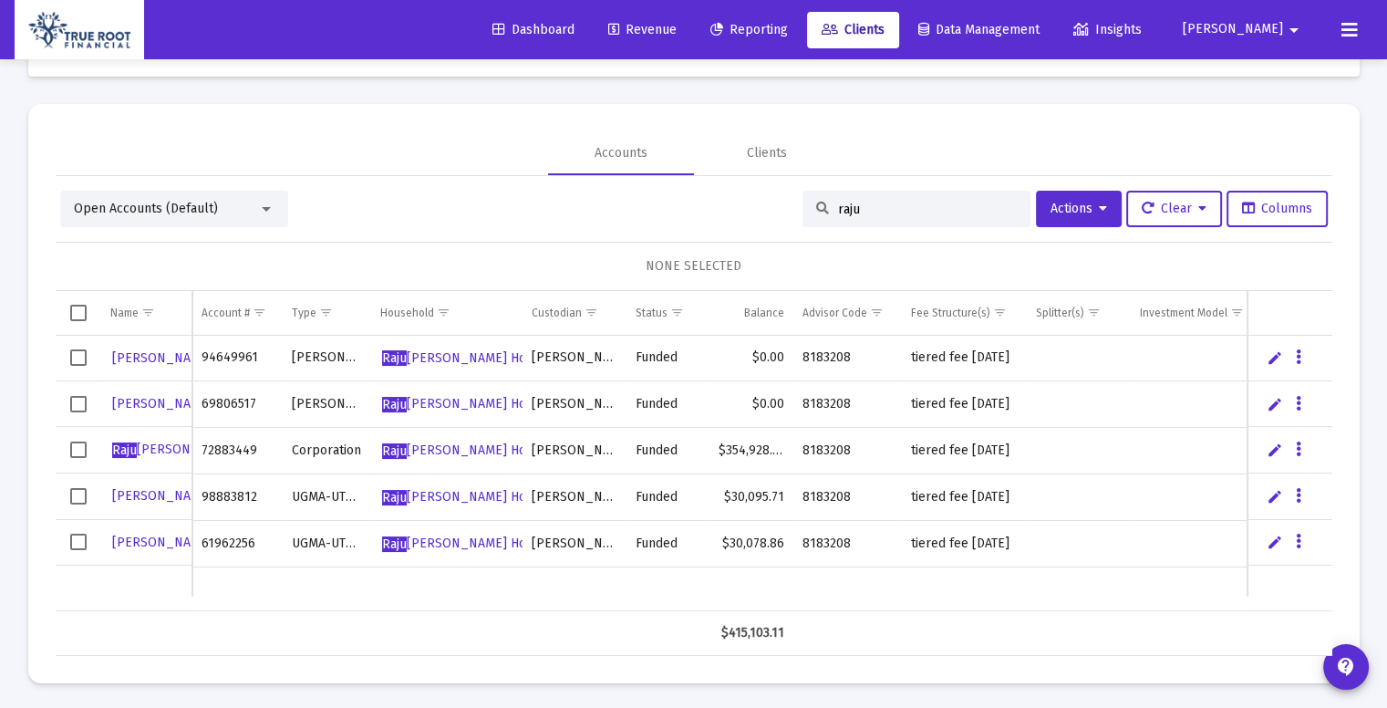
scroll to position [70, 0]
type input "raju"
click at [78, 353] on span "Select row" at bounding box center [78, 355] width 16 height 16
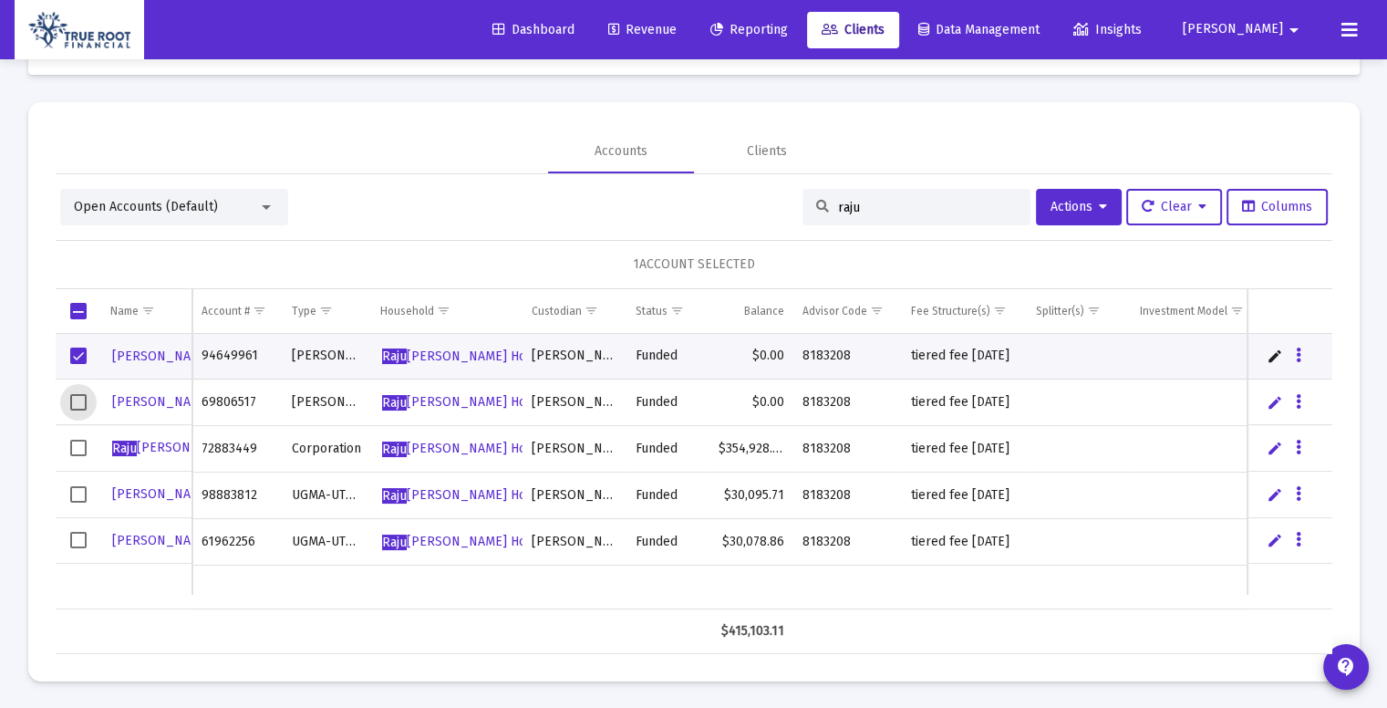
click at [78, 408] on span "Select row" at bounding box center [78, 402] width 16 height 16
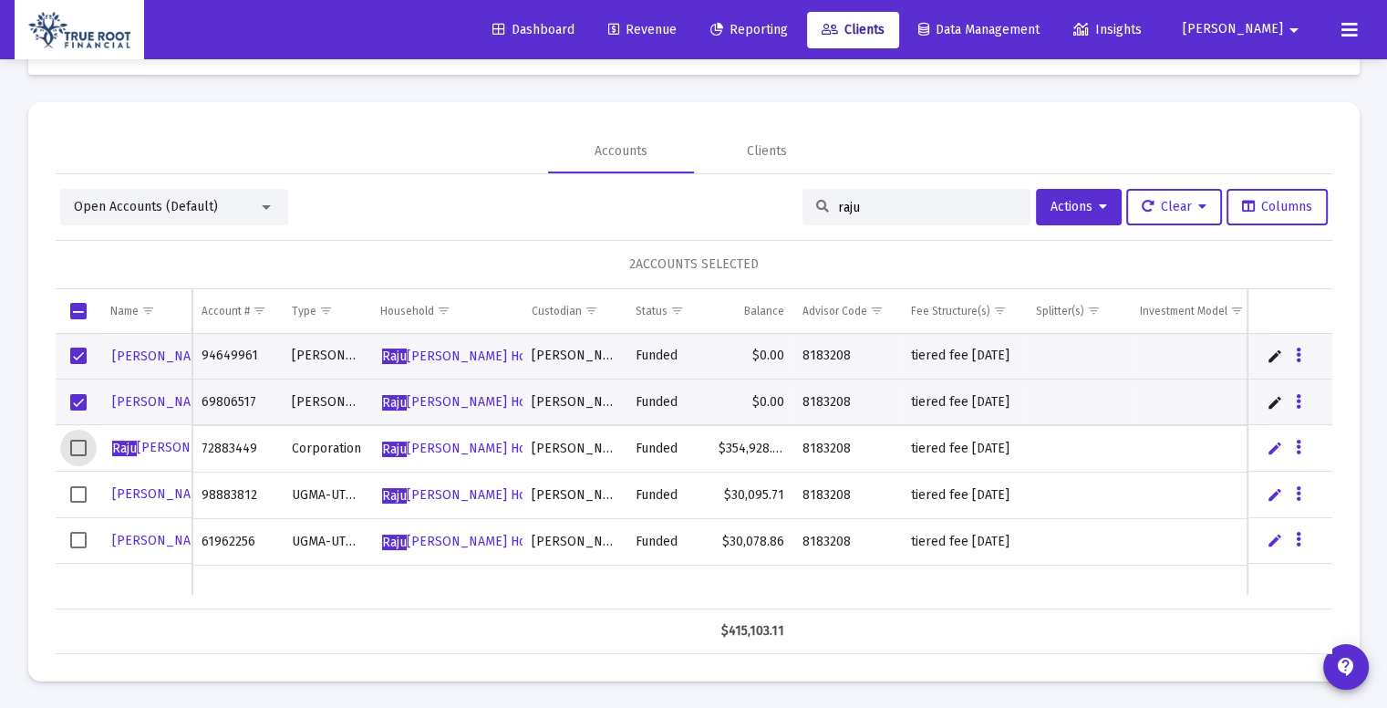
click at [77, 450] on span "Select row" at bounding box center [78, 448] width 16 height 16
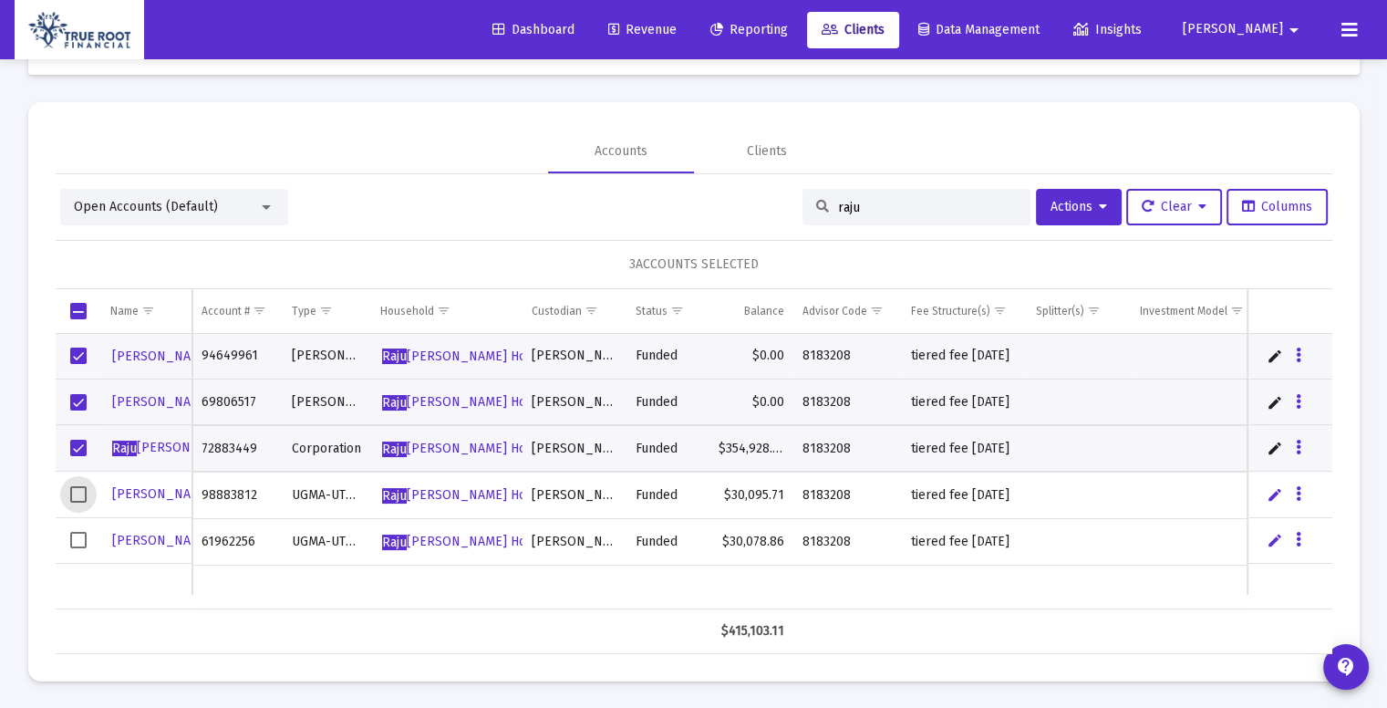
click at [76, 486] on span "Select row" at bounding box center [78, 494] width 16 height 16
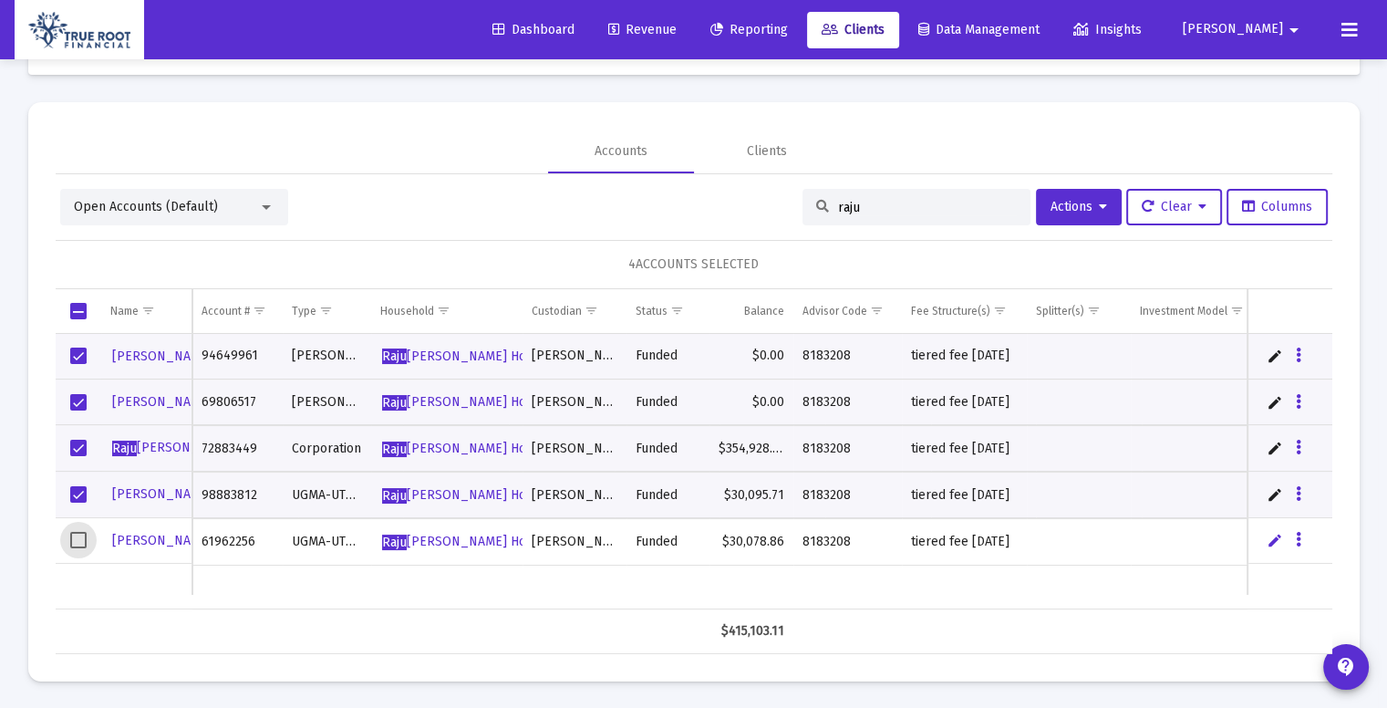
click at [80, 543] on span "Select row" at bounding box center [78, 540] width 16 height 16
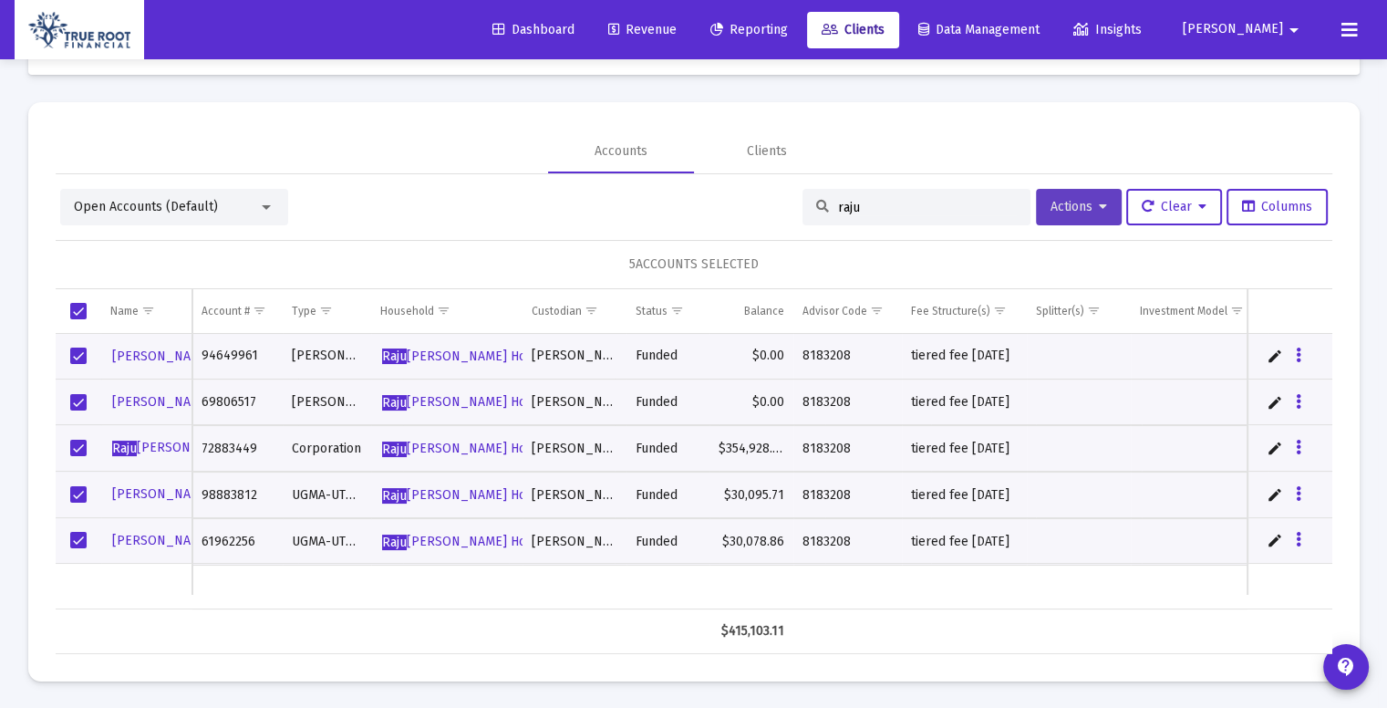
click at [1100, 202] on icon at bounding box center [1103, 207] width 8 height 13
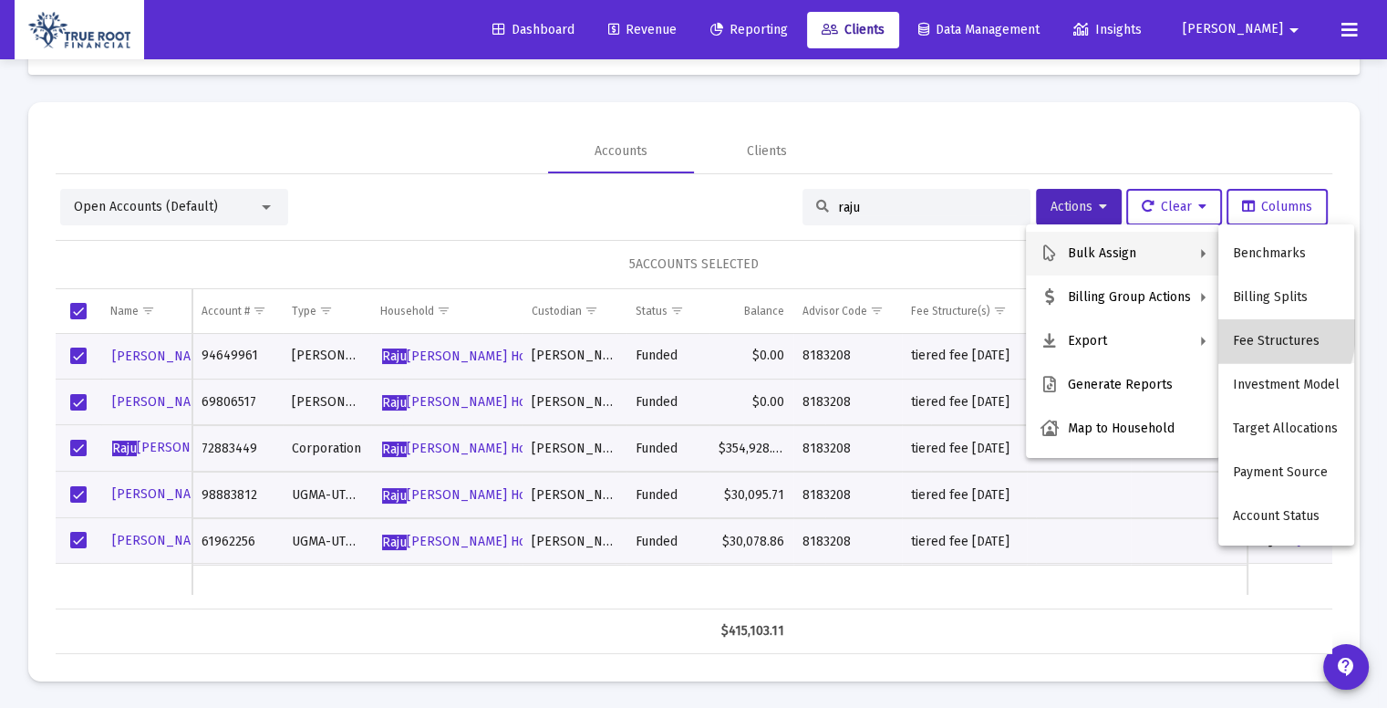
click at [1254, 332] on button "Fee Structures" at bounding box center [1286, 341] width 136 height 44
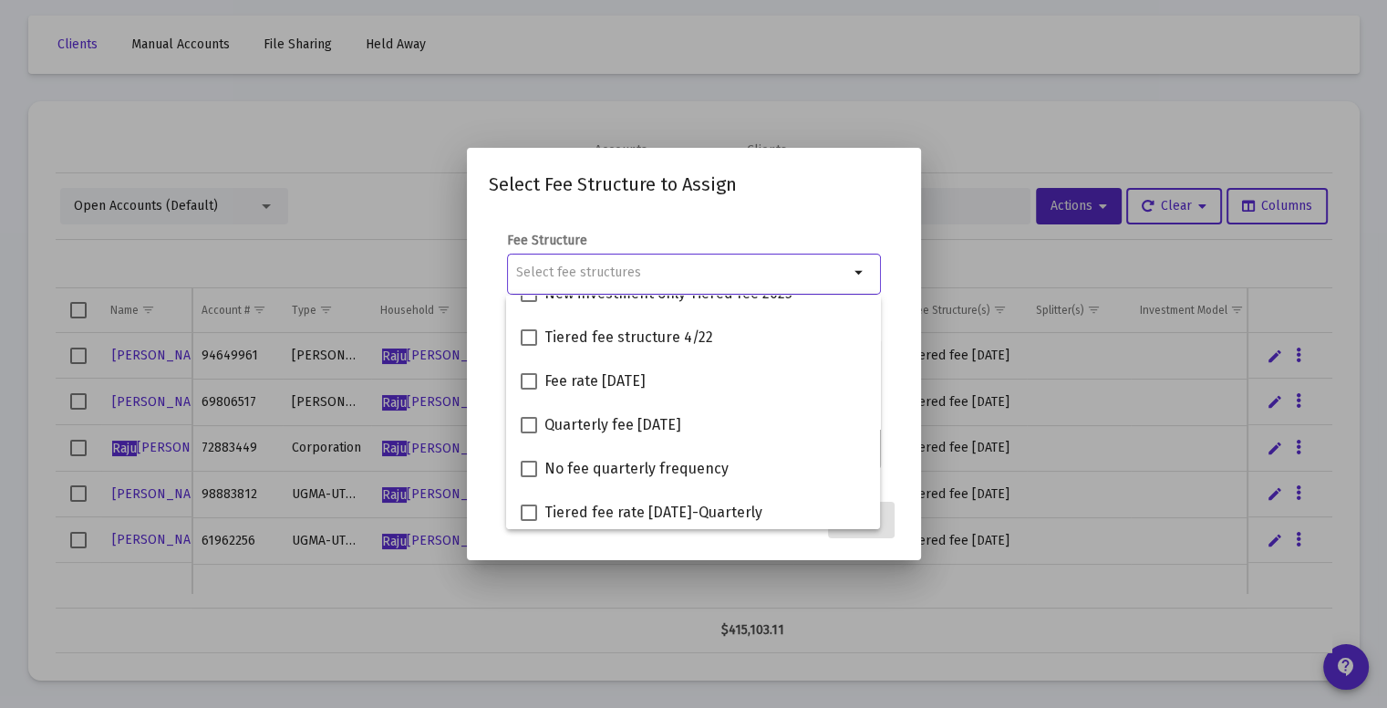
scroll to position [467, 0]
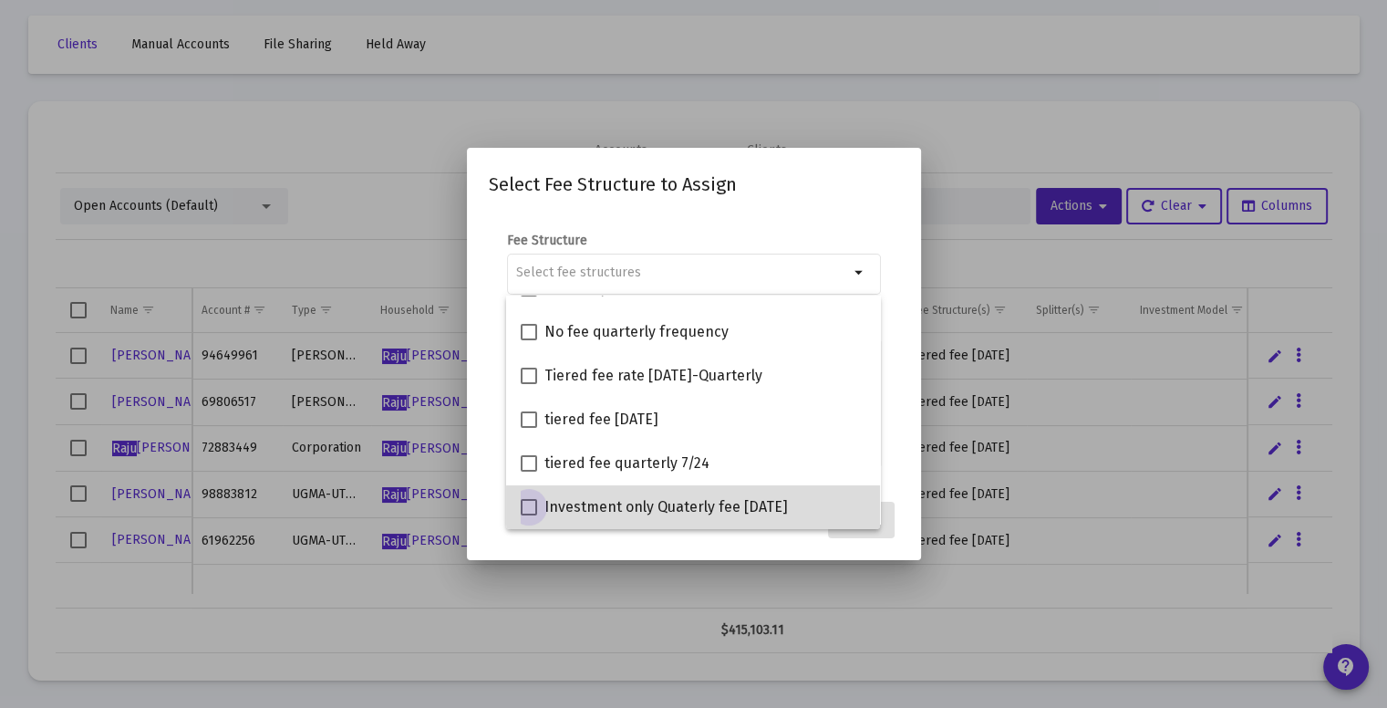
click at [762, 508] on span "Investment only Quaterly fee [DATE]" at bounding box center [665, 507] width 243 height 22
click at [529, 515] on input "Investment only Quaterly fee [DATE]" at bounding box center [528, 515] width 1 height 1
checkbox input "true"
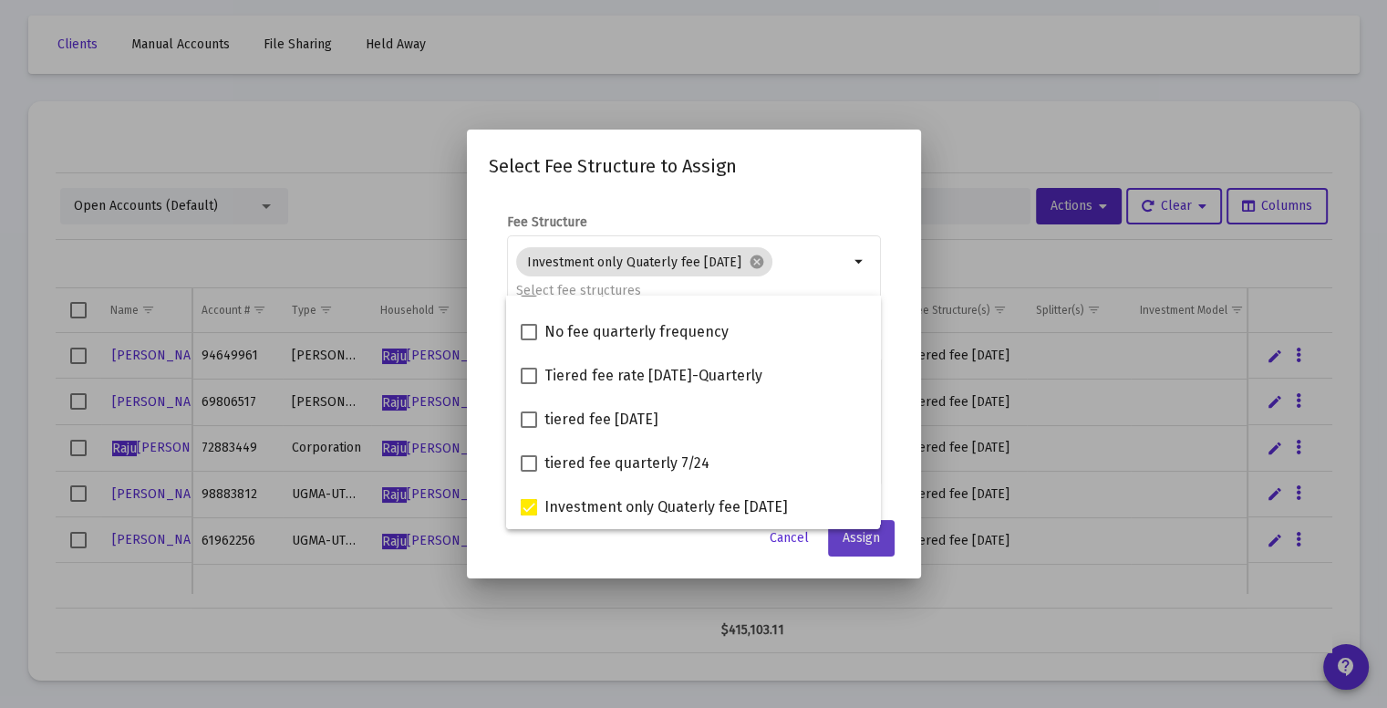
click at [861, 539] on span "Assign" at bounding box center [861, 538] width 37 height 16
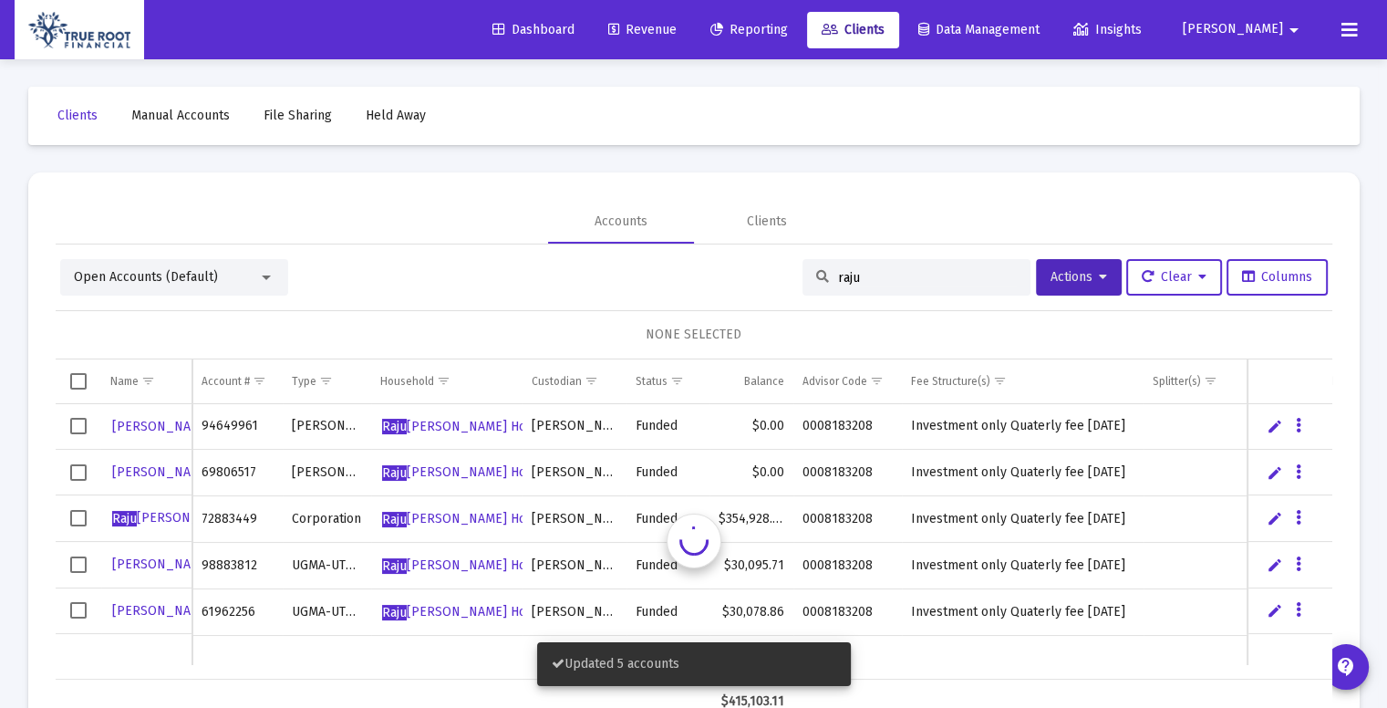
scroll to position [70, 0]
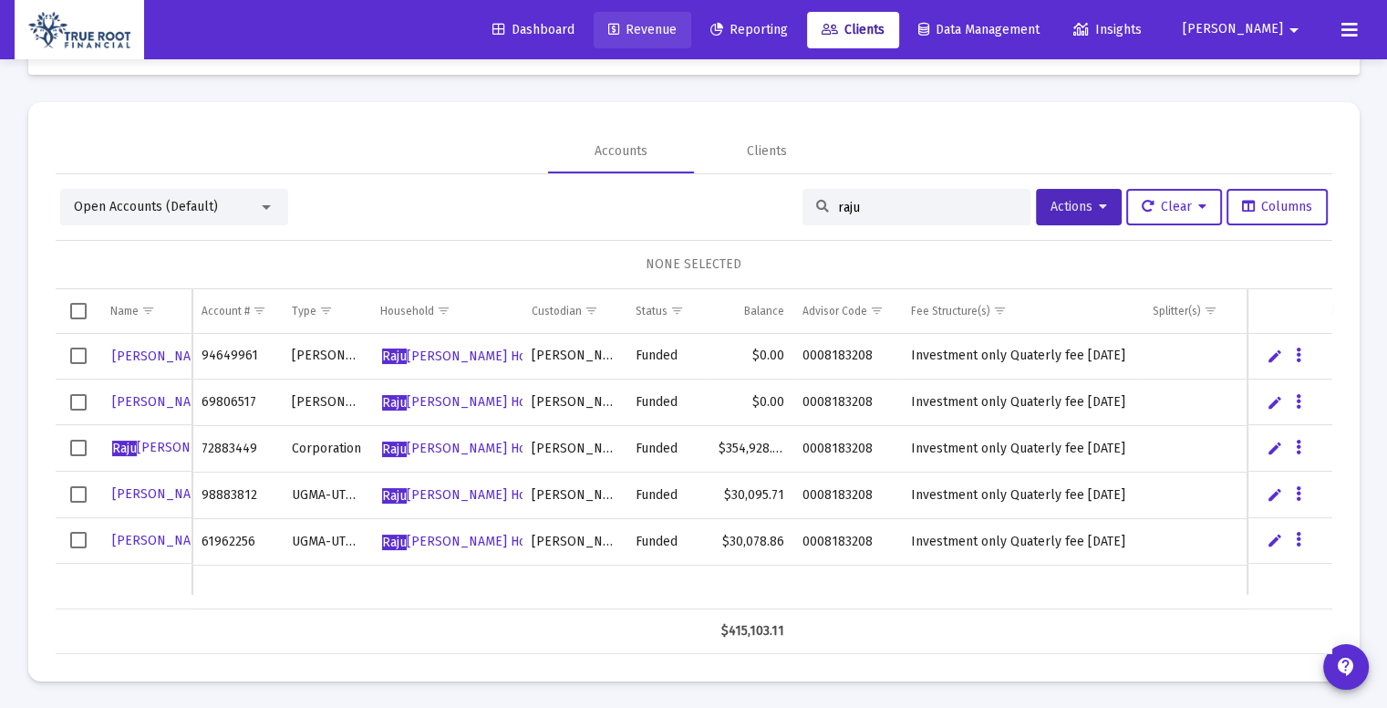
click at [677, 31] on span "Revenue" at bounding box center [642, 30] width 68 height 16
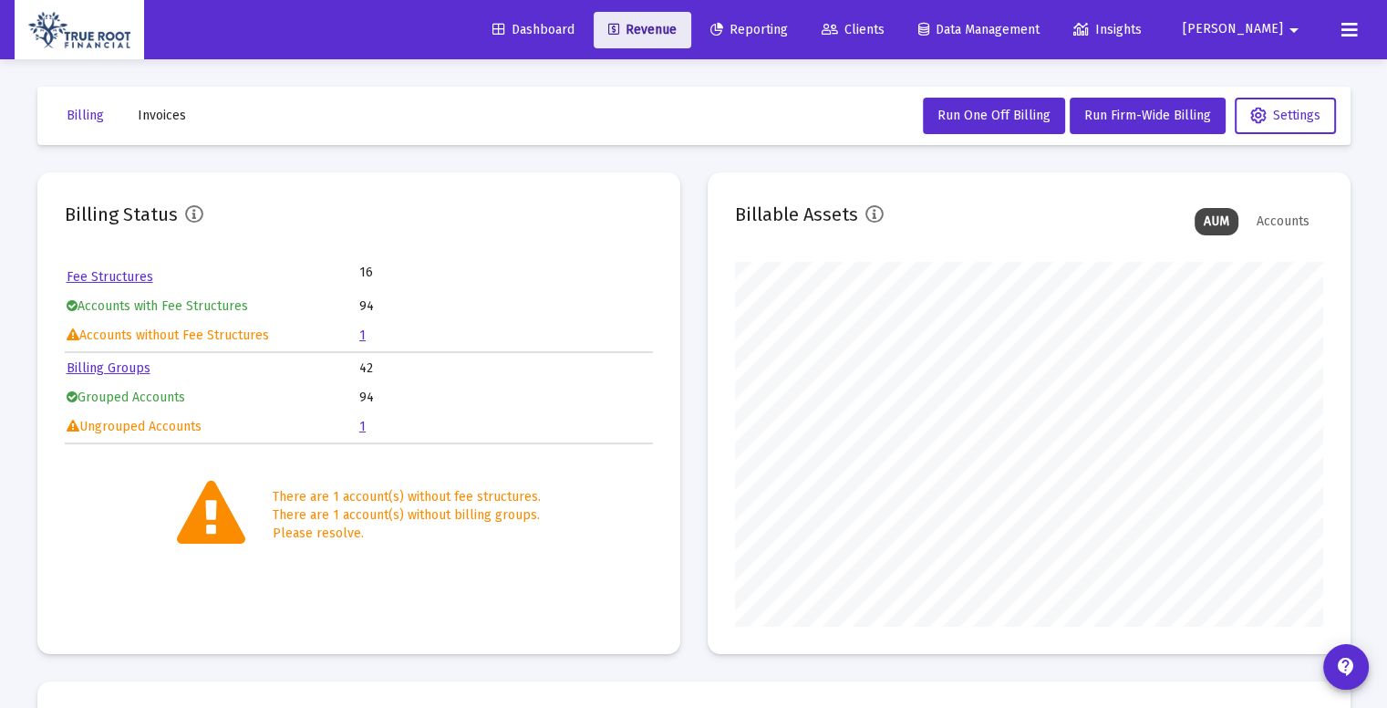
click at [677, 36] on span "Revenue" at bounding box center [642, 30] width 68 height 16
click at [128, 278] on link "Fee Structures" at bounding box center [110, 277] width 87 height 16
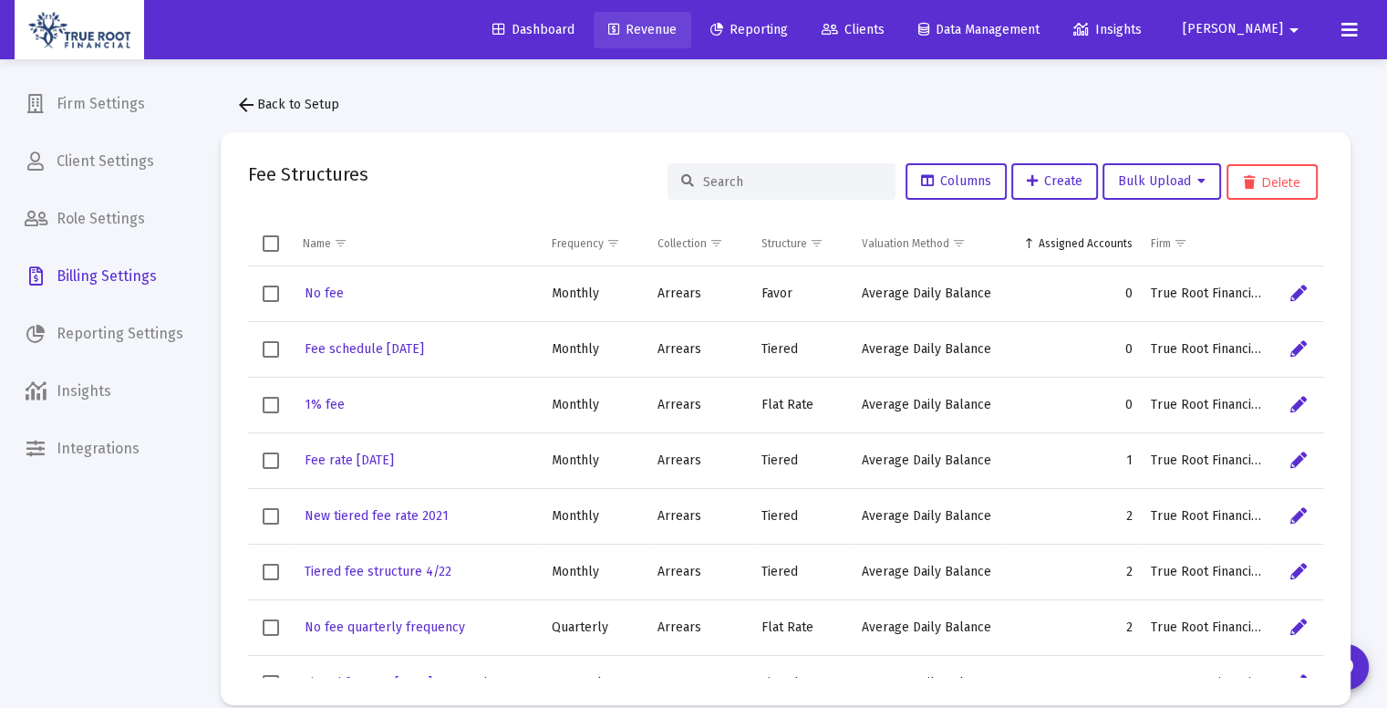
click at [691, 20] on link "Revenue" at bounding box center [643, 30] width 98 height 36
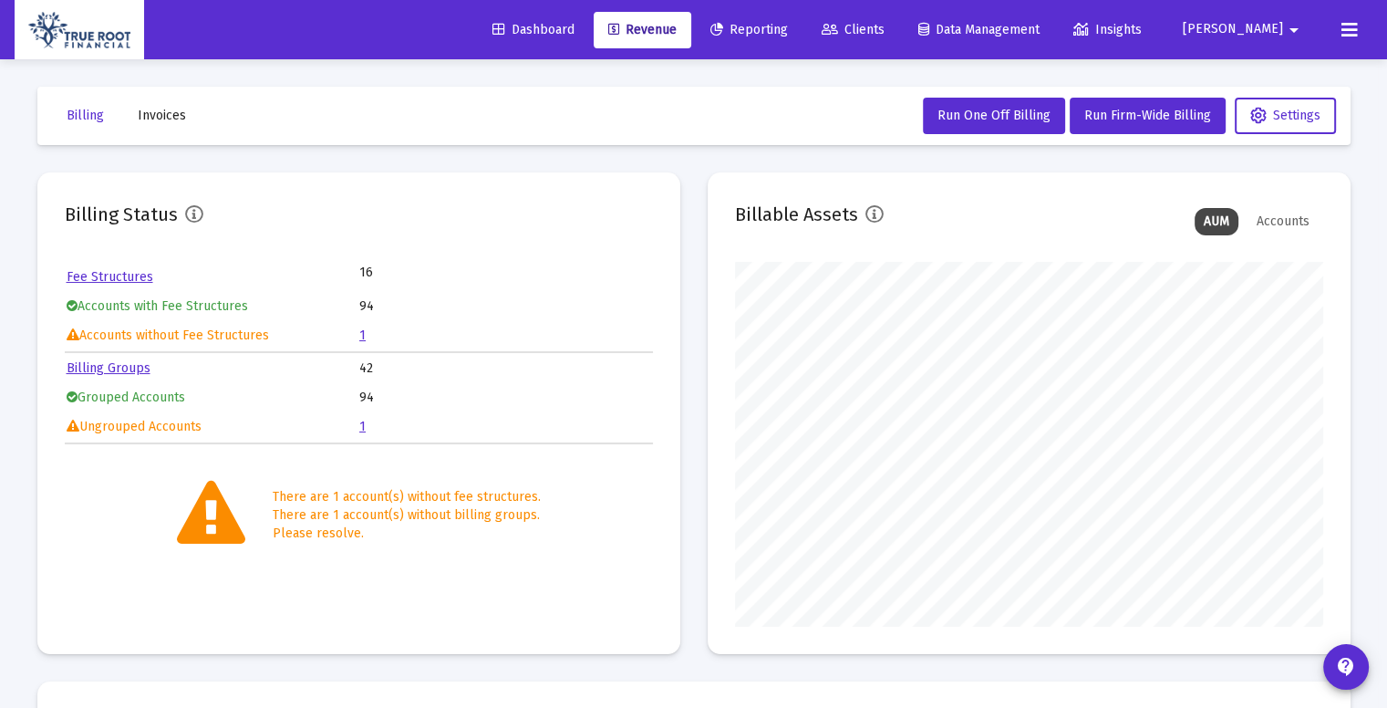
scroll to position [365, 588]
click at [364, 338] on link "1" at bounding box center [362, 335] width 6 height 16
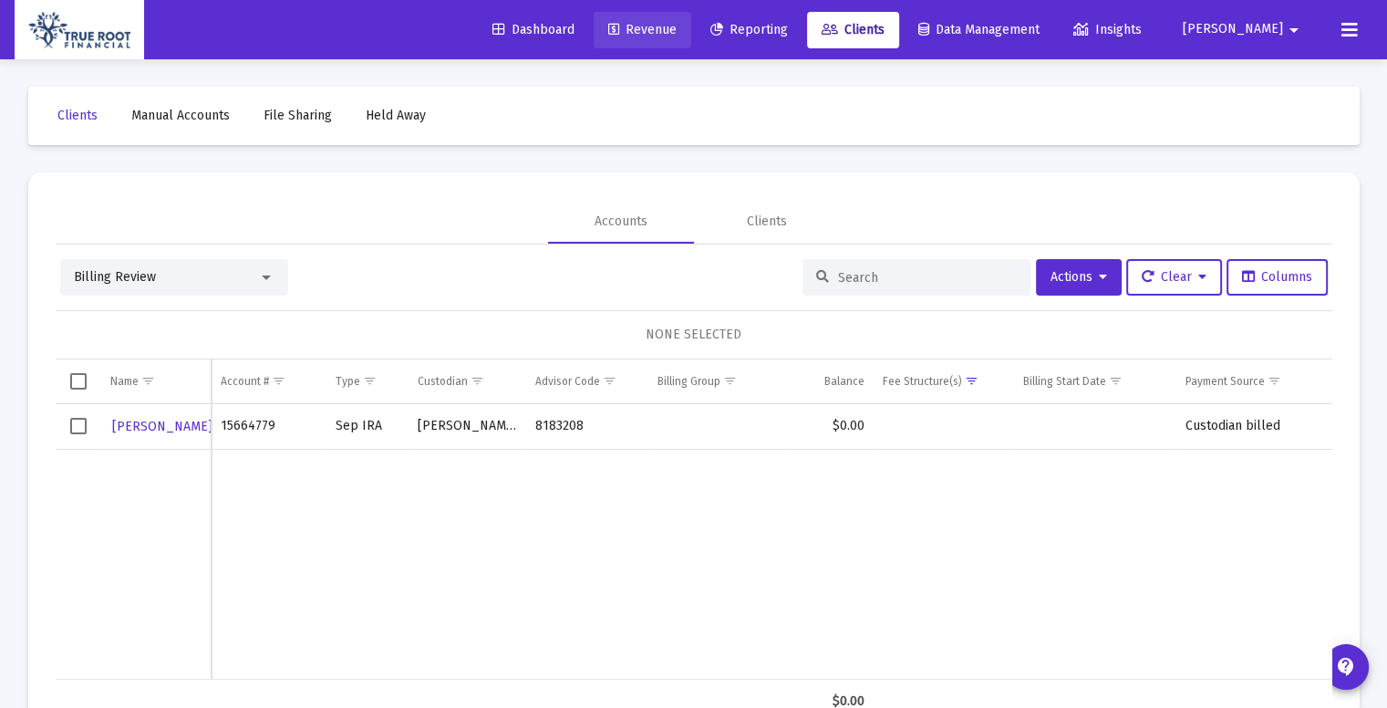
click at [686, 43] on link "Revenue" at bounding box center [643, 30] width 98 height 36
